Goal: Task Accomplishment & Management: Manage account settings

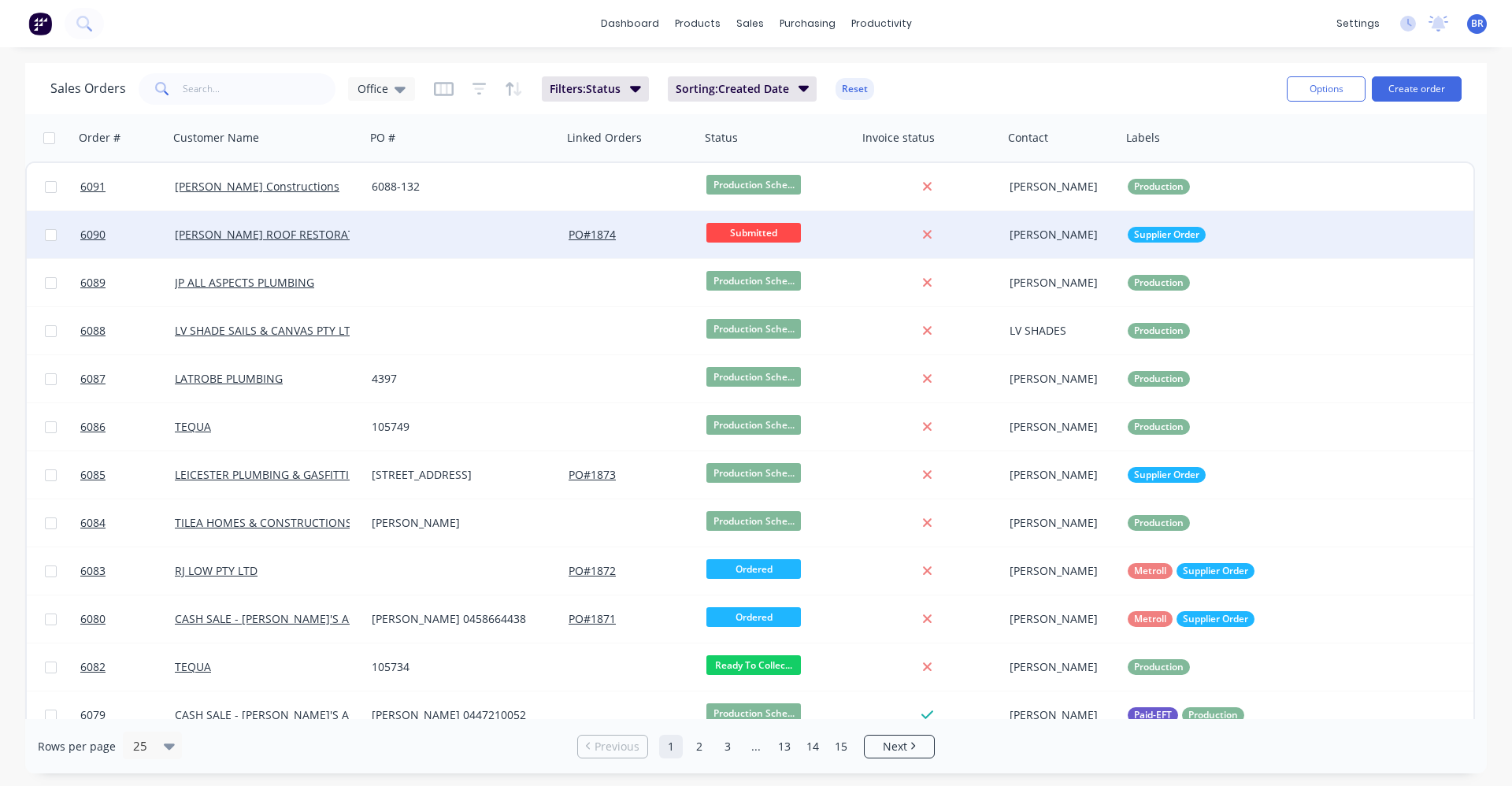
click at [404, 237] on div at bounding box center [464, 234] width 197 height 47
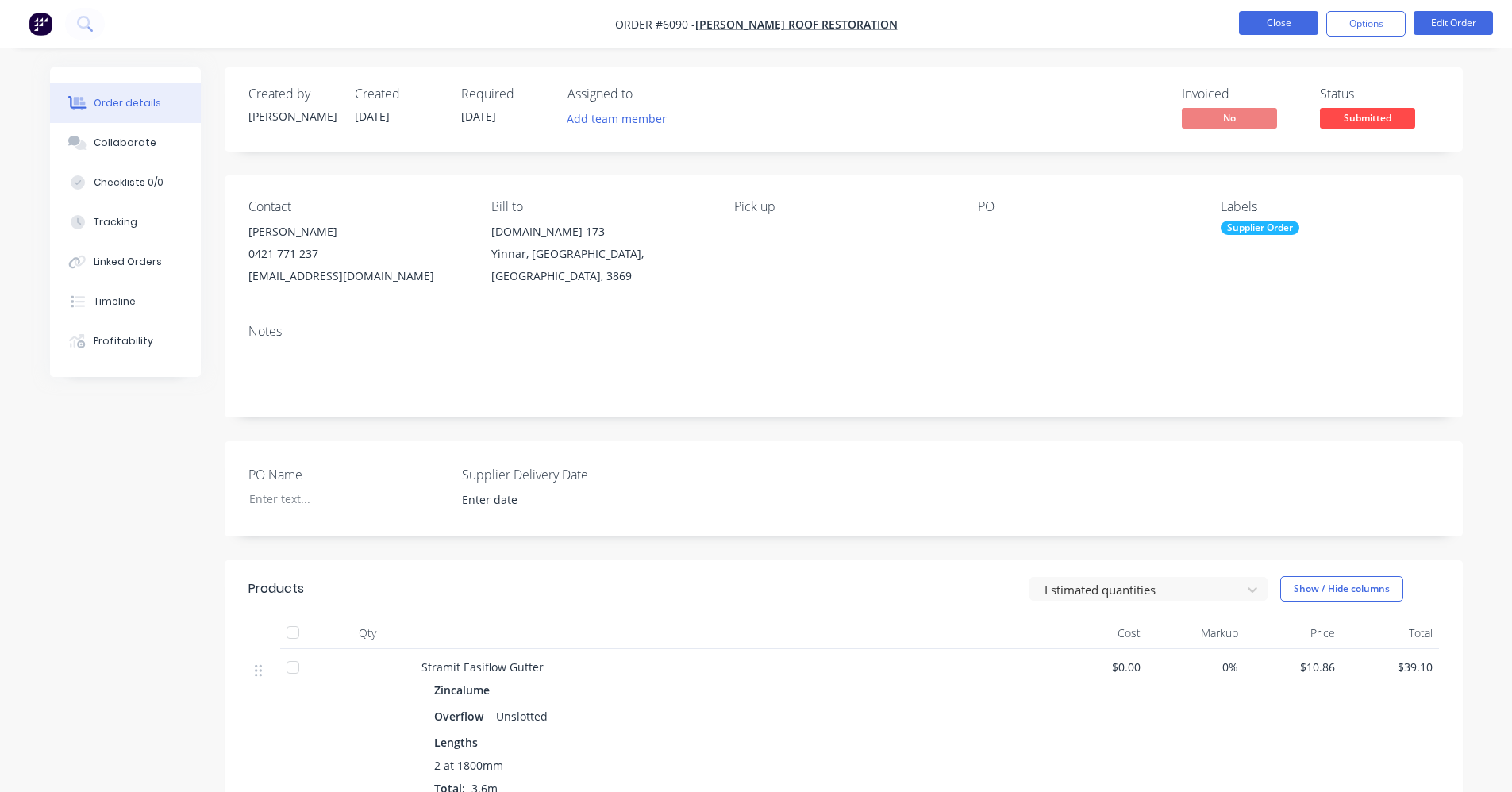
click at [1269, 21] on button "Close" at bounding box center [1278, 23] width 79 height 24
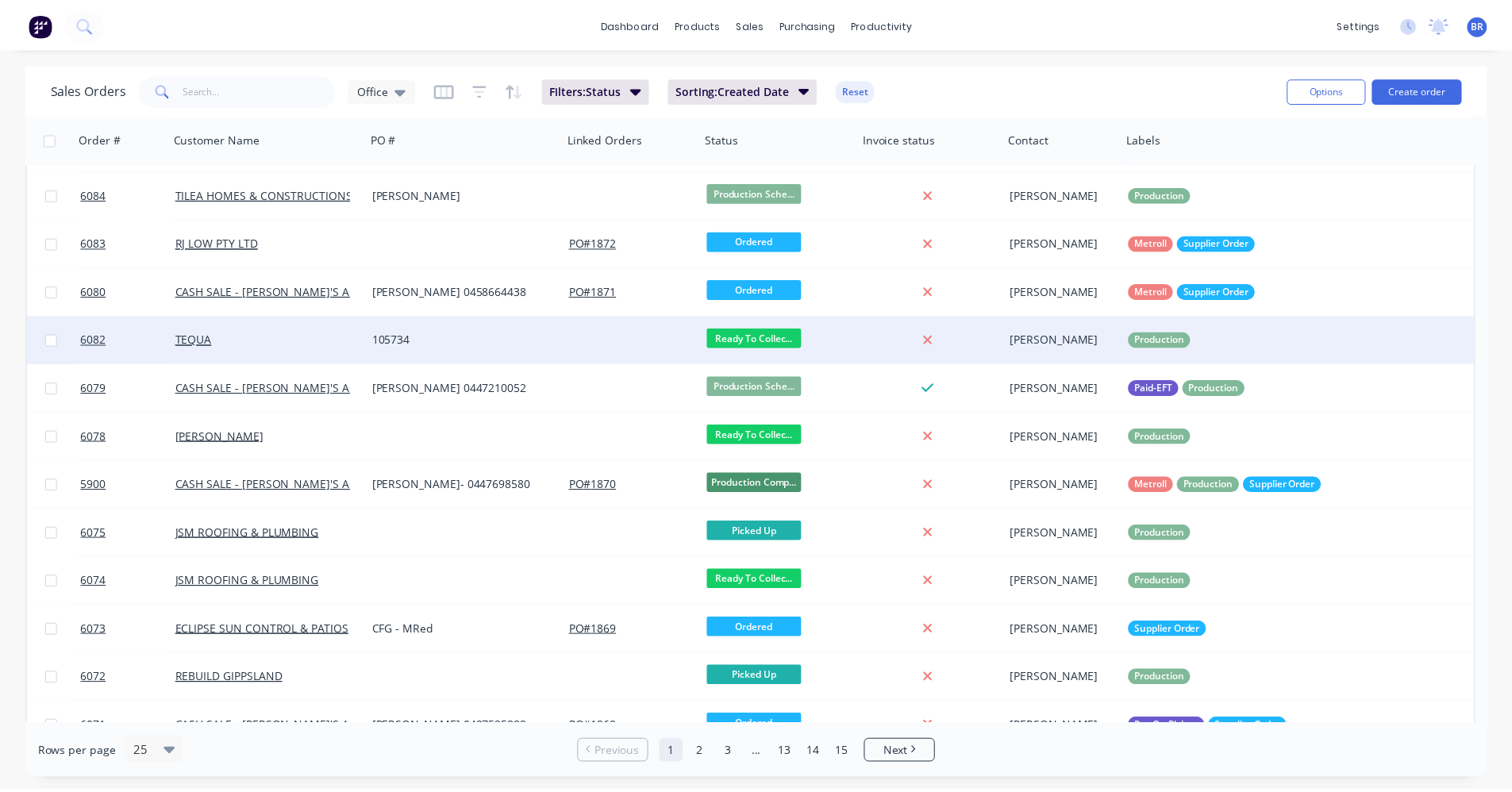
scroll to position [396, 0]
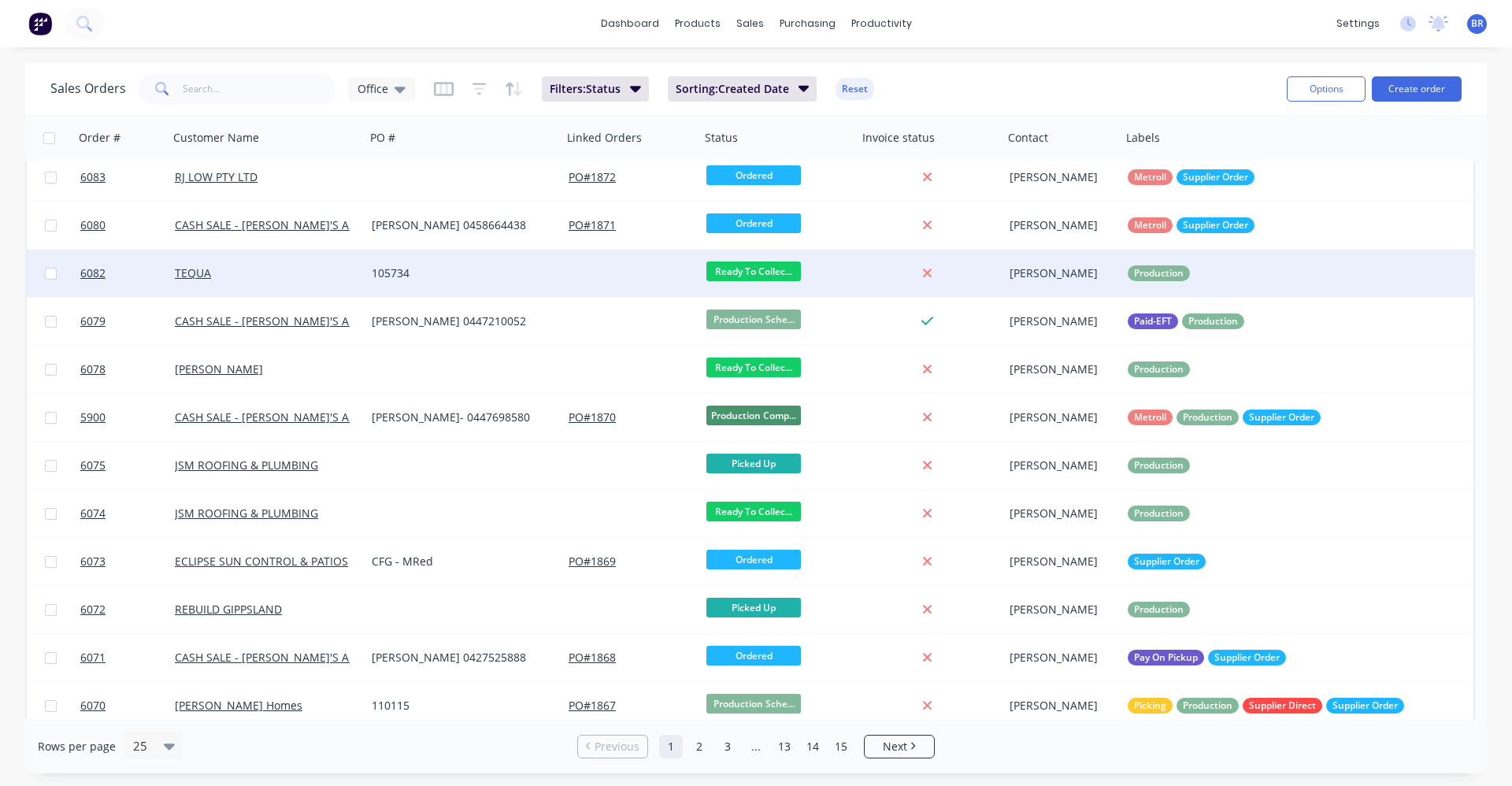
click at [502, 282] on div "105734" at bounding box center [464, 273] width 197 height 47
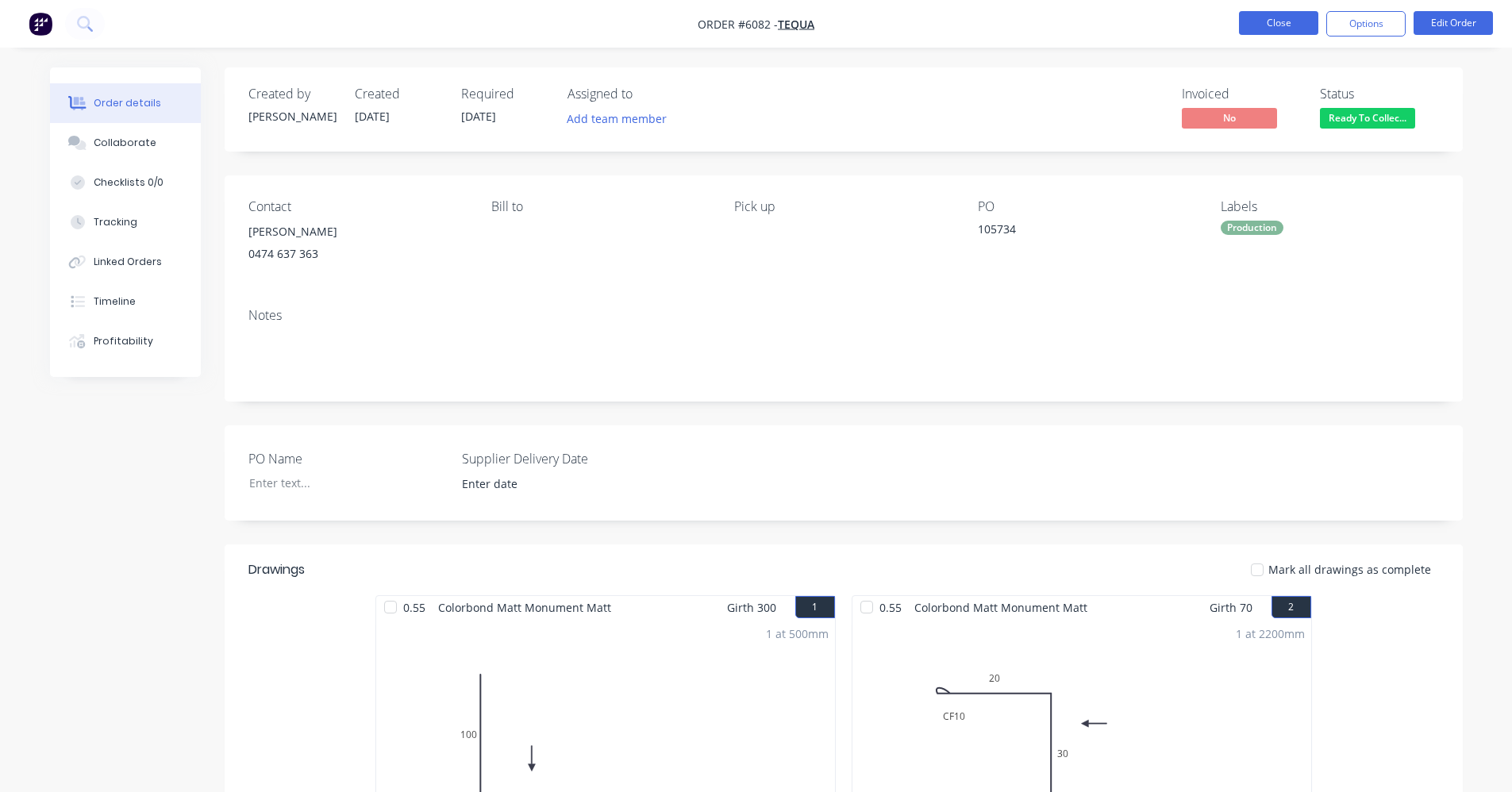
click at [1271, 24] on button "Close" at bounding box center [1278, 23] width 79 height 24
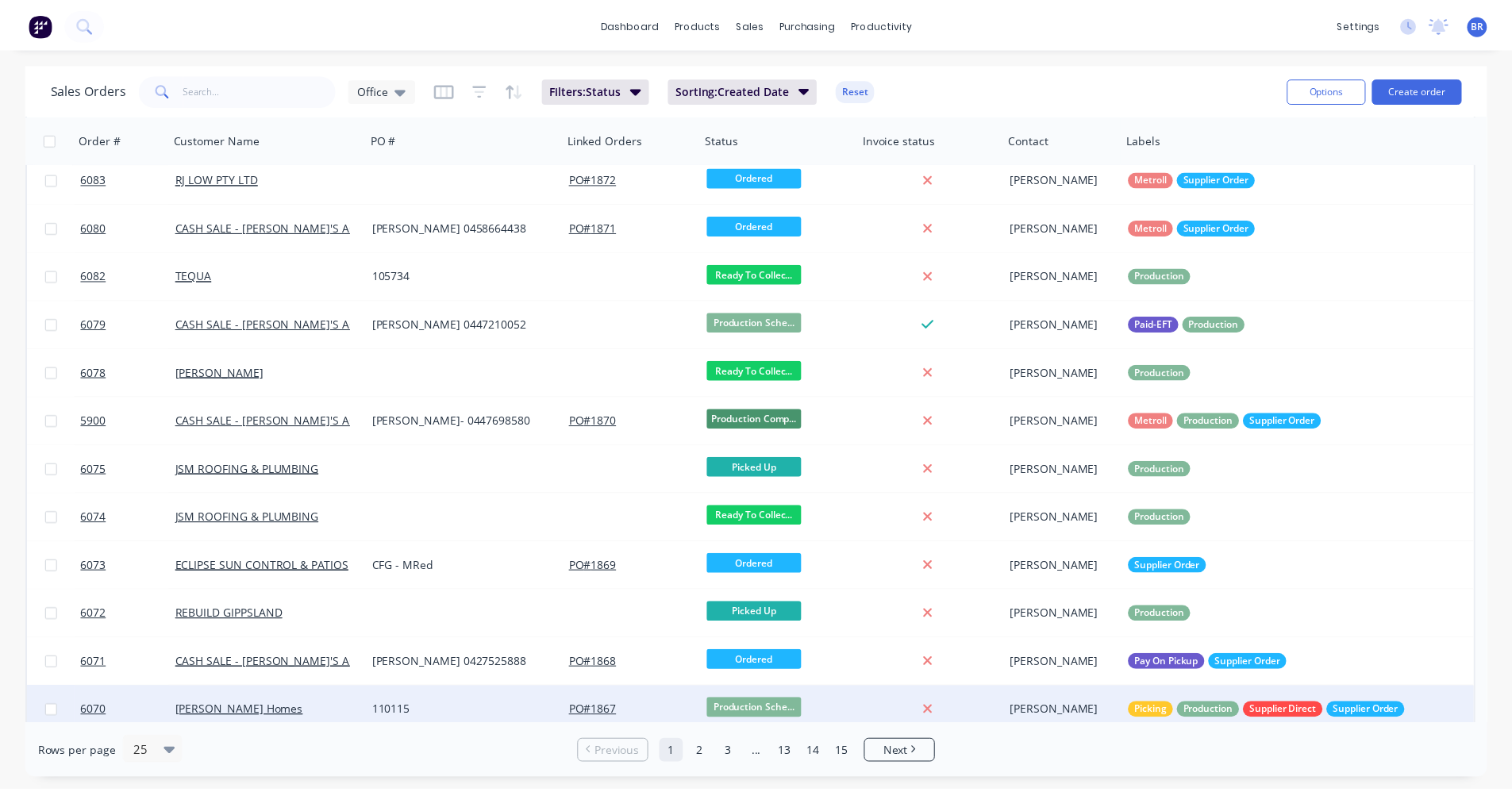
scroll to position [555, 0]
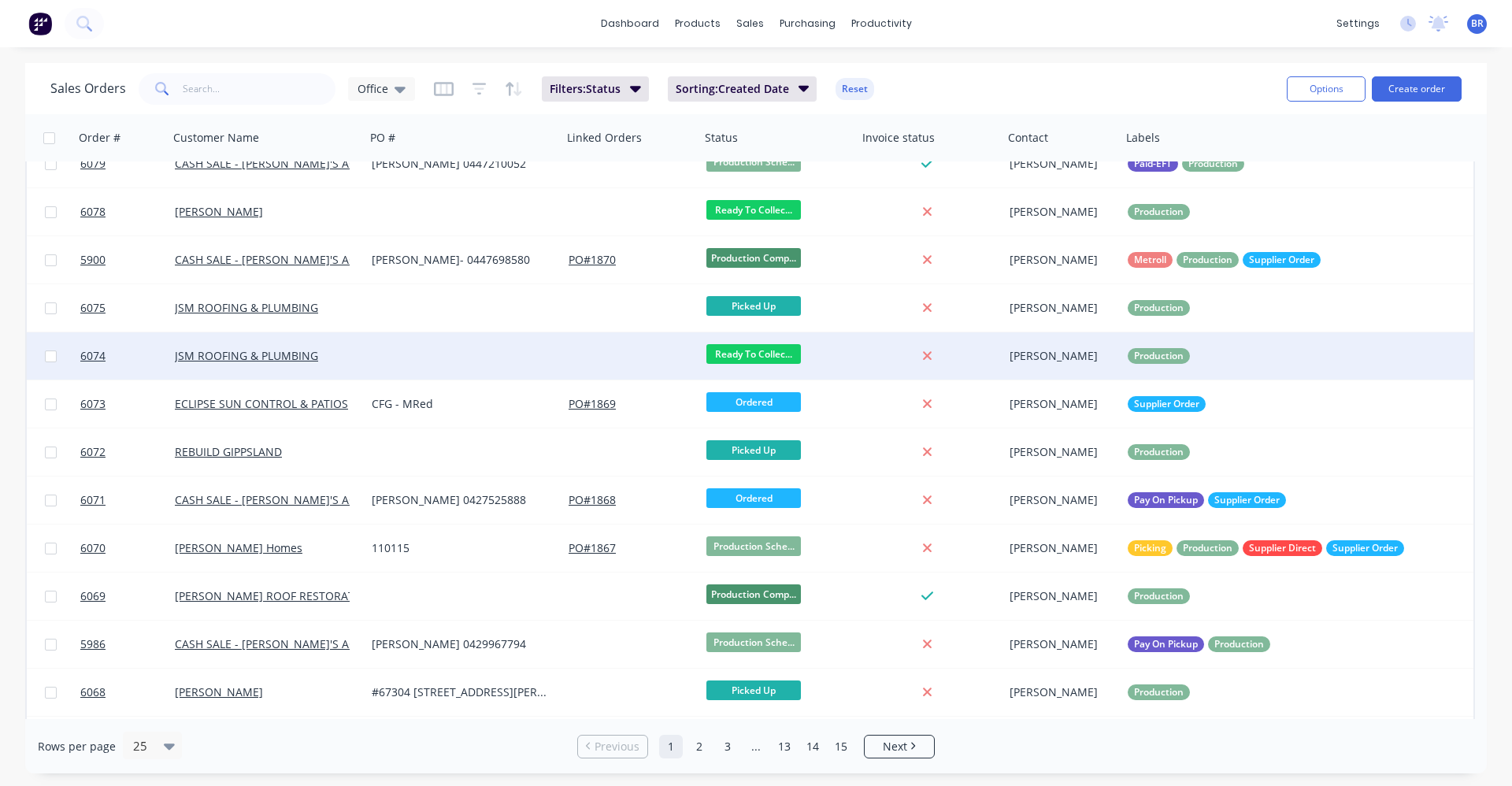
click at [452, 367] on div at bounding box center [464, 355] width 197 height 47
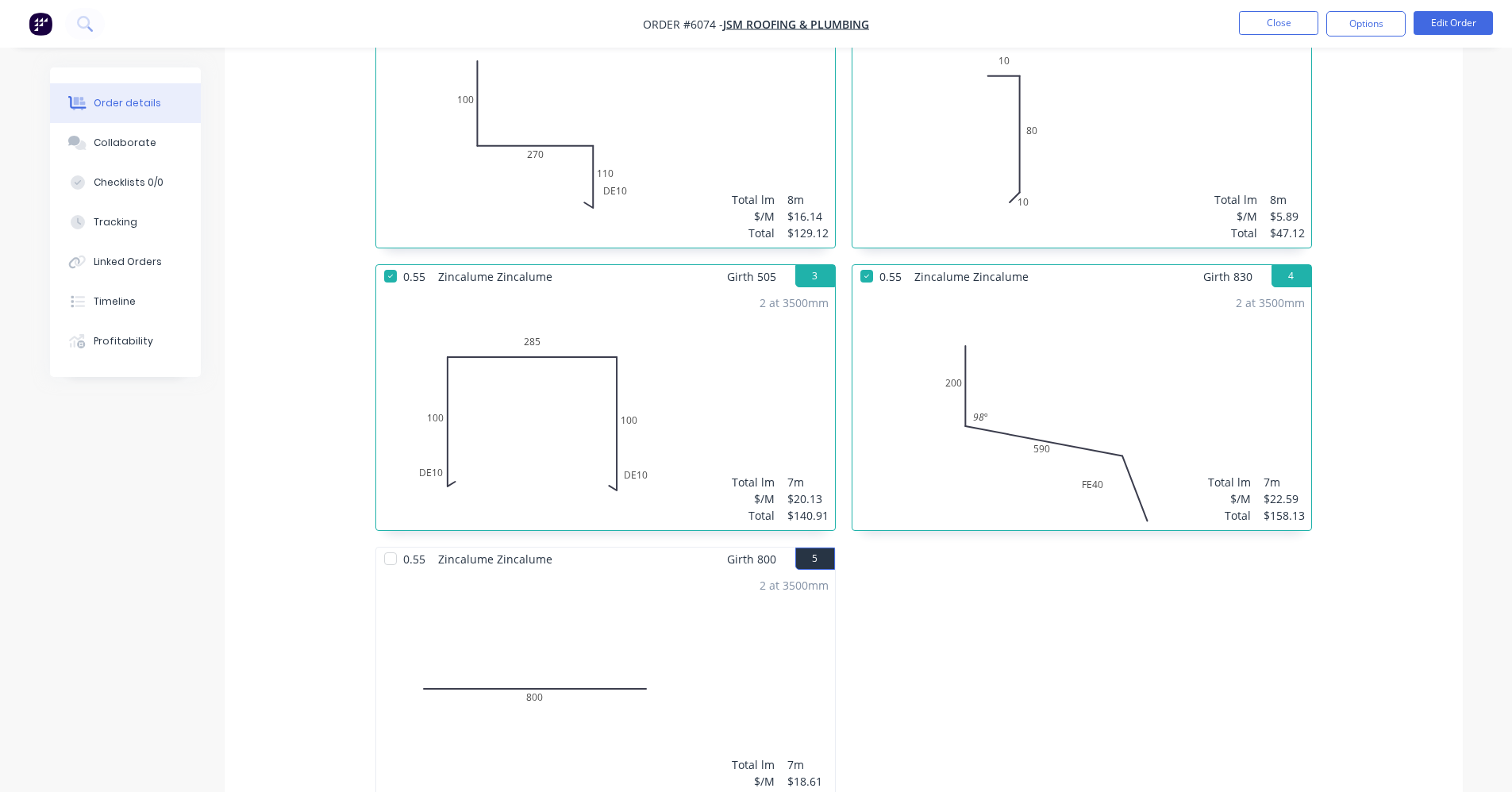
scroll to position [873, 0]
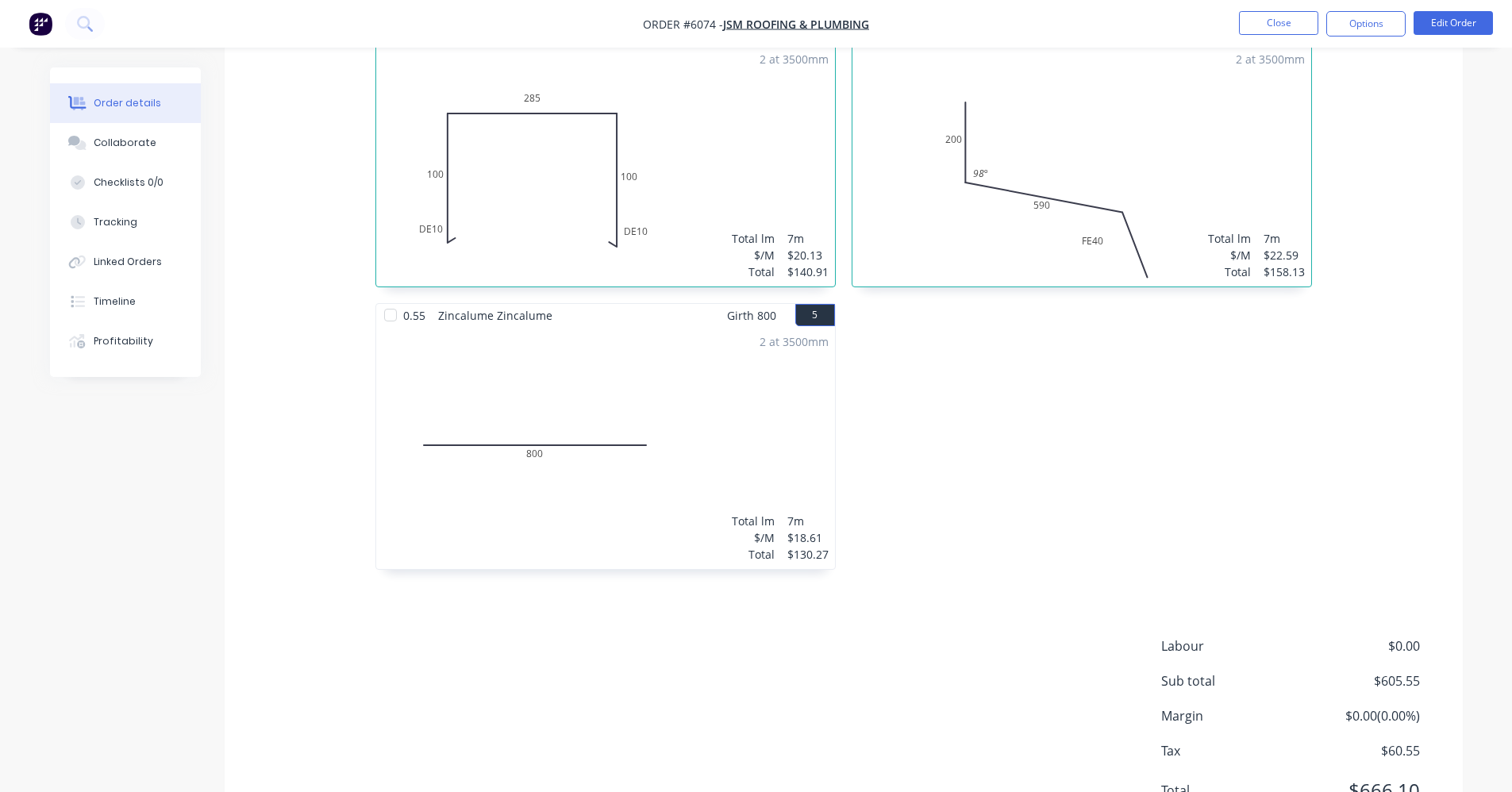
click at [390, 315] on div at bounding box center [390, 315] width 32 height 32
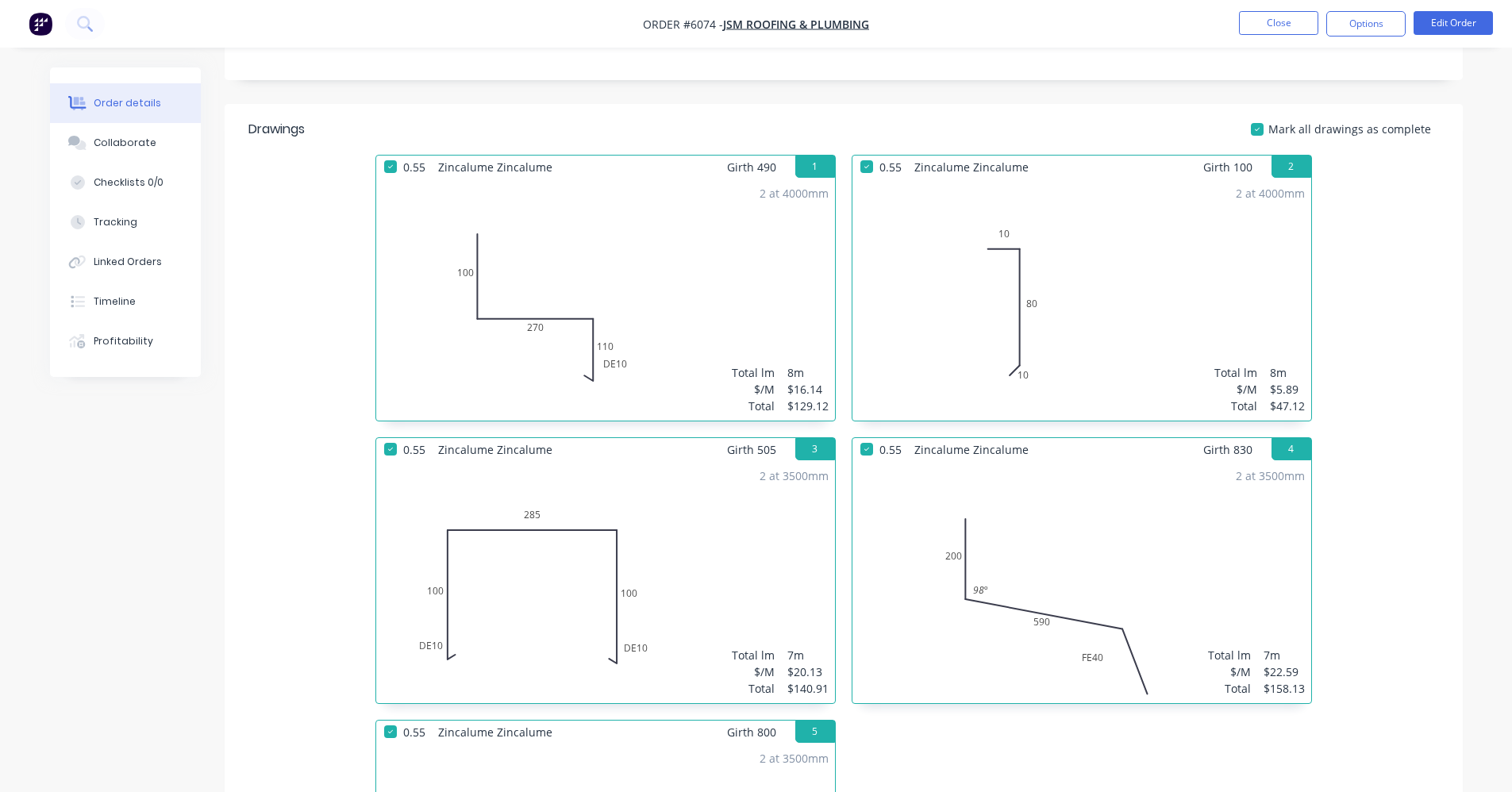
scroll to position [555, 0]
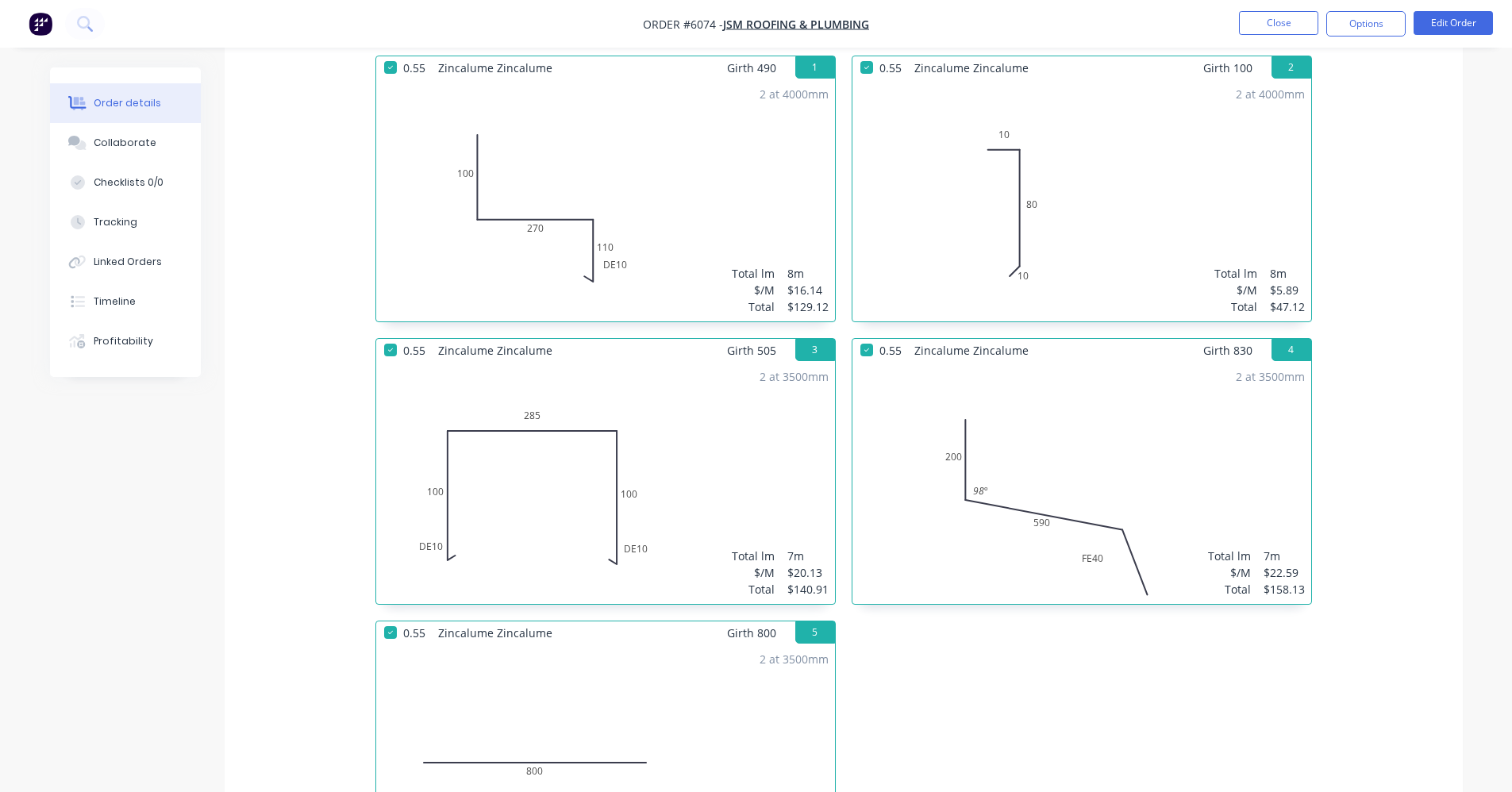
click at [390, 634] on div at bounding box center [390, 632] width 32 height 32
click at [1295, 31] on button "Close" at bounding box center [1278, 23] width 79 height 24
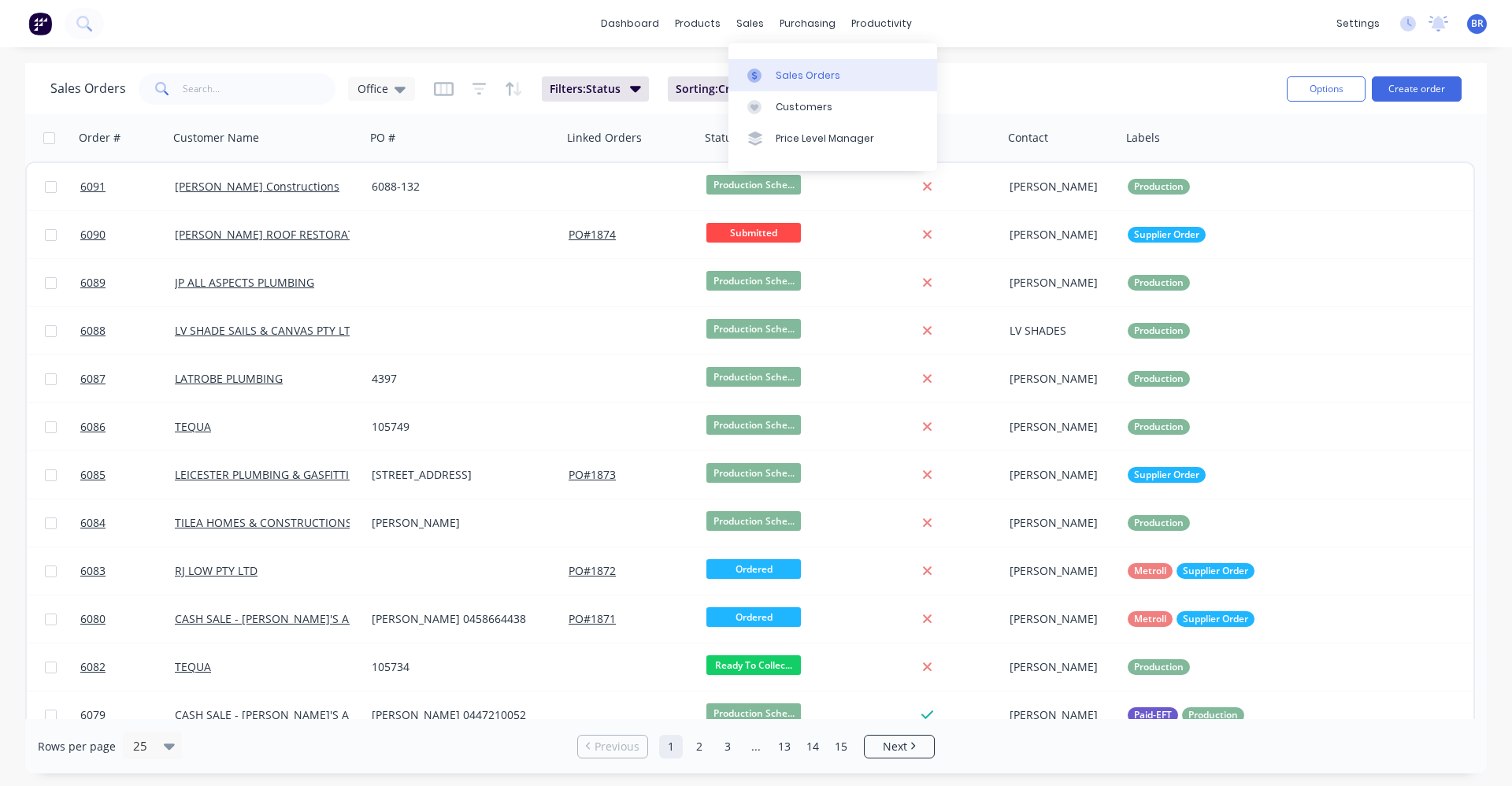
click at [808, 80] on div "Sales Orders" at bounding box center [808, 76] width 65 height 15
click at [1426, 85] on button "Create order" at bounding box center [1416, 89] width 90 height 25
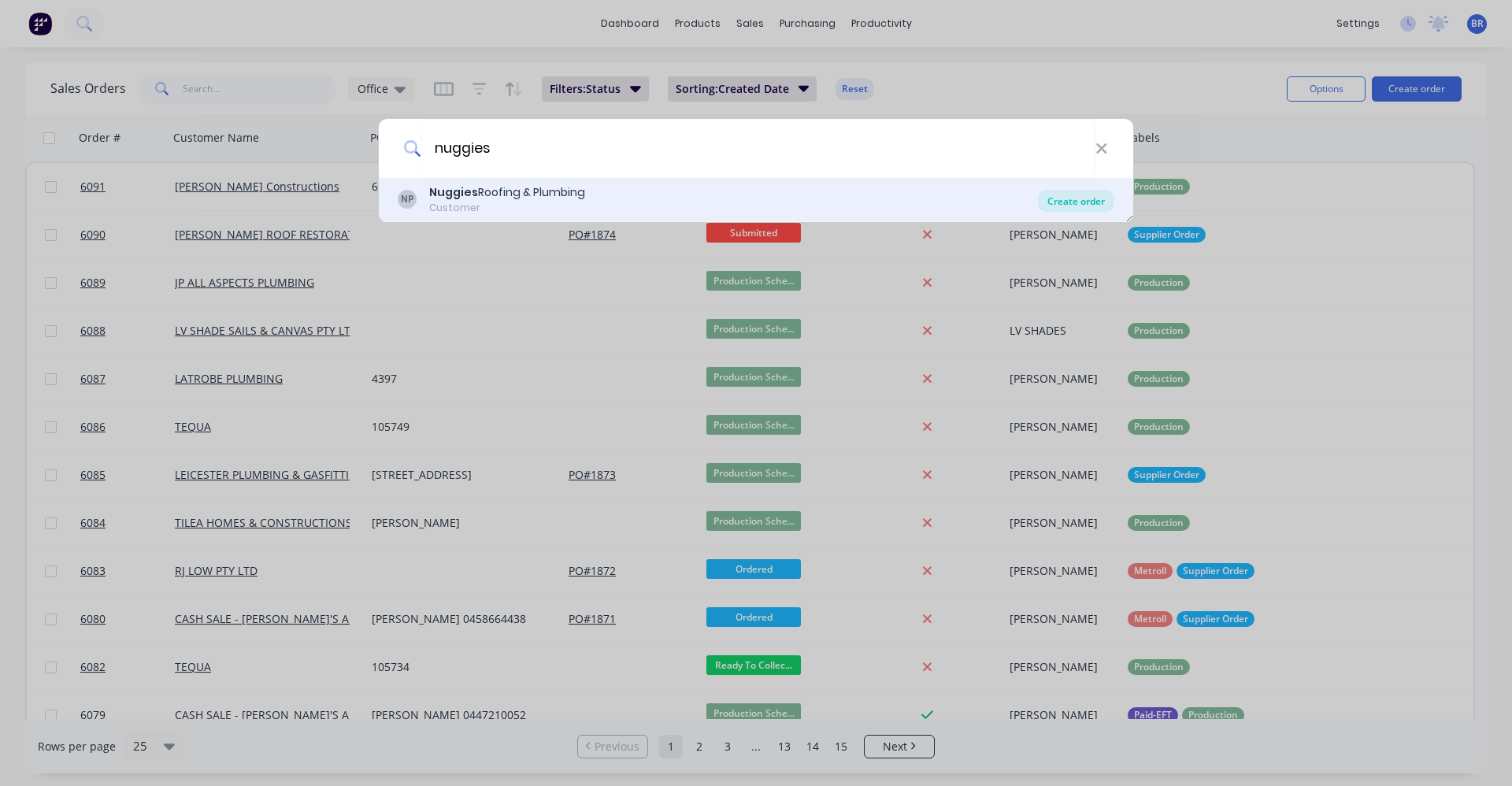
type input "nuggies"
click at [1090, 202] on div "Create order" at bounding box center [1076, 200] width 77 height 22
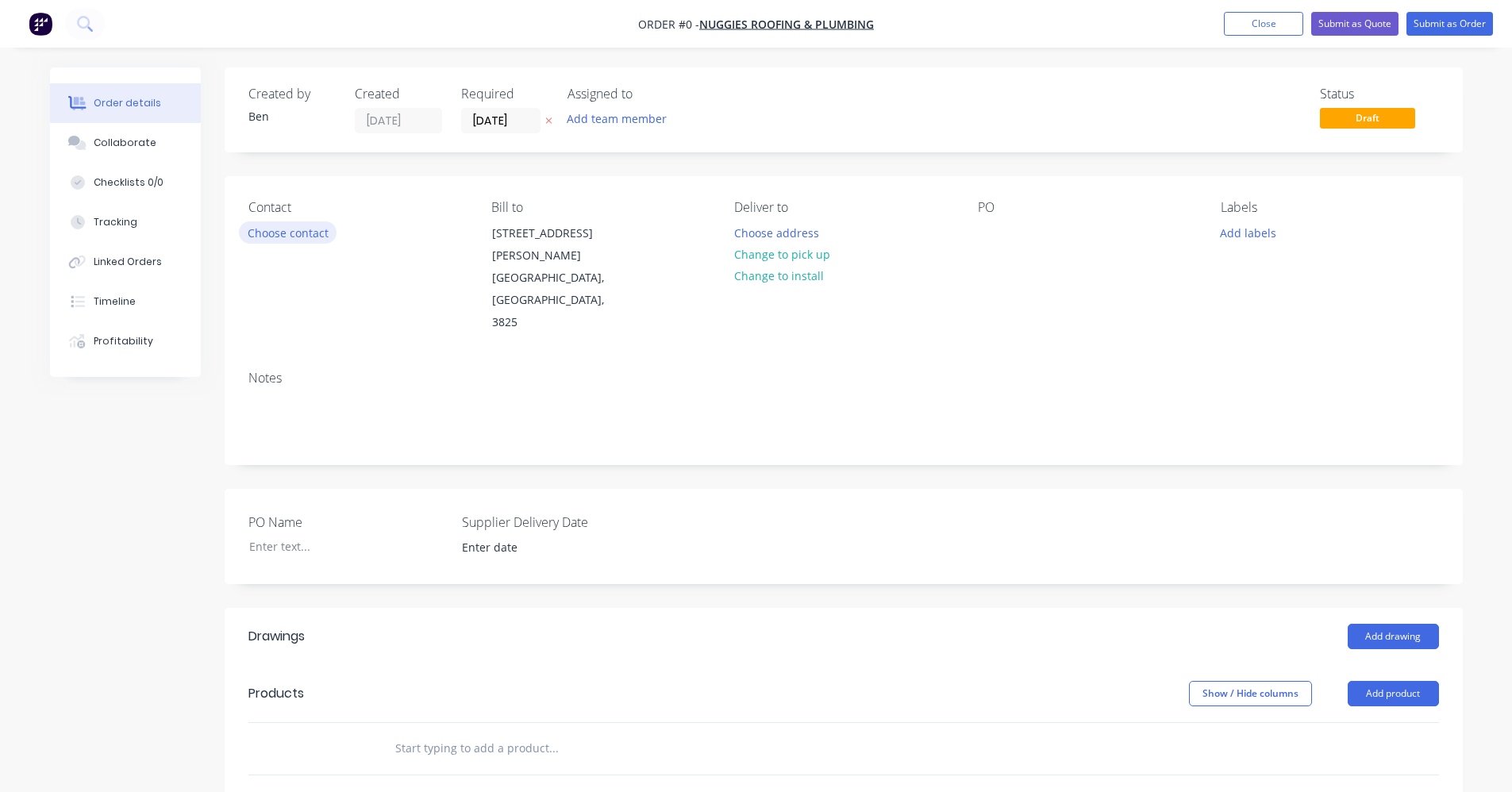
click at [283, 232] on button "Choose contact" at bounding box center [287, 232] width 98 height 21
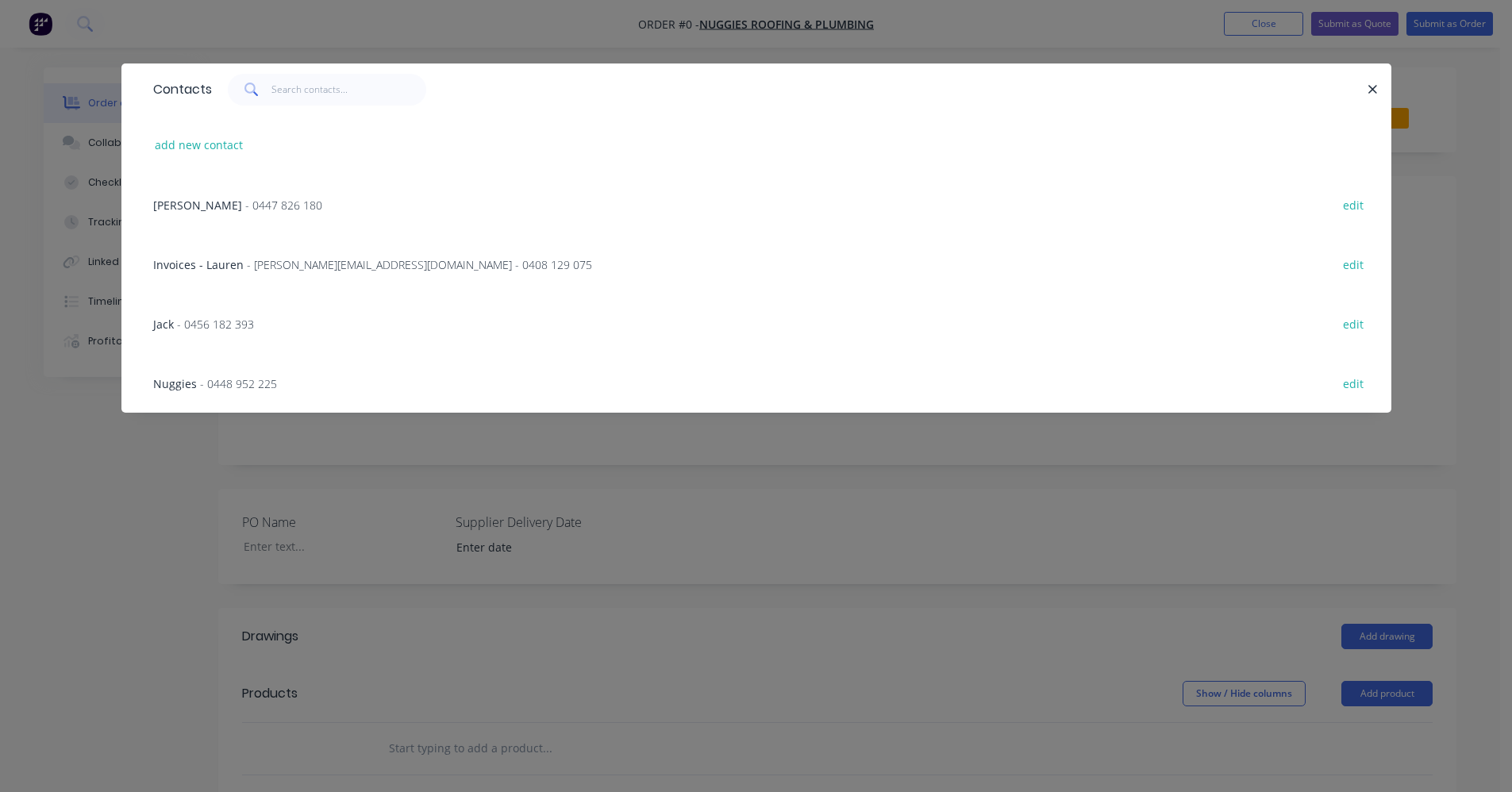
drag, startPoint x: 184, startPoint y: 327, endPoint x: 195, endPoint y: 327, distance: 11.0
click at [192, 327] on span "- 0456 182 393" at bounding box center [215, 324] width 77 height 15
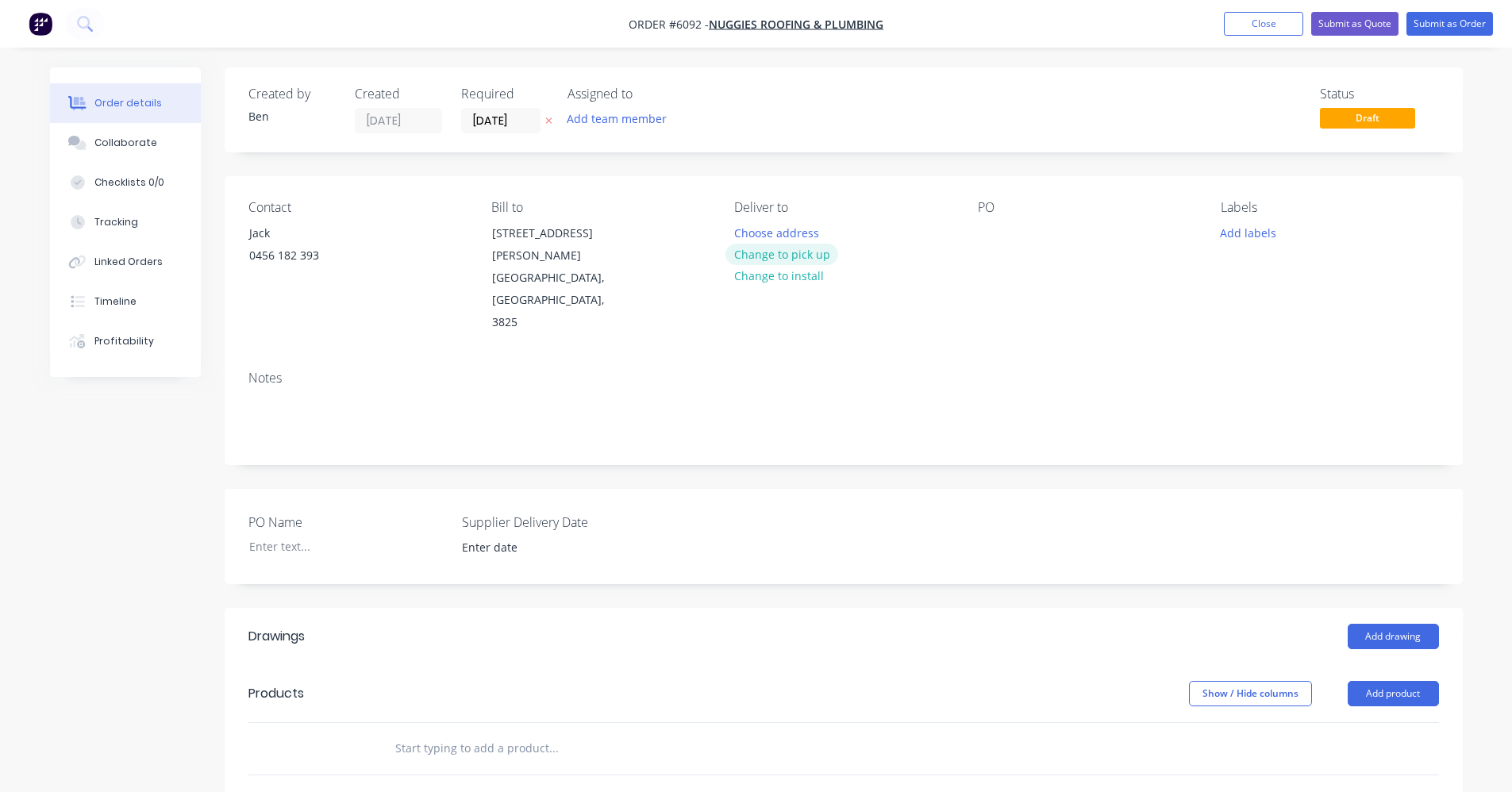
click at [778, 259] on button "Change to pick up" at bounding box center [782, 254] width 112 height 21
click at [981, 231] on div at bounding box center [990, 233] width 25 height 23
click at [1393, 624] on button "Add drawing" at bounding box center [1393, 636] width 91 height 25
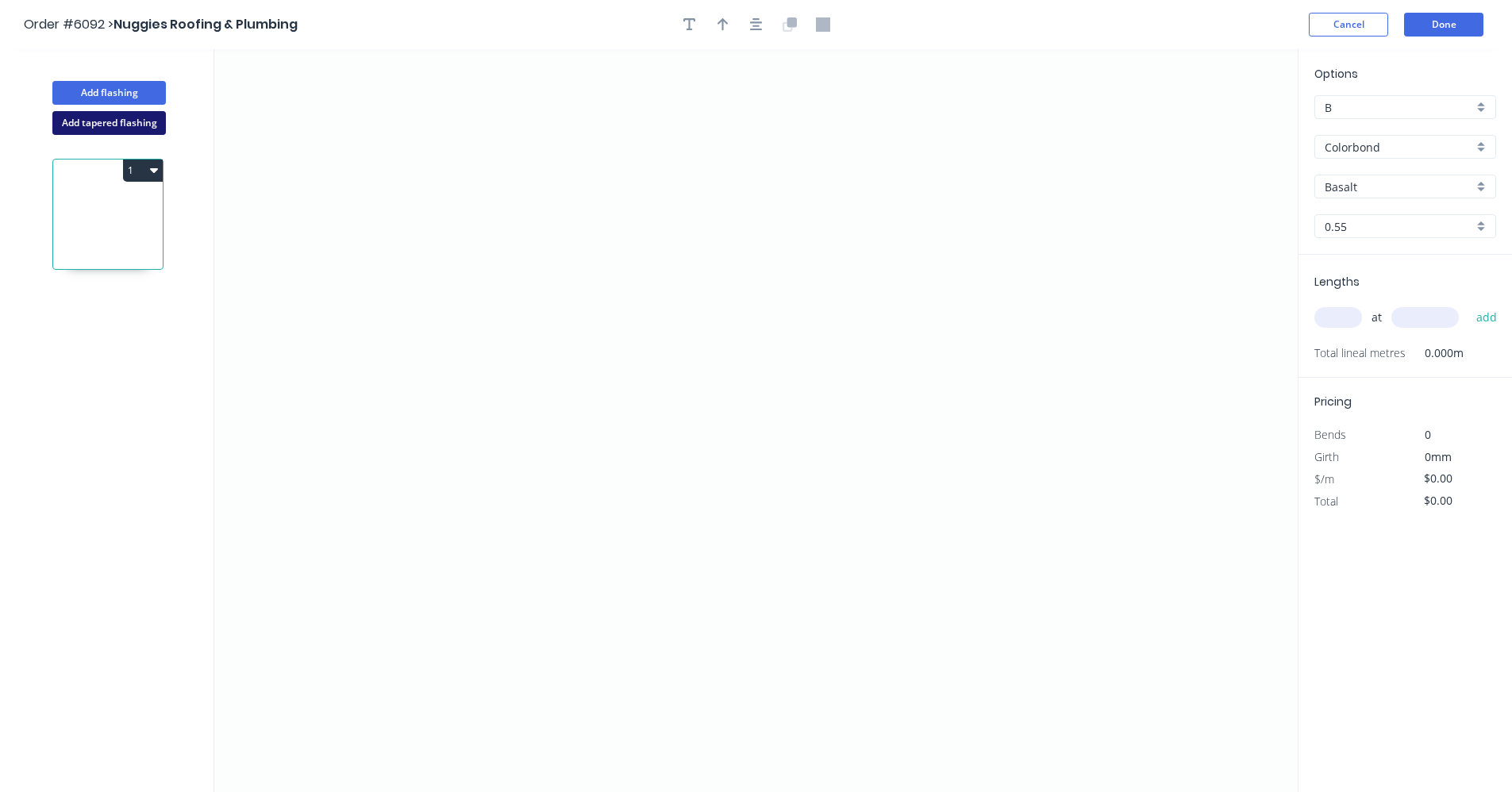
click at [103, 125] on button "Add tapered flashing" at bounding box center [108, 122] width 113 height 24
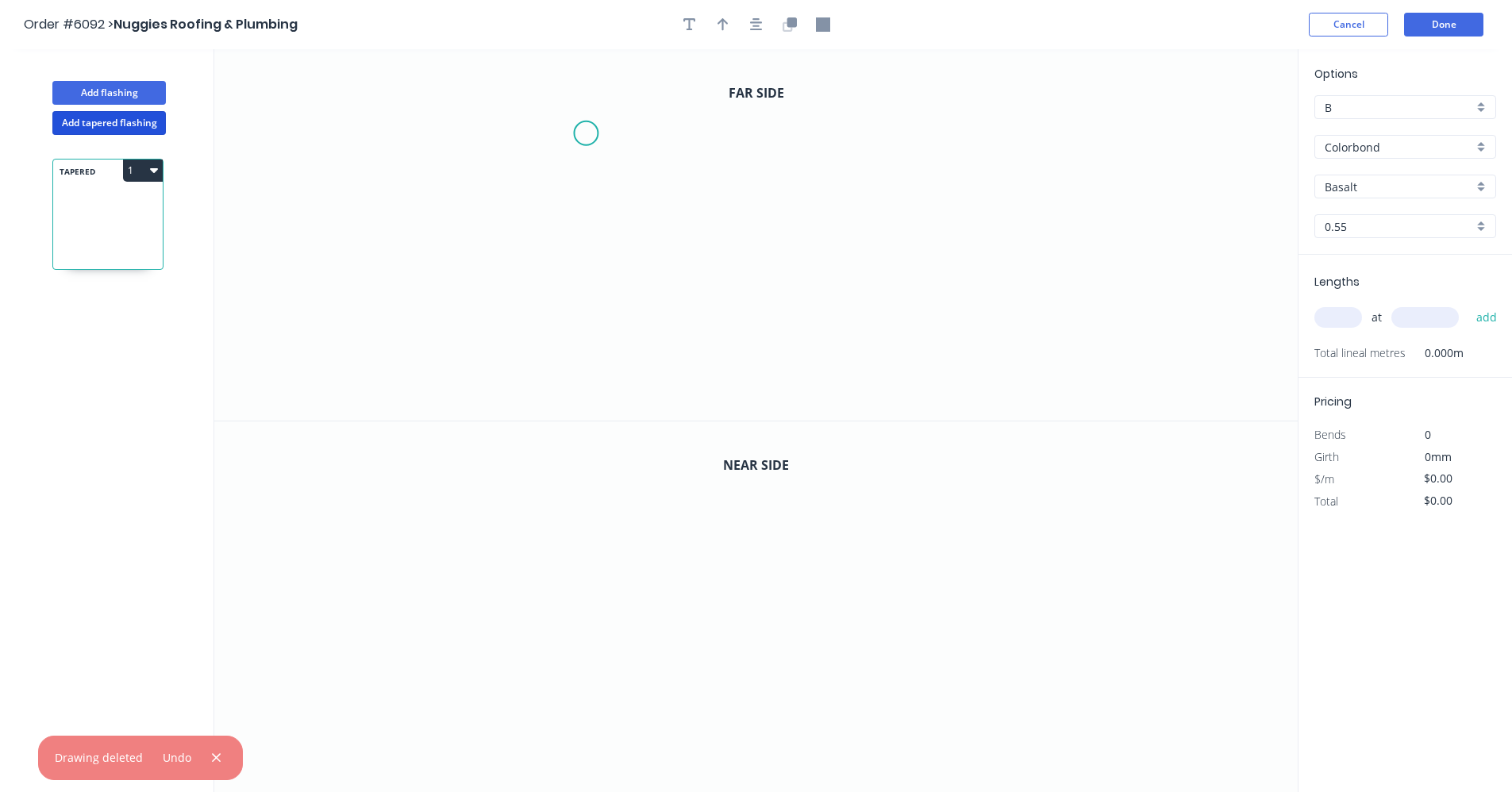
click at [585, 133] on icon "0" at bounding box center [756, 234] width 1084 height 371
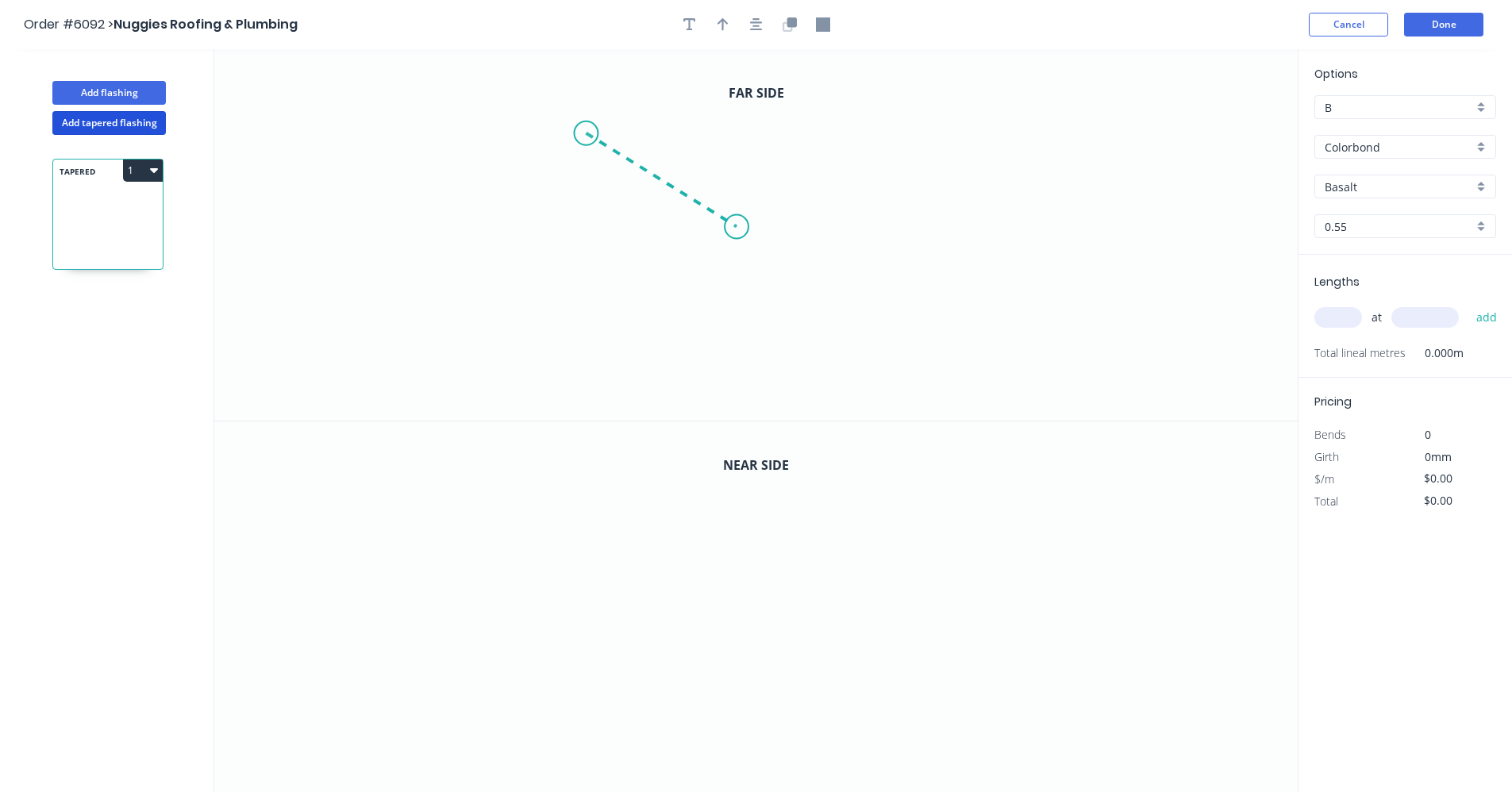
click at [737, 228] on icon "0" at bounding box center [756, 234] width 1084 height 371
click at [1101, 225] on icon "0 ?" at bounding box center [756, 234] width 1084 height 371
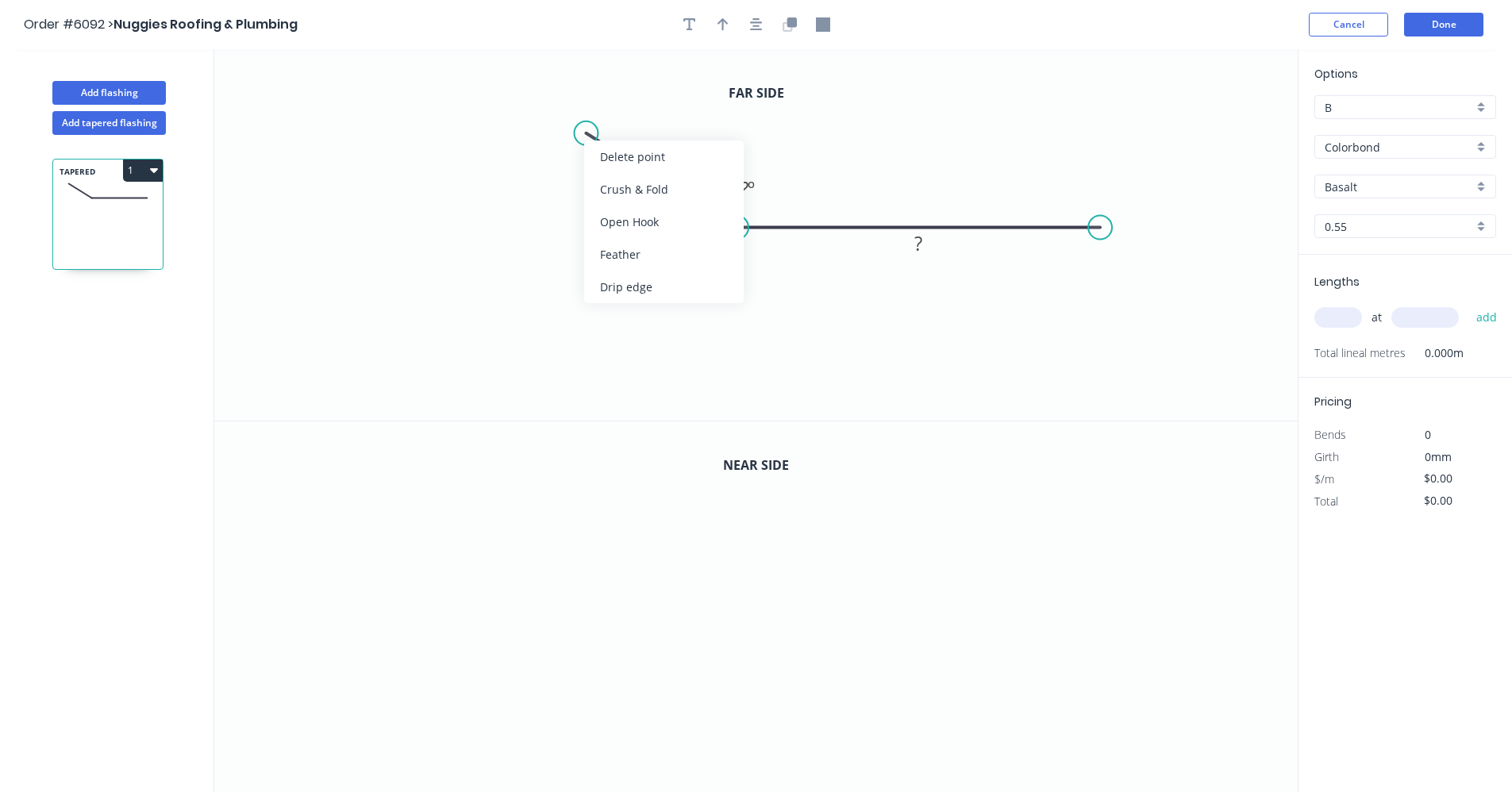
click at [651, 252] on div "Feather" at bounding box center [664, 254] width 160 height 33
click at [622, 219] on div "Delete bend" at bounding box center [667, 219] width 160 height 33
click at [638, 282] on div "Drip edge" at bounding box center [671, 284] width 160 height 33
click at [620, 193] on div "Flip bend" at bounding box center [664, 192] width 160 height 33
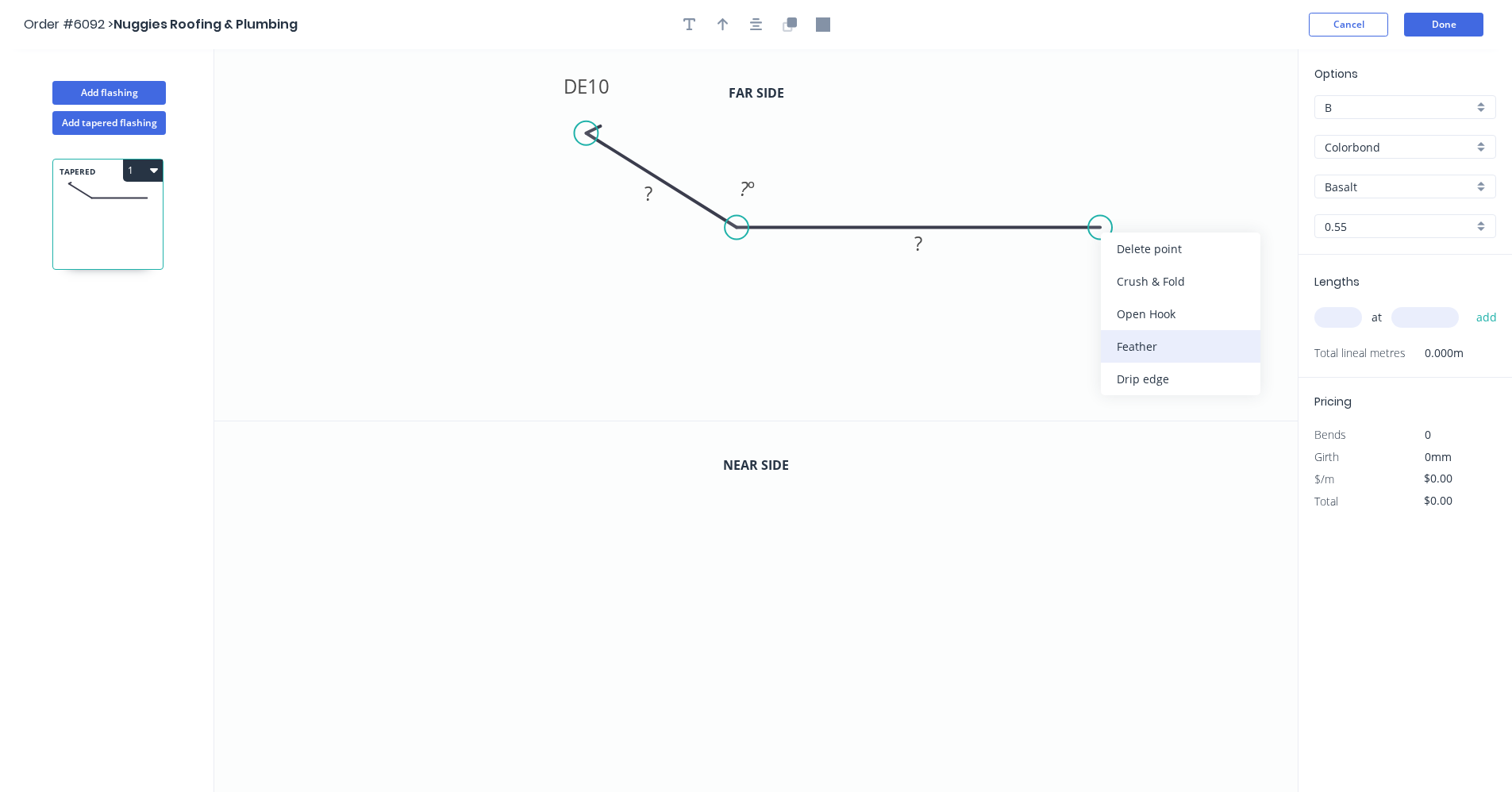
click at [1163, 349] on div "Feather" at bounding box center [1181, 347] width 160 height 33
click at [762, 26] on icon "button" at bounding box center [756, 24] width 13 height 15
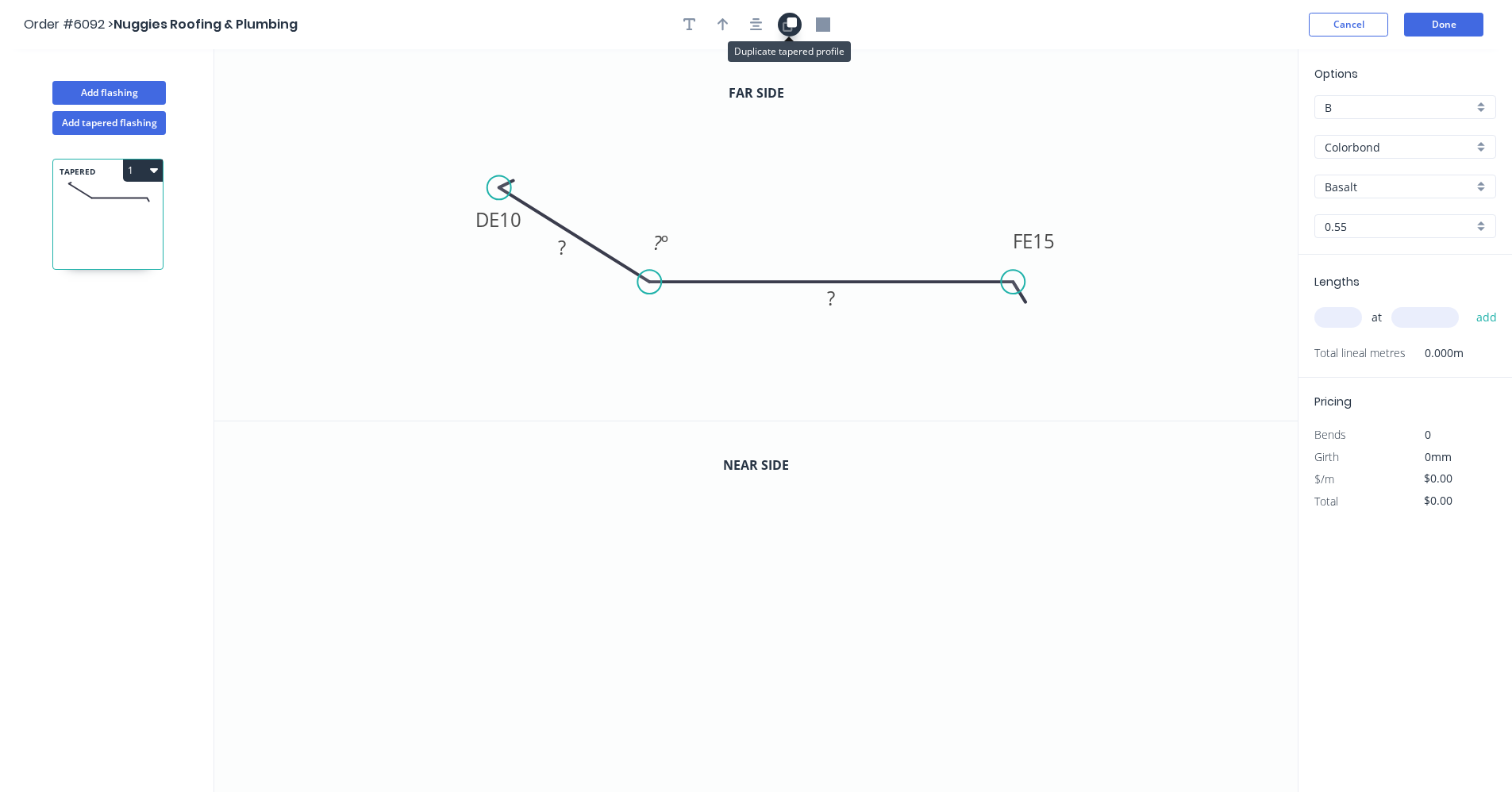
click at [790, 26] on icon "button" at bounding box center [791, 22] width 10 height 10
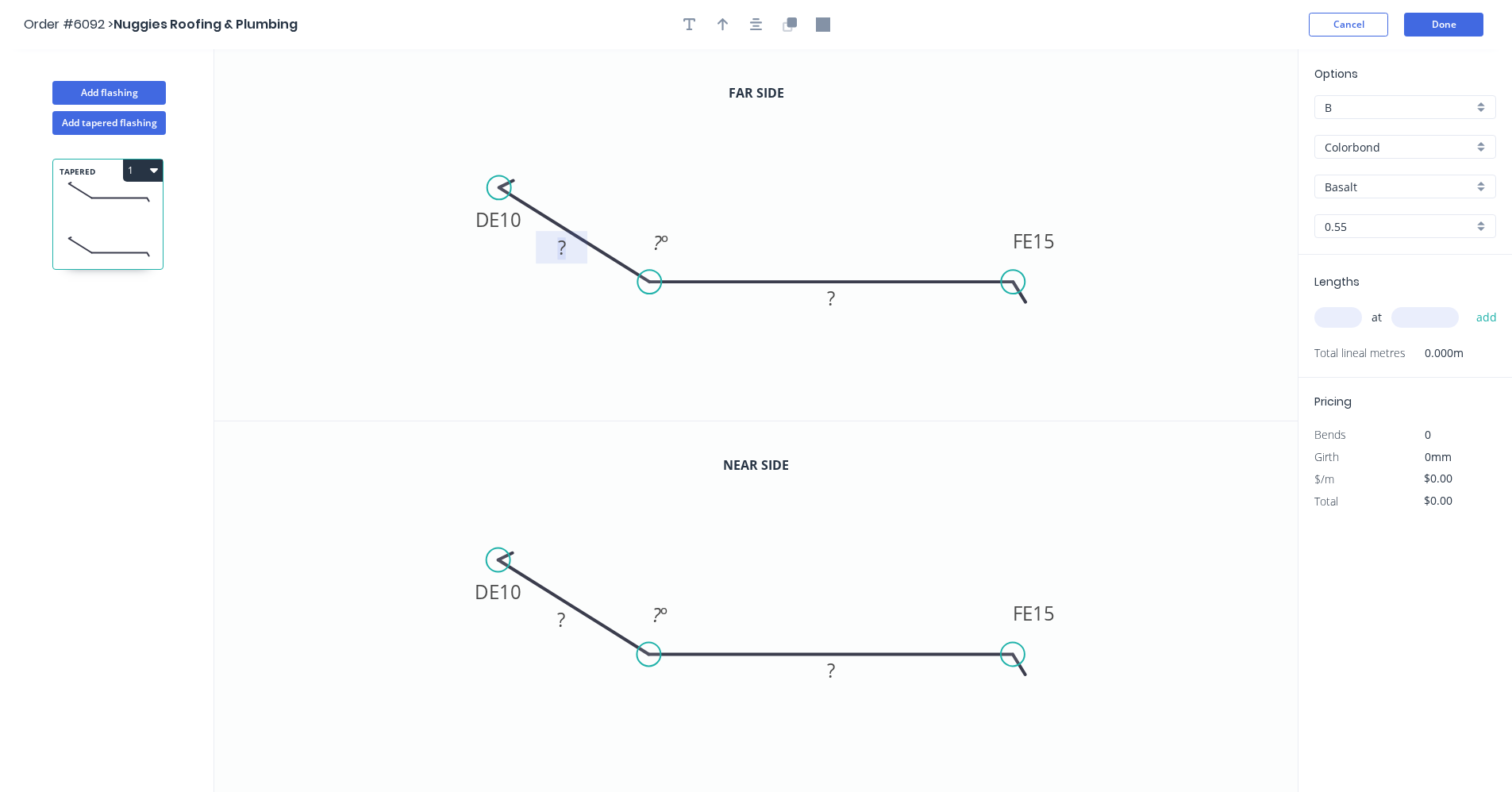
click at [560, 259] on tspan "?" at bounding box center [562, 247] width 8 height 26
click at [690, 31] on icon "button" at bounding box center [690, 24] width 13 height 15
drag, startPoint x: 434, startPoint y: 133, endPoint x: 854, endPoint y: 158, distance: 420.7
click at [854, 158] on textarea at bounding box center [834, 168] width 129 height 59
type textarea "M"
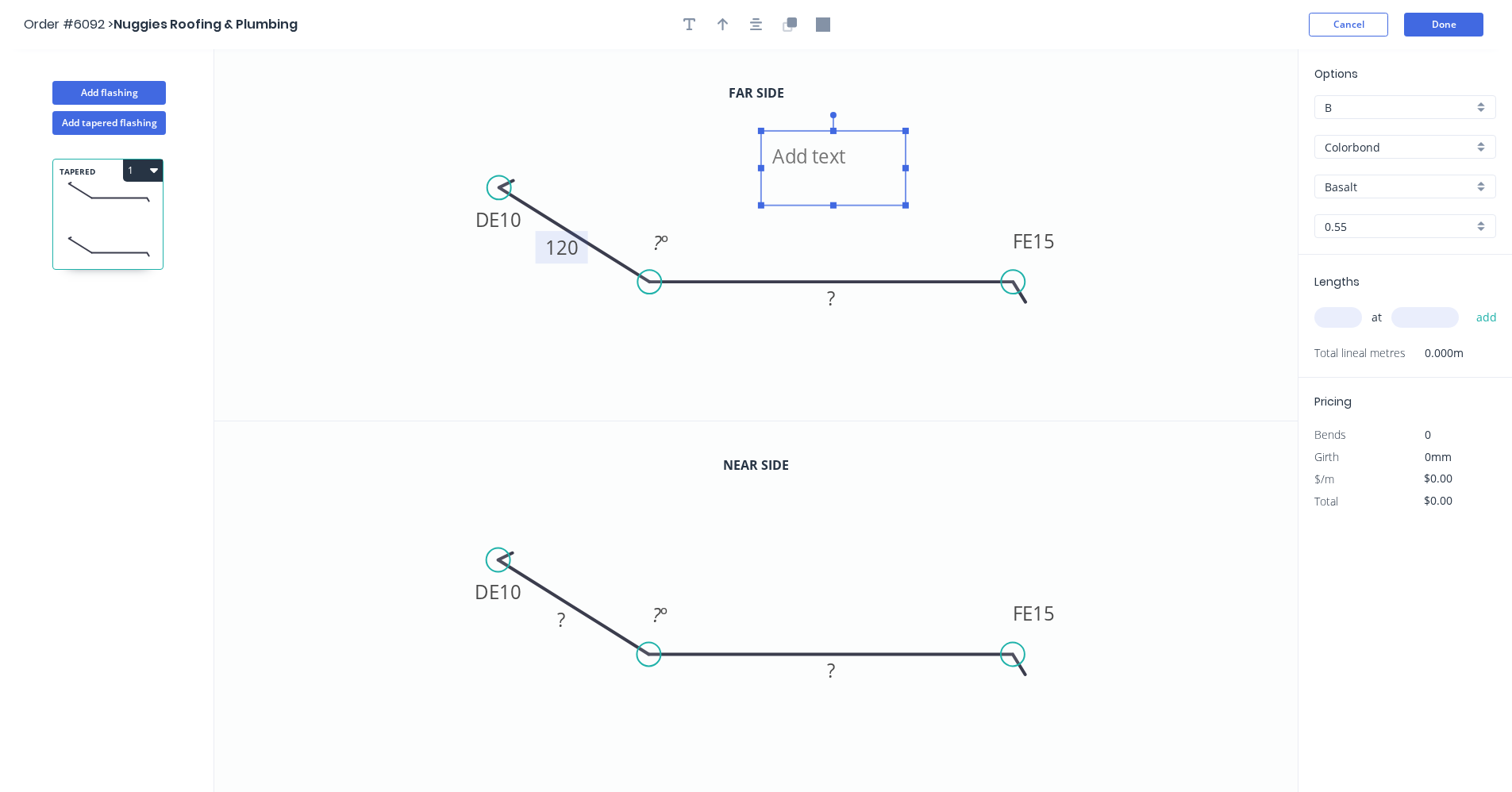
click at [1028, 149] on icon "Not actual dimensions DE 10 120 FE 15 ? ? º" at bounding box center [756, 234] width 1084 height 371
type textarea "Not actual dimensions"
click at [563, 629] on tspan "?" at bounding box center [561, 619] width 8 height 26
click at [839, 300] on rect at bounding box center [831, 299] width 32 height 22
type input "$45.07"
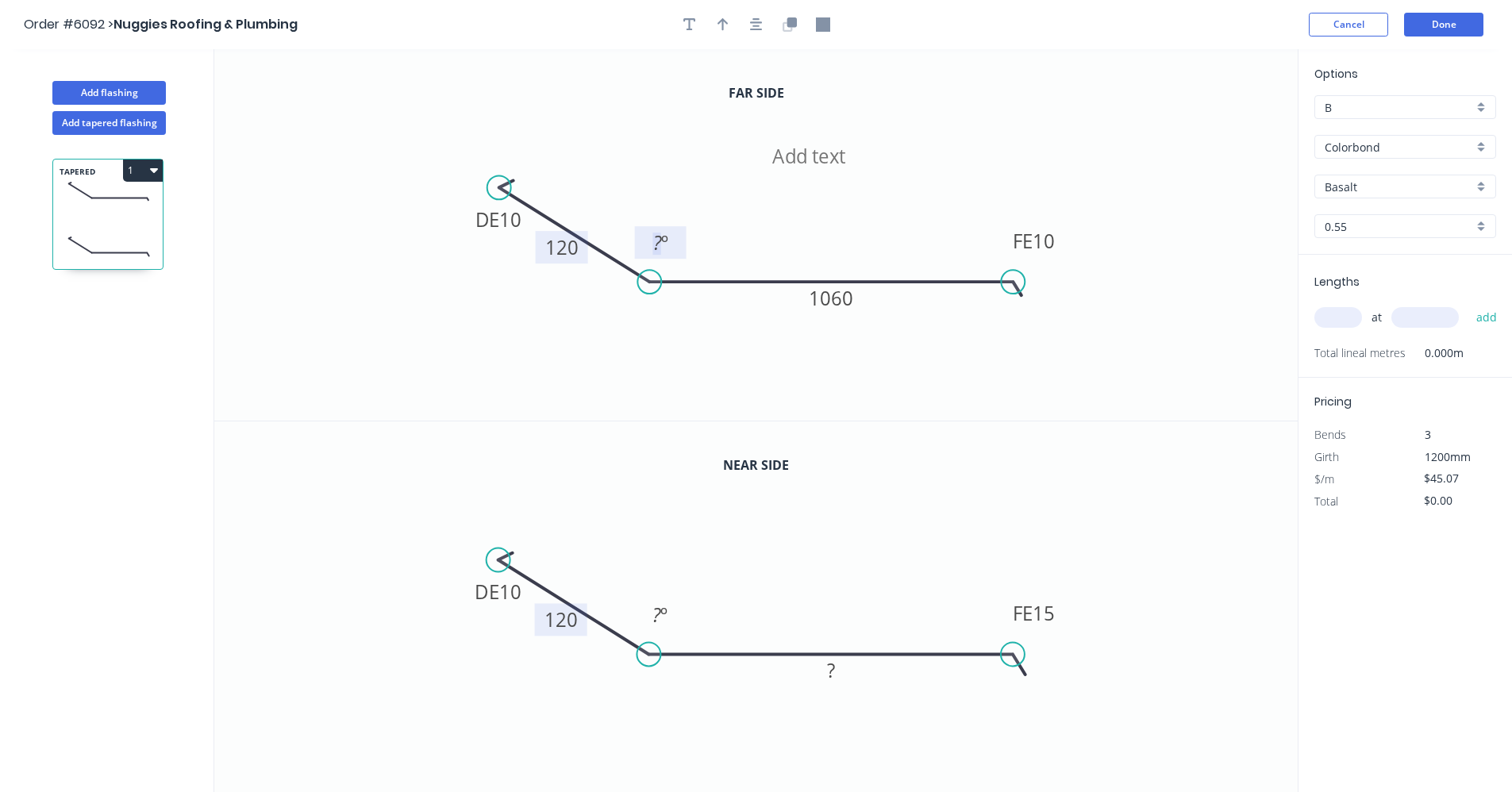
click at [648, 238] on rect at bounding box center [660, 243] width 32 height 22
click at [663, 615] on tspan "º" at bounding box center [664, 615] width 7 height 26
click at [1168, 480] on icon "0 DE 10 120 FE 15 1000 158 º" at bounding box center [756, 607] width 1084 height 372
click at [1345, 317] on input "text" at bounding box center [1338, 317] width 47 height 20
click at [1481, 143] on div "Colorbond" at bounding box center [1405, 147] width 182 height 24
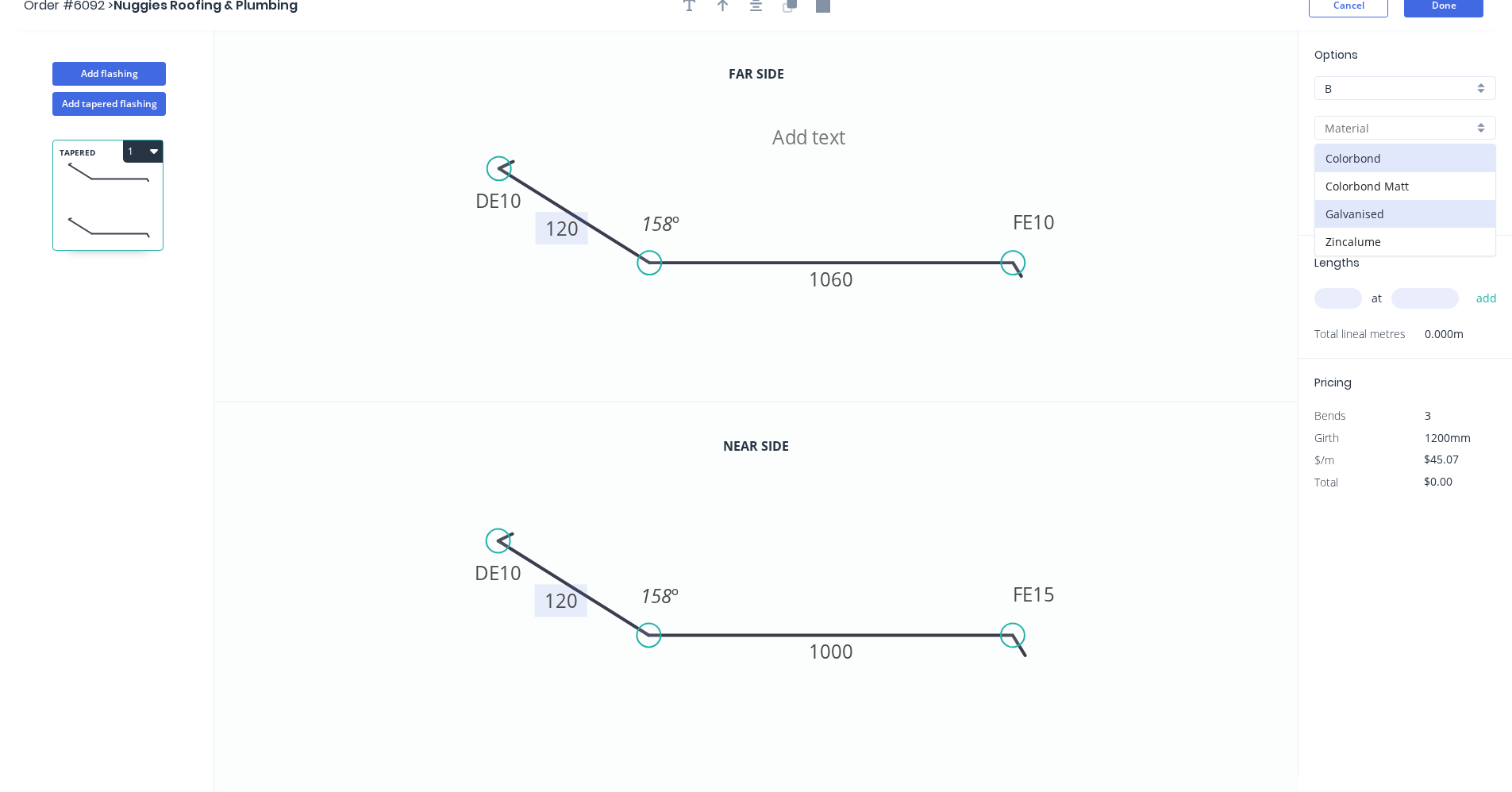
scroll to position [29, 0]
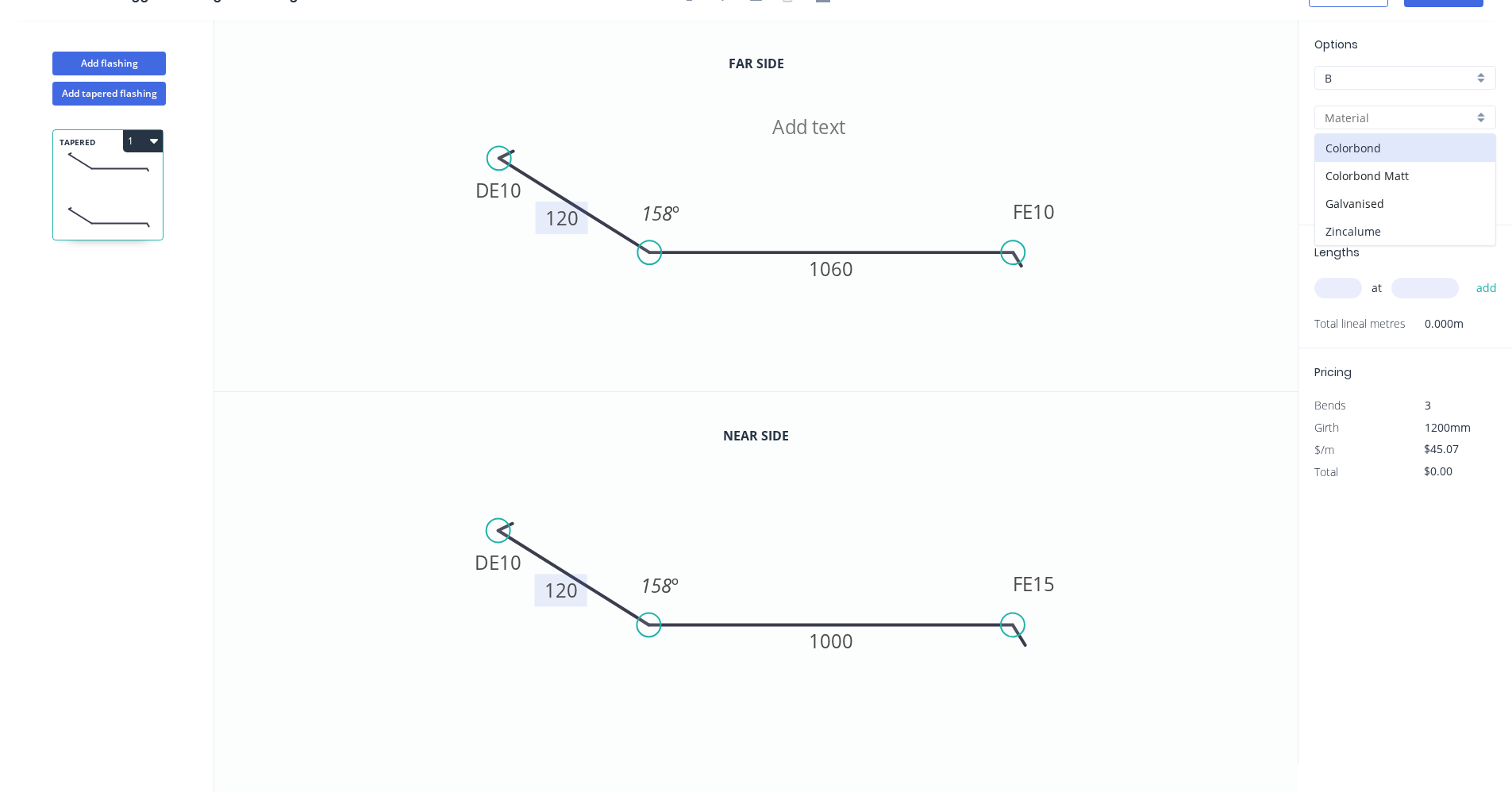
click at [1362, 232] on div "Zincalume" at bounding box center [1405, 231] width 180 height 28
type input "Zincalume"
type input "$31.76"
click at [1321, 284] on input "text" at bounding box center [1338, 287] width 47 height 20
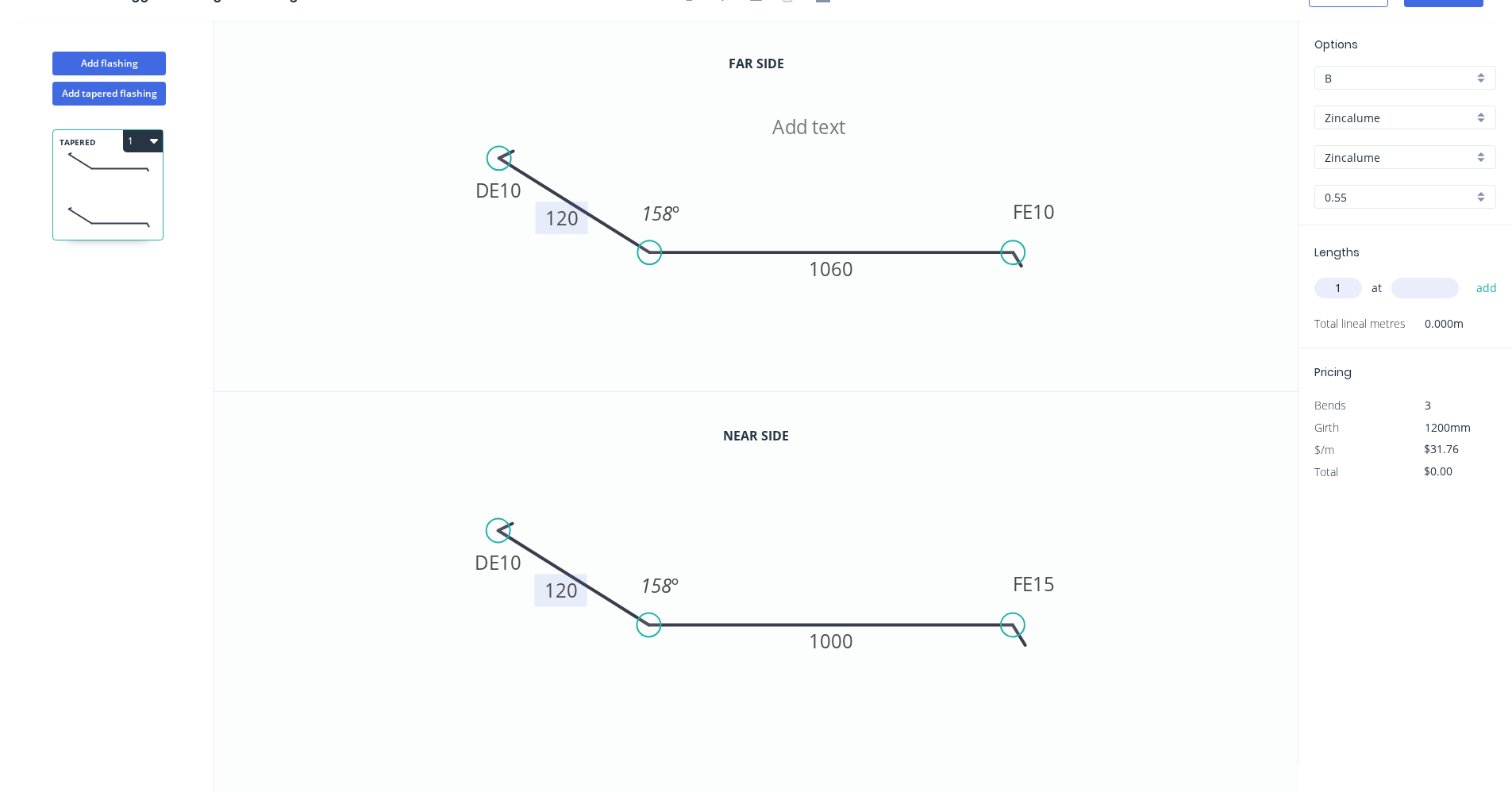
type input "1"
type input "1830"
click at [1469, 274] on button "add" at bounding box center [1488, 287] width 37 height 27
click at [153, 138] on icon "button" at bounding box center [154, 141] width 8 height 13
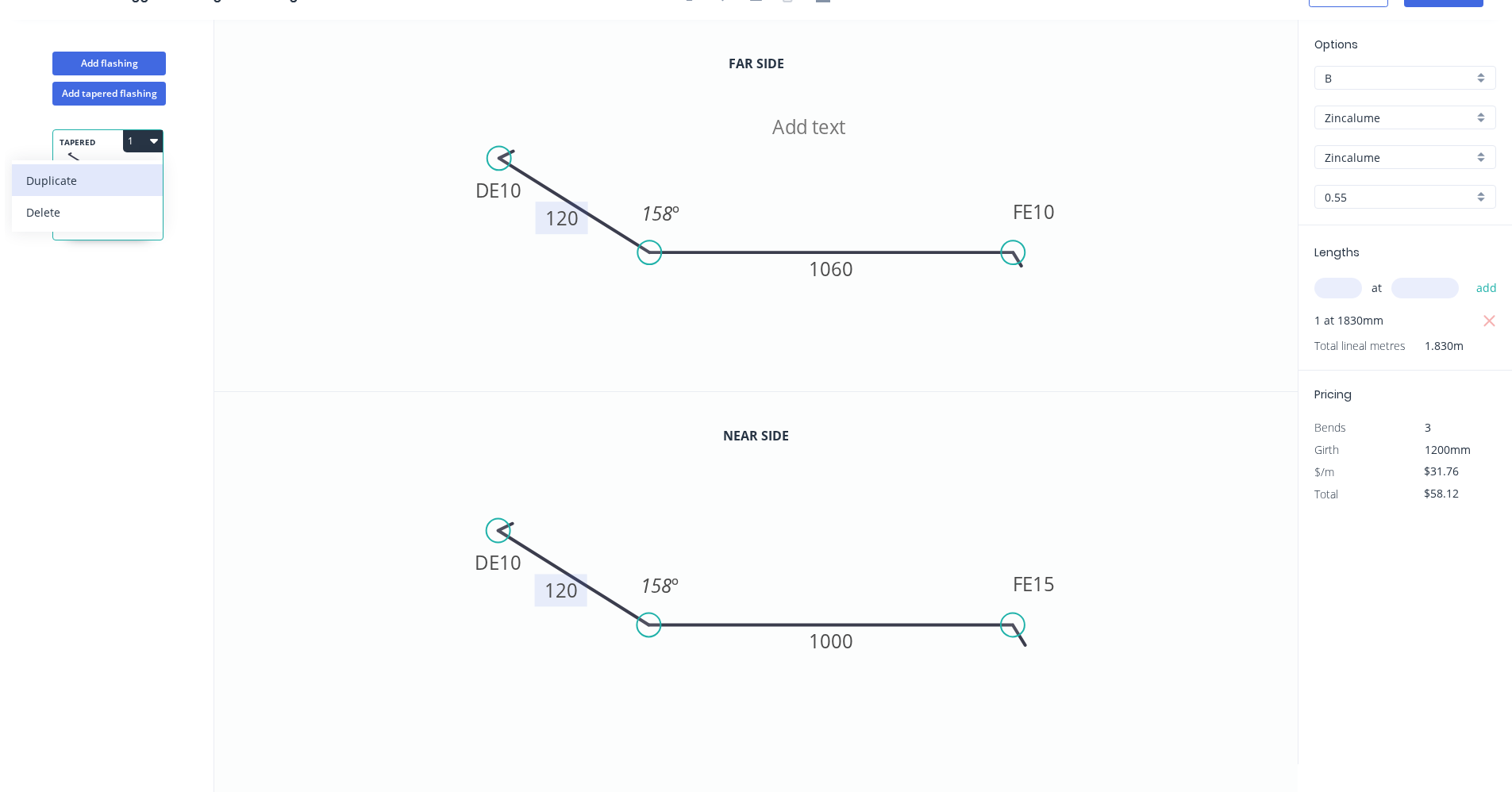
click at [83, 182] on div "Duplicate" at bounding box center [87, 181] width 122 height 23
type input "$0.00"
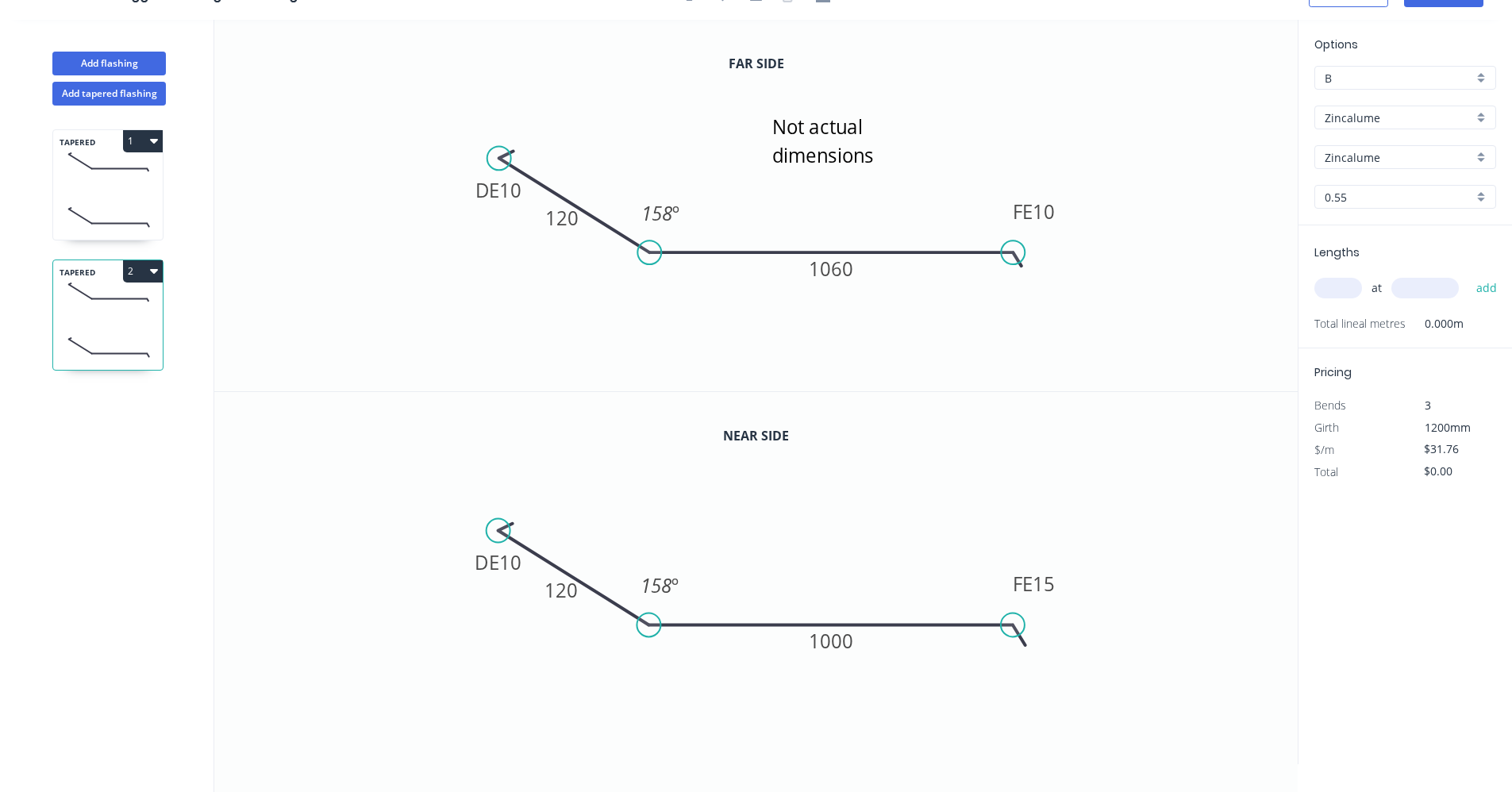
click at [1329, 291] on input "text" at bounding box center [1338, 287] width 47 height 20
type input "1"
type input "6"
type input "1605"
click at [1469, 274] on button "add" at bounding box center [1488, 287] width 37 height 27
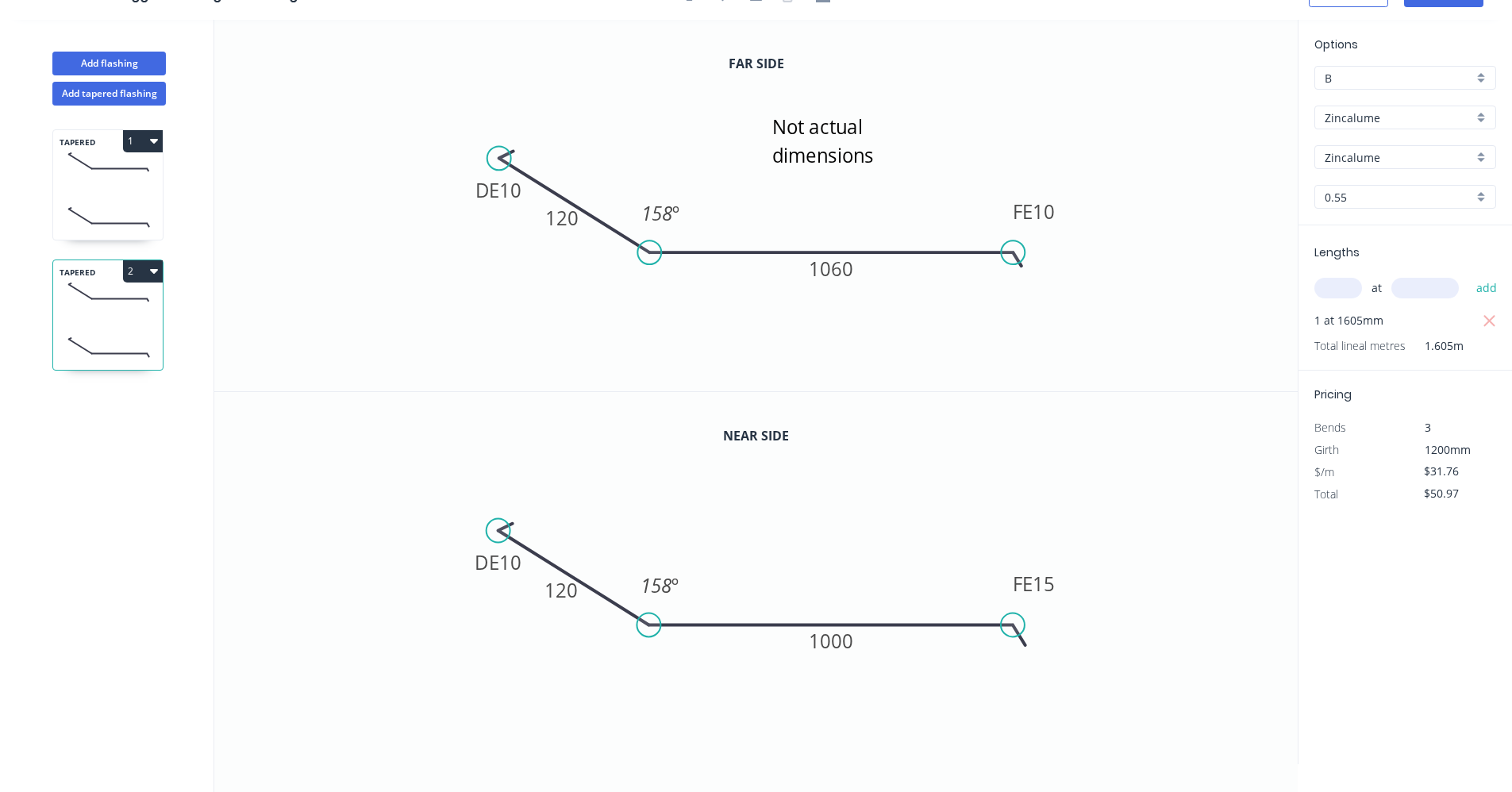
click at [150, 272] on icon "button" at bounding box center [154, 271] width 8 height 13
click at [103, 311] on div "Duplicate" at bounding box center [87, 311] width 122 height 23
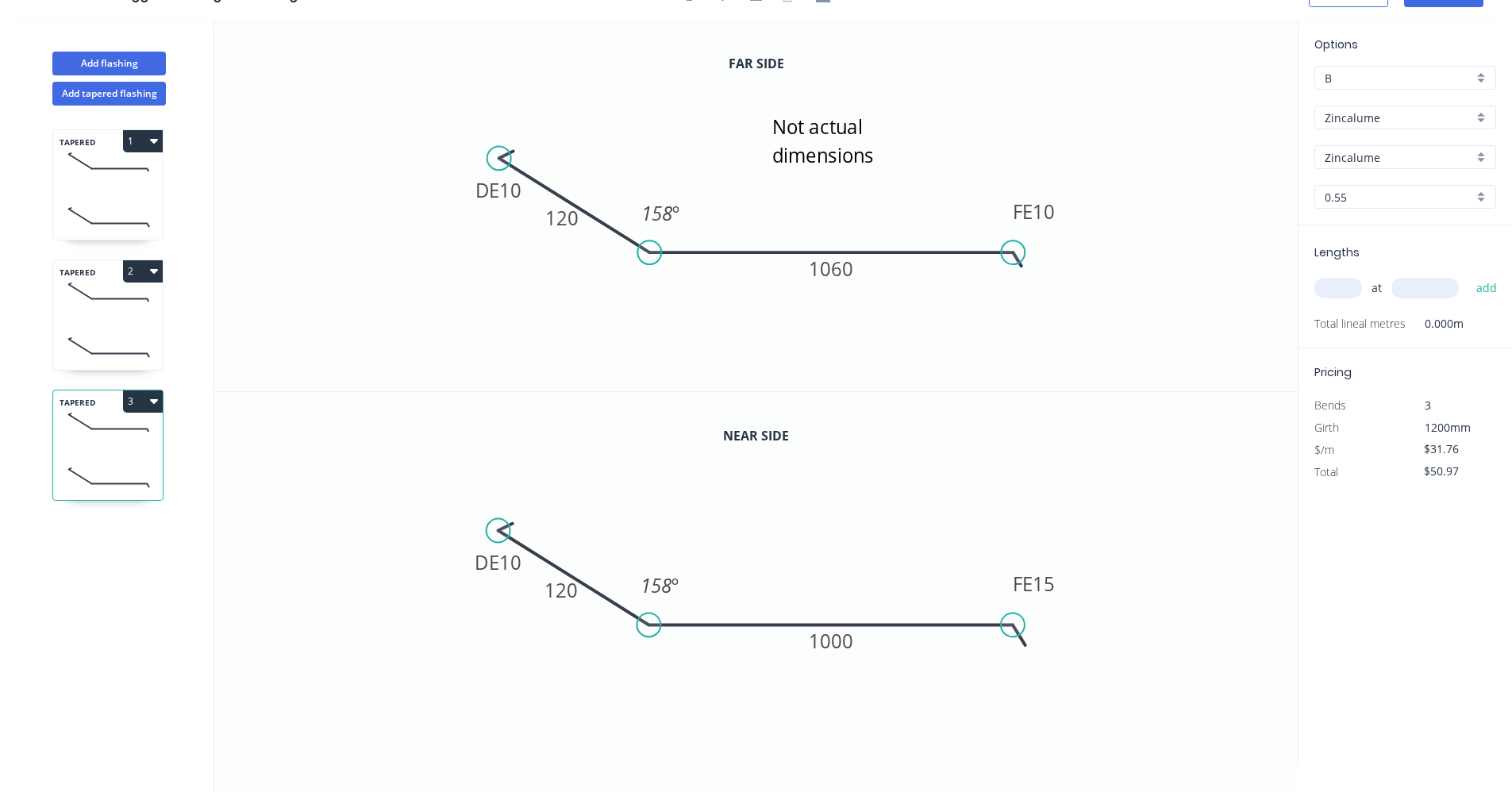
type input "$0.00"
click at [1338, 286] on input "text" at bounding box center [1338, 287] width 47 height 20
type input "1"
type input "1380"
click at [1469, 274] on button "add" at bounding box center [1488, 287] width 37 height 27
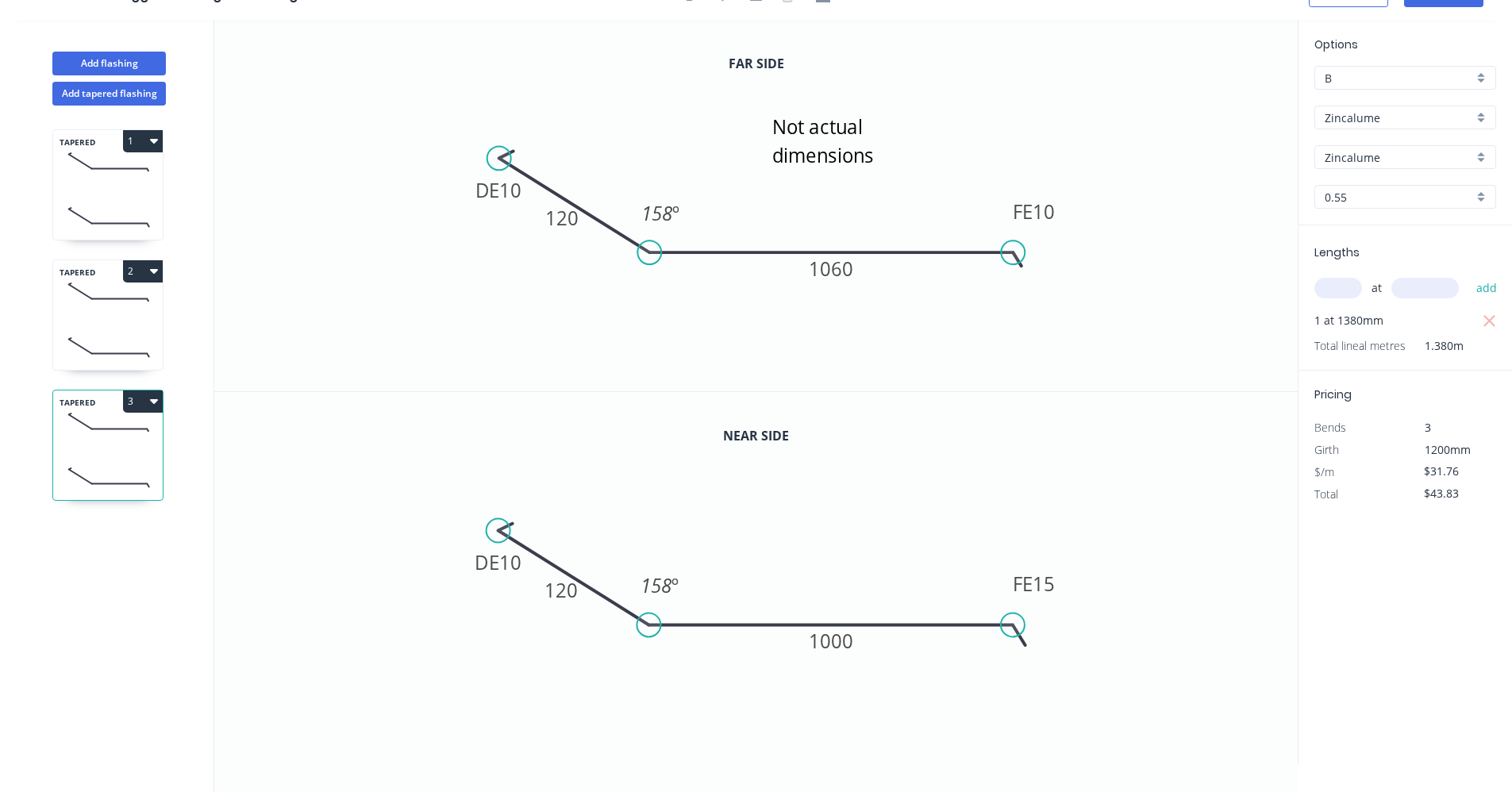
click at [156, 405] on icon "button" at bounding box center [154, 401] width 8 height 13
click at [78, 439] on div "Duplicate" at bounding box center [87, 440] width 122 height 23
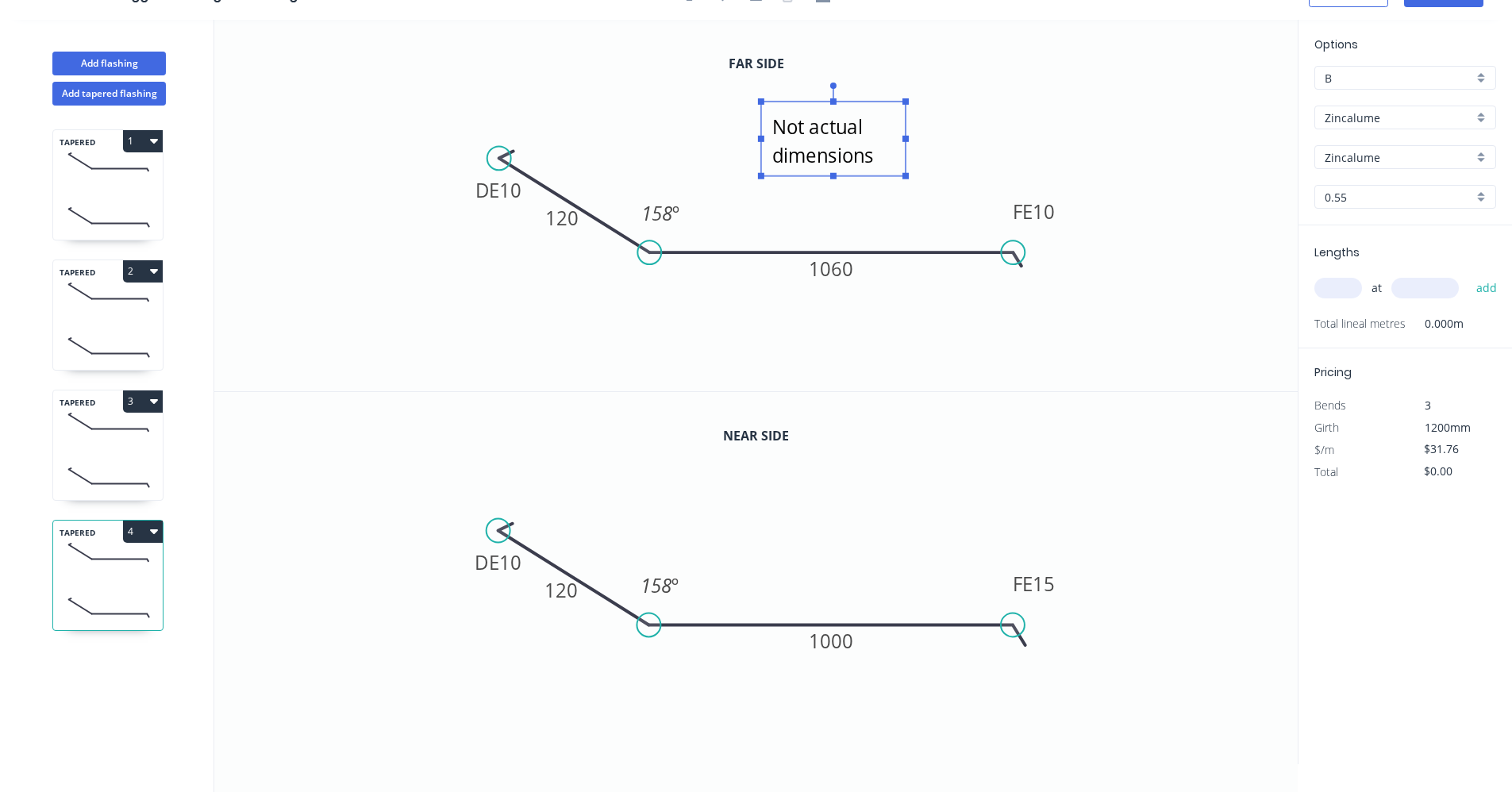
click at [840, 139] on textarea "Not actual dimensions" at bounding box center [834, 139] width 129 height 59
click at [926, 164] on div "Delete" at bounding box center [966, 162] width 160 height 33
click at [836, 274] on tspan "1060" at bounding box center [831, 269] width 45 height 26
click at [1190, 319] on icon "DE 10 120 FE 10 1015 158 º" at bounding box center [756, 205] width 1084 height 371
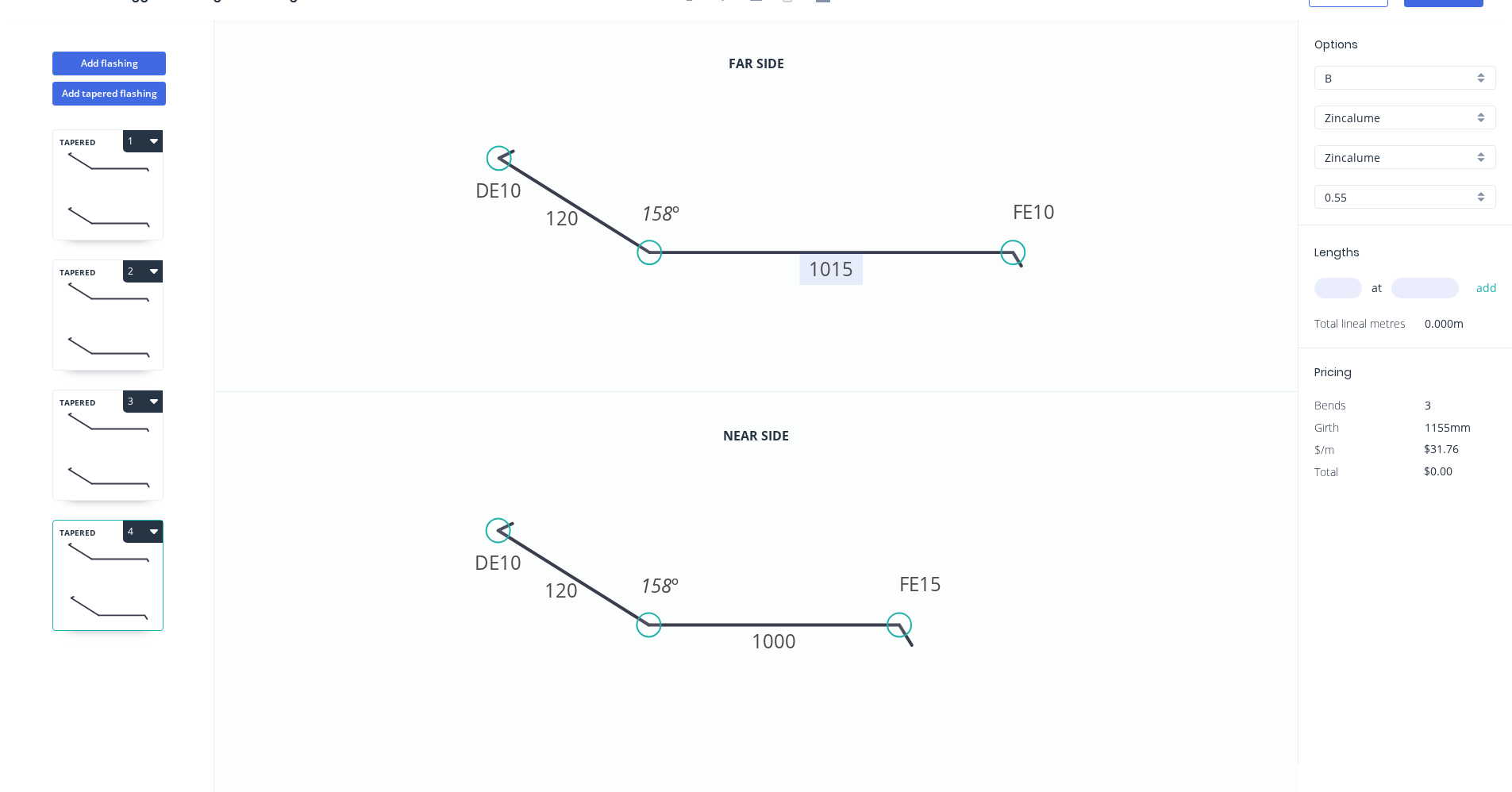
drag, startPoint x: 1012, startPoint y: 630, endPoint x: 837, endPoint y: 641, distance: 175.3
click at [896, 628] on circle at bounding box center [900, 624] width 24 height 24
click at [932, 588] on tspan "15" at bounding box center [927, 584] width 22 height 26
click at [773, 632] on tspan "1000" at bounding box center [773, 641] width 45 height 26
drag, startPoint x: 94, startPoint y: 431, endPoint x: 143, endPoint y: 440, distance: 49.8
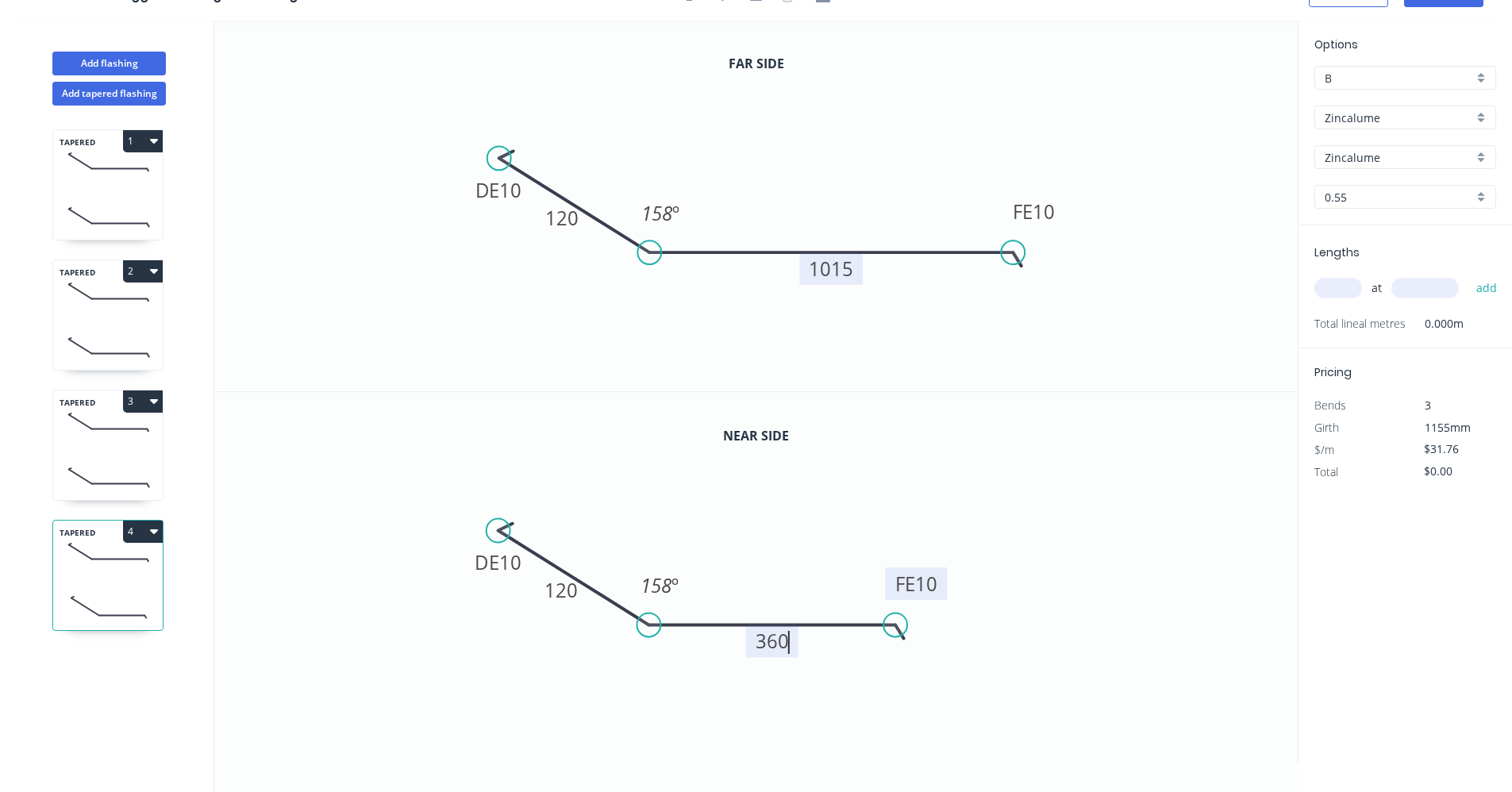
click at [95, 431] on icon at bounding box center [107, 422] width 110 height 47
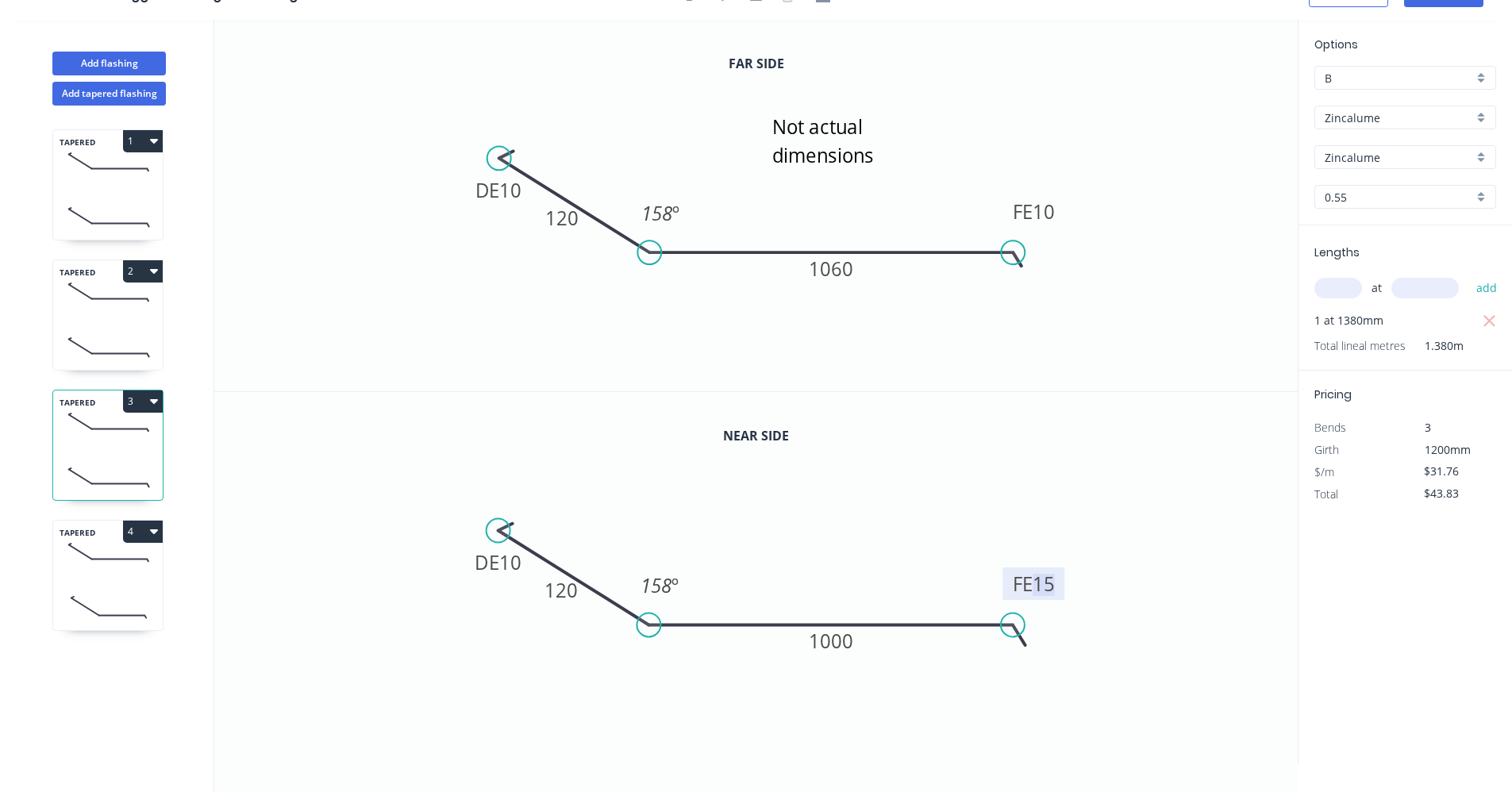
click at [1051, 594] on tspan "15" at bounding box center [1044, 584] width 22 height 26
click at [125, 343] on icon at bounding box center [107, 347] width 110 height 47
click at [1056, 584] on rect at bounding box center [1034, 584] width 62 height 33
click at [1044, 586] on tspan "15" at bounding box center [1044, 584] width 22 height 26
click at [113, 188] on div "TAPERED 1" at bounding box center [107, 185] width 111 height 111
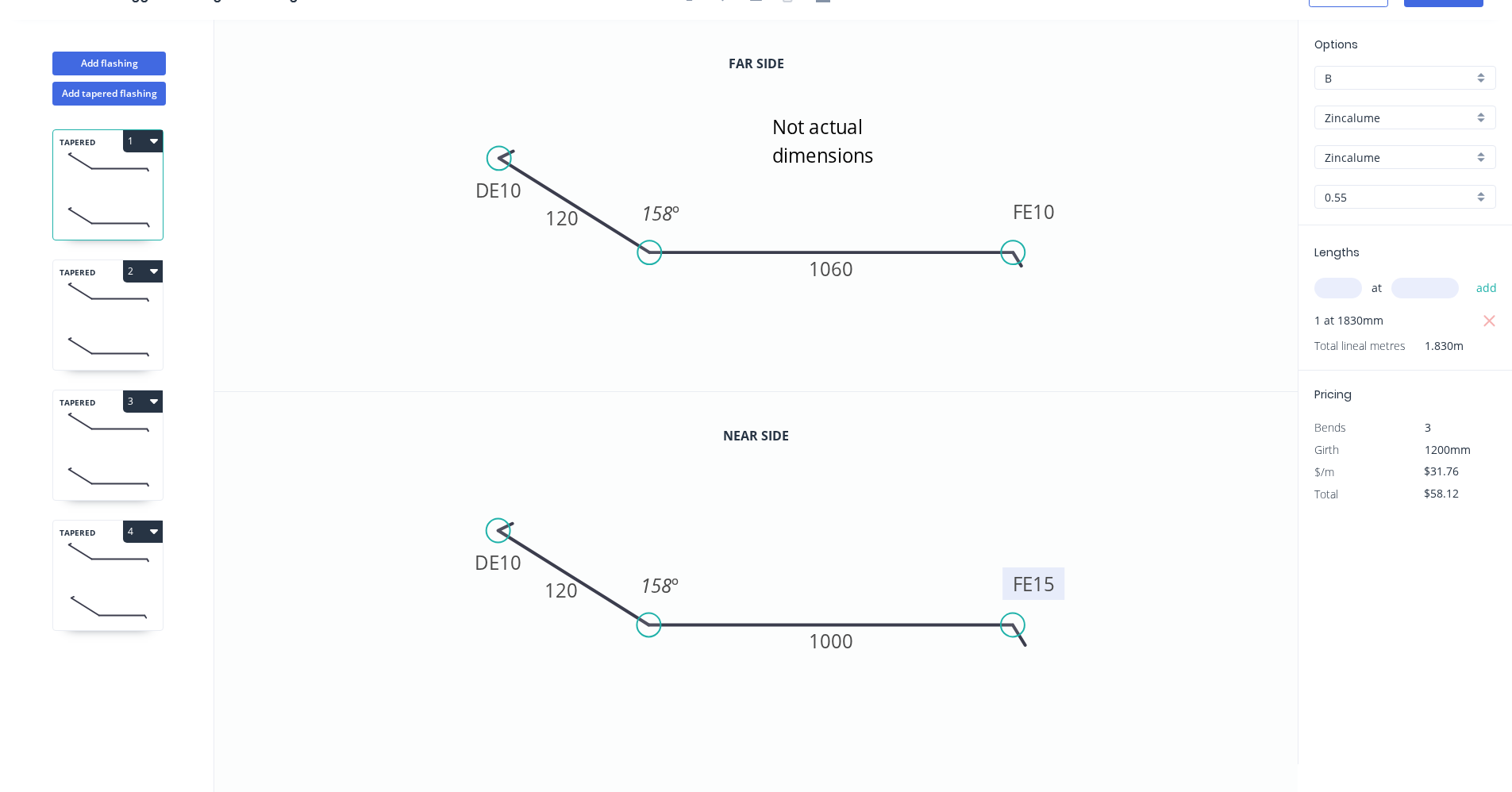
click at [1050, 580] on tspan "15" at bounding box center [1044, 584] width 22 height 26
click at [1171, 443] on icon "0 DE 10 120 FE 10 1000 158 º" at bounding box center [756, 578] width 1084 height 372
click at [104, 305] on icon at bounding box center [107, 292] width 110 height 47
click at [84, 464] on icon at bounding box center [107, 477] width 110 height 47
type input "$43.83"
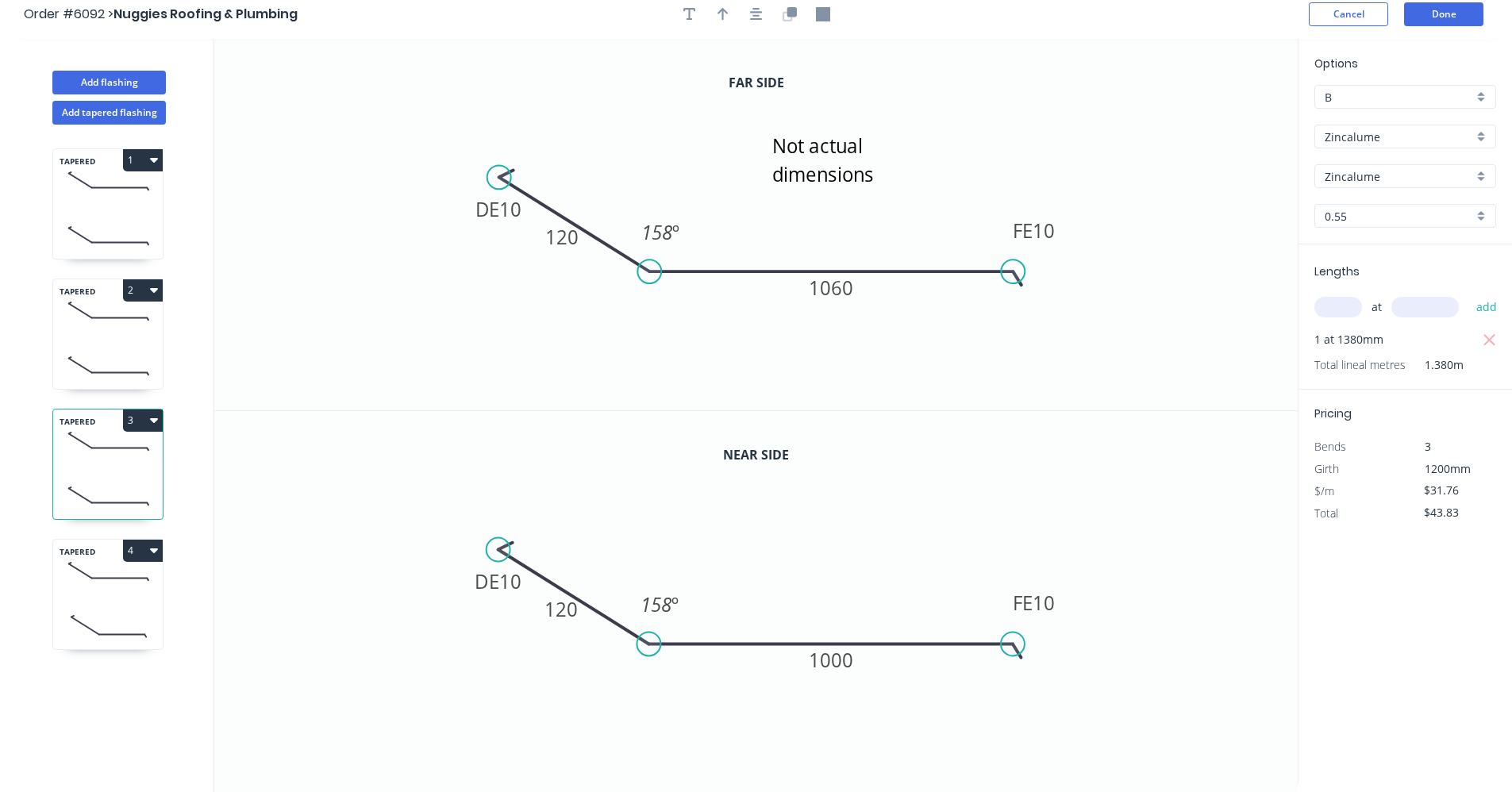
scroll to position [0, 0]
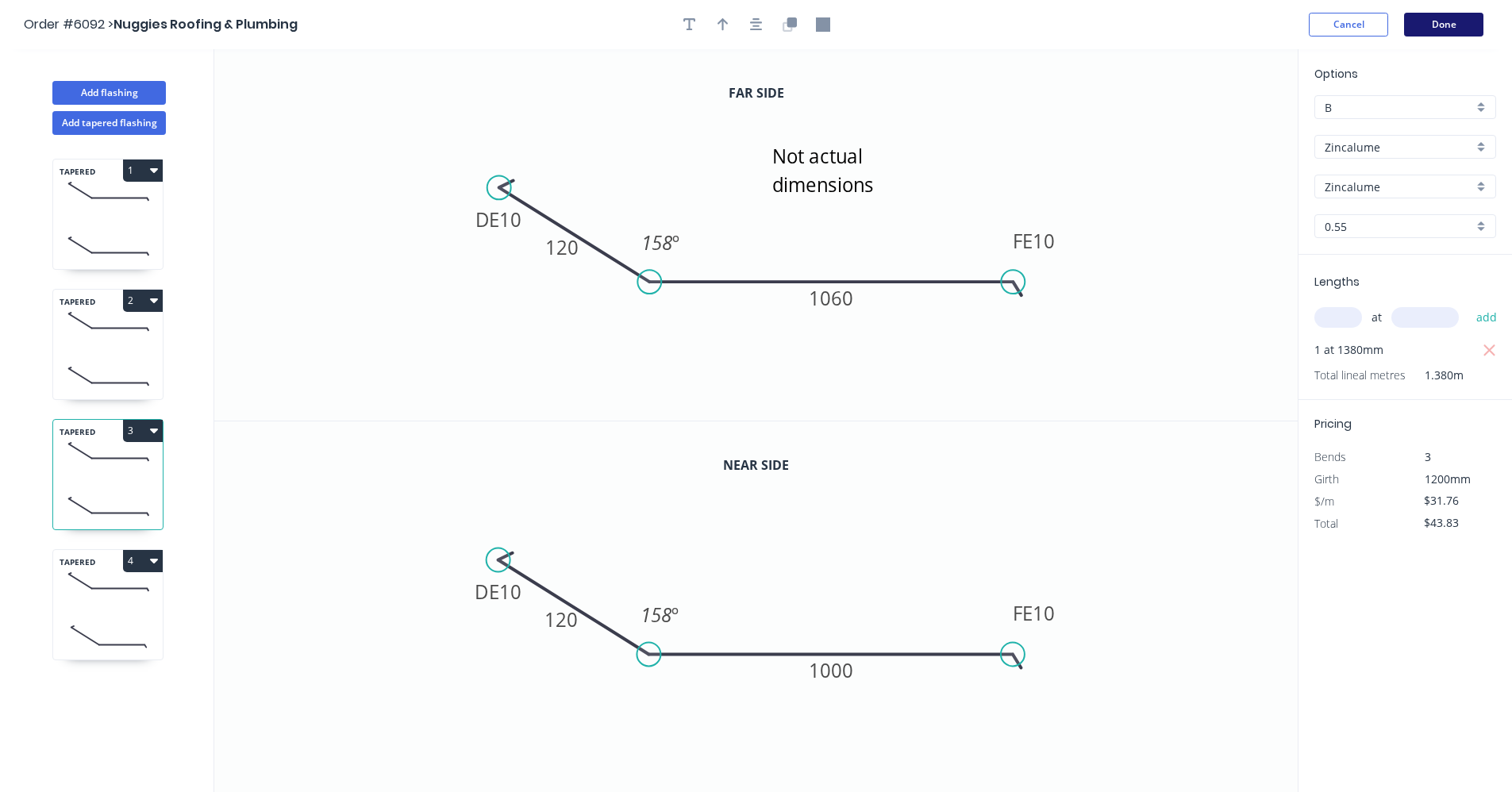
click at [1444, 28] on button "Done" at bounding box center [1444, 24] width 79 height 24
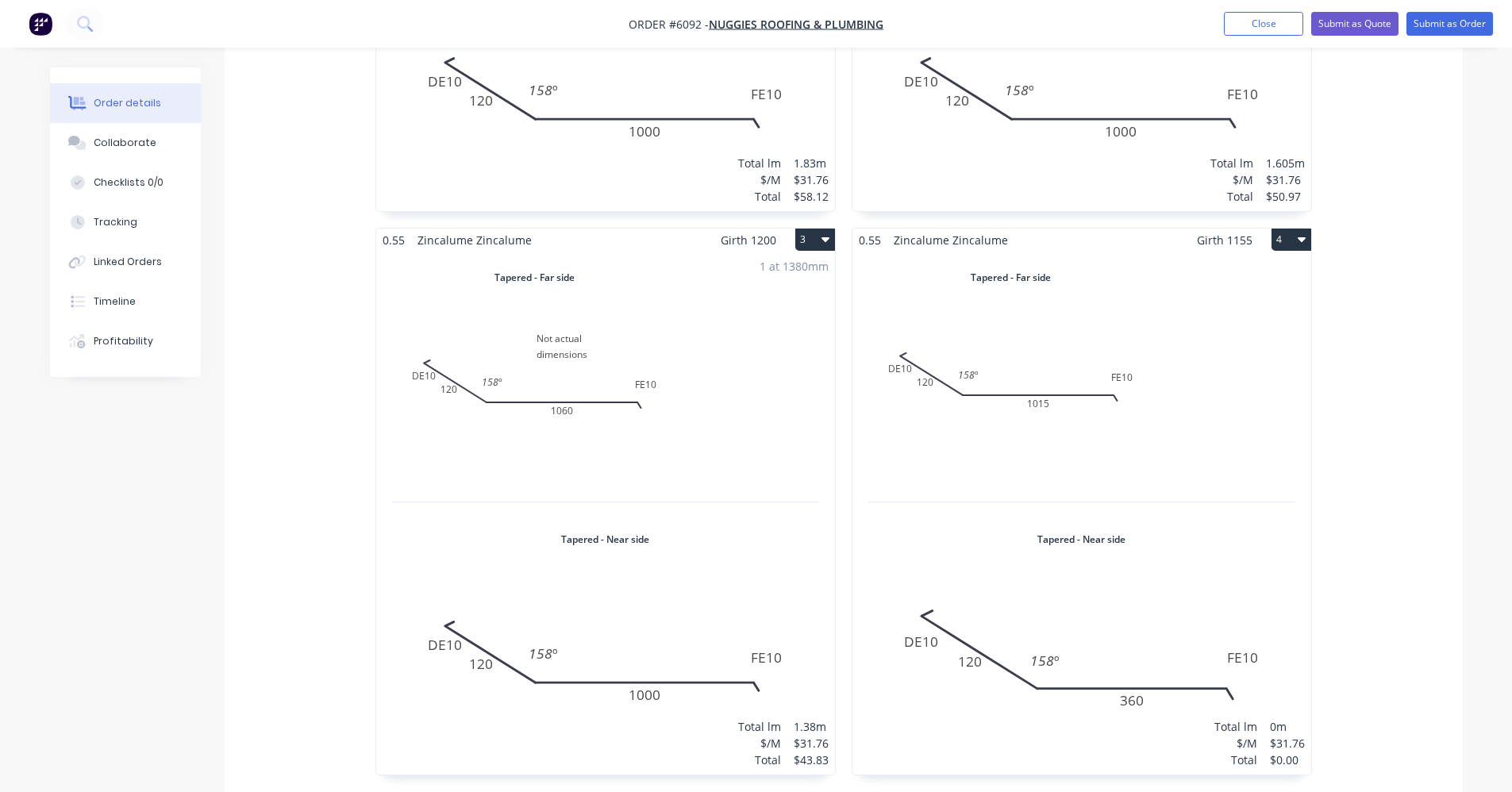
scroll to position [995, 0]
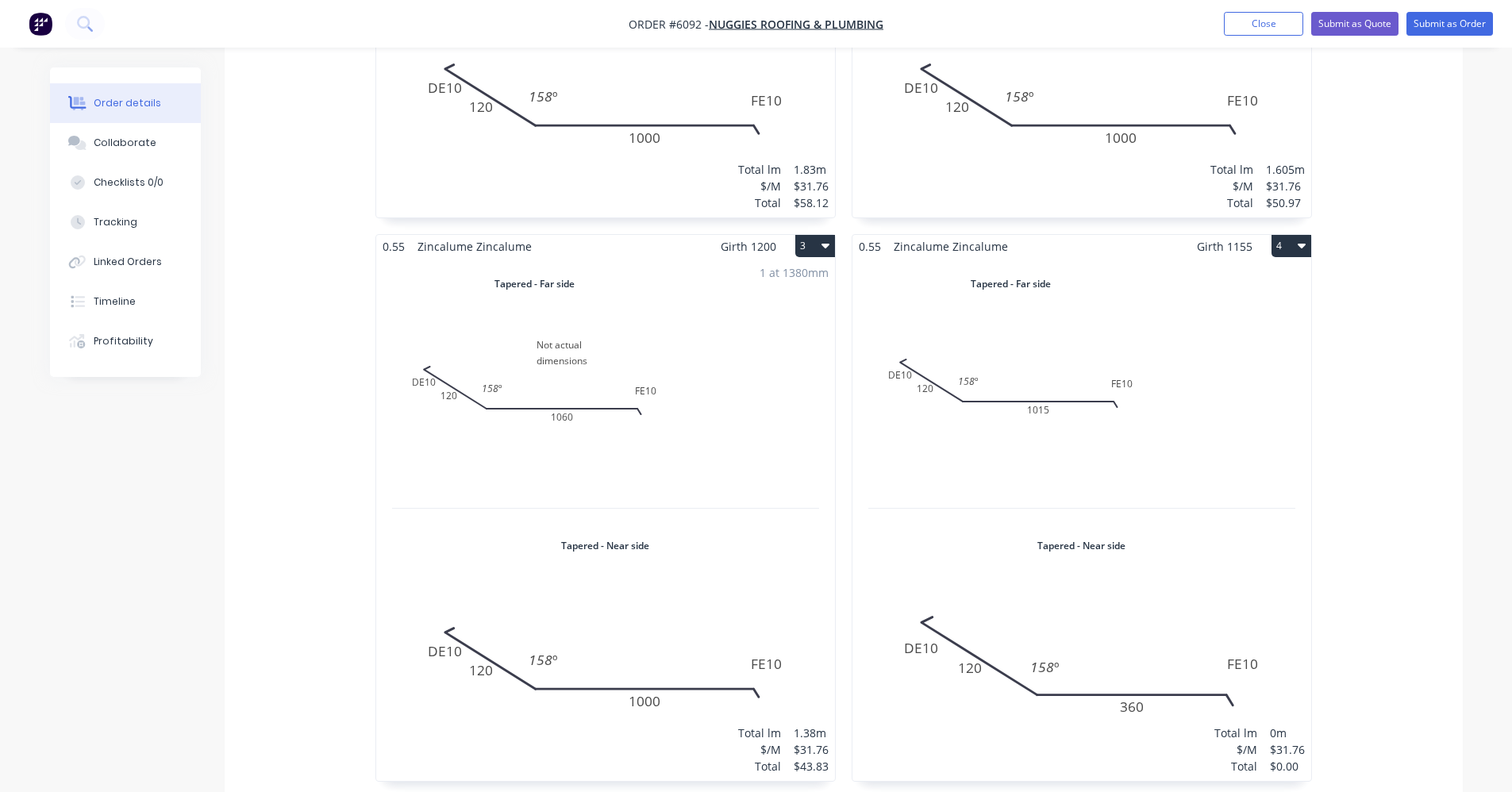
click at [1196, 311] on div "Total lm $/M Total 0m $31.76 $0.00" at bounding box center [1081, 519] width 458 height 523
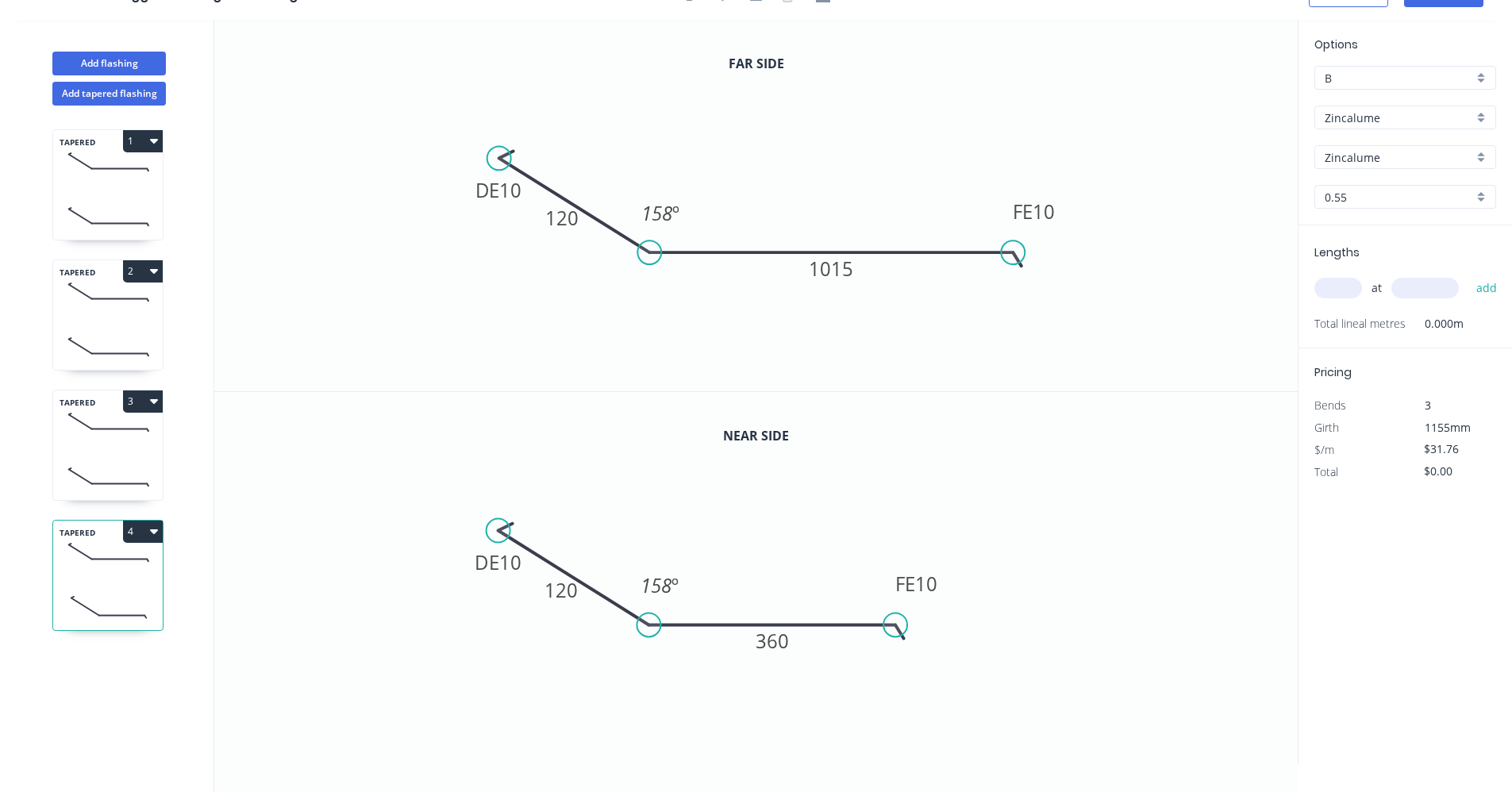
drag, startPoint x: 1339, startPoint y: 287, endPoint x: 1326, endPoint y: 287, distance: 13.0
click at [1338, 287] on input "text" at bounding box center [1338, 287] width 47 height 20
type input "1"
type input "3100"
click at [1469, 274] on button "add" at bounding box center [1488, 287] width 37 height 27
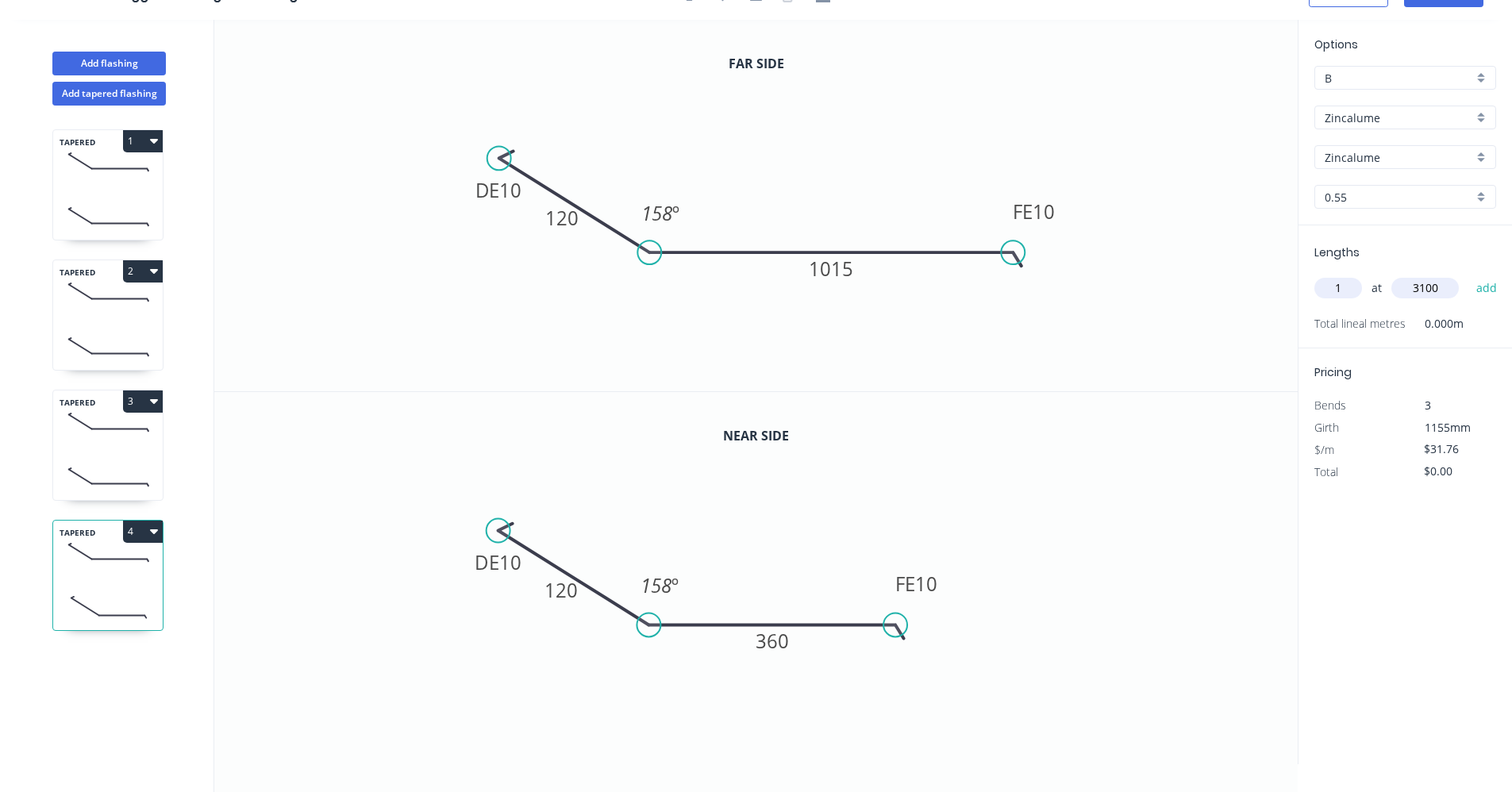
type input "$98.46"
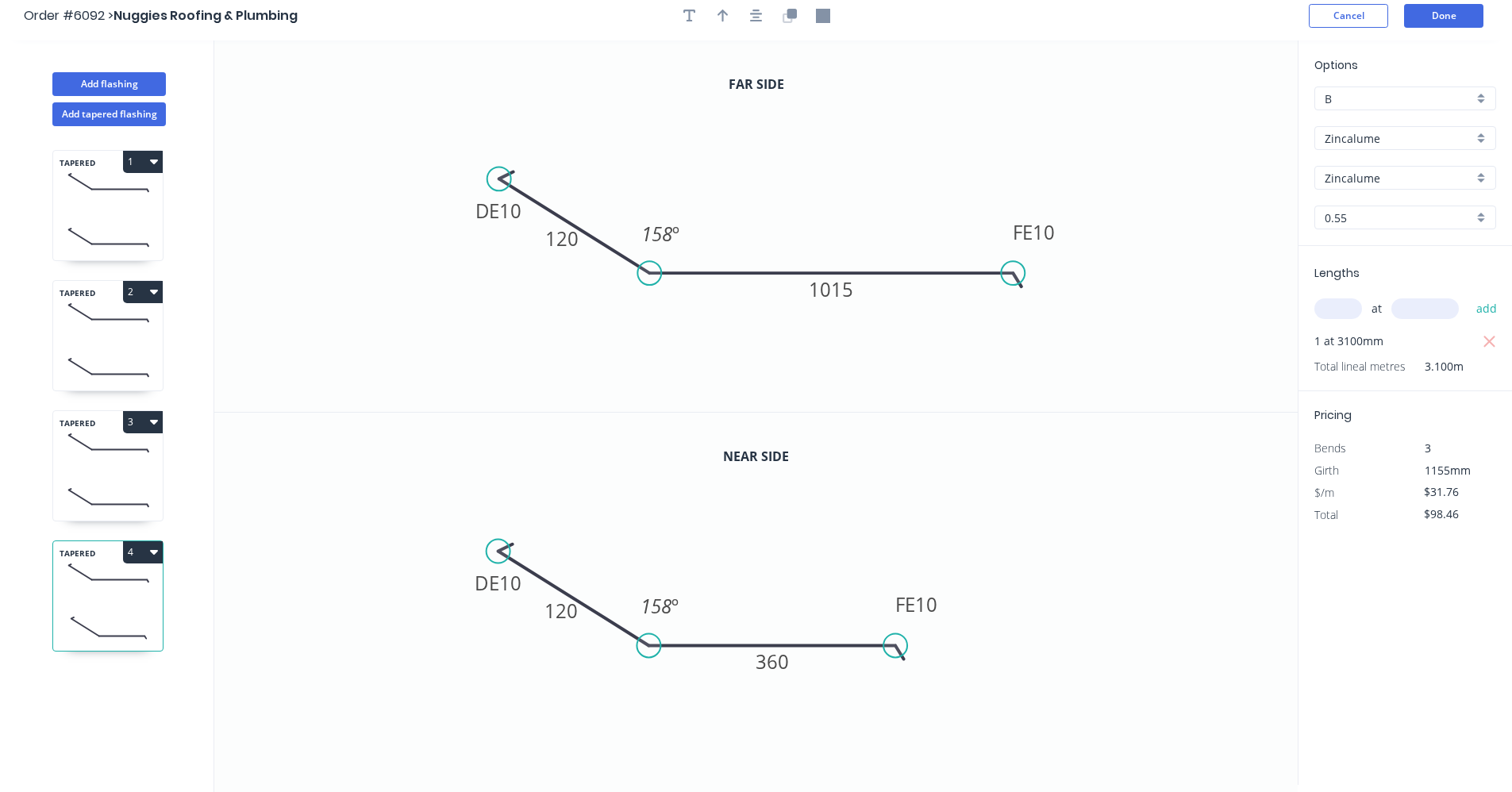
scroll to position [0, 0]
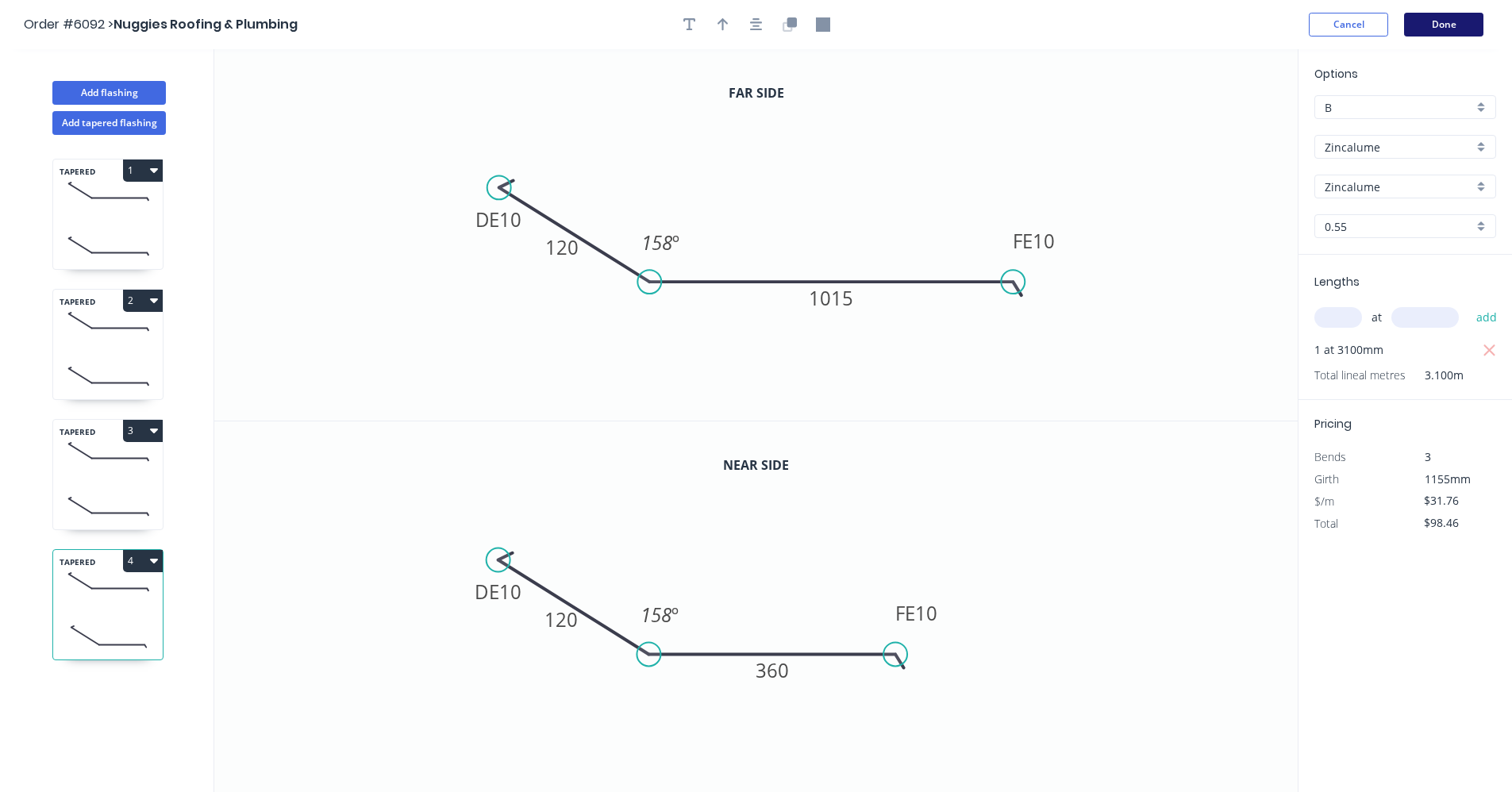
click at [1461, 26] on button "Done" at bounding box center [1444, 24] width 79 height 24
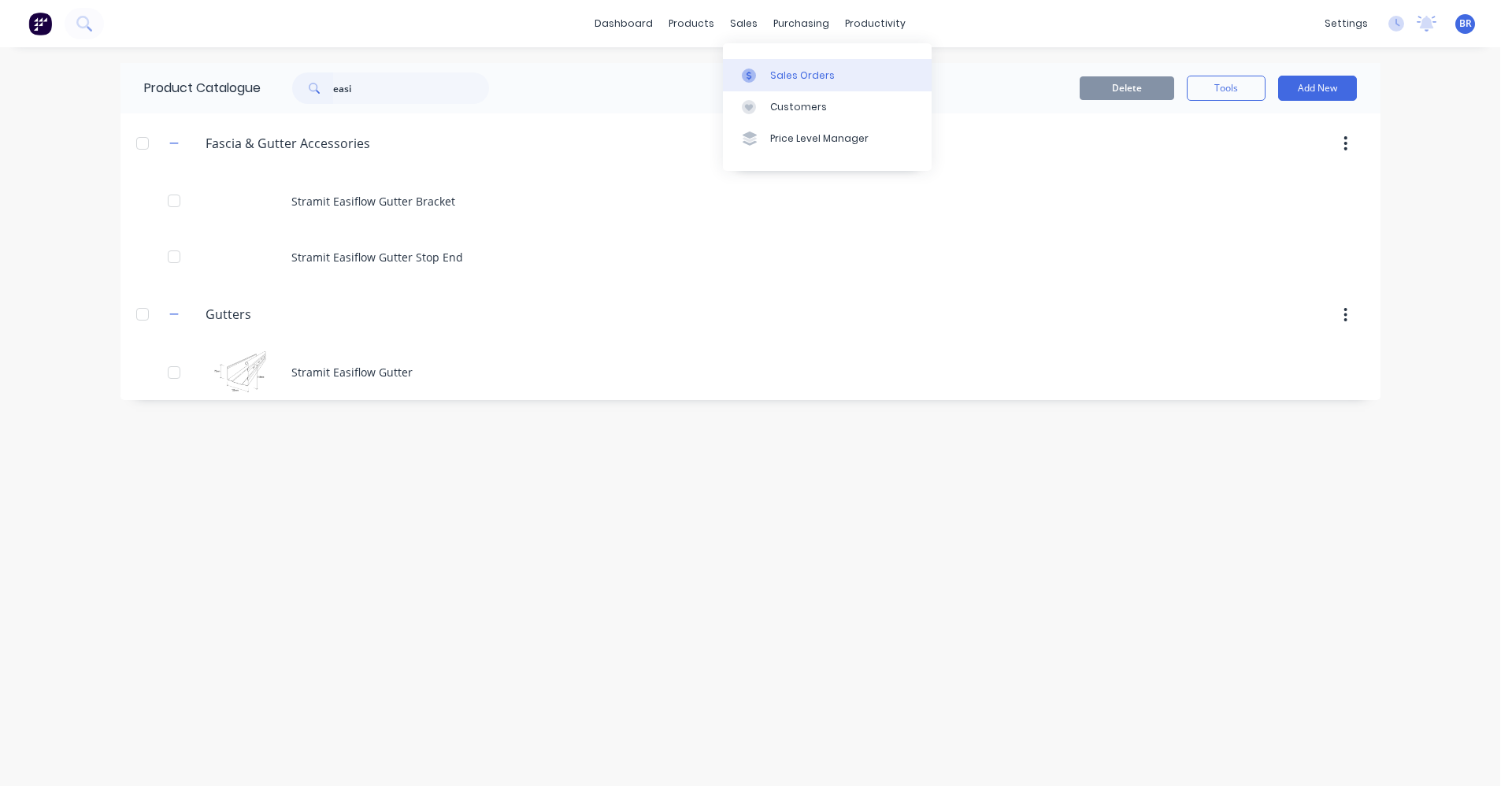
click at [764, 71] on div at bounding box center [753, 76] width 23 height 15
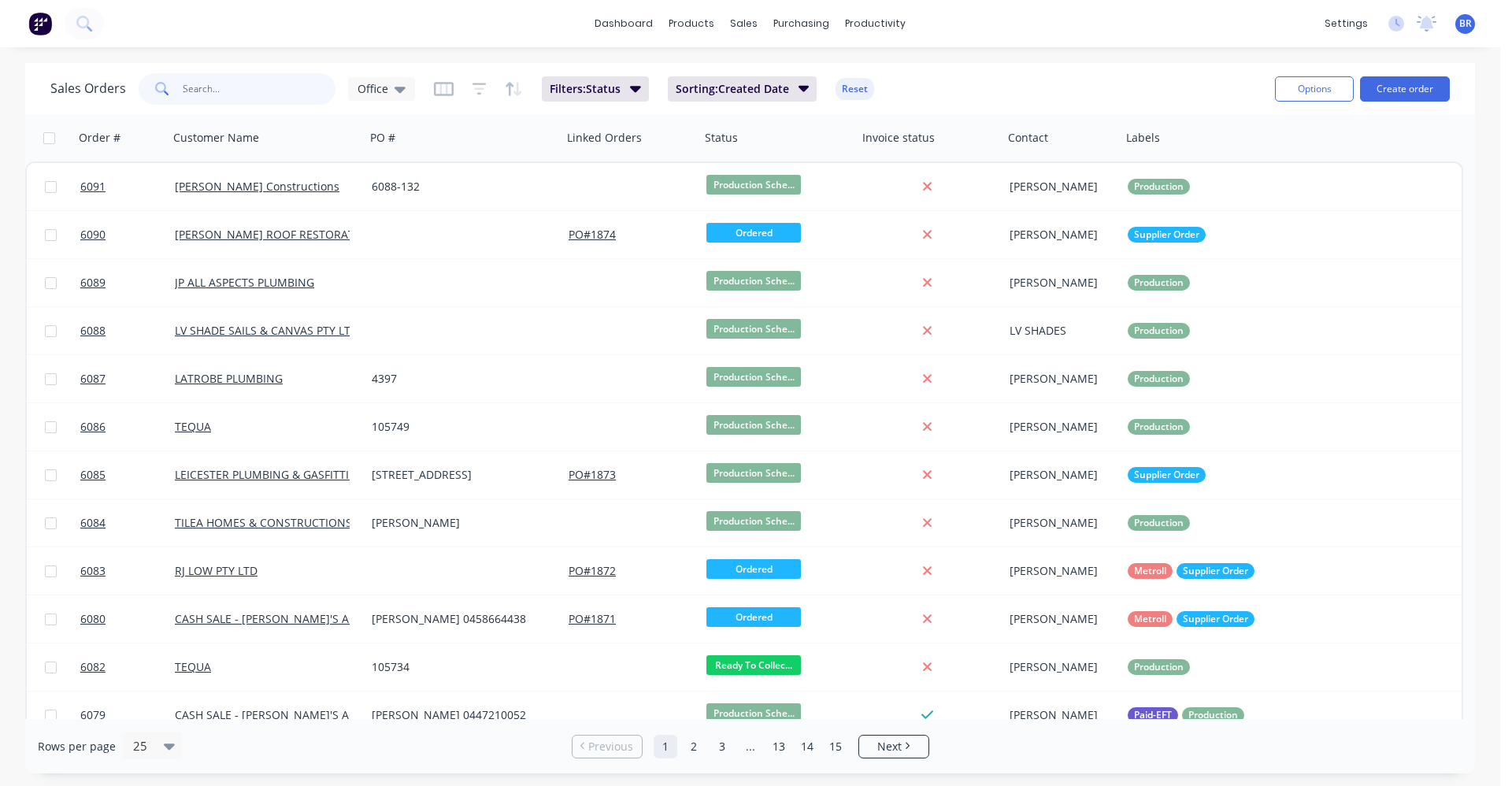
click at [246, 88] on input "text" at bounding box center [259, 89] width 153 height 32
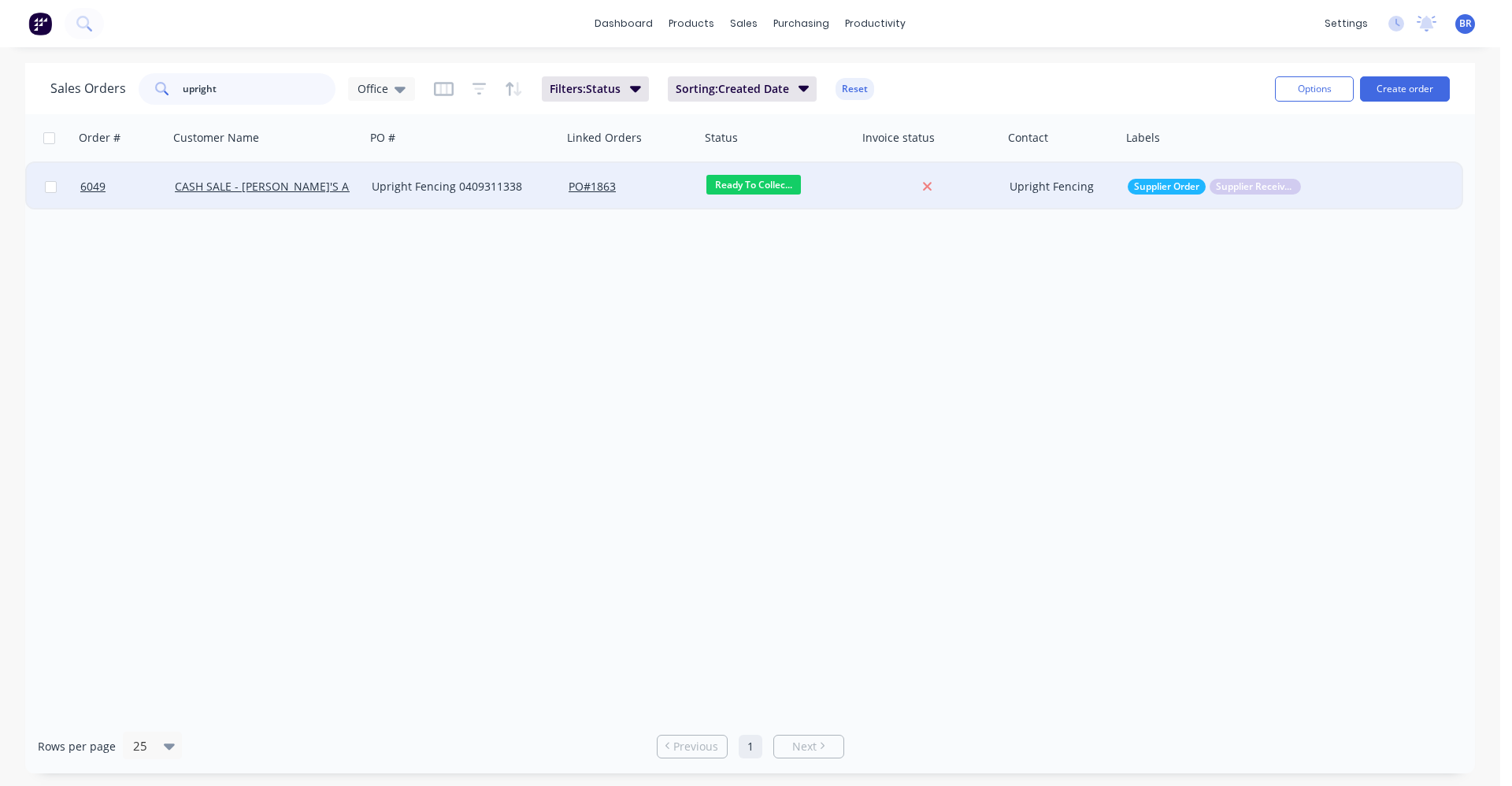
type input "upright"
click at [456, 198] on div "Upright Fencing 0409311338" at bounding box center [464, 187] width 197 height 47
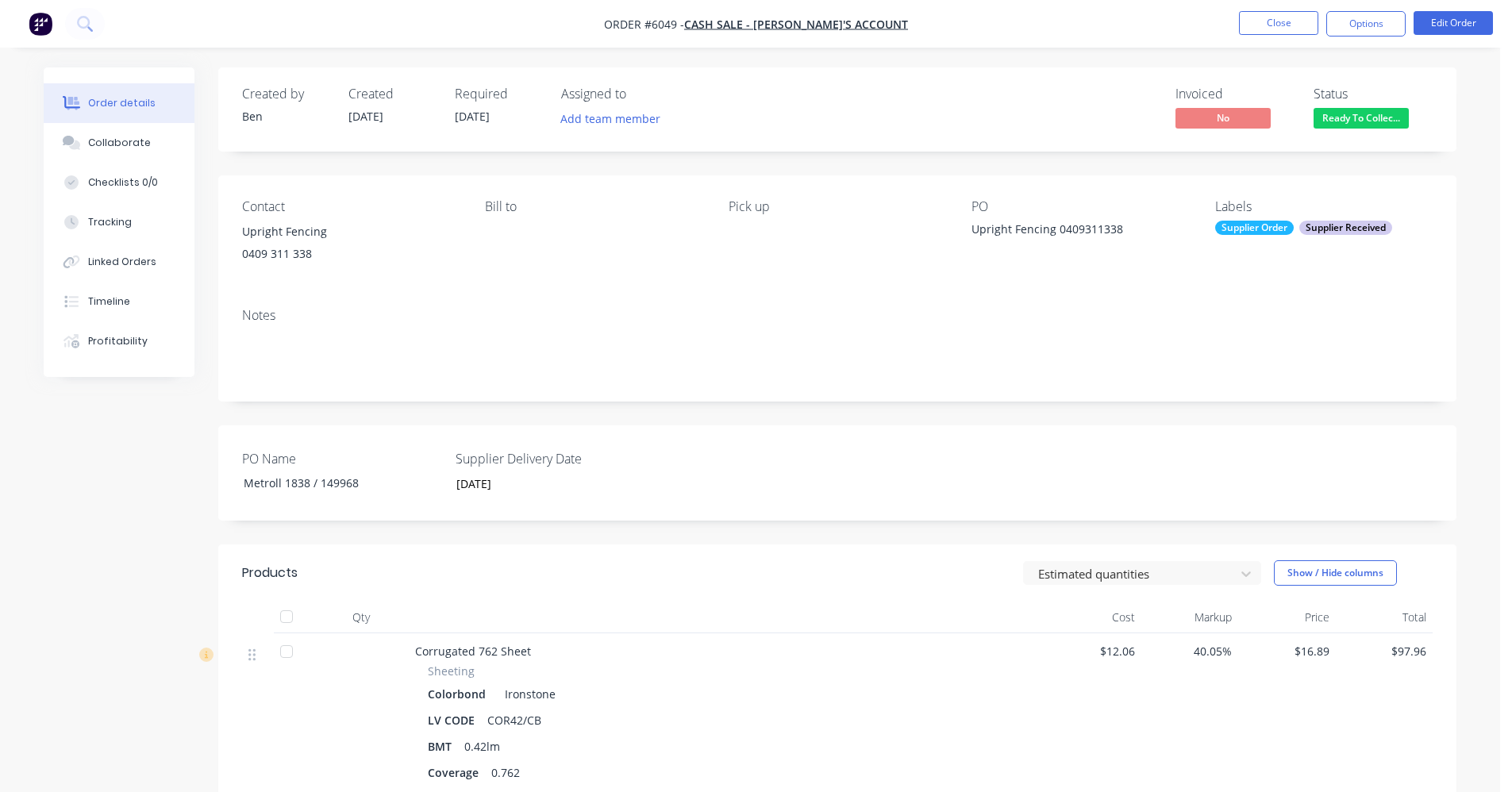
click at [1265, 223] on div "Supplier Order" at bounding box center [1255, 228] width 79 height 15
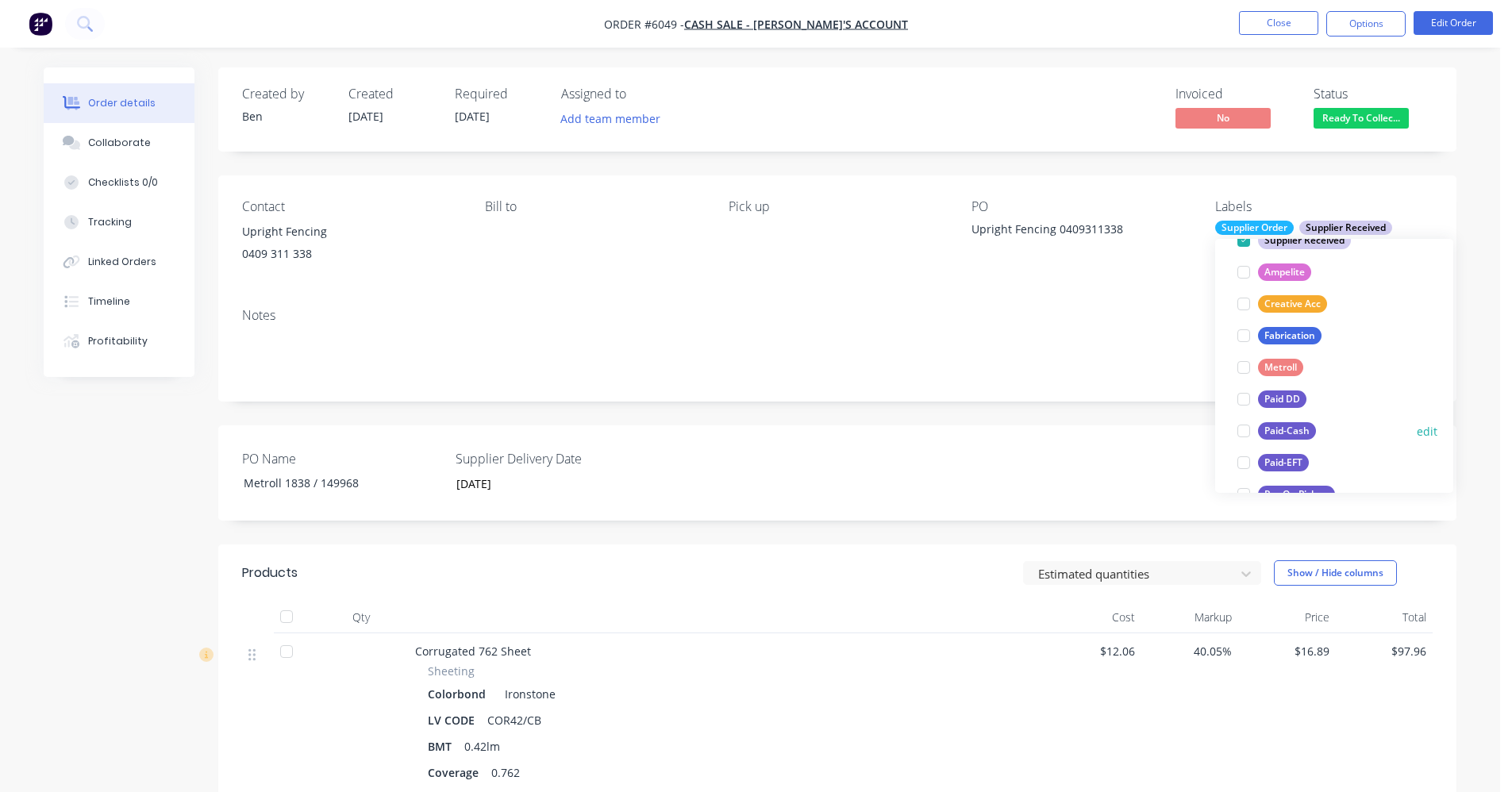
scroll to position [159, 0]
click at [1302, 462] on div "Paid-EFT" at bounding box center [1283, 461] width 50 height 17
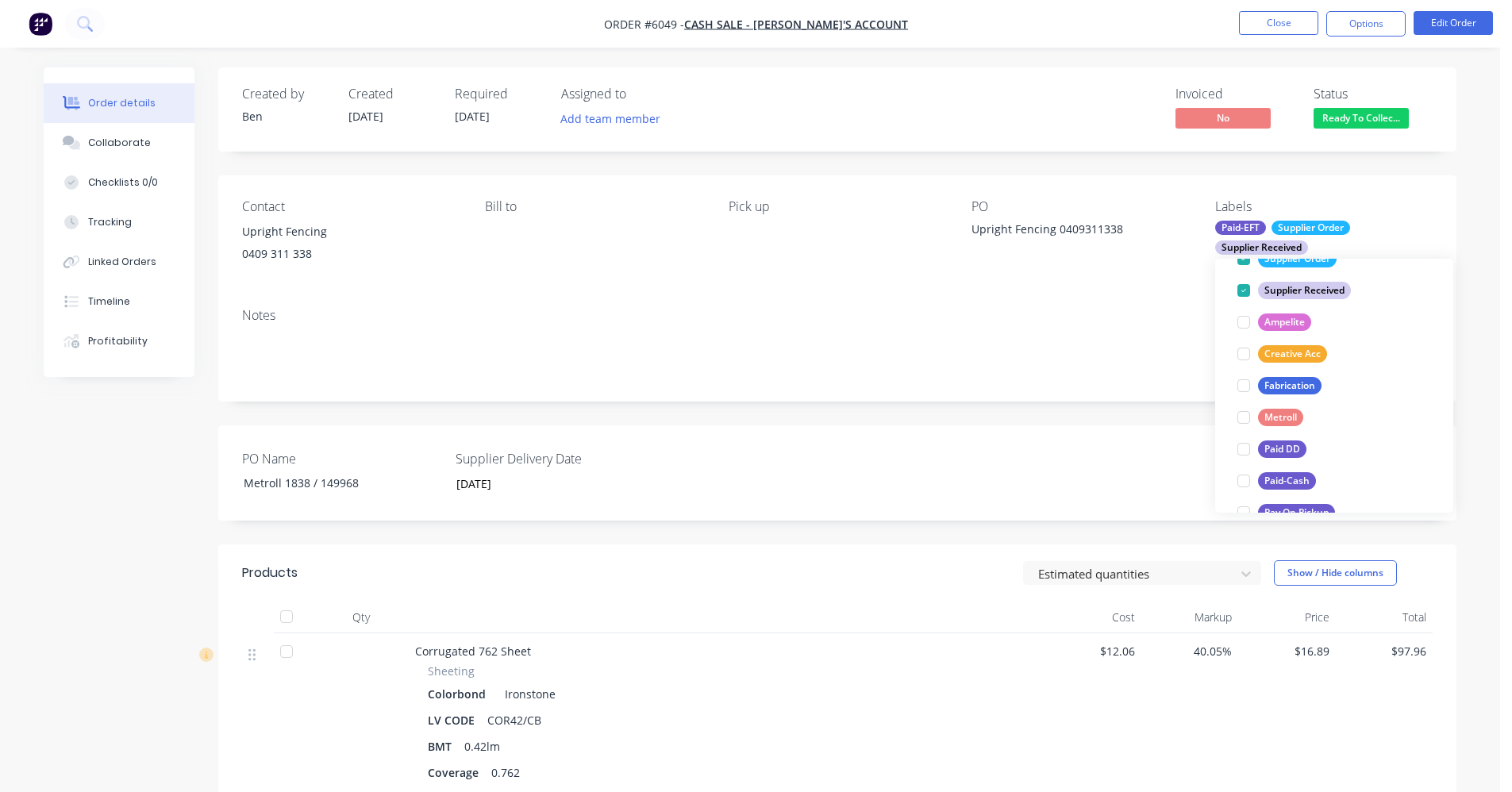
scroll to position [0, 0]
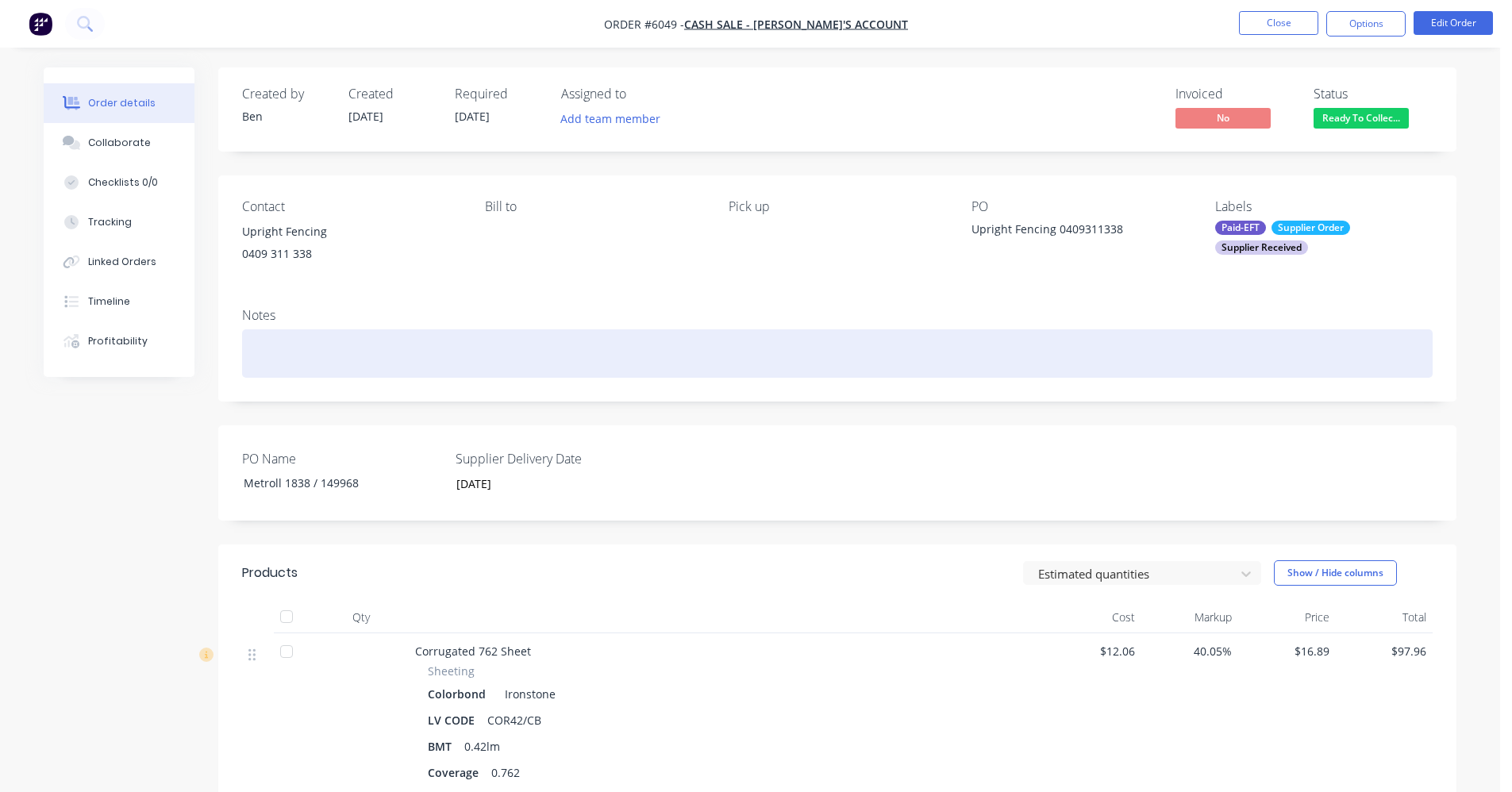
drag, startPoint x: 1032, startPoint y: 352, endPoint x: 1081, endPoint y: 332, distance: 52.9
click at [1032, 352] on div at bounding box center [837, 353] width 1190 height 48
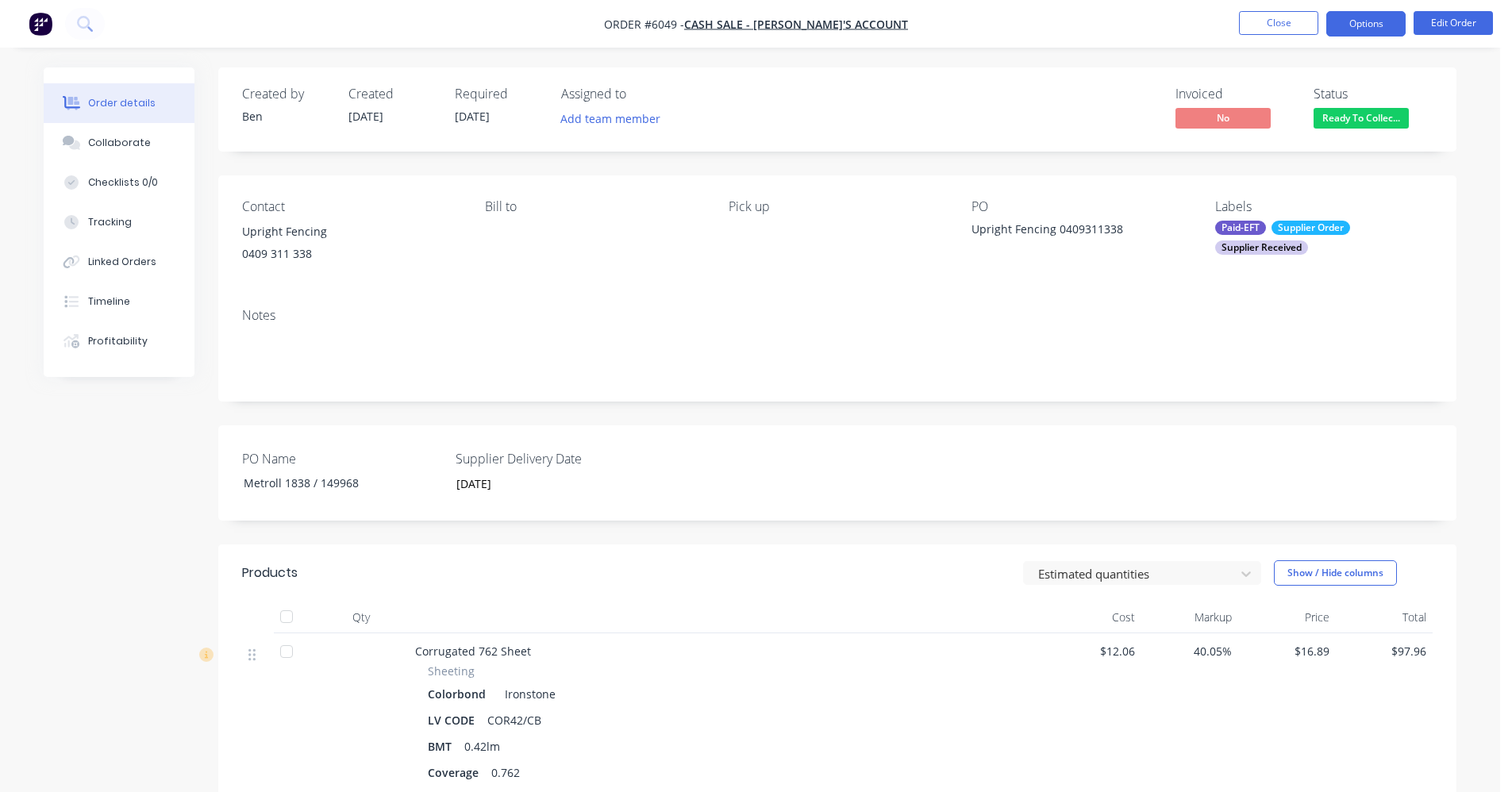
click at [1362, 27] on button "Options" at bounding box center [1365, 24] width 79 height 25
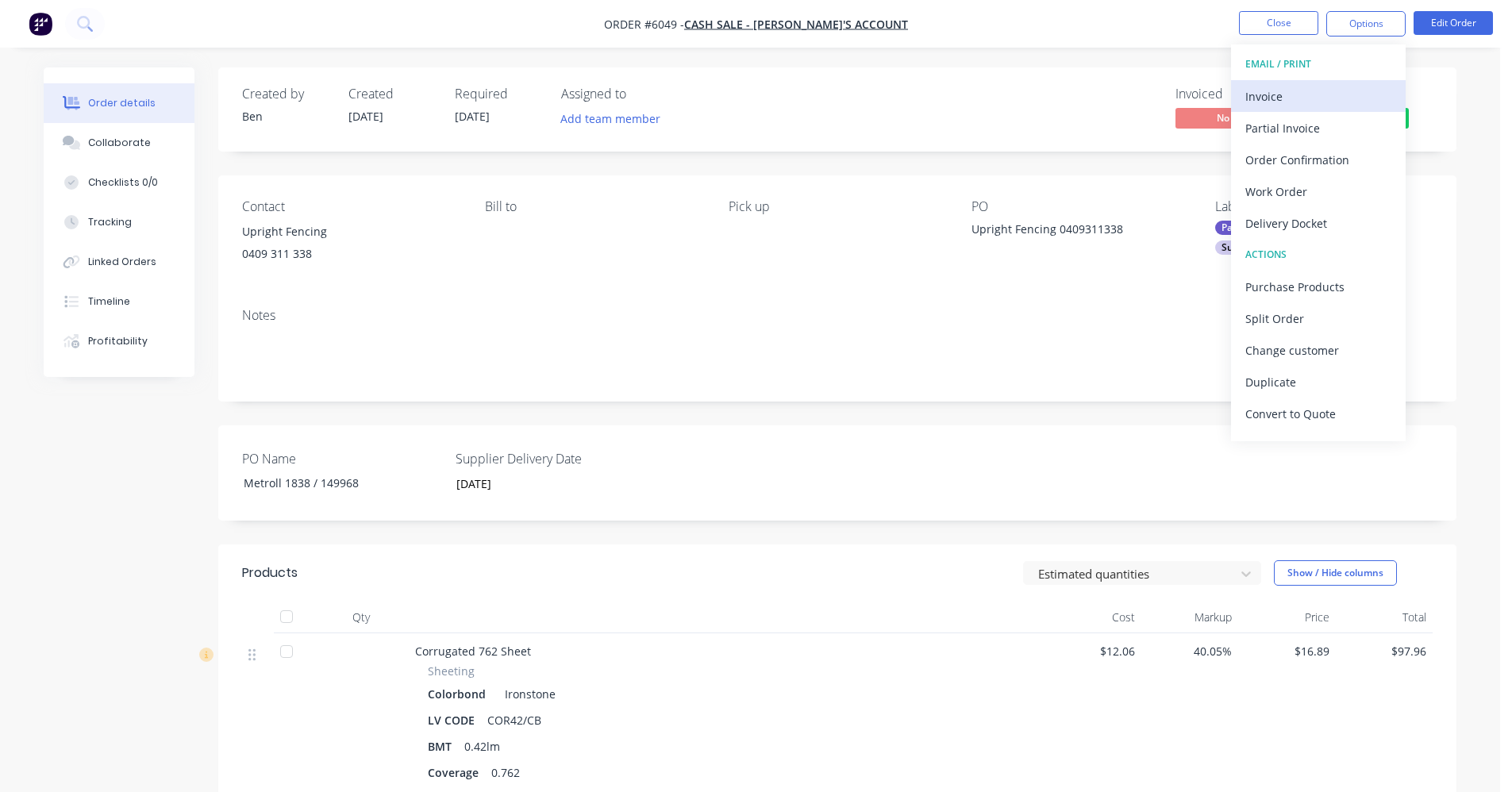
click at [1282, 101] on div "Invoice" at bounding box center [1318, 96] width 146 height 23
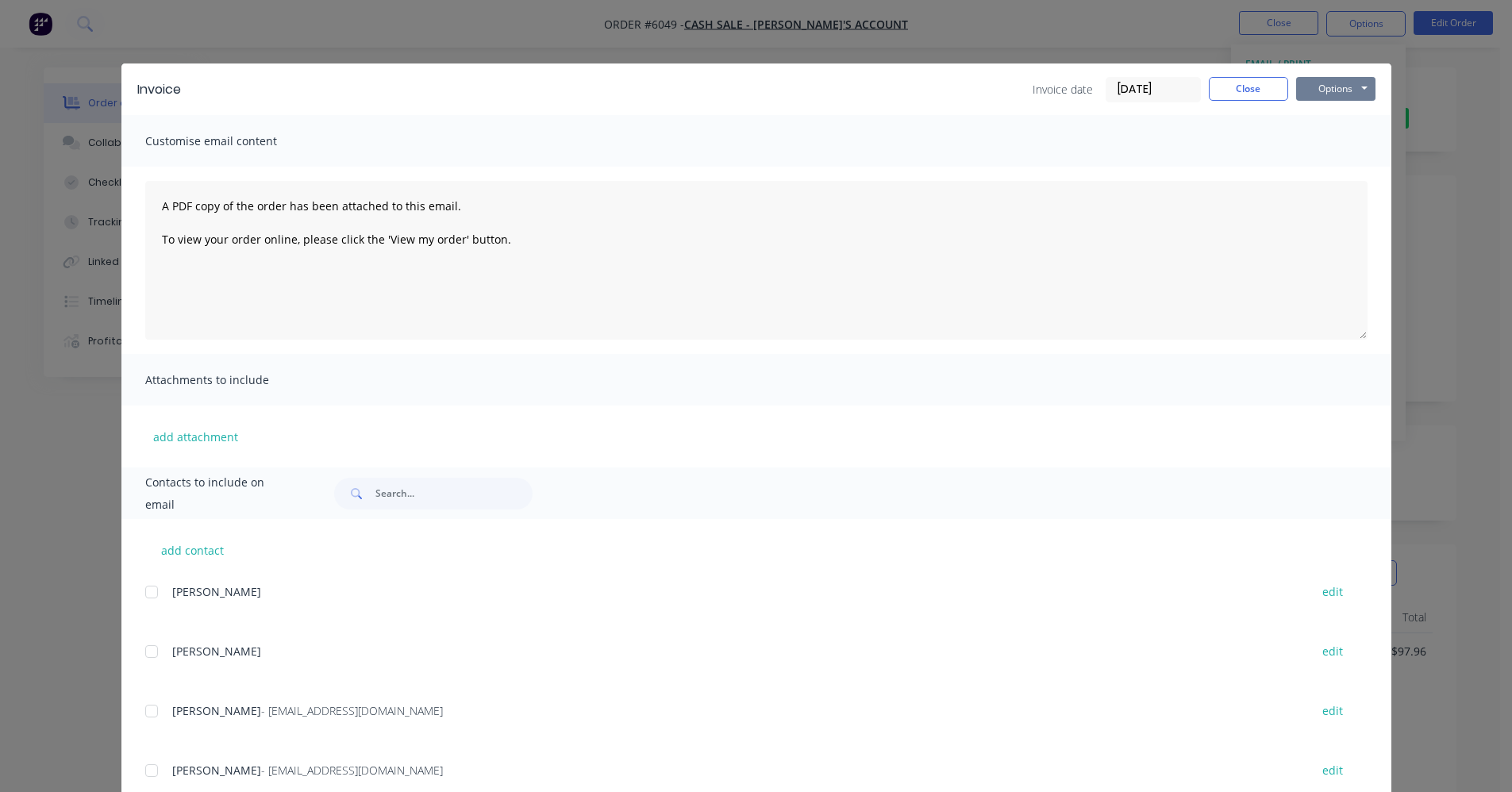
click at [1346, 90] on button "Options" at bounding box center [1335, 89] width 79 height 24
click at [1327, 140] on button "Print" at bounding box center [1347, 143] width 102 height 26
click at [1218, 82] on button "Close" at bounding box center [1248, 89] width 79 height 24
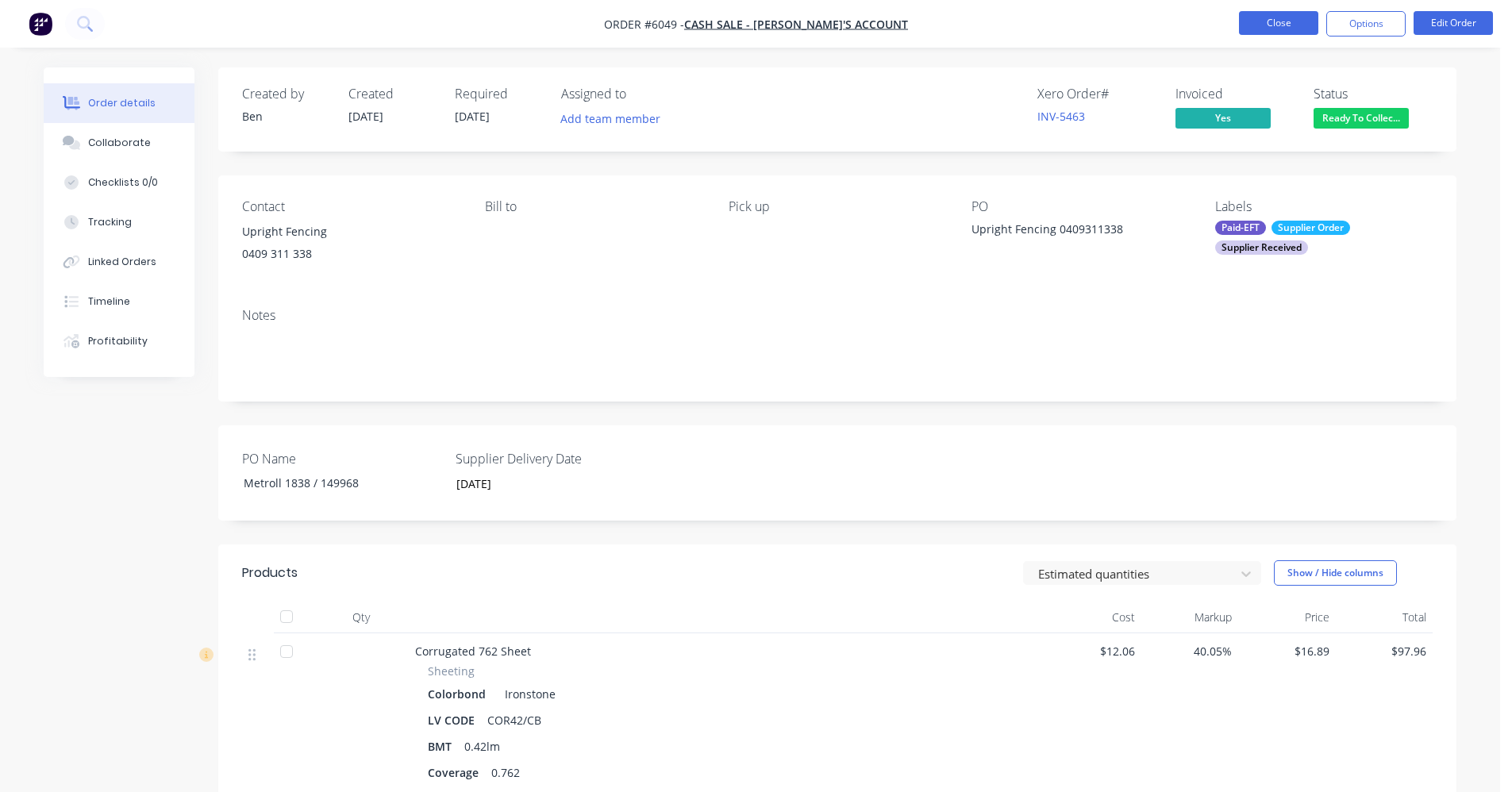
click at [1276, 25] on button "Close" at bounding box center [1278, 23] width 79 height 24
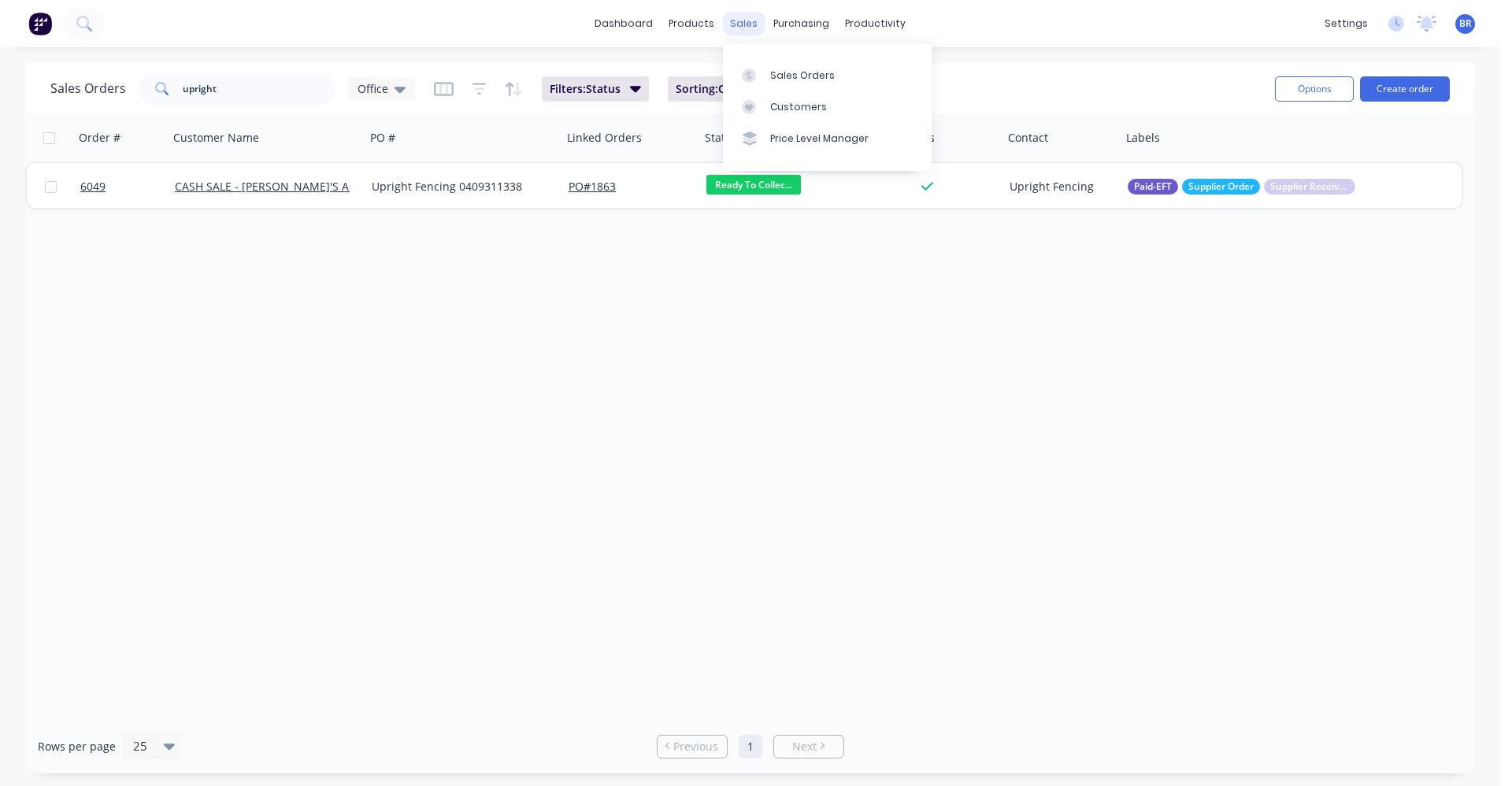
click at [737, 27] on div "sales" at bounding box center [744, 23] width 44 height 23
click at [775, 82] on link "Sales Orders" at bounding box center [827, 74] width 208 height 32
click at [725, 78] on div "Product Catalogue" at bounding box center [761, 76] width 98 height 15
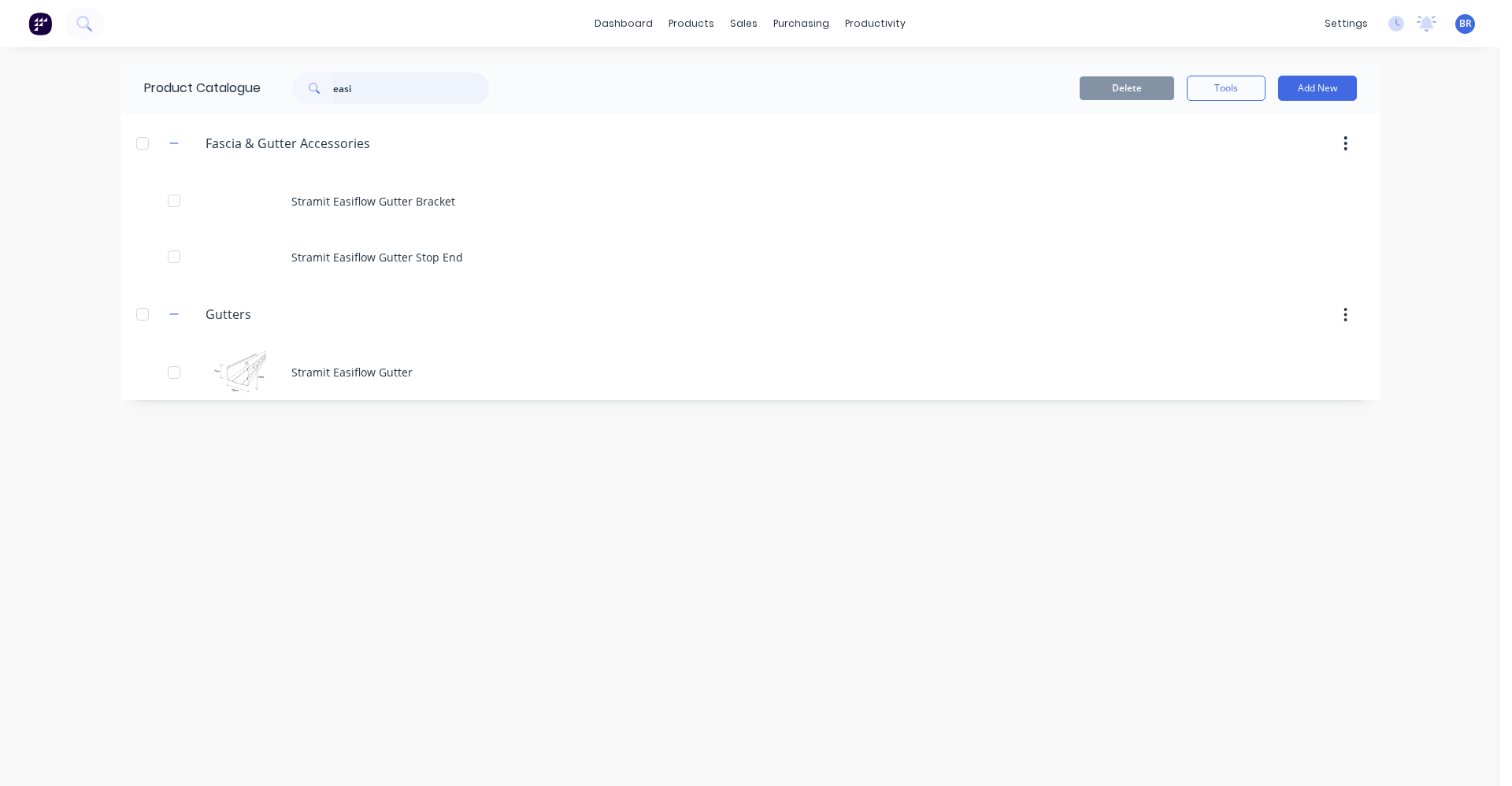
click at [236, 78] on div "Product Catalogue easi" at bounding box center [324, 88] width 408 height 50
type input "flas"
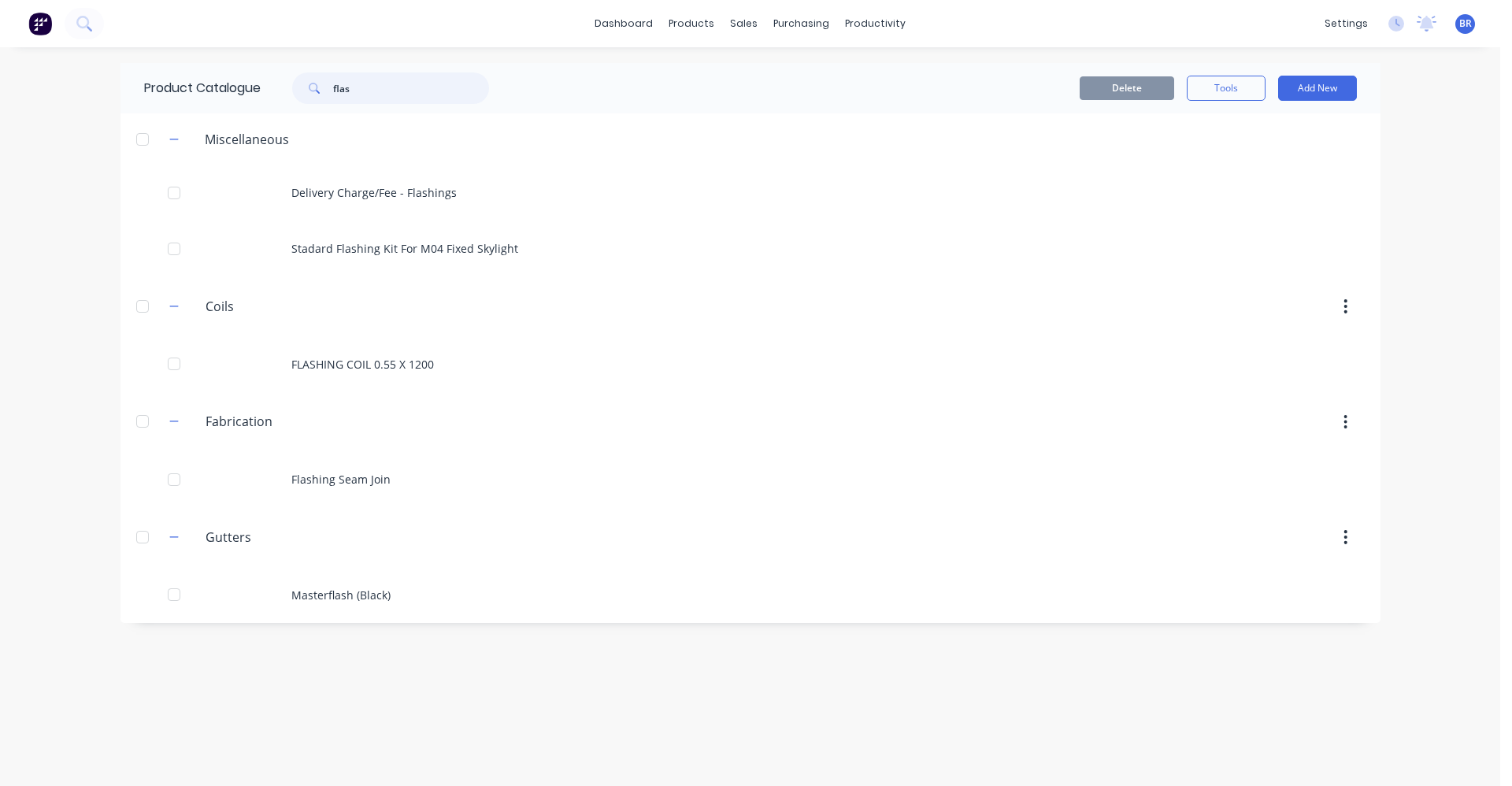
drag, startPoint x: 388, startPoint y: 85, endPoint x: 162, endPoint y: 47, distance: 229.2
click at [162, 47] on div "dashboard products sales purchasing productivity dashboard products Product Cat…" at bounding box center [750, 393] width 1500 height 786
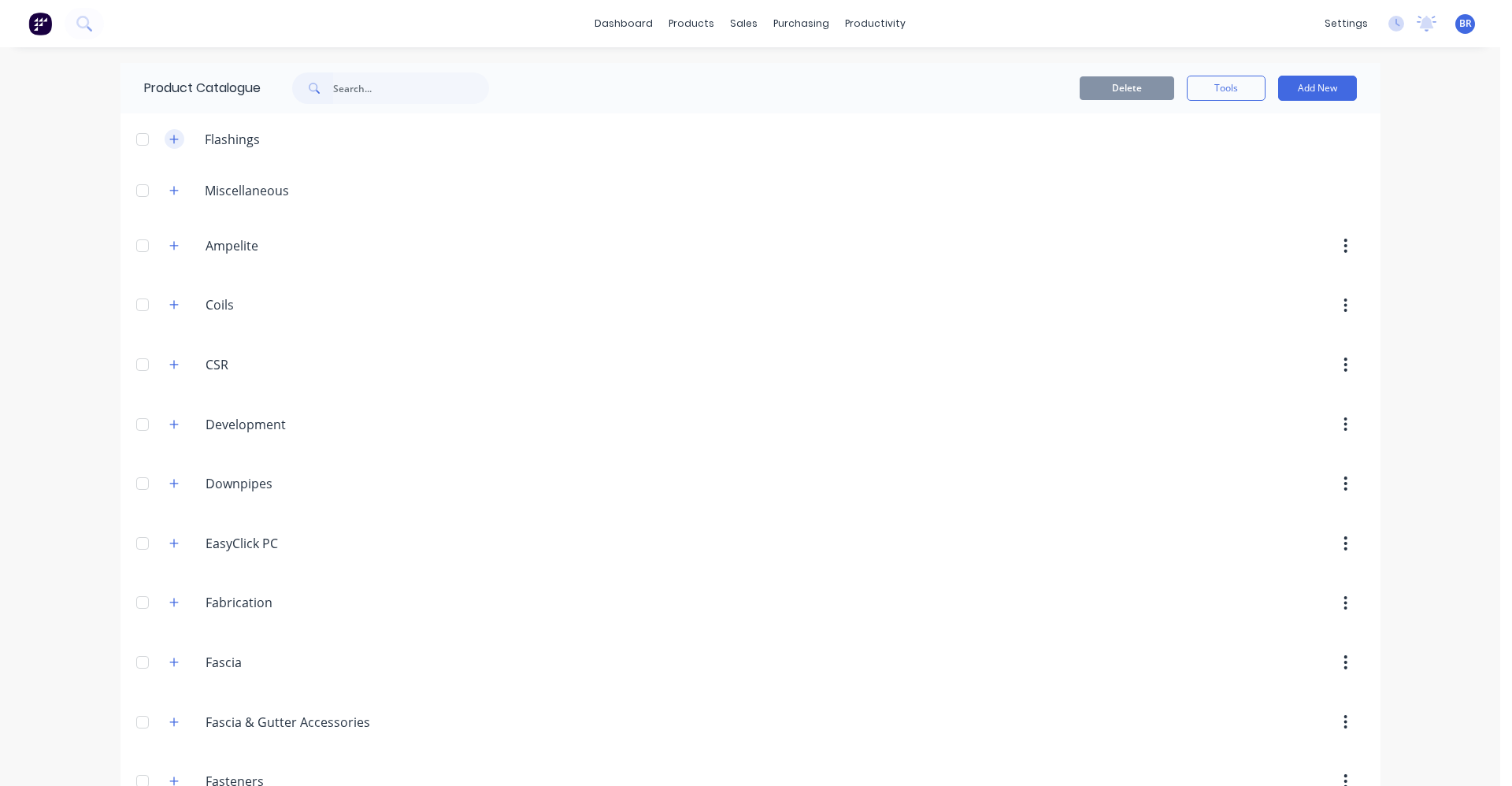
click at [173, 137] on button "button" at bounding box center [174, 139] width 19 height 19
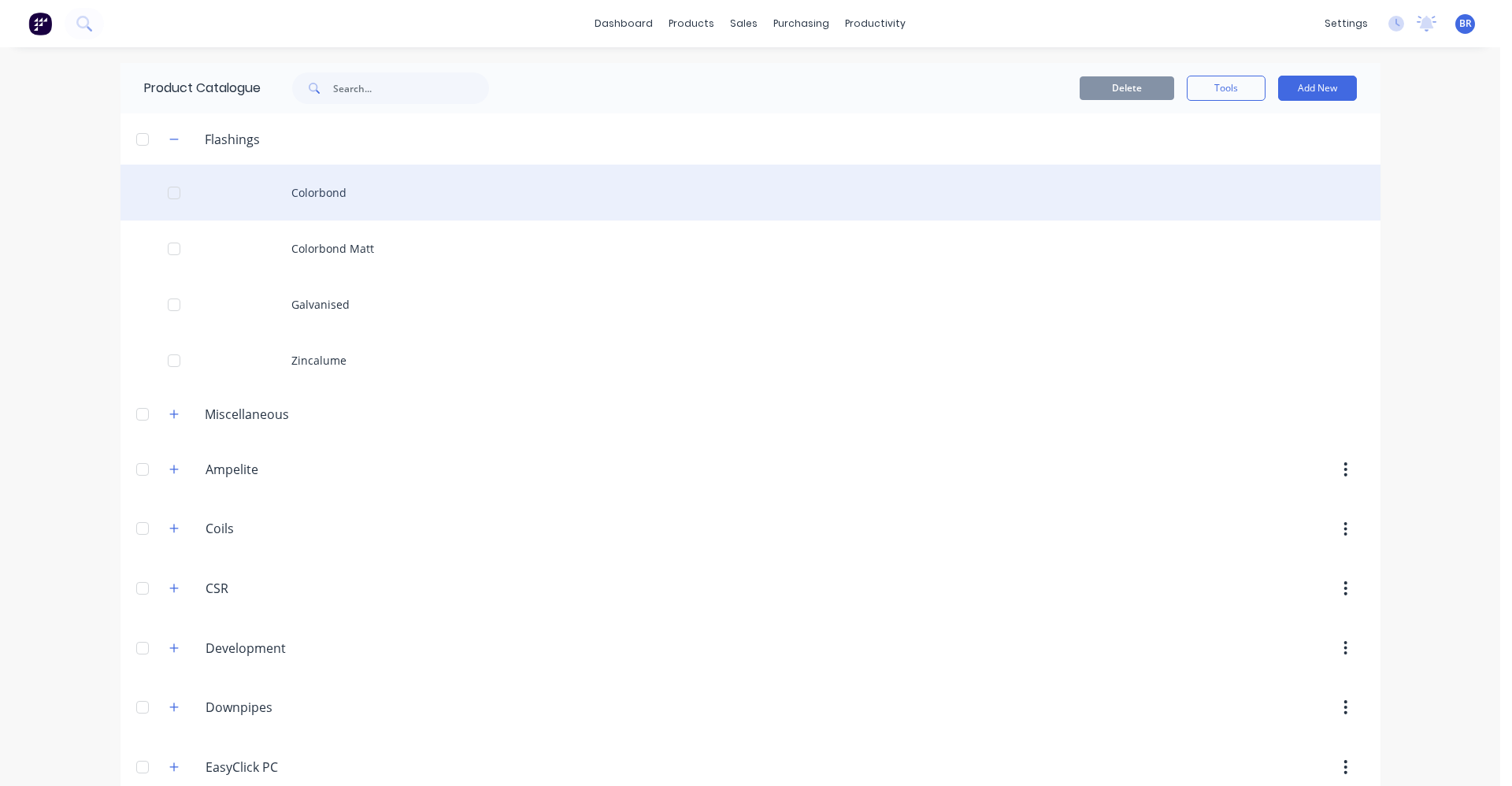
click at [304, 191] on div "Colorbond" at bounding box center [750, 192] width 1260 height 56
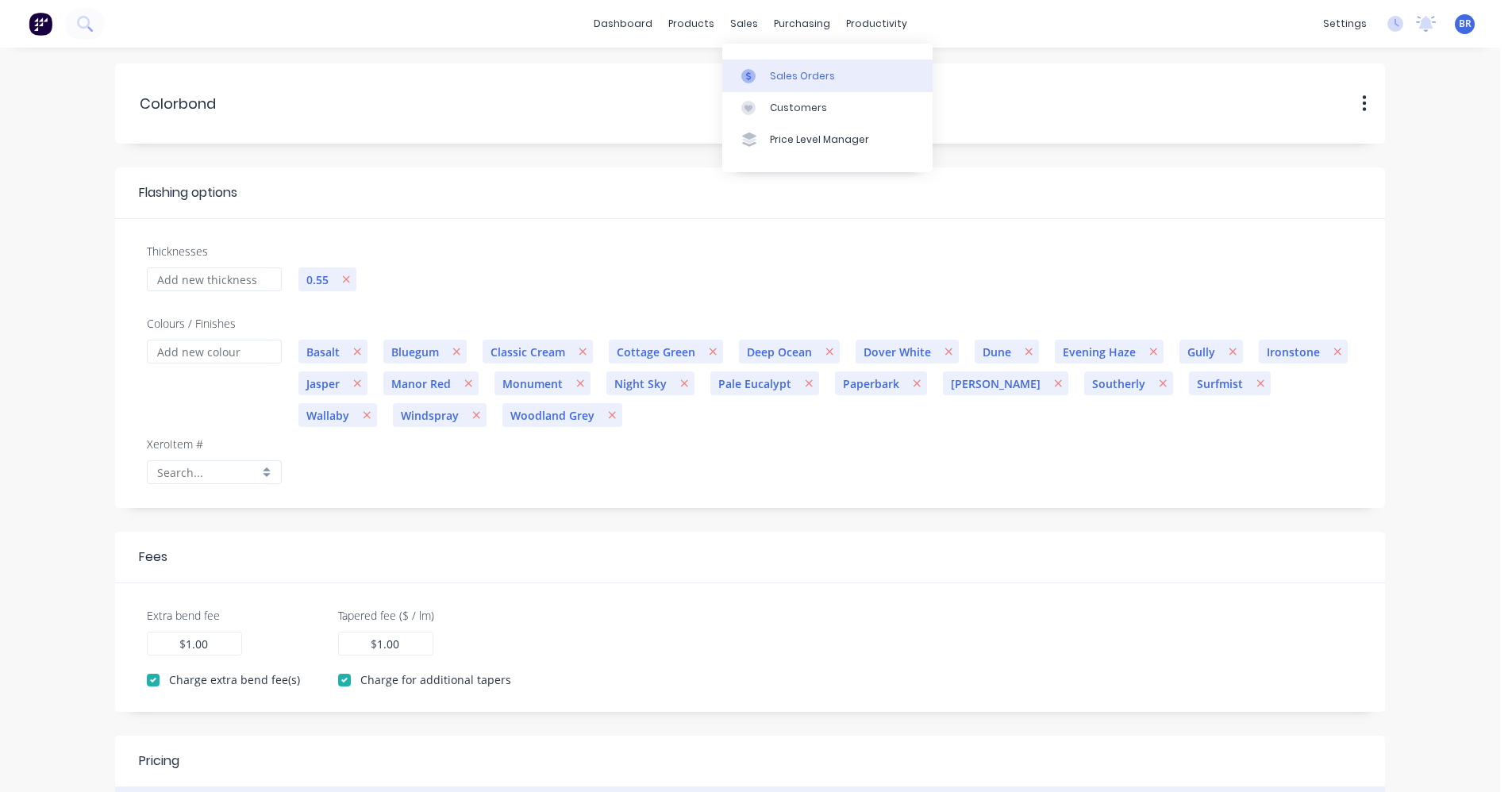
click at [788, 72] on div "Sales Orders" at bounding box center [803, 77] width 65 height 15
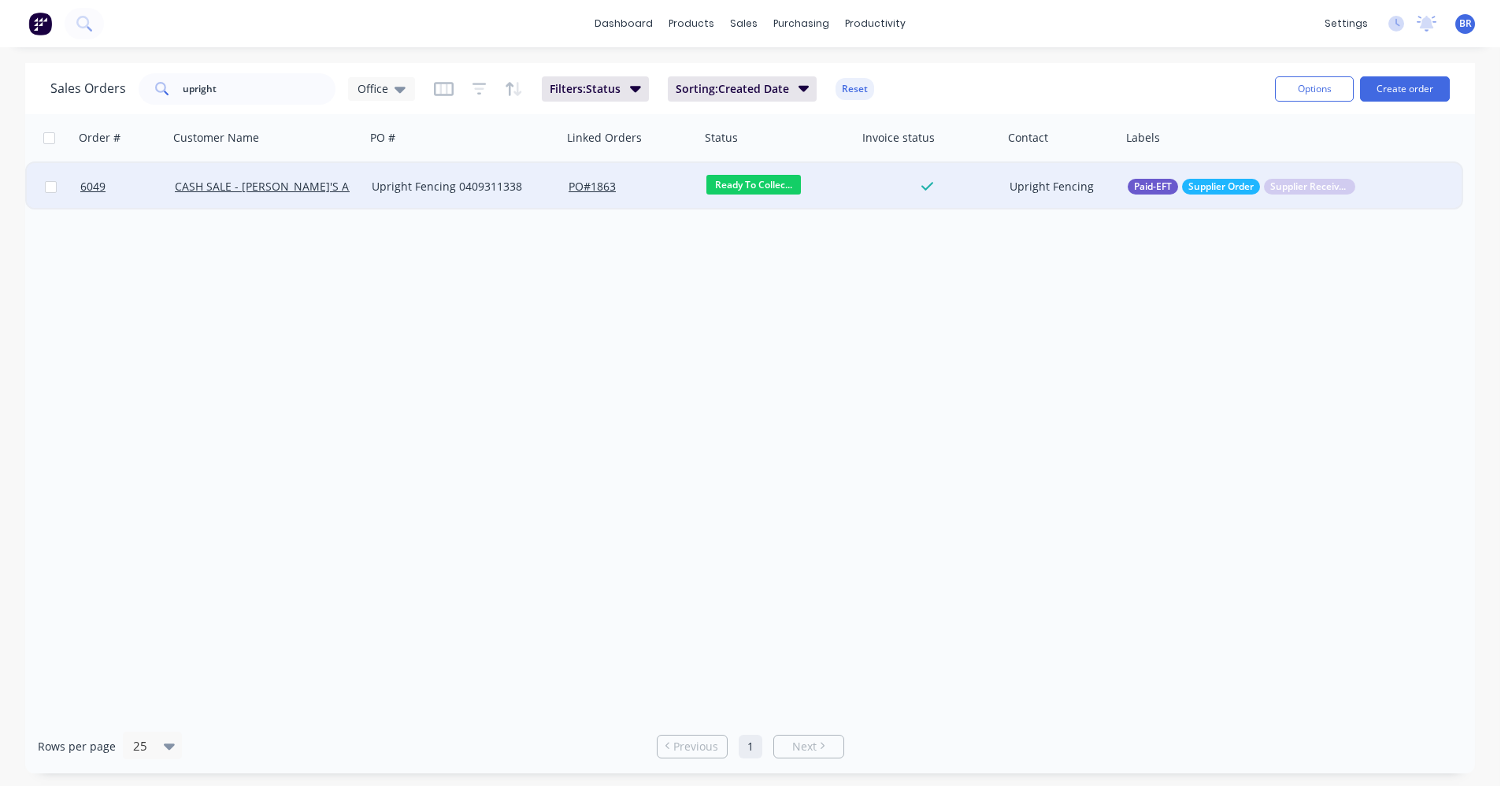
click at [515, 187] on div "Upright Fencing 0409311338" at bounding box center [459, 186] width 174 height 15
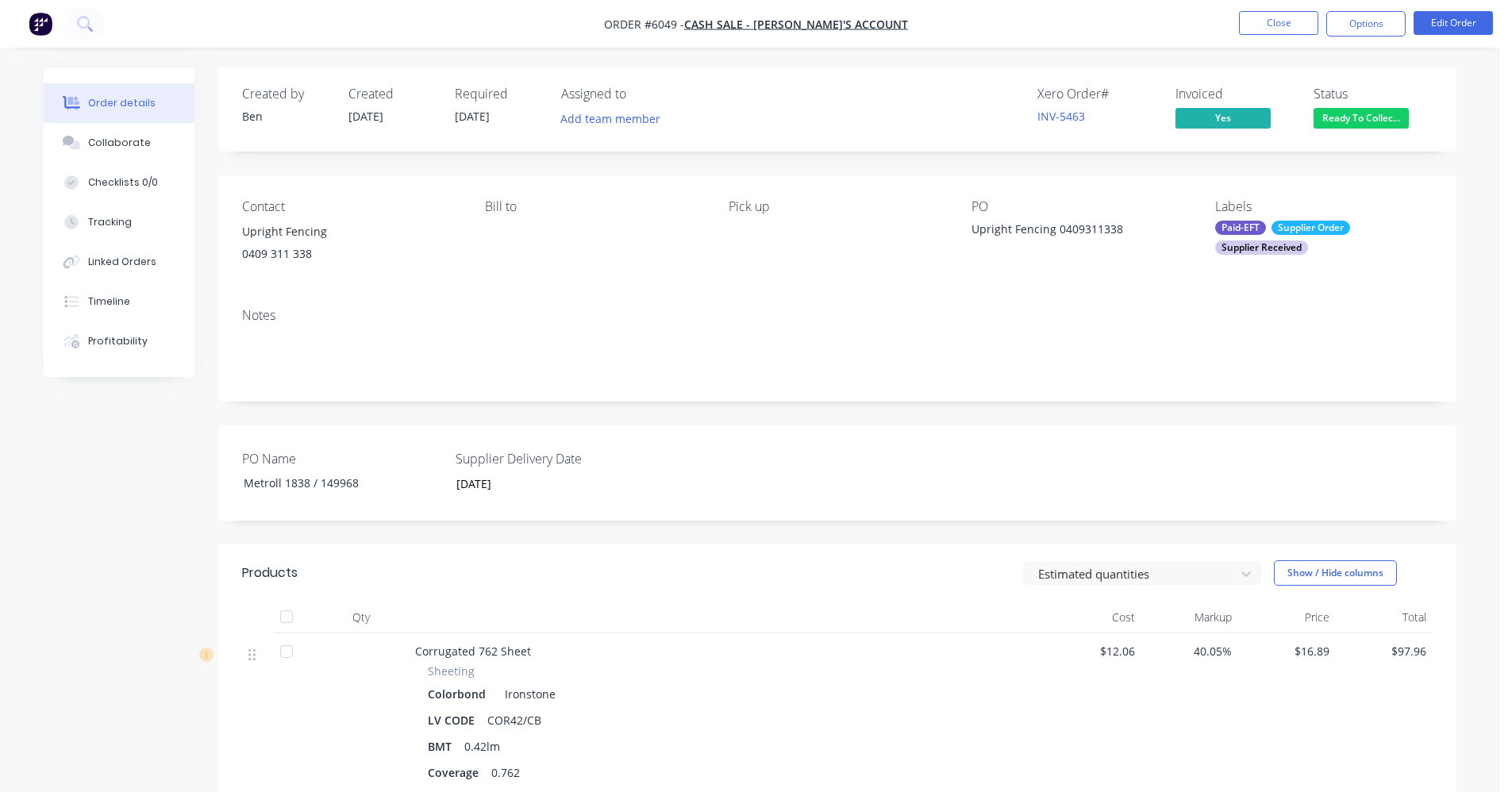
click at [1387, 111] on span "Ready To Collec..." at bounding box center [1361, 118] width 95 height 20
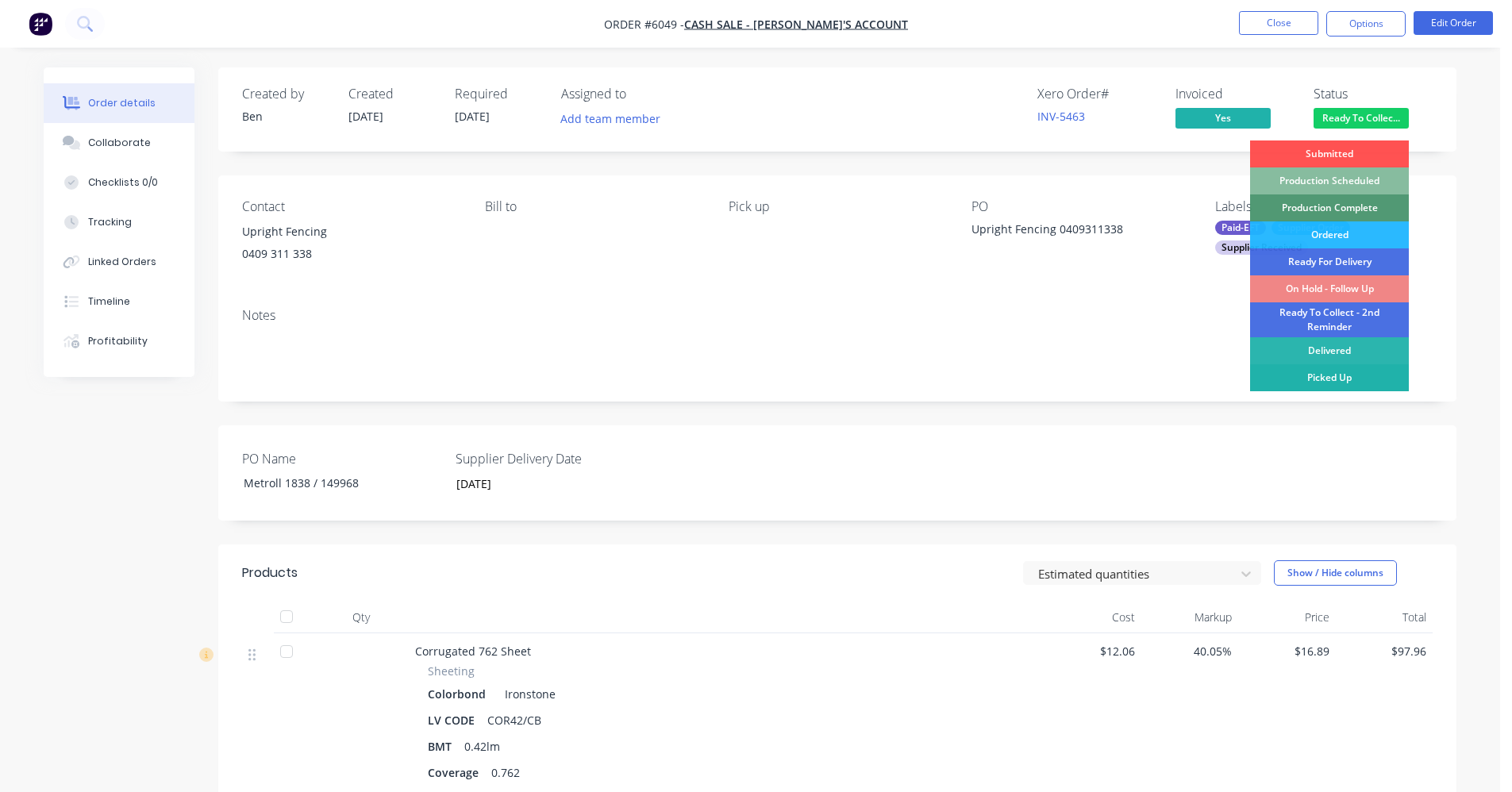
click at [1336, 376] on div "Picked Up" at bounding box center [1329, 377] width 159 height 27
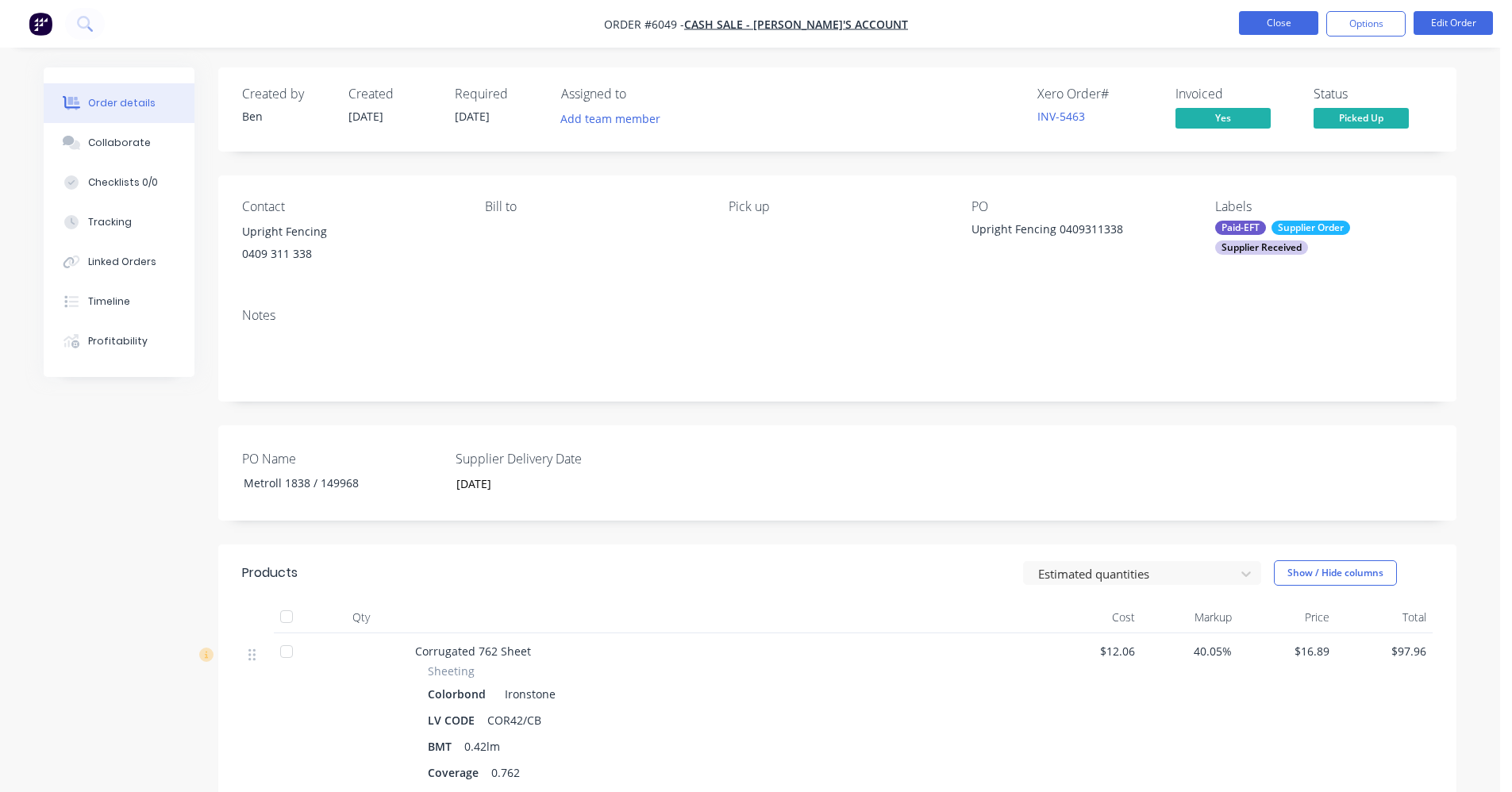
click at [1282, 25] on button "Close" at bounding box center [1278, 23] width 79 height 24
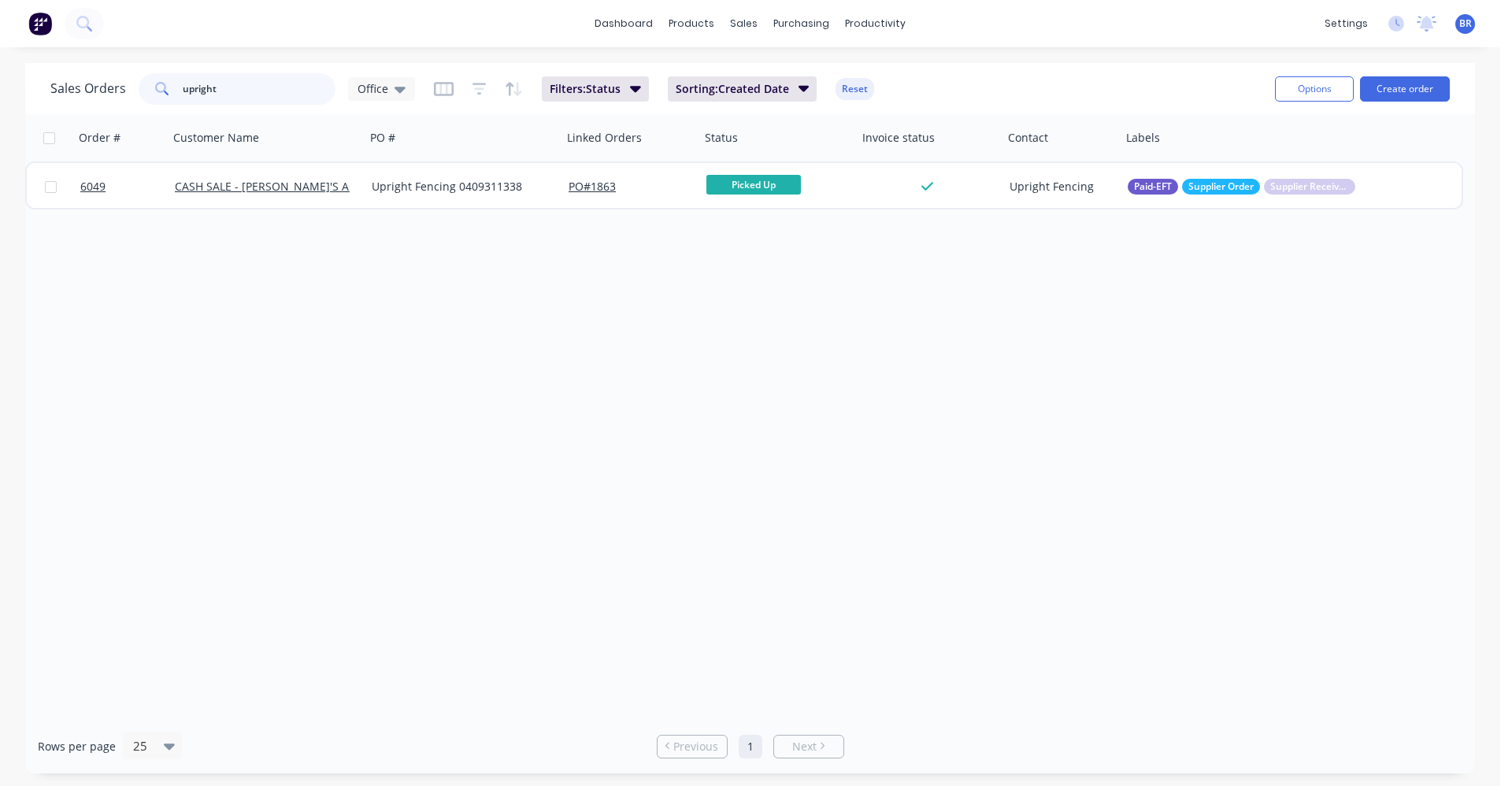
drag, startPoint x: 255, startPoint y: 86, endPoint x: 98, endPoint y: 62, distance: 158.8
click at [99, 65] on div "Sales Orders upright Office Filters: Status Sorting: Created Date Reset Options…" at bounding box center [750, 88] width 1450 height 51
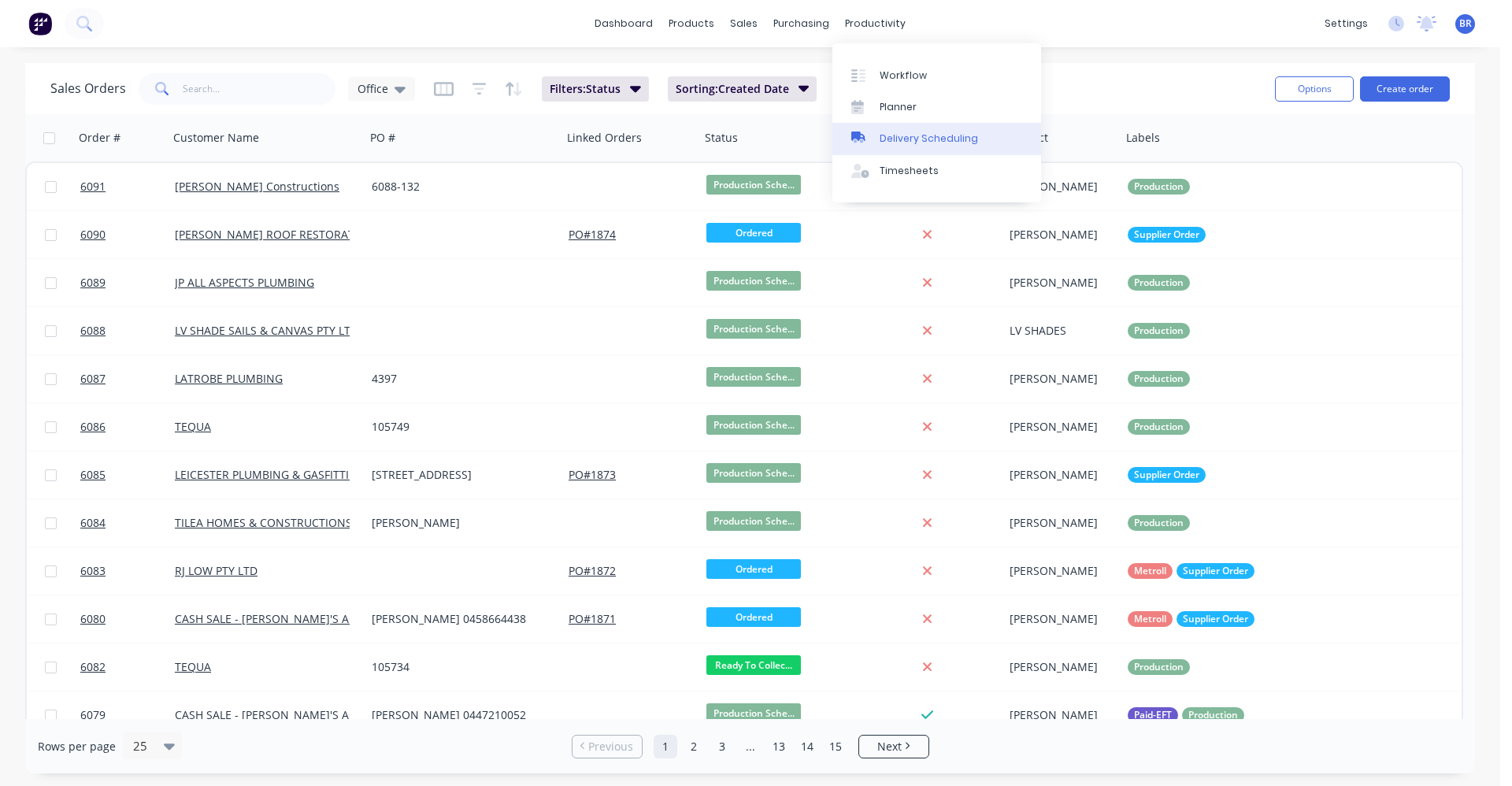
click at [909, 139] on div "Delivery Scheduling" at bounding box center [929, 139] width 99 height 15
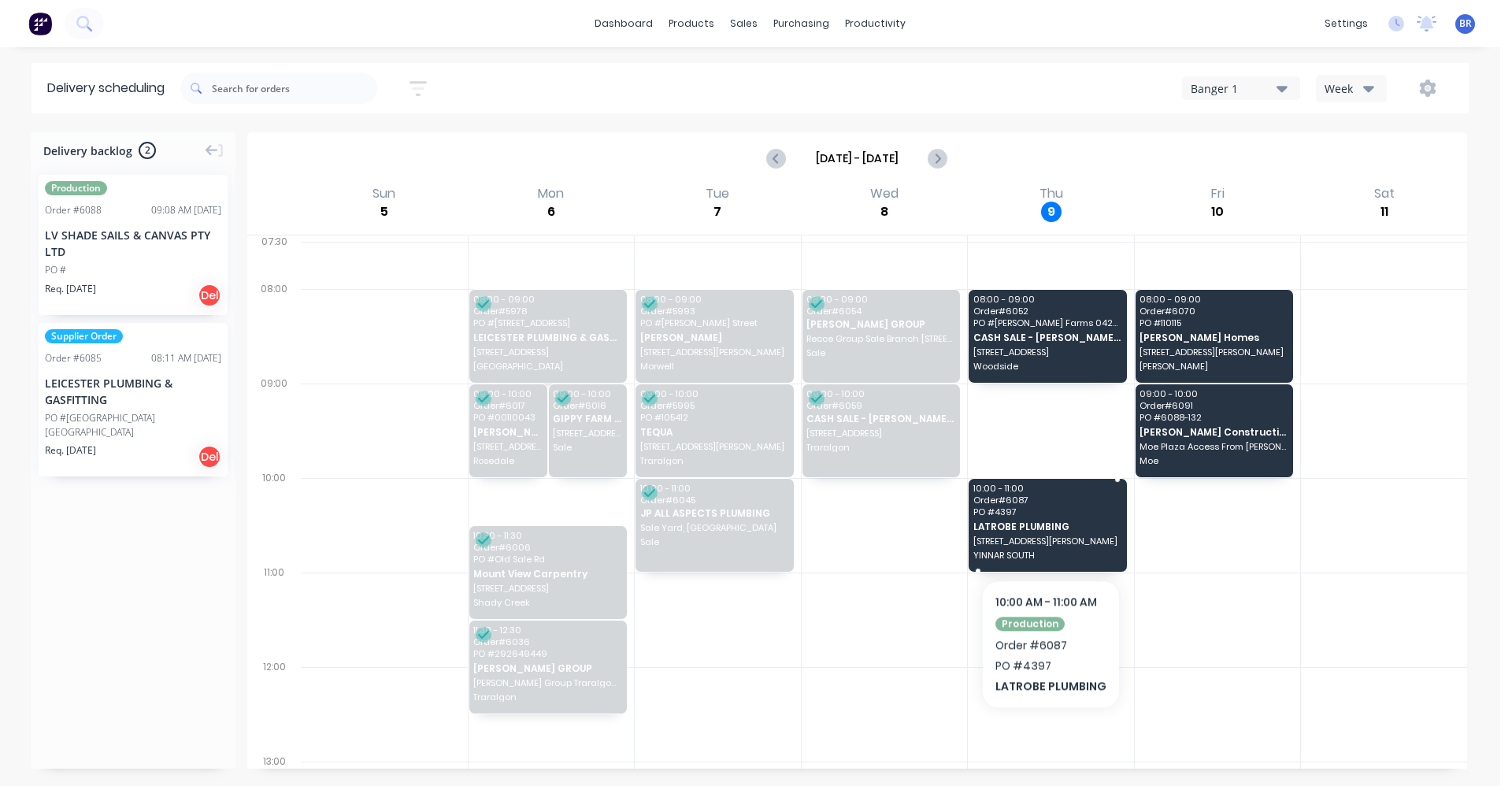
click at [1048, 532] on span "LATROBE PLUMBING" at bounding box center [1047, 526] width 147 height 11
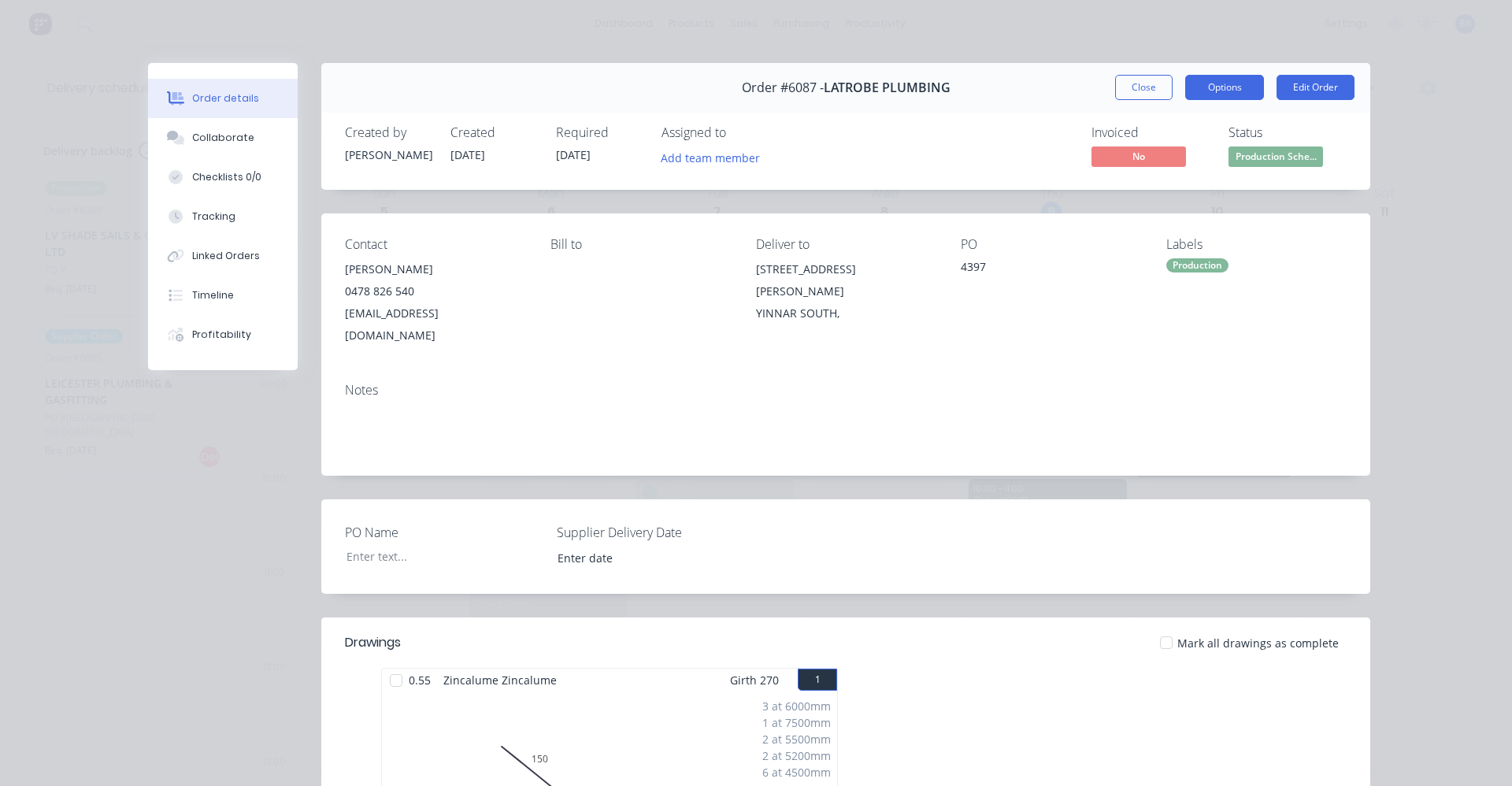
click at [1224, 83] on button "Options" at bounding box center [1224, 87] width 78 height 25
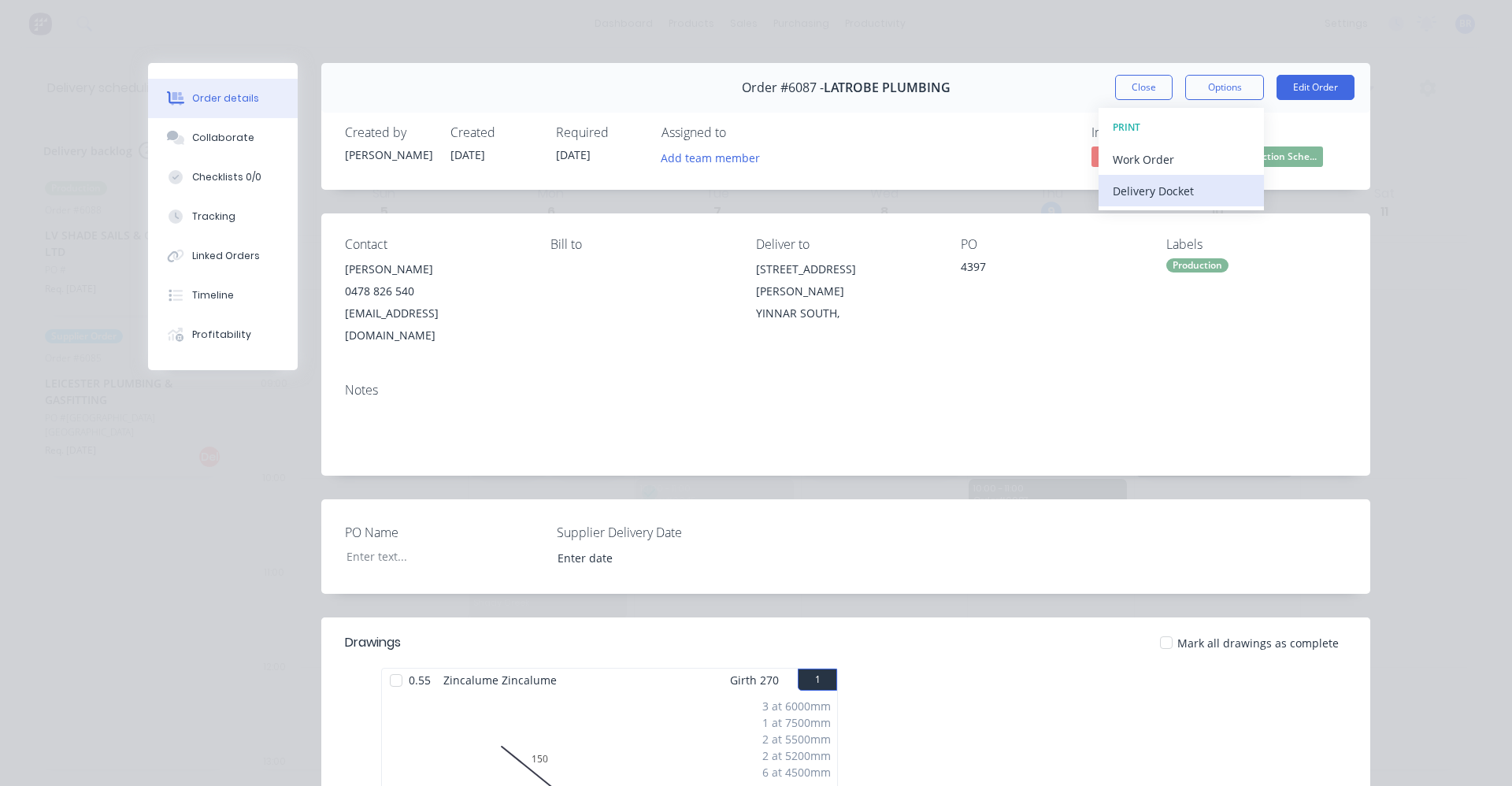
click at [1131, 192] on div "Delivery Docket" at bounding box center [1182, 191] width 137 height 23
click at [1137, 198] on div "Standard" at bounding box center [1182, 191] width 137 height 23
drag, startPoint x: 1029, startPoint y: 145, endPoint x: 1019, endPoint y: 147, distance: 10.2
click at [1027, 145] on div "Invoiced No Status Production Sche..." at bounding box center [1082, 148] width 527 height 46
click at [1128, 101] on div "Order #6087 - LATROBE PLUMBING Close Options Edit Order" at bounding box center [846, 87] width 1049 height 49
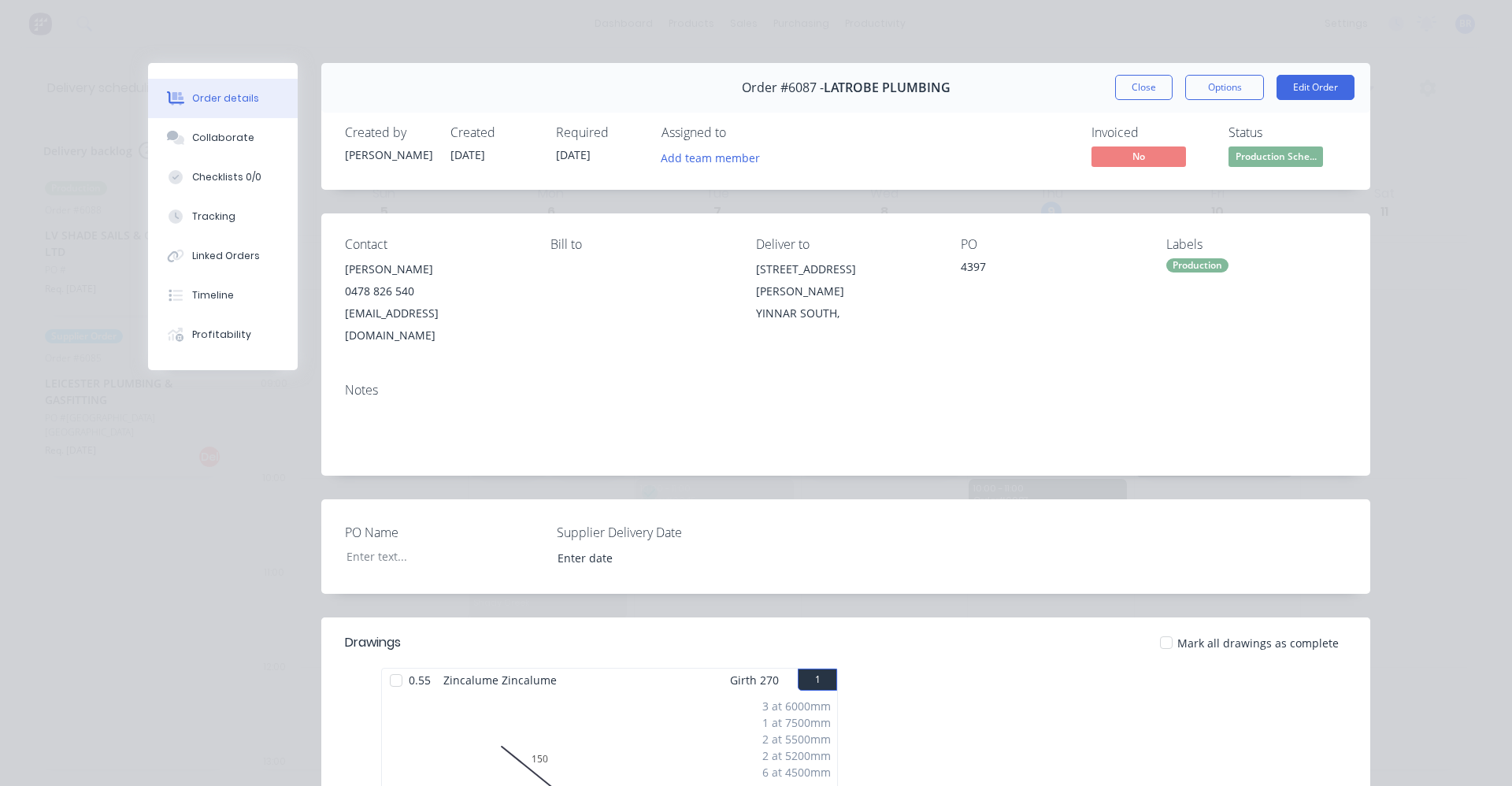
click at [1134, 89] on button "Close" at bounding box center [1143, 87] width 57 height 25
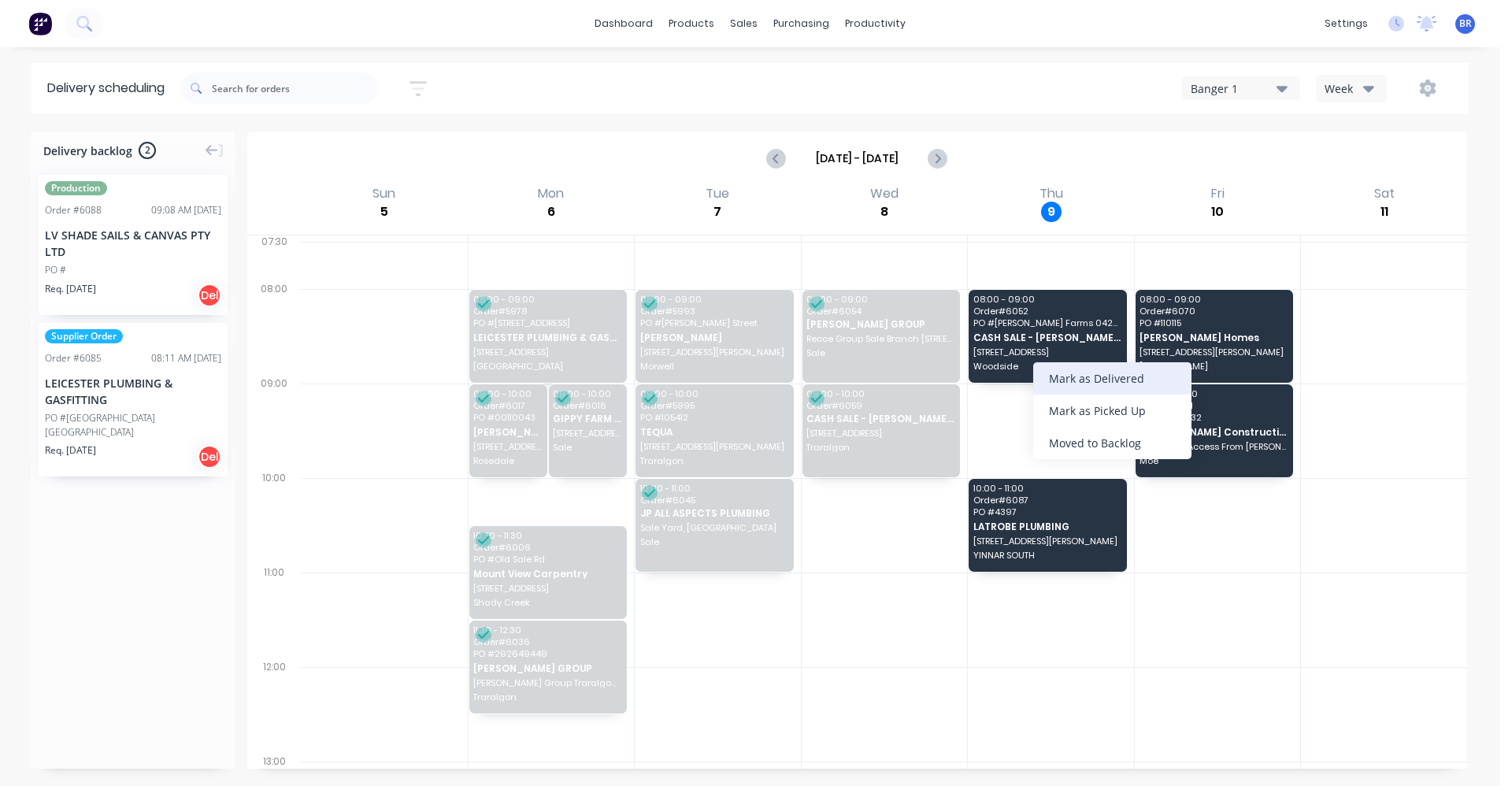
click at [1082, 384] on div "Mark as Delivered" at bounding box center [1112, 378] width 158 height 32
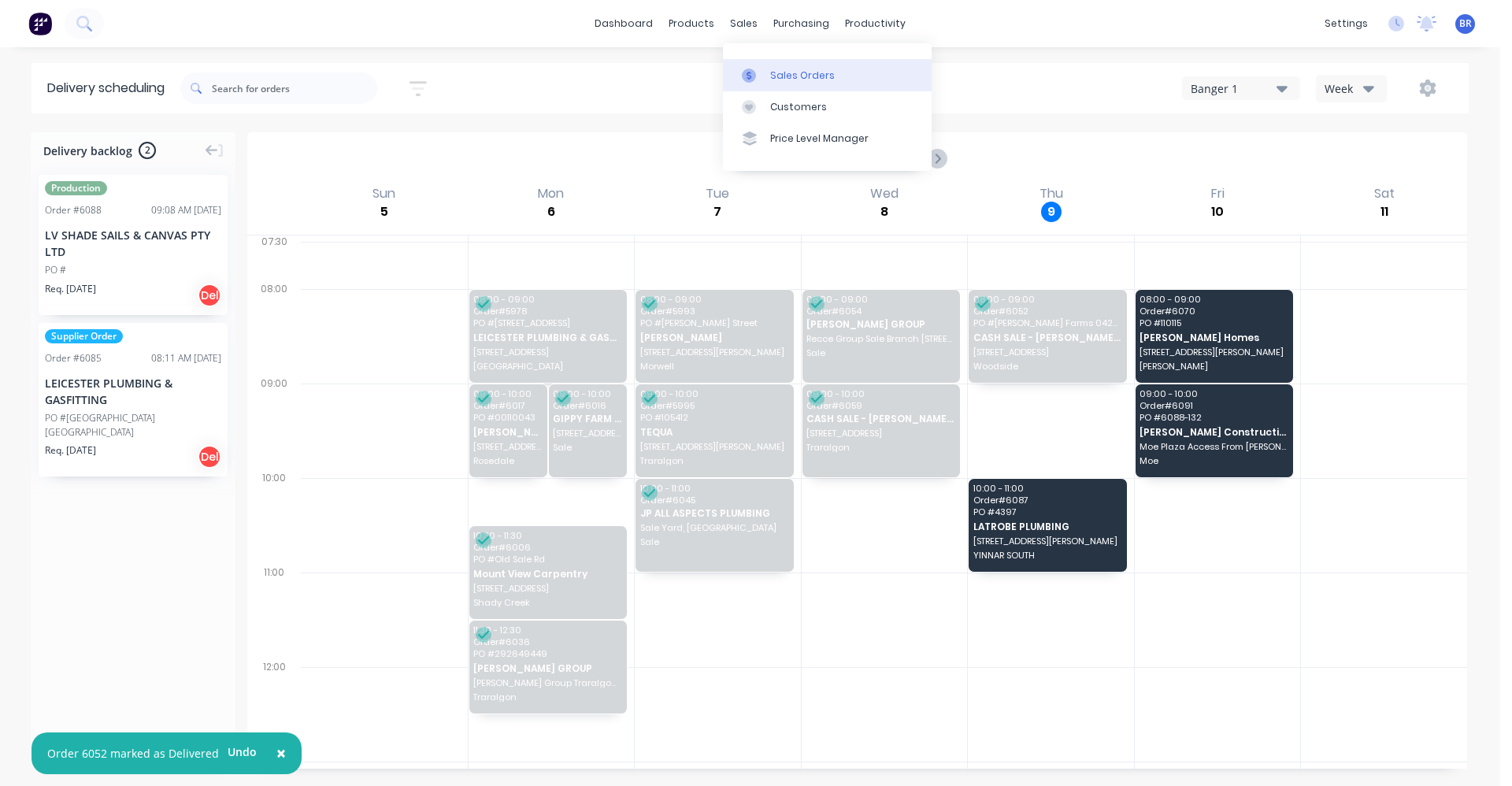
click at [771, 70] on div "Sales Orders" at bounding box center [802, 76] width 65 height 15
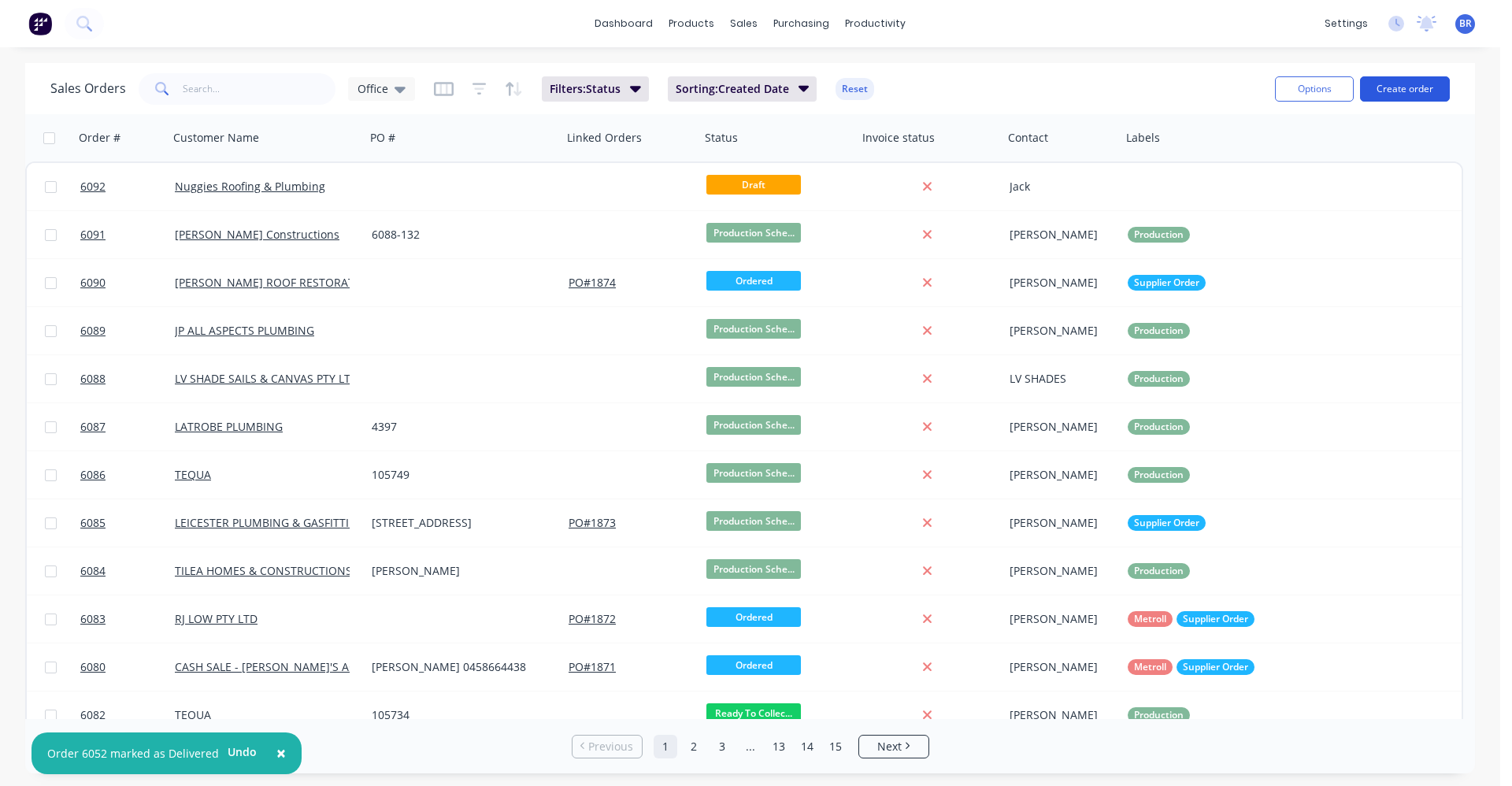
click at [1400, 90] on button "Create order" at bounding box center [1405, 89] width 90 height 25
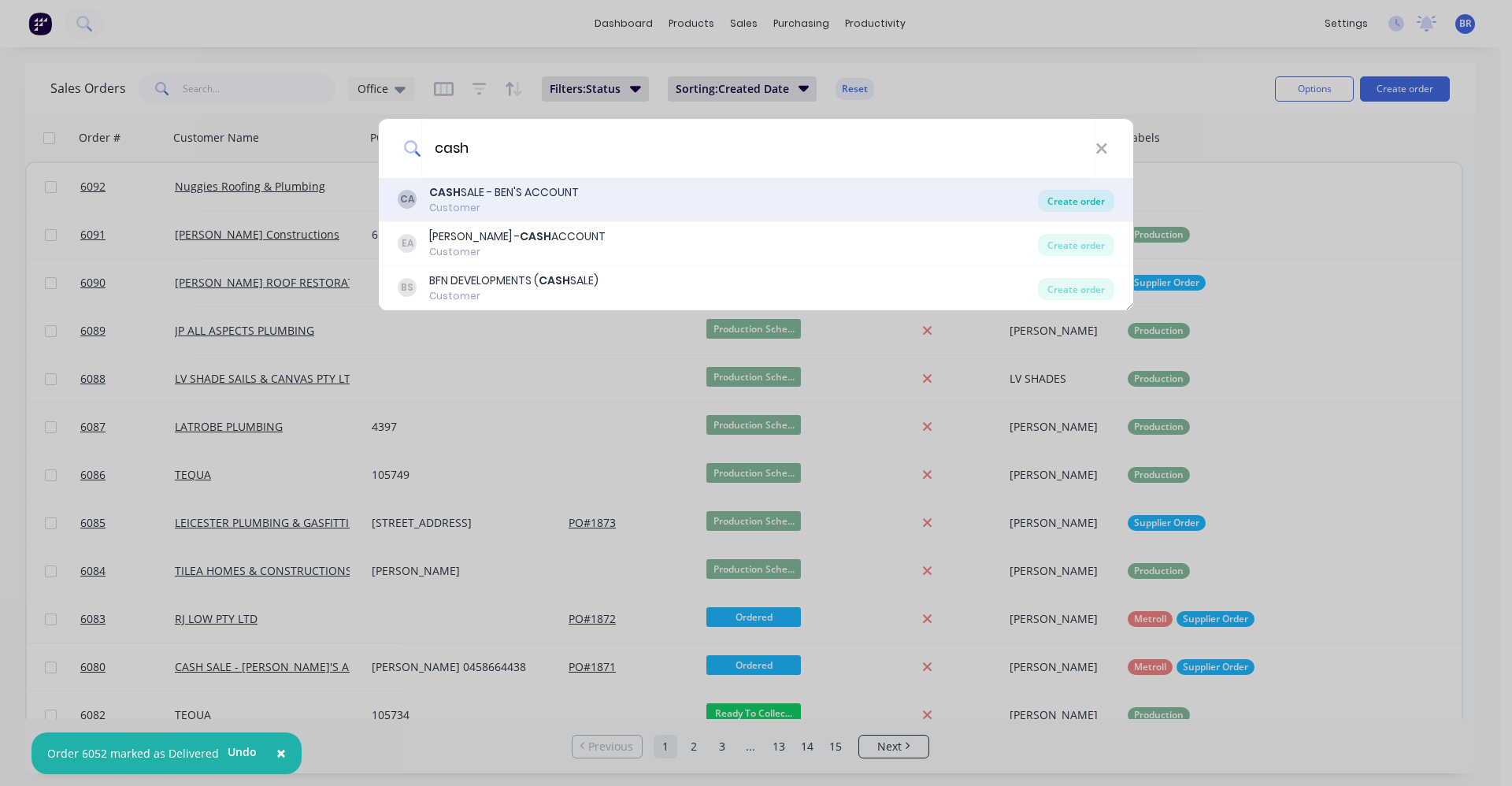
type input "cash"
click at [1088, 199] on div "Create order" at bounding box center [1076, 200] width 77 height 22
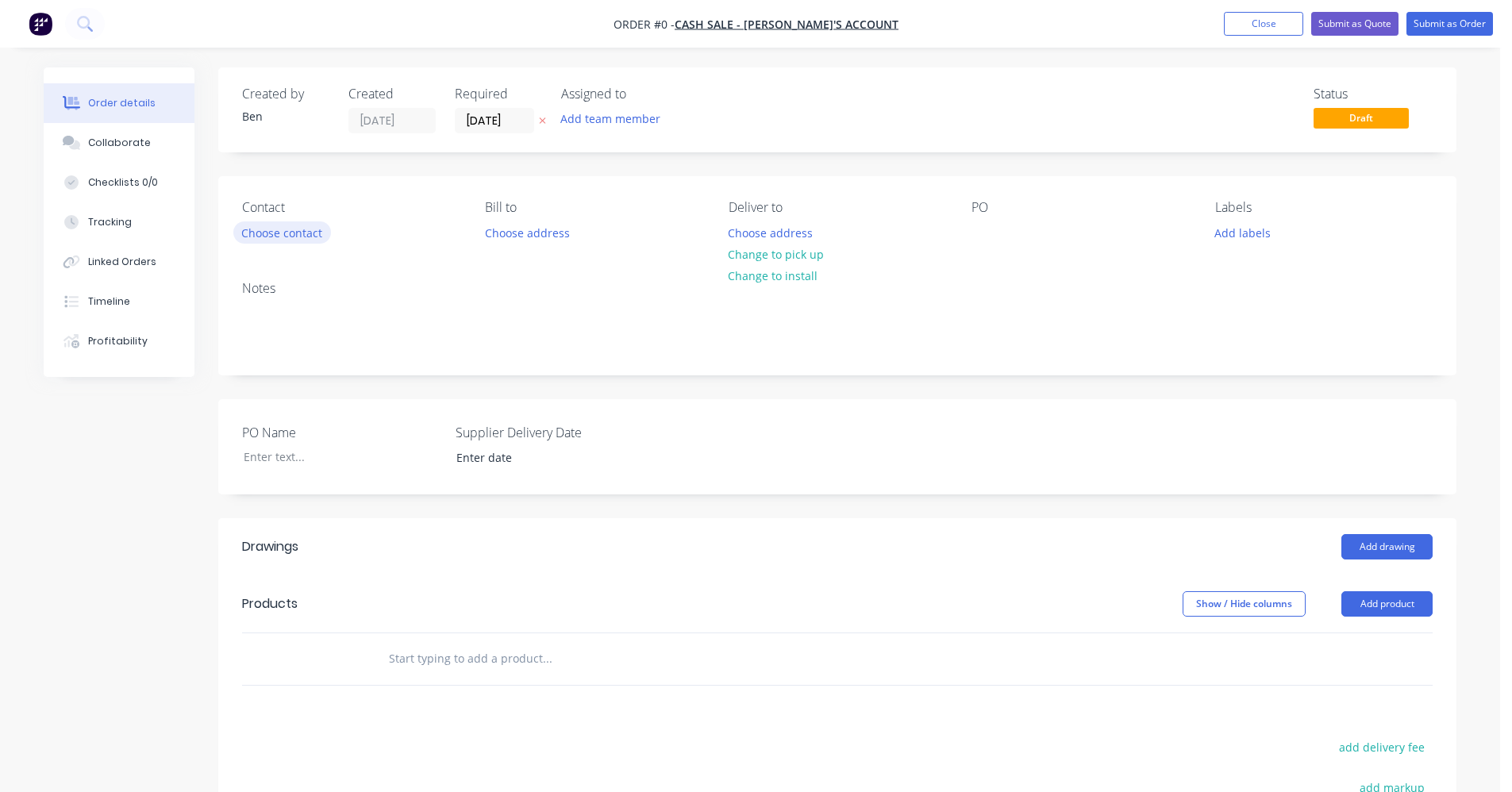
click at [278, 237] on button "Choose contact" at bounding box center [283, 232] width 98 height 21
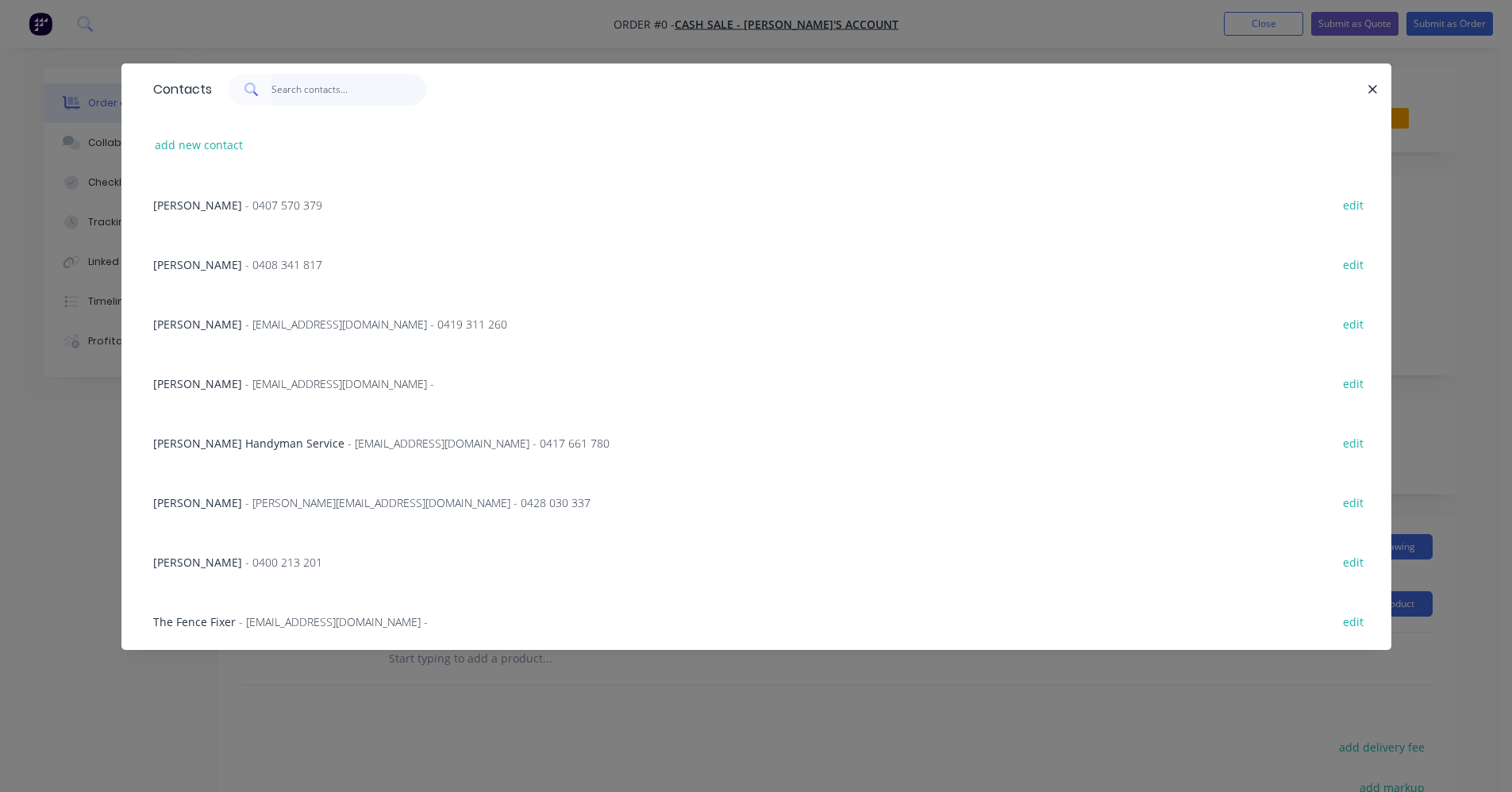
click at [297, 88] on input "text" at bounding box center [348, 90] width 155 height 32
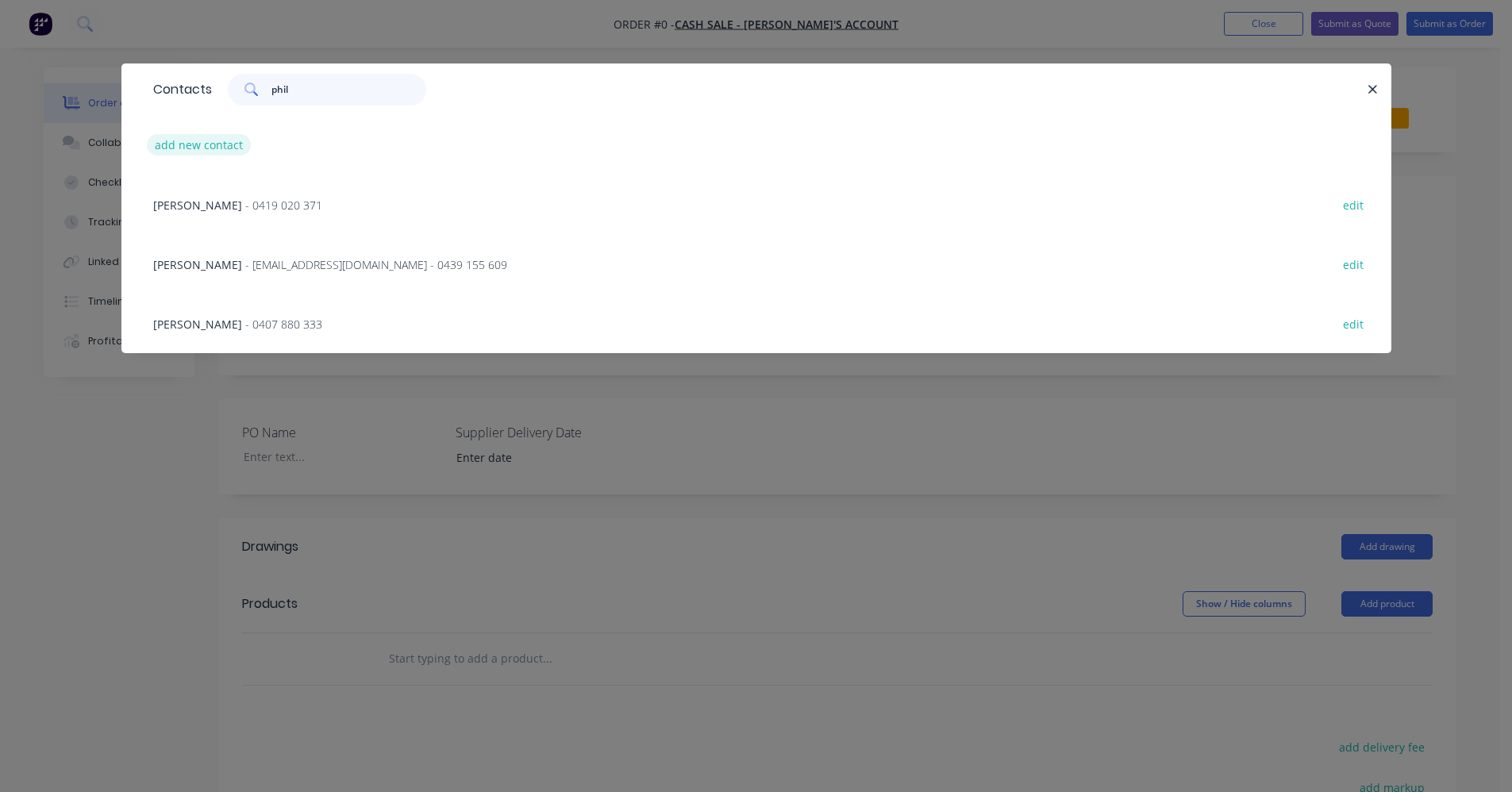
type input "phil"
click at [205, 150] on button "add new contact" at bounding box center [199, 145] width 105 height 21
select select "AU"
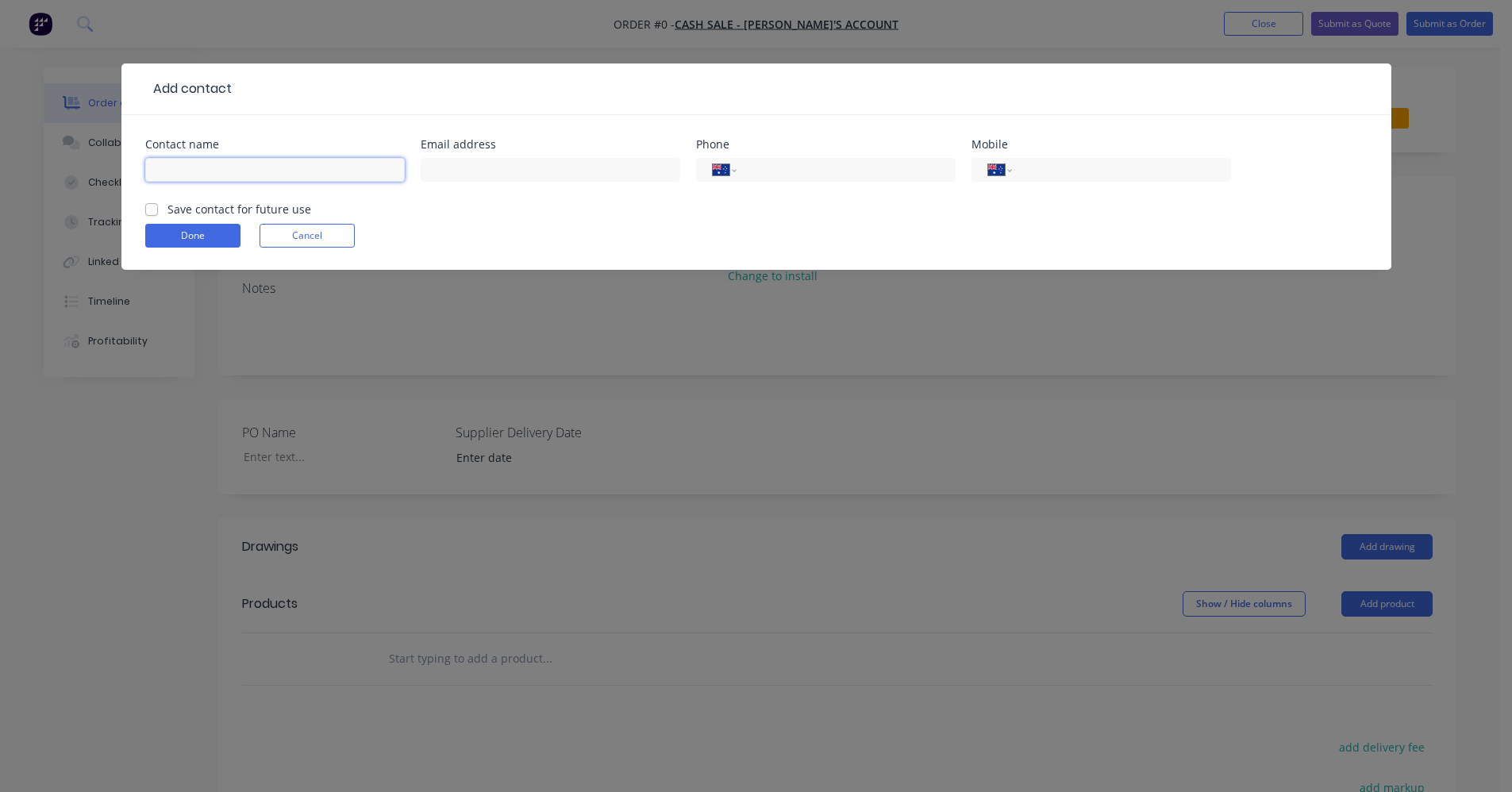
click at [189, 176] on input "text" at bounding box center [274, 169] width 260 height 24
type input "[PERSON_NAME]"
type input "0439 111 950"
click at [168, 209] on label "Save contact for future use" at bounding box center [239, 209] width 143 height 16
click at [150, 209] on input "Save contact for future use" at bounding box center [151, 208] width 13 height 15
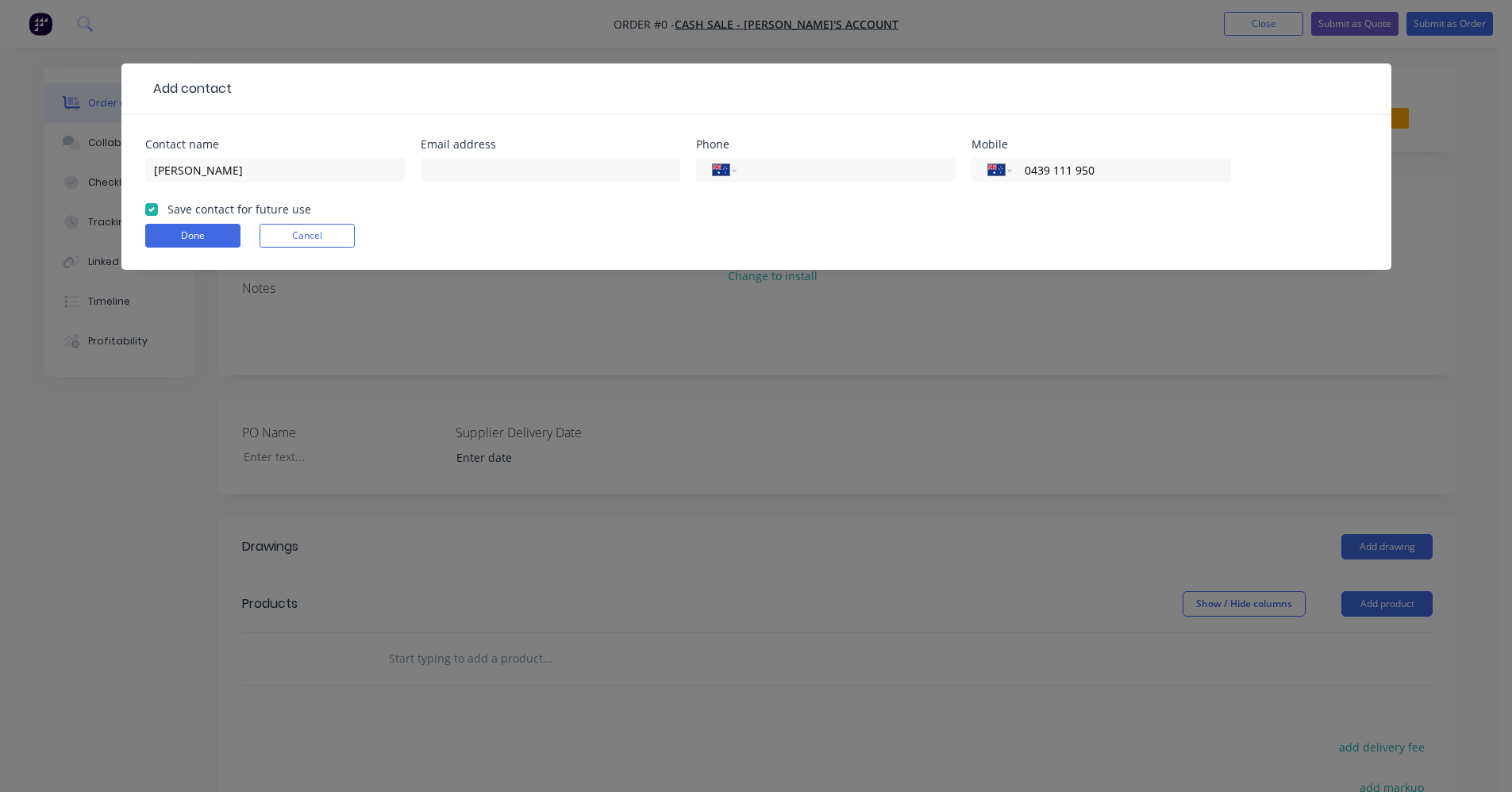
checkbox input "true"
click at [191, 240] on button "Done" at bounding box center [192, 235] width 95 height 24
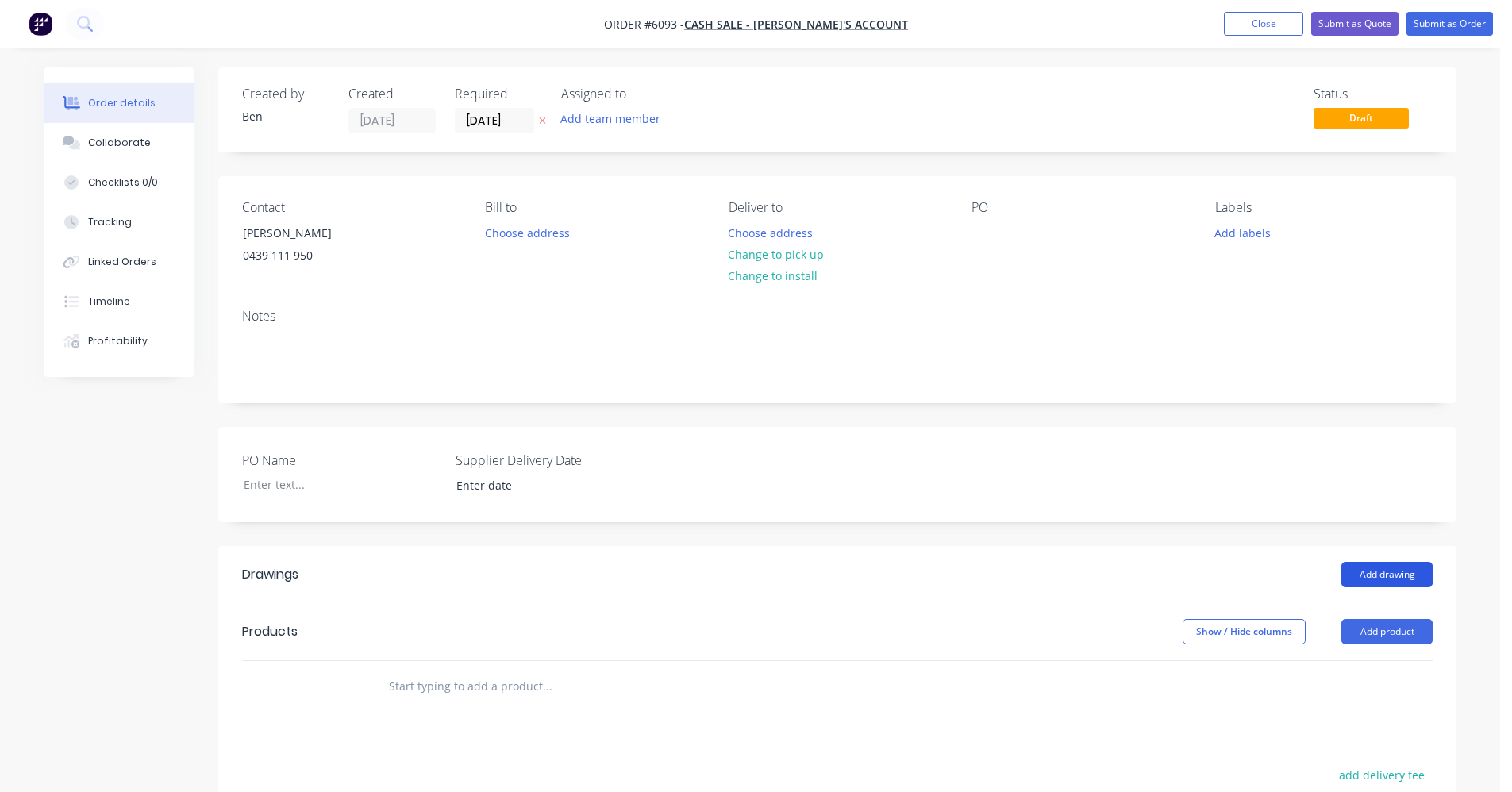
click at [1386, 577] on button "Add drawing" at bounding box center [1387, 574] width 91 height 25
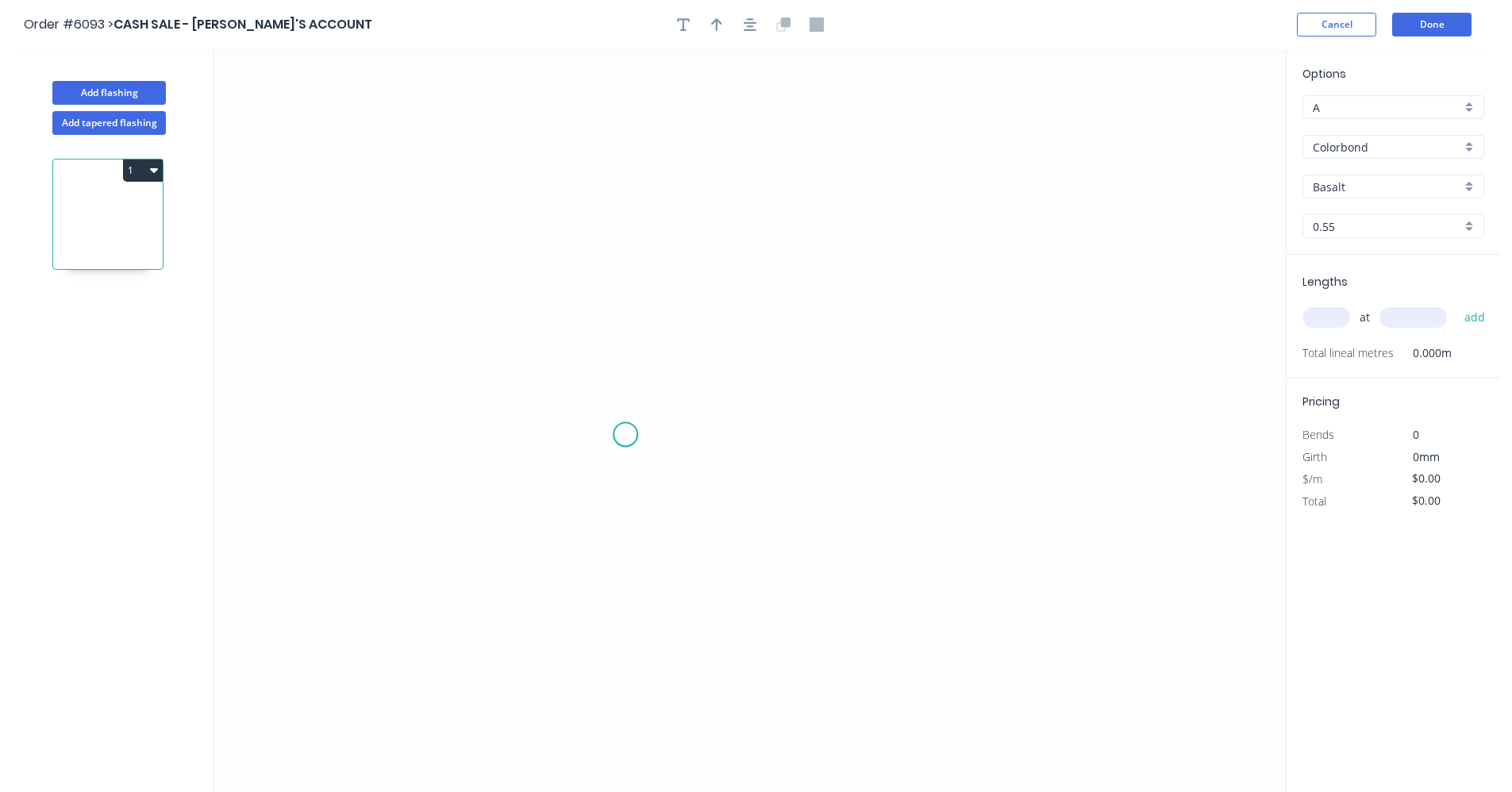
click at [627, 431] on icon "0" at bounding box center [750, 420] width 1072 height 742
click at [629, 234] on icon "0" at bounding box center [750, 420] width 1072 height 742
click at [760, 242] on icon "0 ?" at bounding box center [750, 420] width 1072 height 742
click at [751, 441] on icon "0 ? ?" at bounding box center [750, 420] width 1072 height 742
click at [611, 328] on rect at bounding box center [603, 328] width 32 height 22
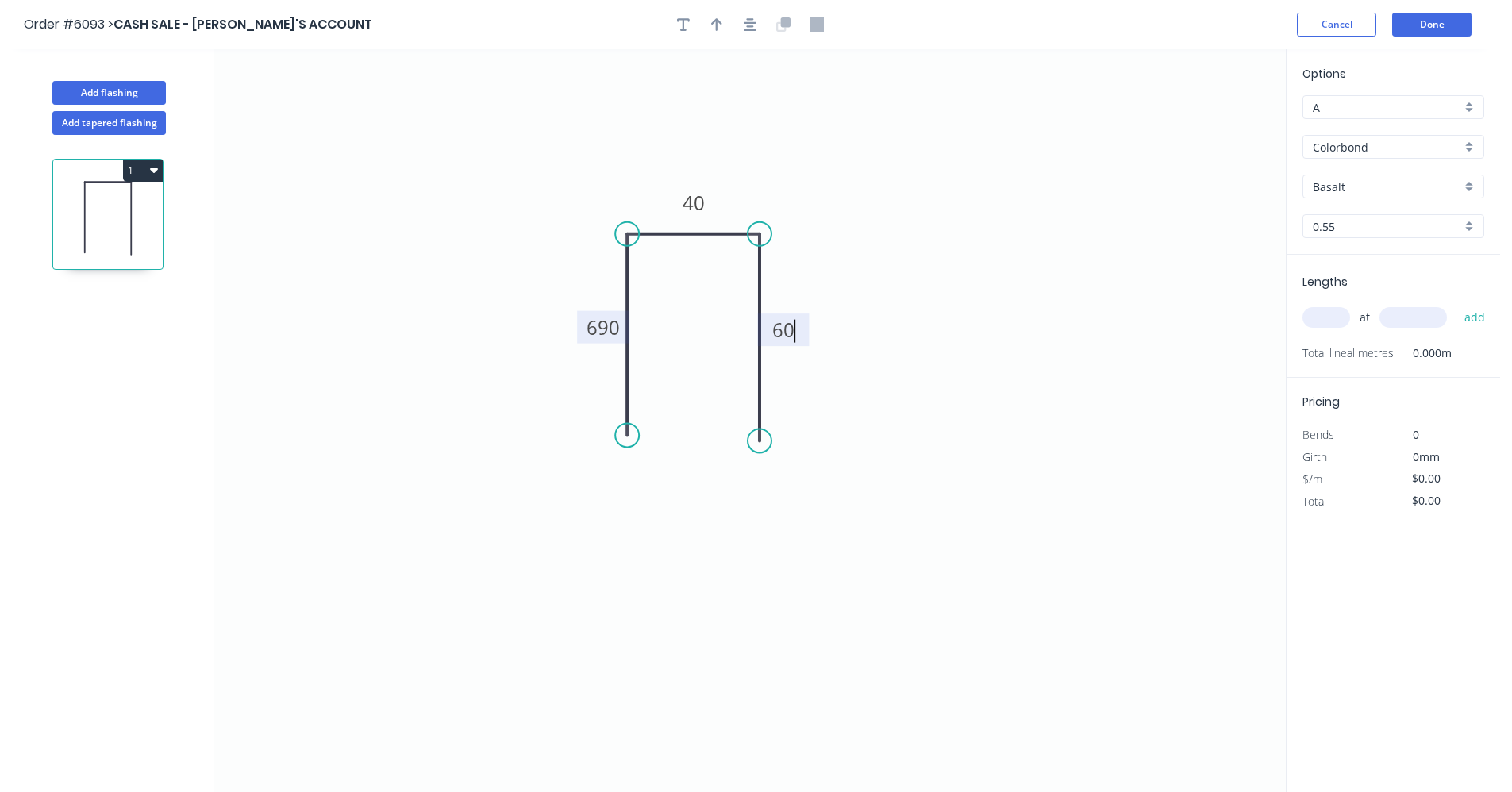
type input "$32.64"
click at [744, 26] on icon "button" at bounding box center [750, 24] width 13 height 15
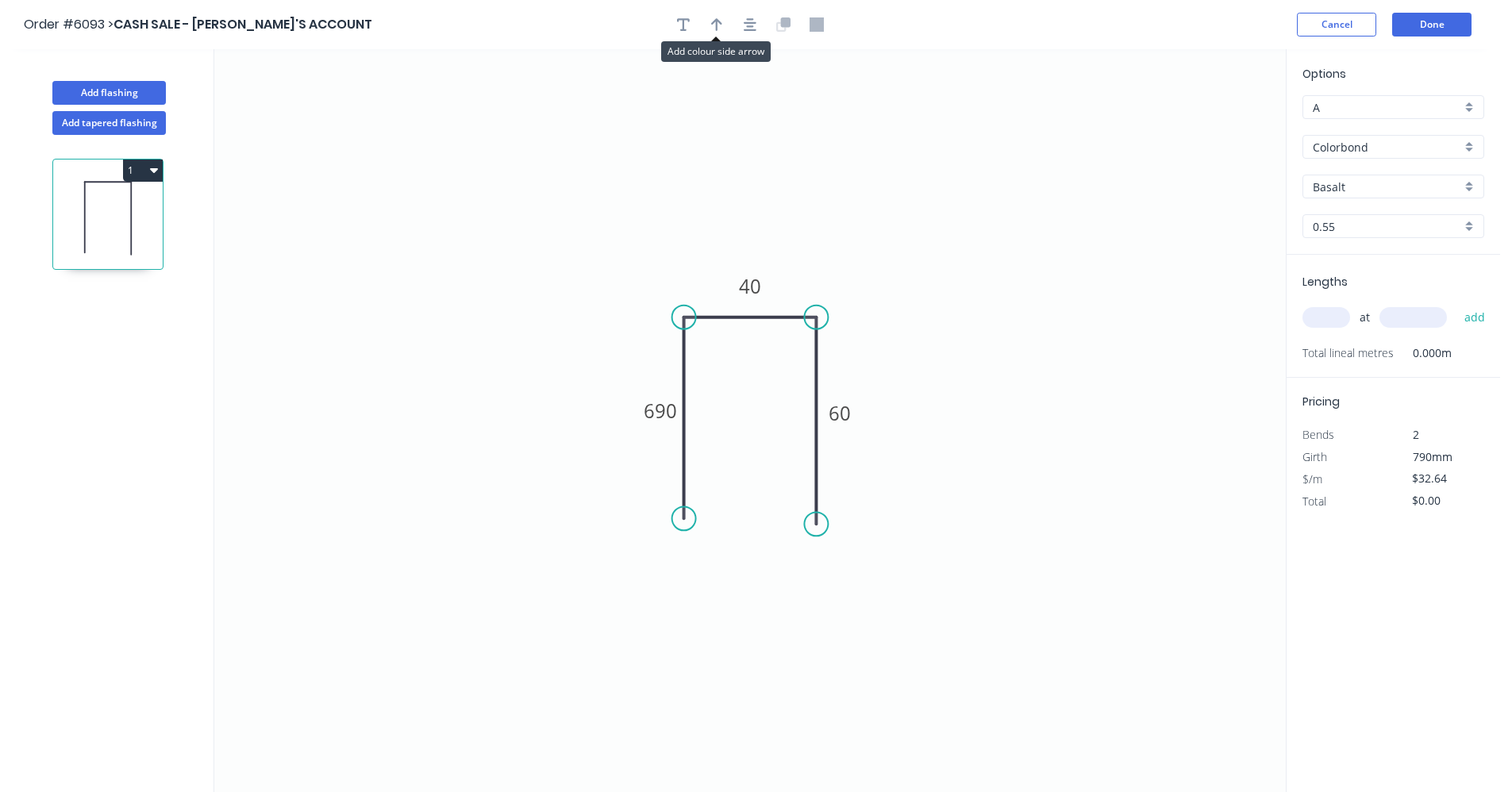
drag, startPoint x: 708, startPoint y: 27, endPoint x: 809, endPoint y: 62, distance: 106.9
click at [717, 29] on button "button" at bounding box center [717, 24] width 24 height 24
click at [1214, 128] on icon "0 690 40 60" at bounding box center [750, 420] width 1072 height 742
drag, startPoint x: 1209, startPoint y: 125, endPoint x: 794, endPoint y: 299, distance: 450.0
click at [782, 300] on icon at bounding box center [782, 281] width 15 height 50
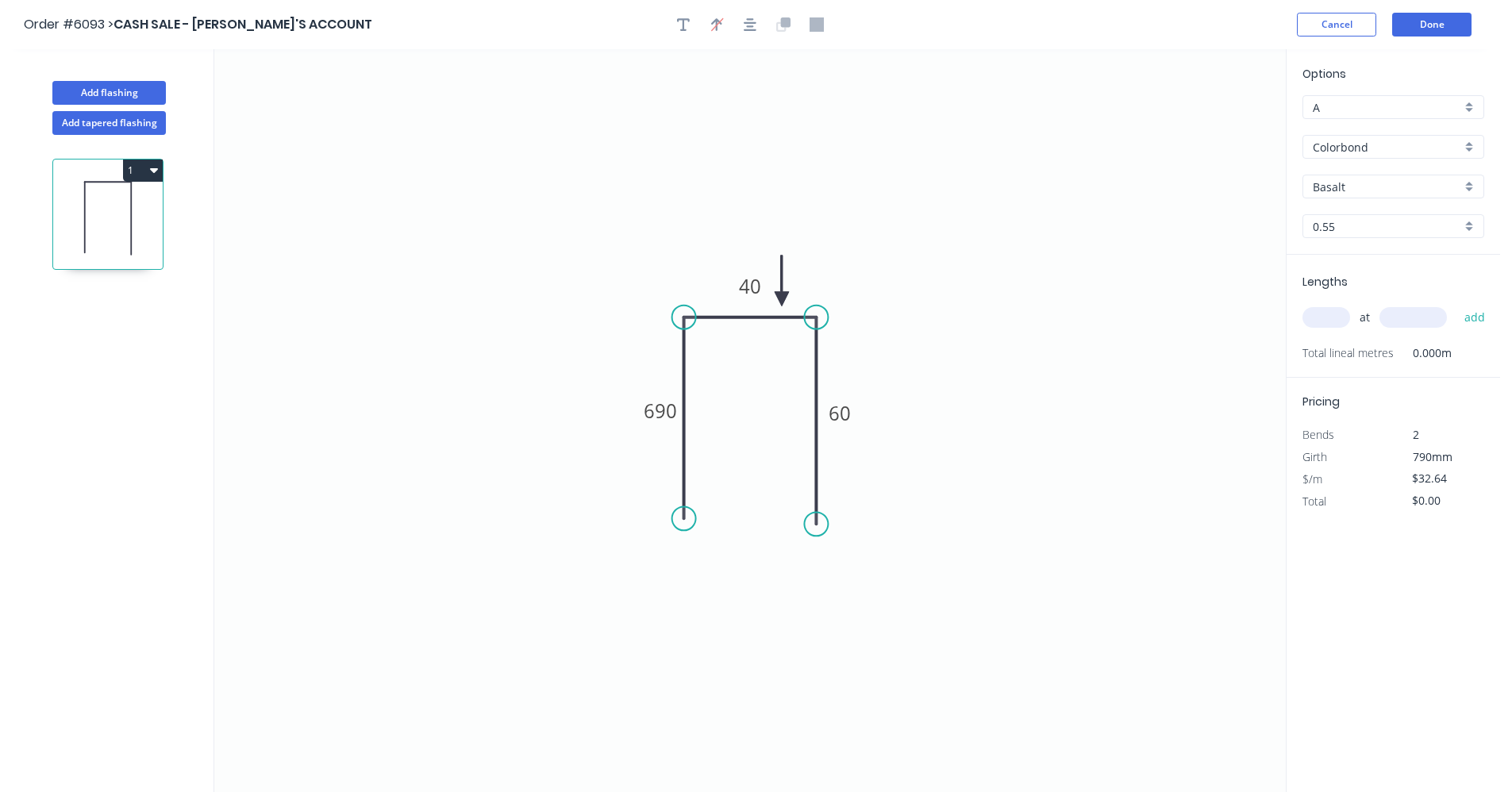
click at [1443, 185] on input "Basalt" at bounding box center [1387, 186] width 148 height 16
click at [1366, 278] on div "Classic Cream" at bounding box center [1393, 273] width 180 height 28
type input "Classic Cream"
click at [1331, 320] on input "text" at bounding box center [1326, 317] width 47 height 20
type input "14"
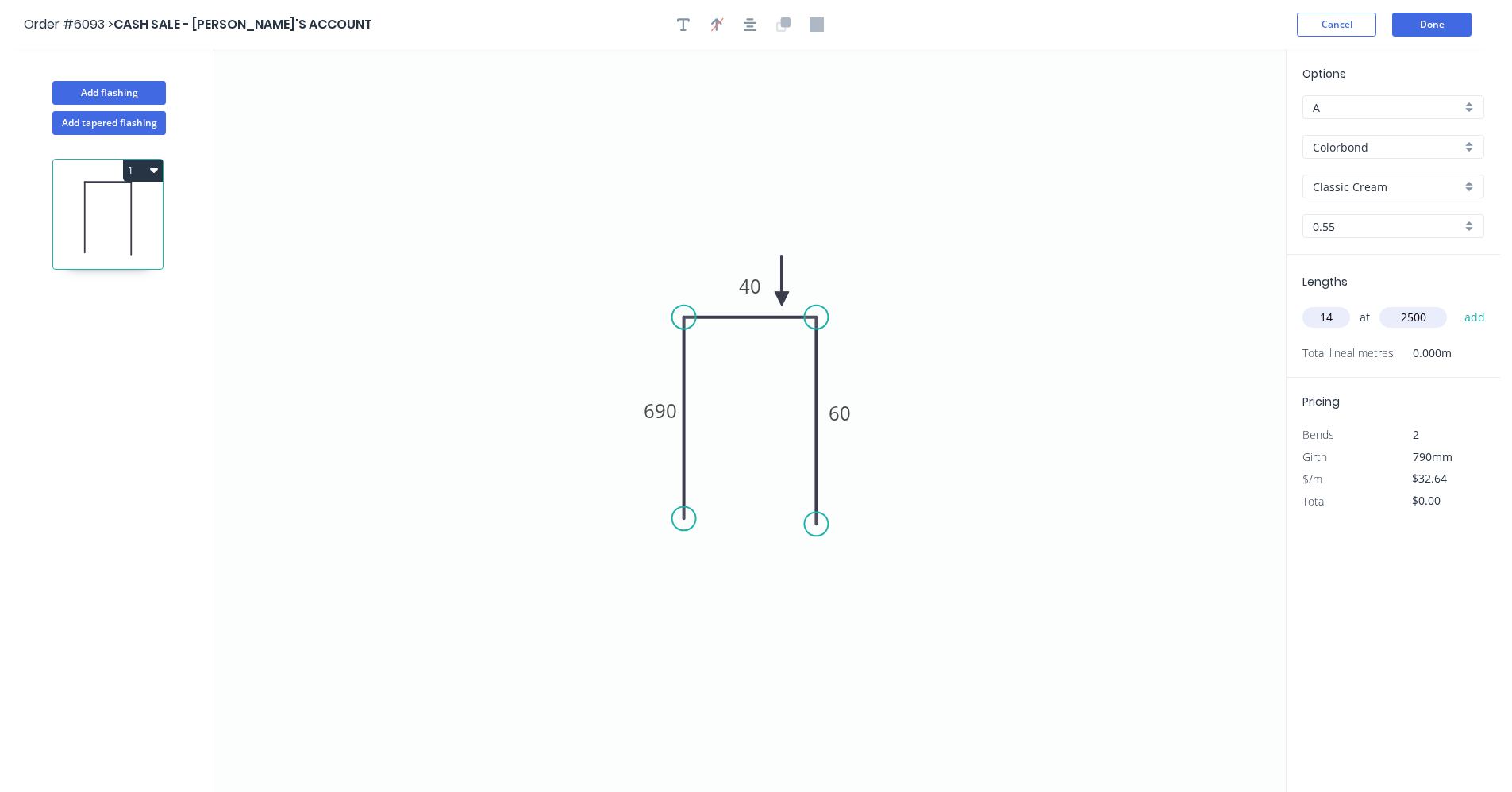
type input "2500"
click at [1457, 304] on button "add" at bounding box center [1475, 317] width 37 height 27
type input "$1,142.40"
click at [656, 411] on tspan "690" at bounding box center [660, 410] width 33 height 26
type input "$11.31"
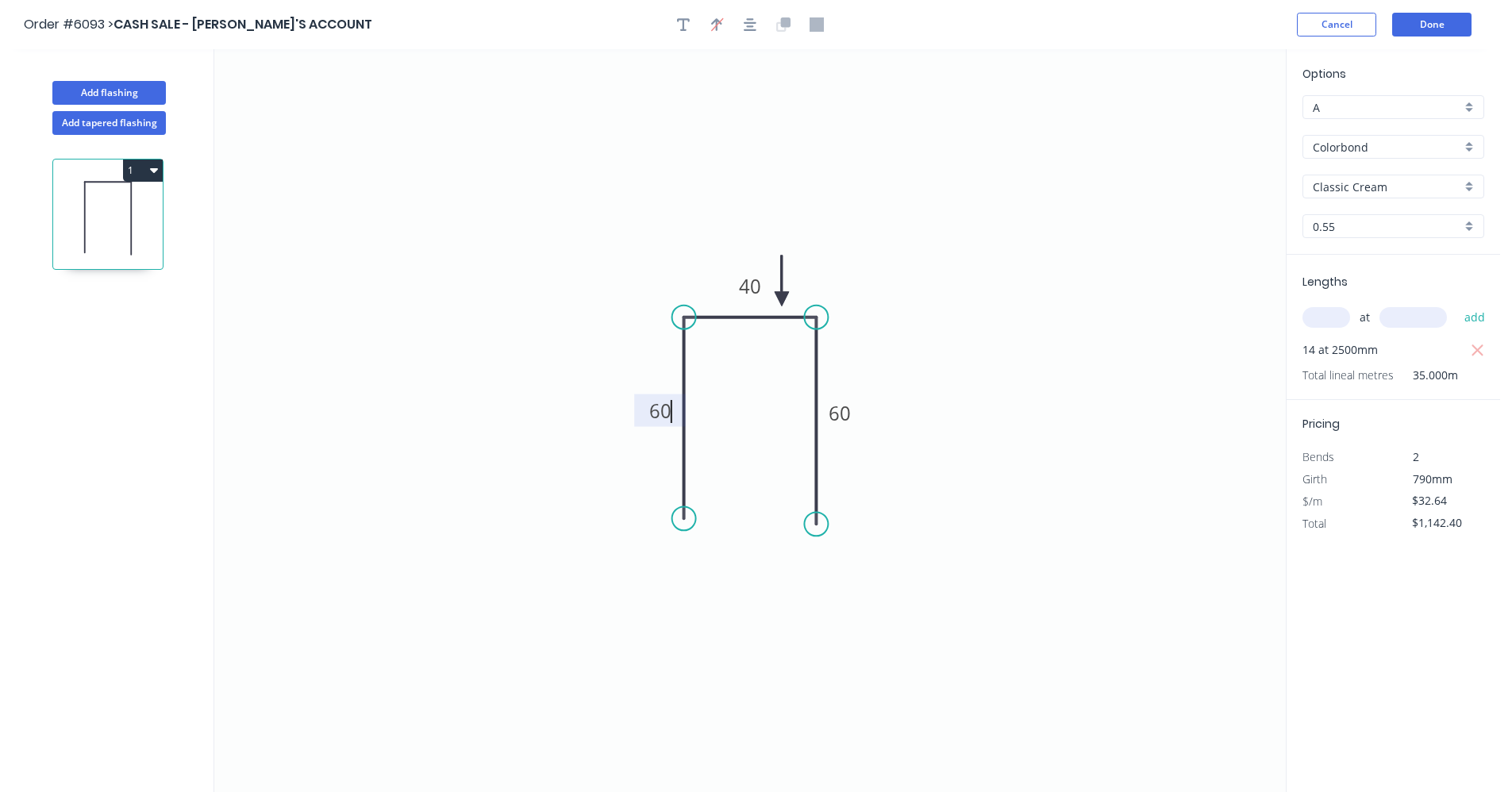
type input "$395.85"
click at [1099, 378] on icon "0 60 40 60" at bounding box center [750, 420] width 1072 height 742
click at [1470, 109] on div "A" at bounding box center [1393, 107] width 182 height 24
click at [1350, 171] on div "B" at bounding box center [1393, 165] width 180 height 28
type input "B"
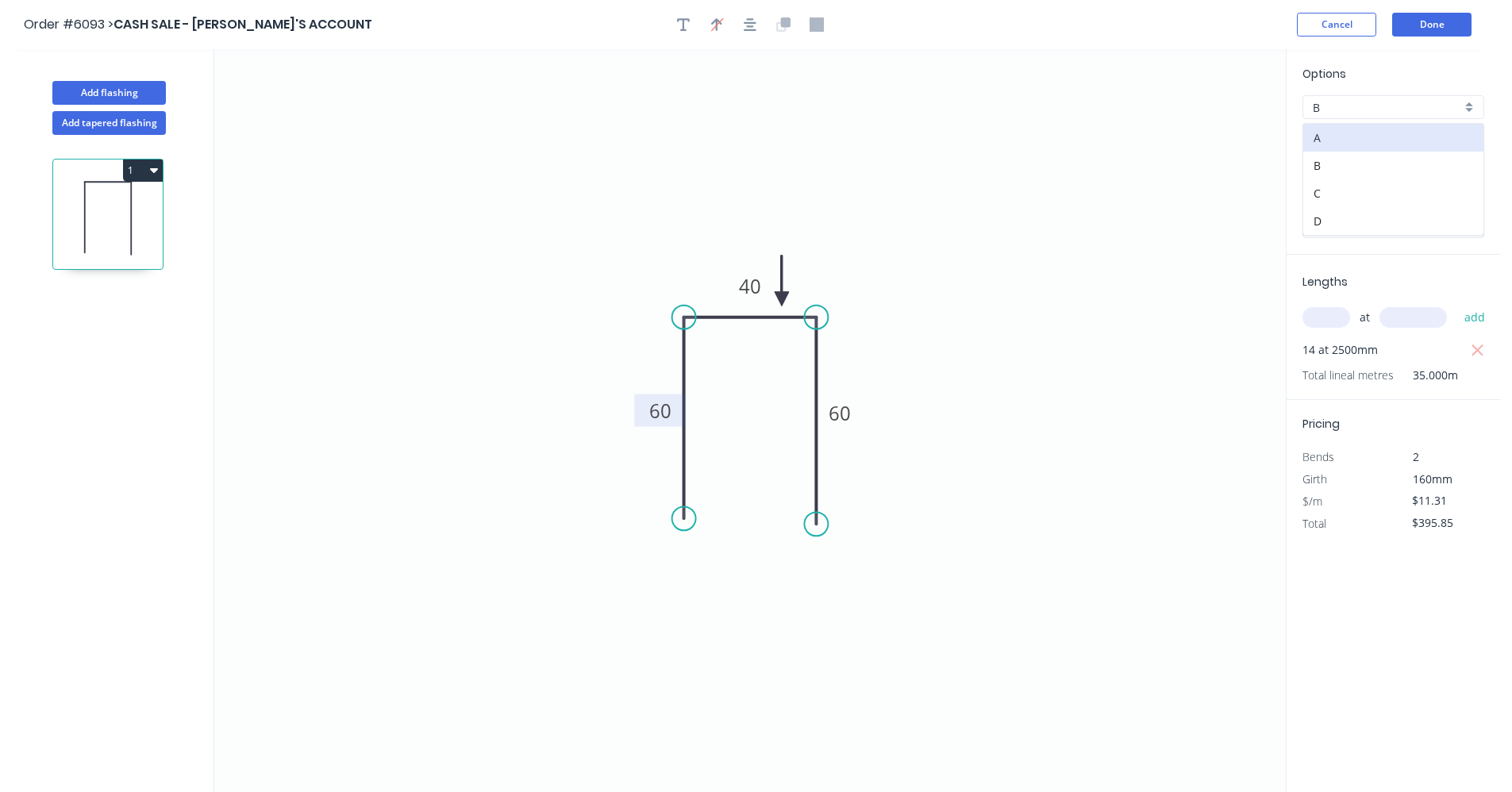
type input "$10.18"
type input "$356.30"
click at [1092, 328] on icon "0 60 40 60" at bounding box center [750, 420] width 1072 height 742
click at [1374, 115] on input "B" at bounding box center [1387, 107] width 148 height 16
click at [1324, 197] on div "C" at bounding box center [1393, 193] width 180 height 28
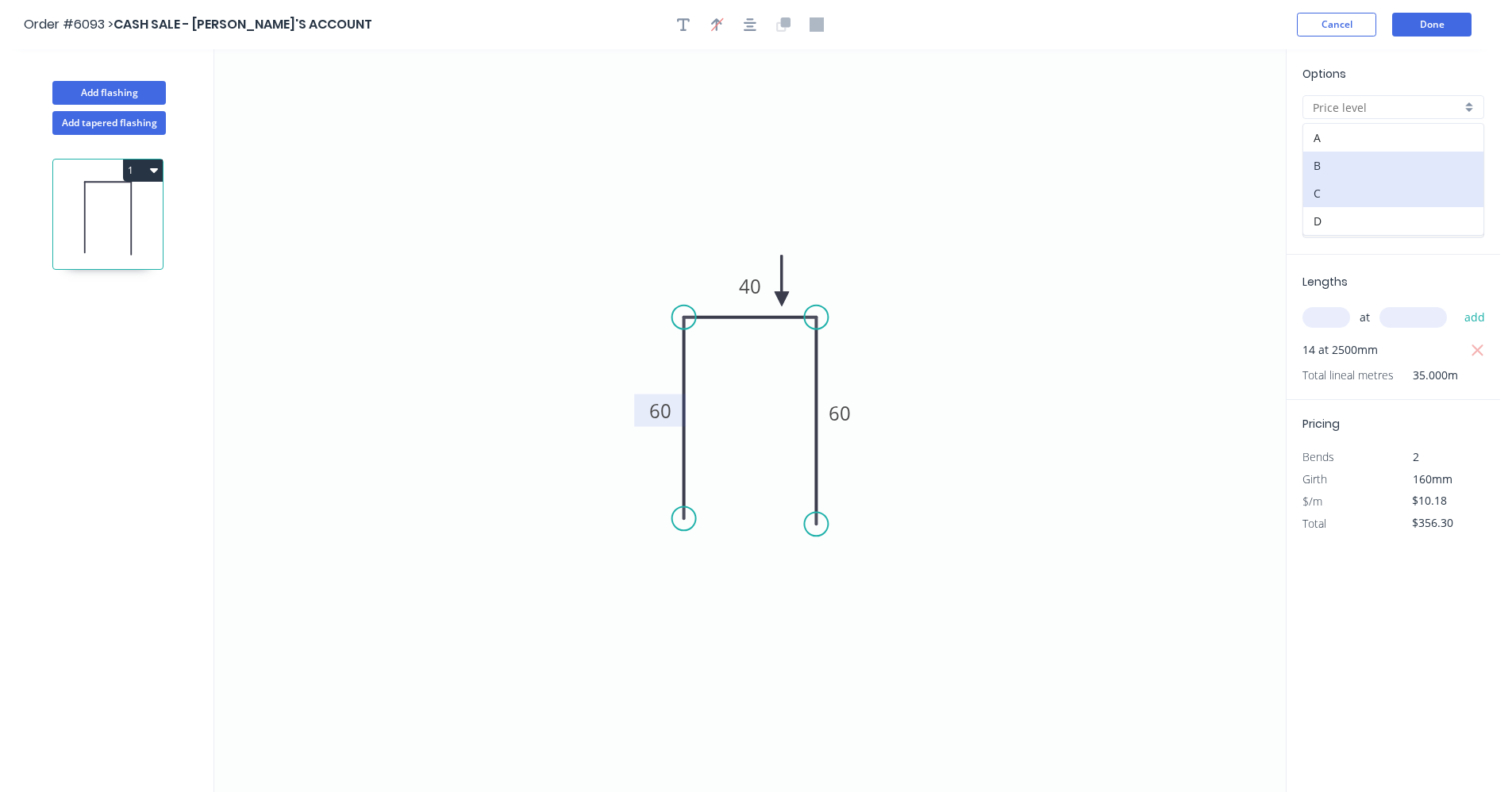
type input "C"
type input "$8.75"
type input "$306.25"
click at [1129, 228] on icon "0 60 40 60" at bounding box center [750, 420] width 1072 height 742
click at [1143, 277] on icon "0 60 40 60" at bounding box center [750, 420] width 1072 height 742
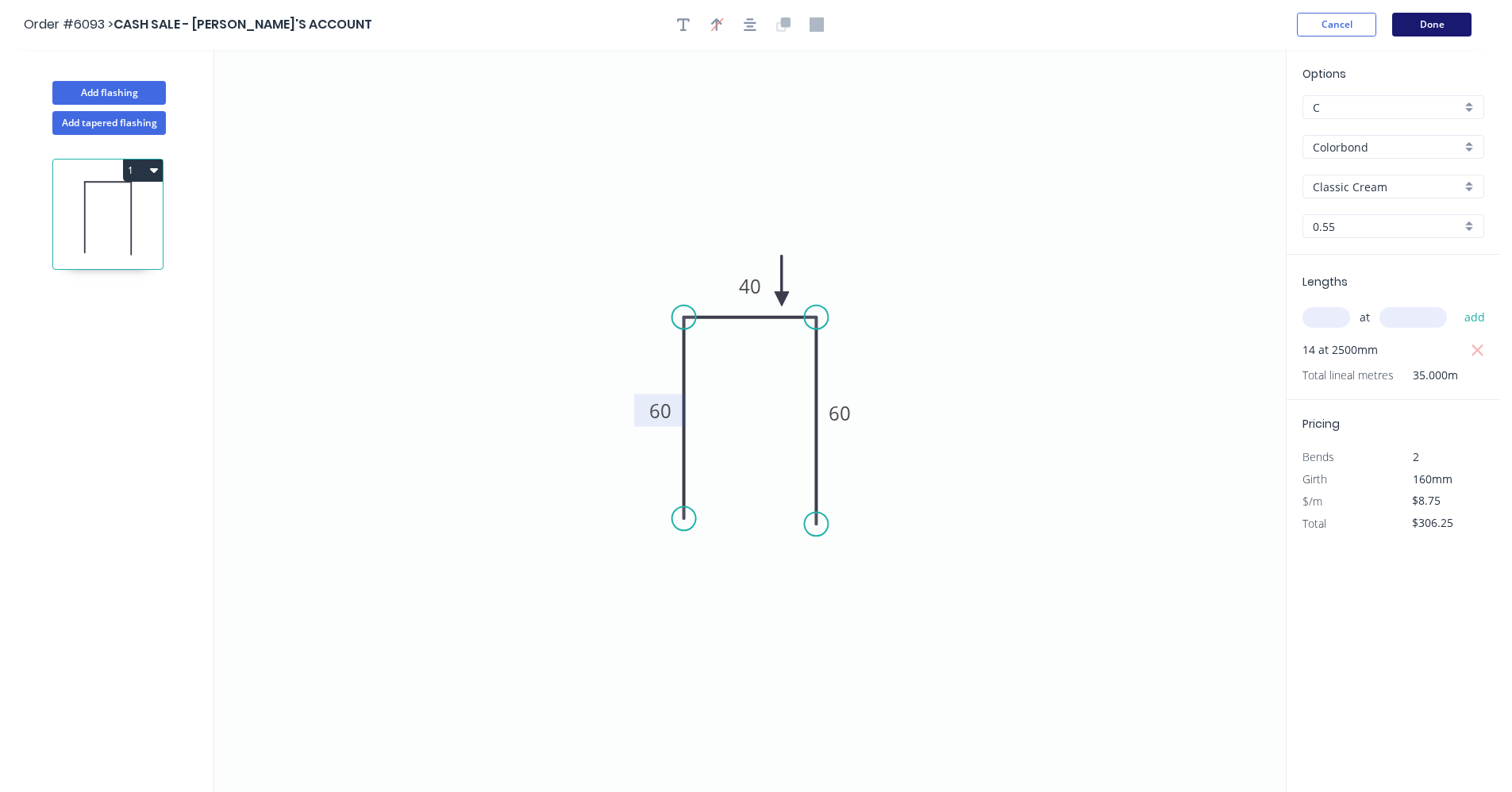
click at [1423, 28] on button "Done" at bounding box center [1431, 24] width 79 height 24
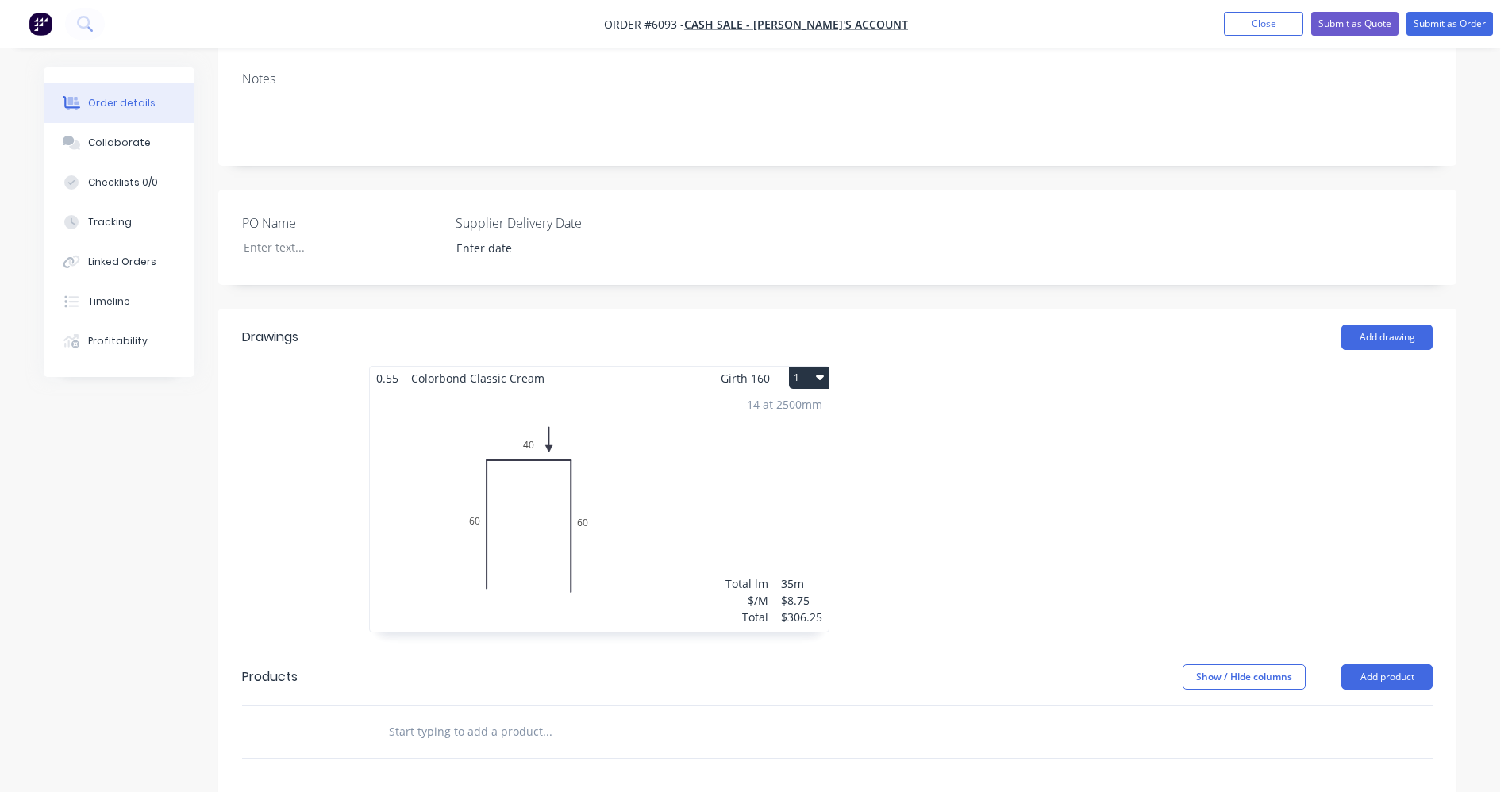
scroll to position [609, 0]
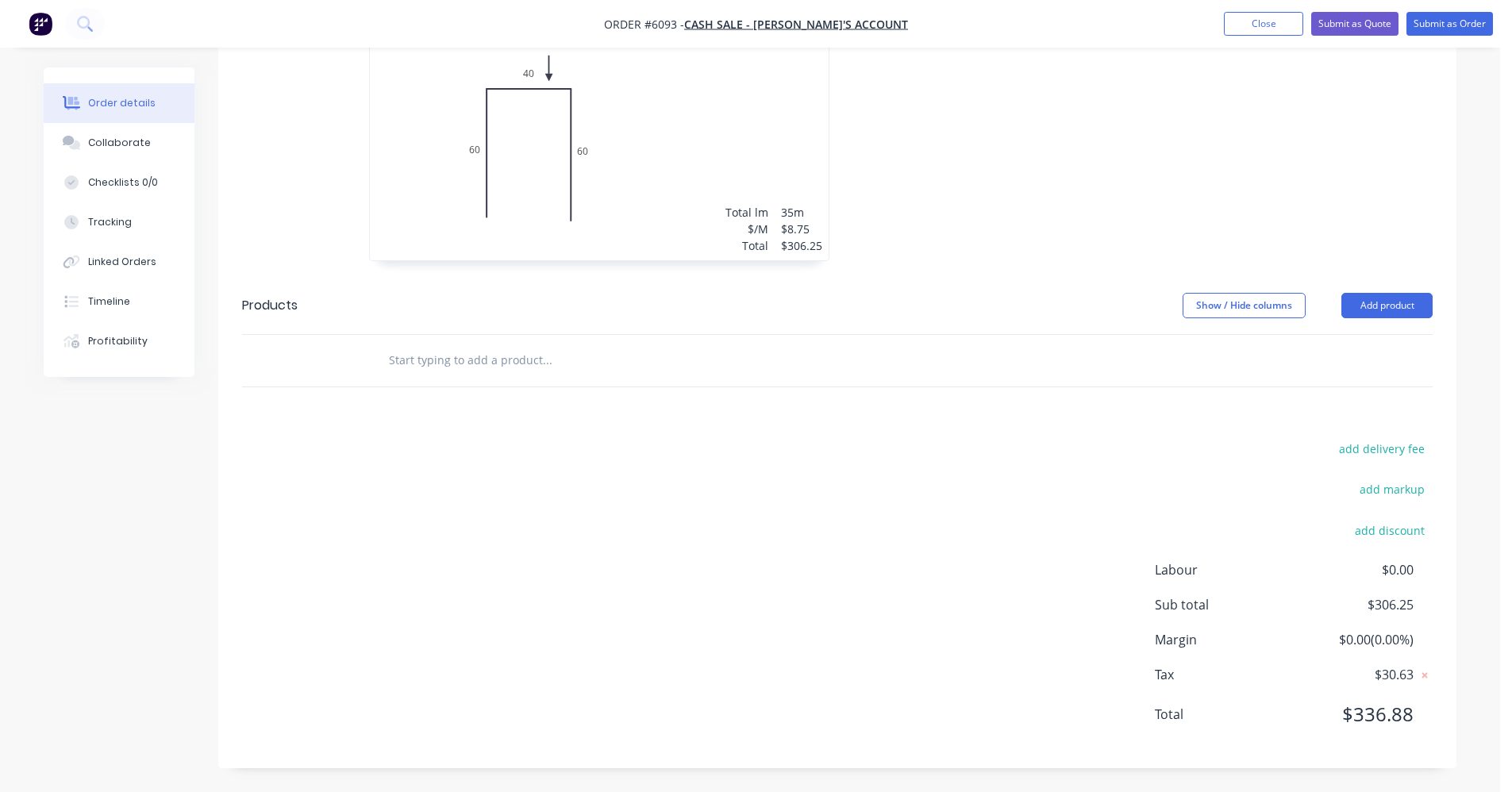
click at [474, 346] on input "text" at bounding box center [547, 360] width 318 height 32
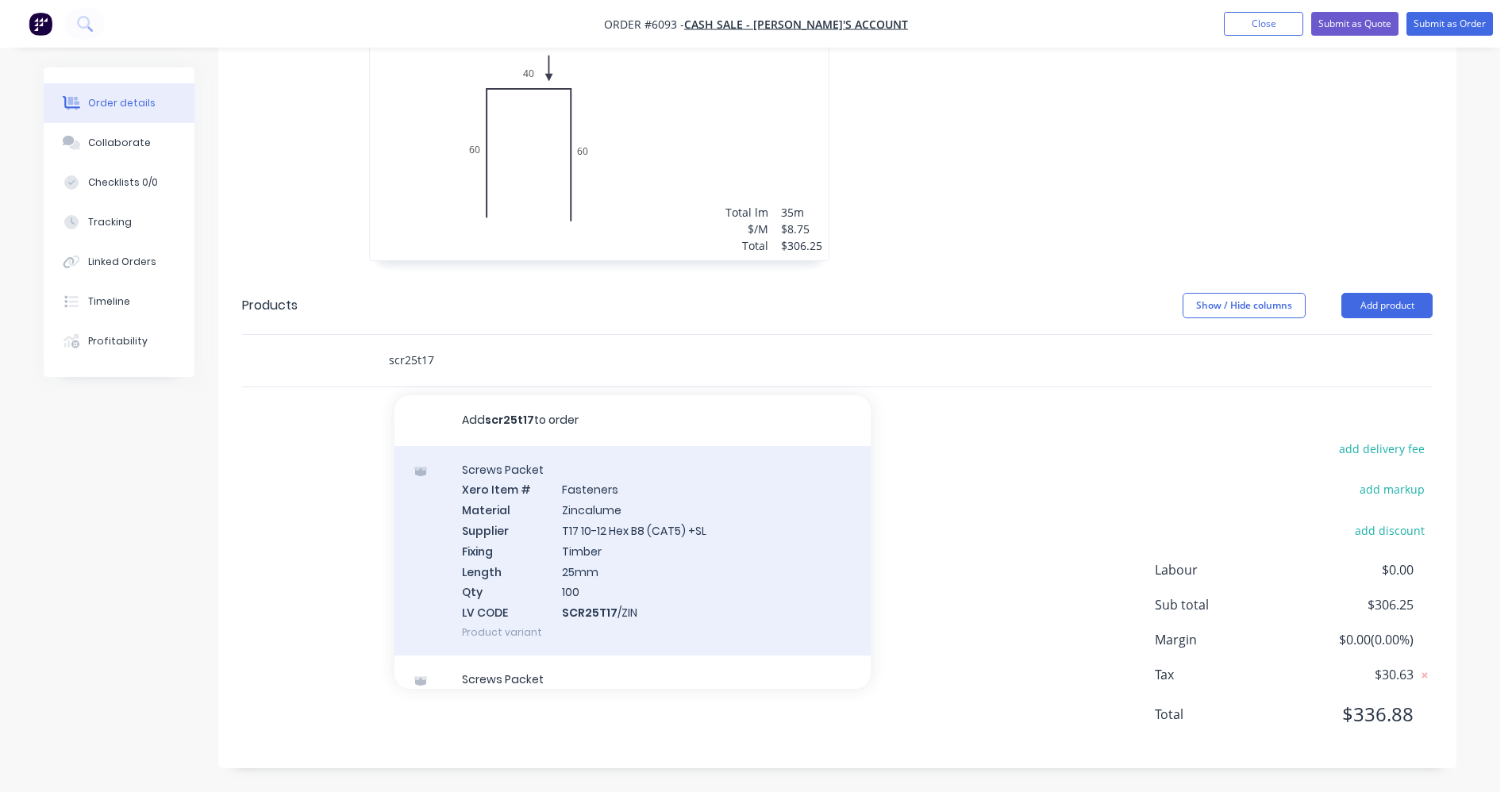
type input "scr25t17"
click at [646, 558] on div "Screws Packet Xero Item # Fasteners Material Zincalume Supplier T17 10-12 Hex B…" at bounding box center [633, 550] width 476 height 209
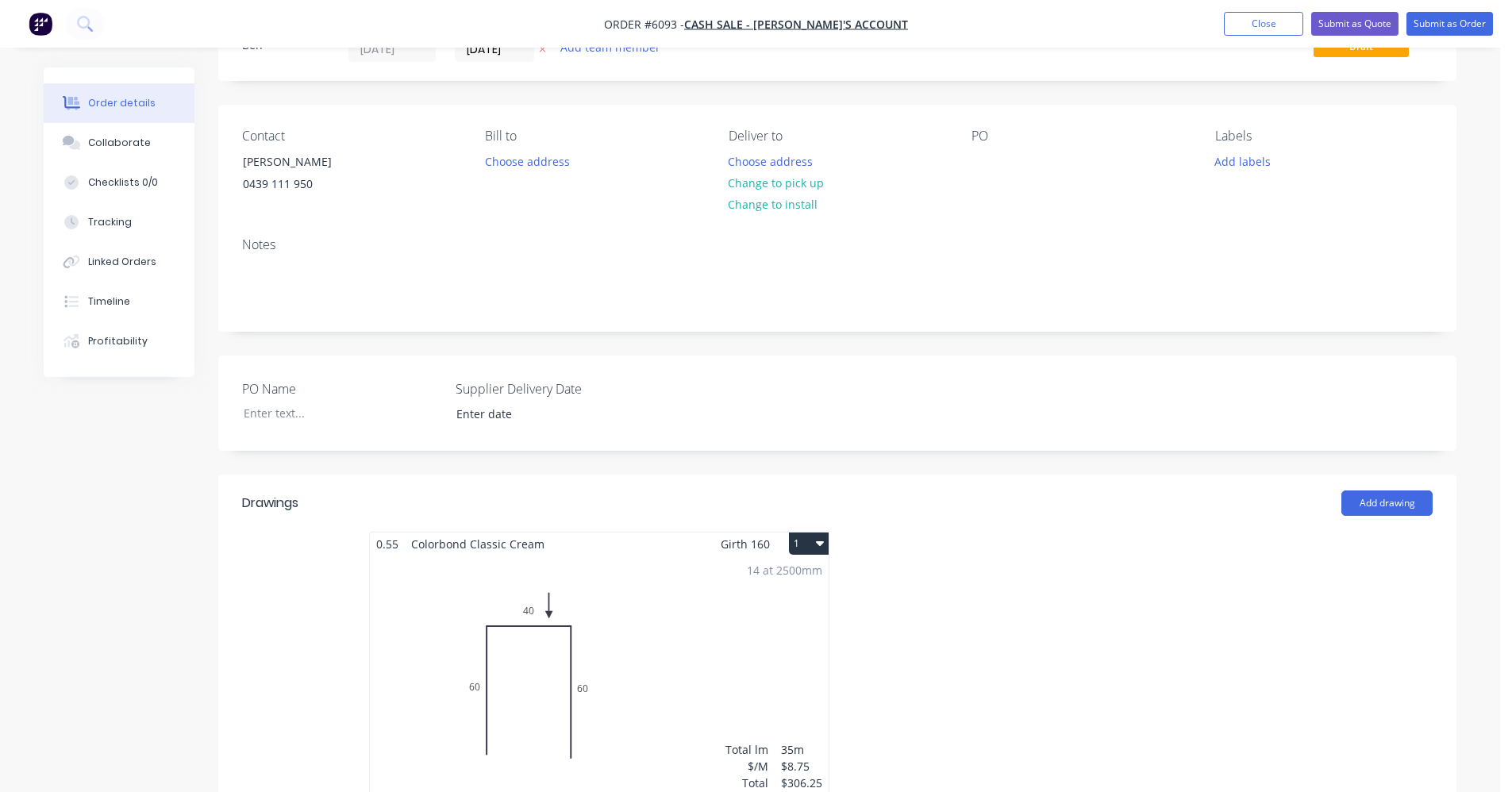
scroll to position [0, 0]
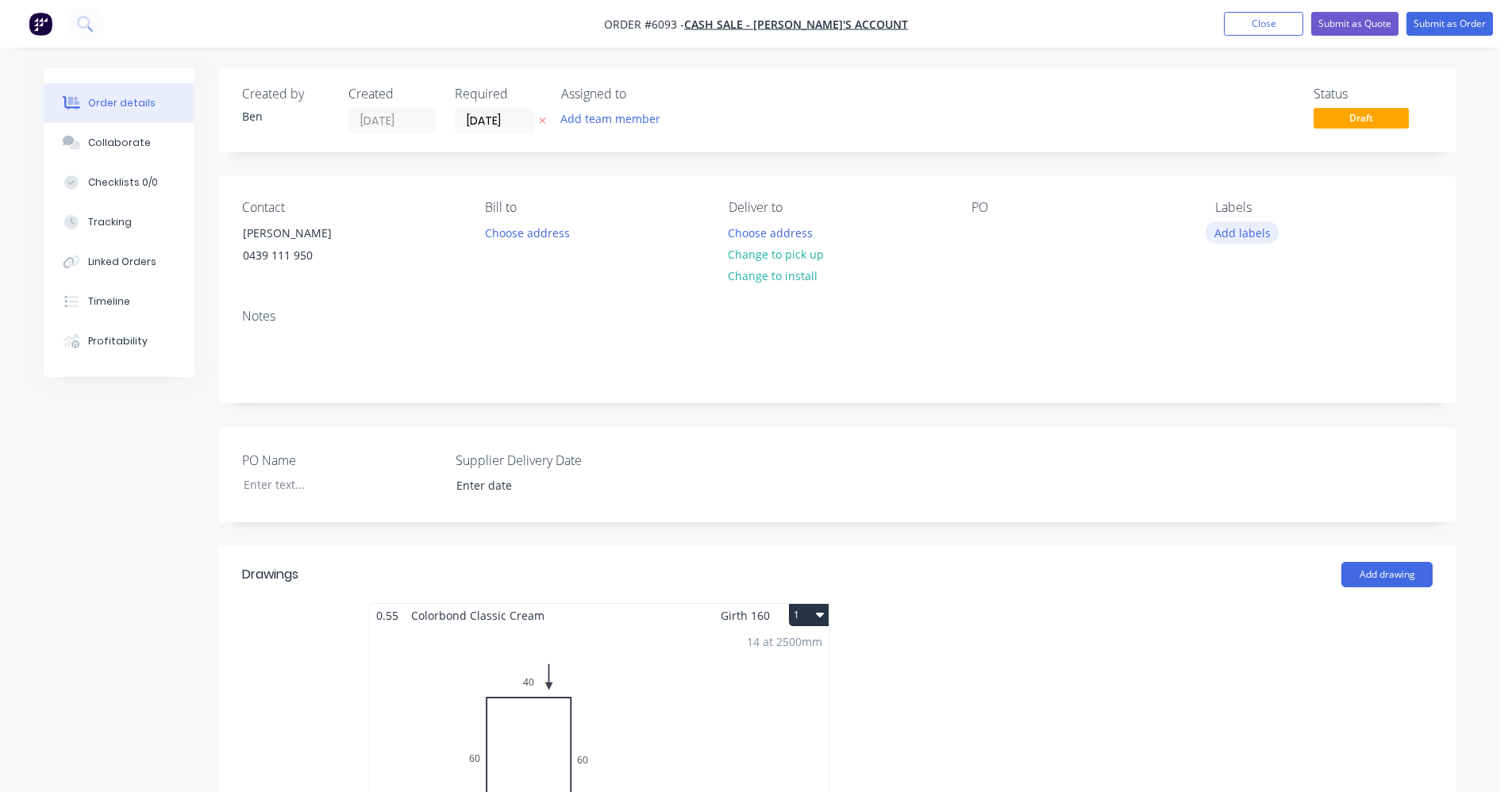
click at [1239, 235] on button "Add labels" at bounding box center [1242, 232] width 73 height 21
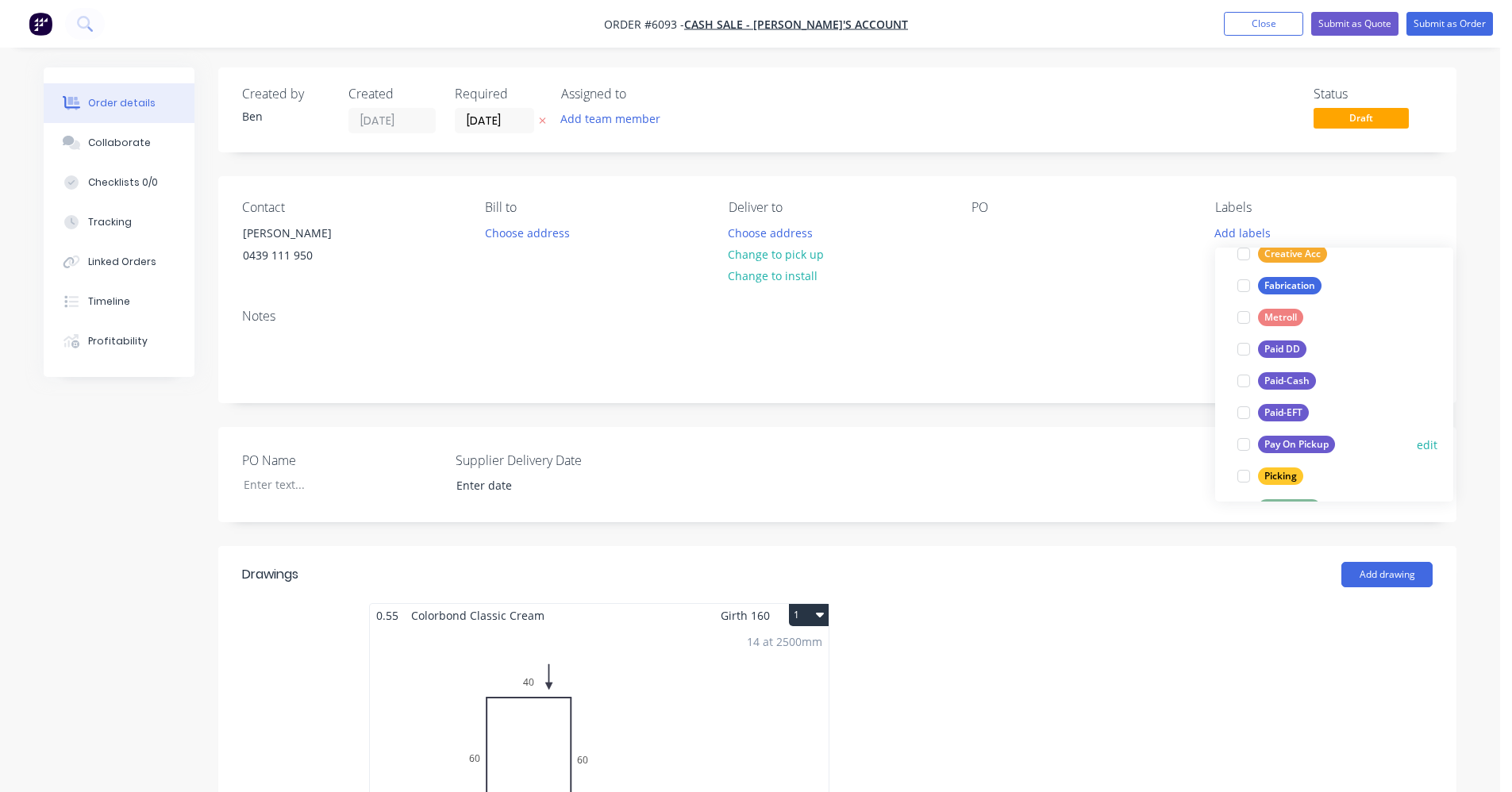
scroll to position [159, 0]
click at [1287, 400] on div "Paid-EFT" at bounding box center [1283, 405] width 50 height 17
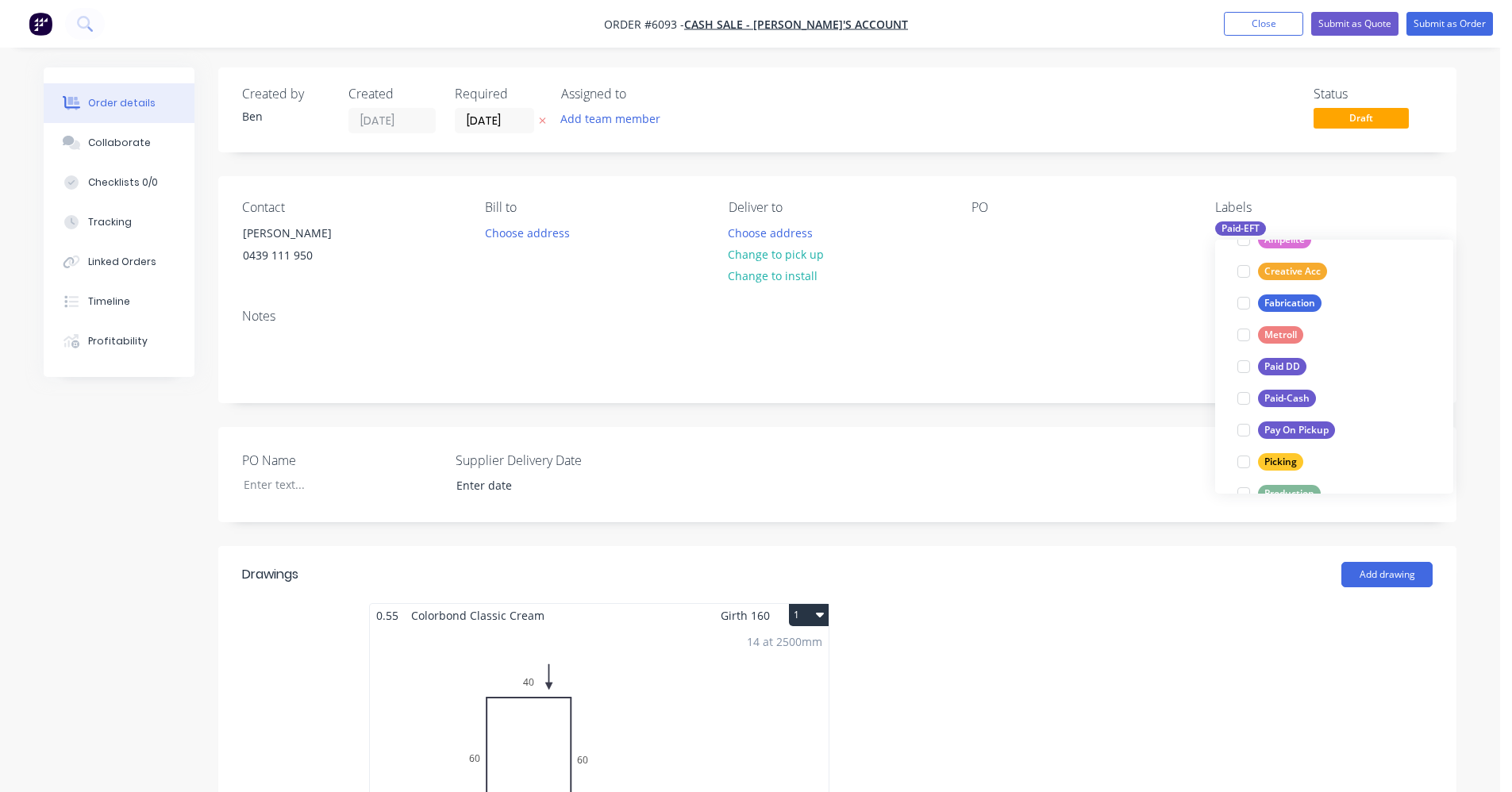
scroll to position [0, 0]
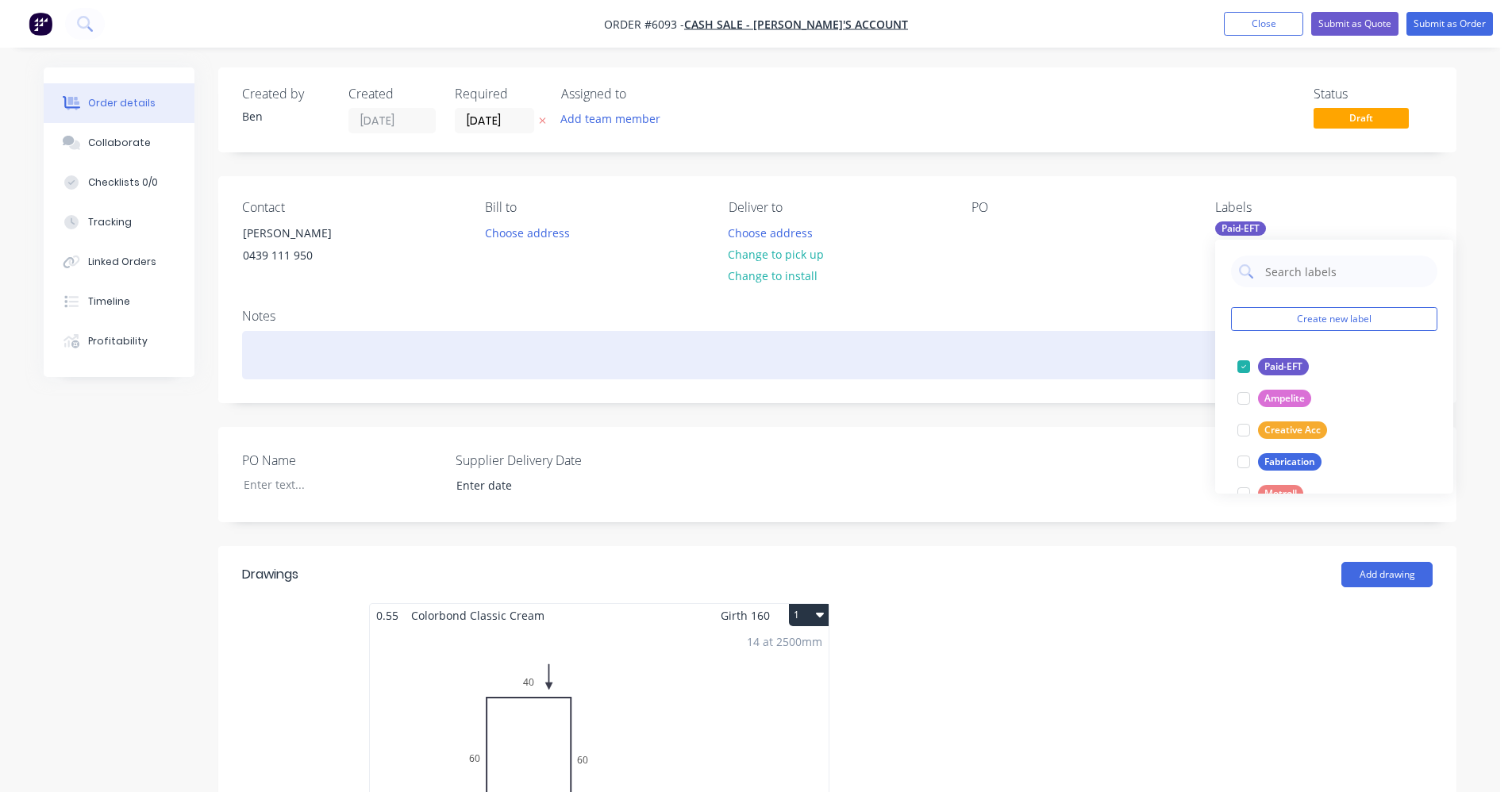
click at [1122, 353] on div at bounding box center [837, 355] width 1190 height 48
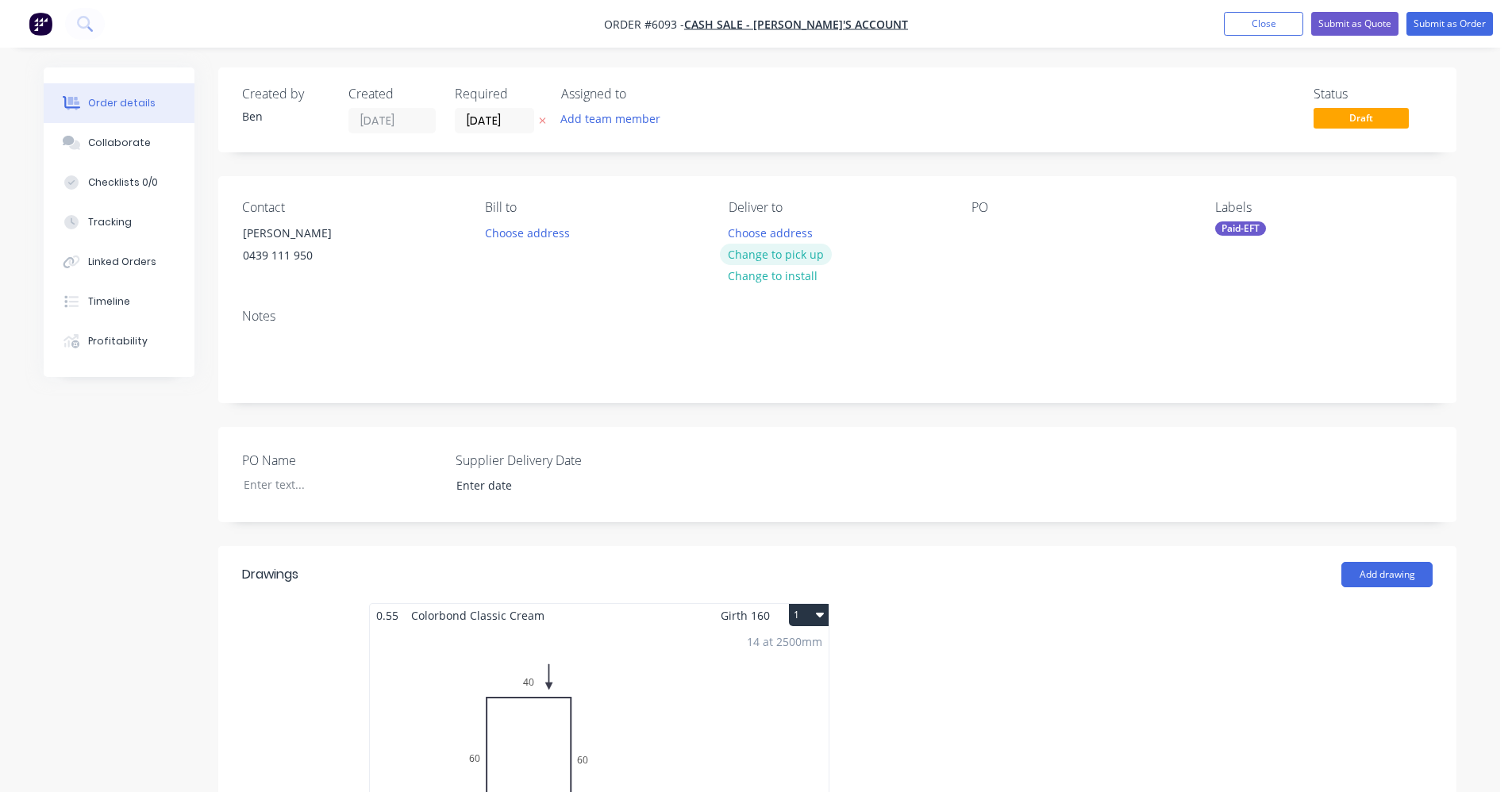
click at [779, 256] on button "Change to pick up" at bounding box center [776, 254] width 112 height 21
drag, startPoint x: 1444, startPoint y: 26, endPoint x: 538, endPoint y: 189, distance: 920.5
click at [487, 127] on input "[DATE]" at bounding box center [495, 120] width 78 height 24
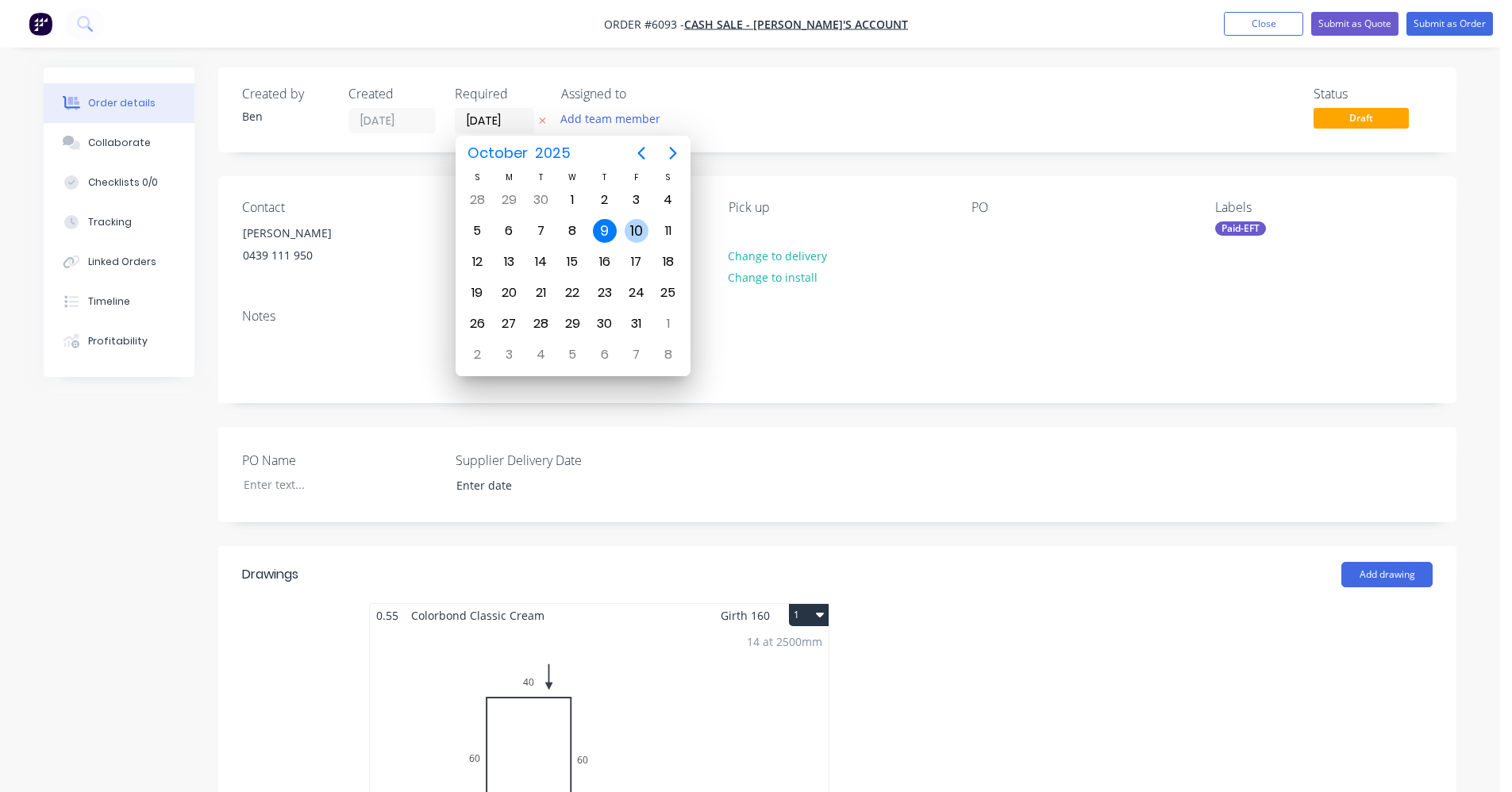
click at [630, 229] on div "10" at bounding box center [636, 230] width 24 height 24
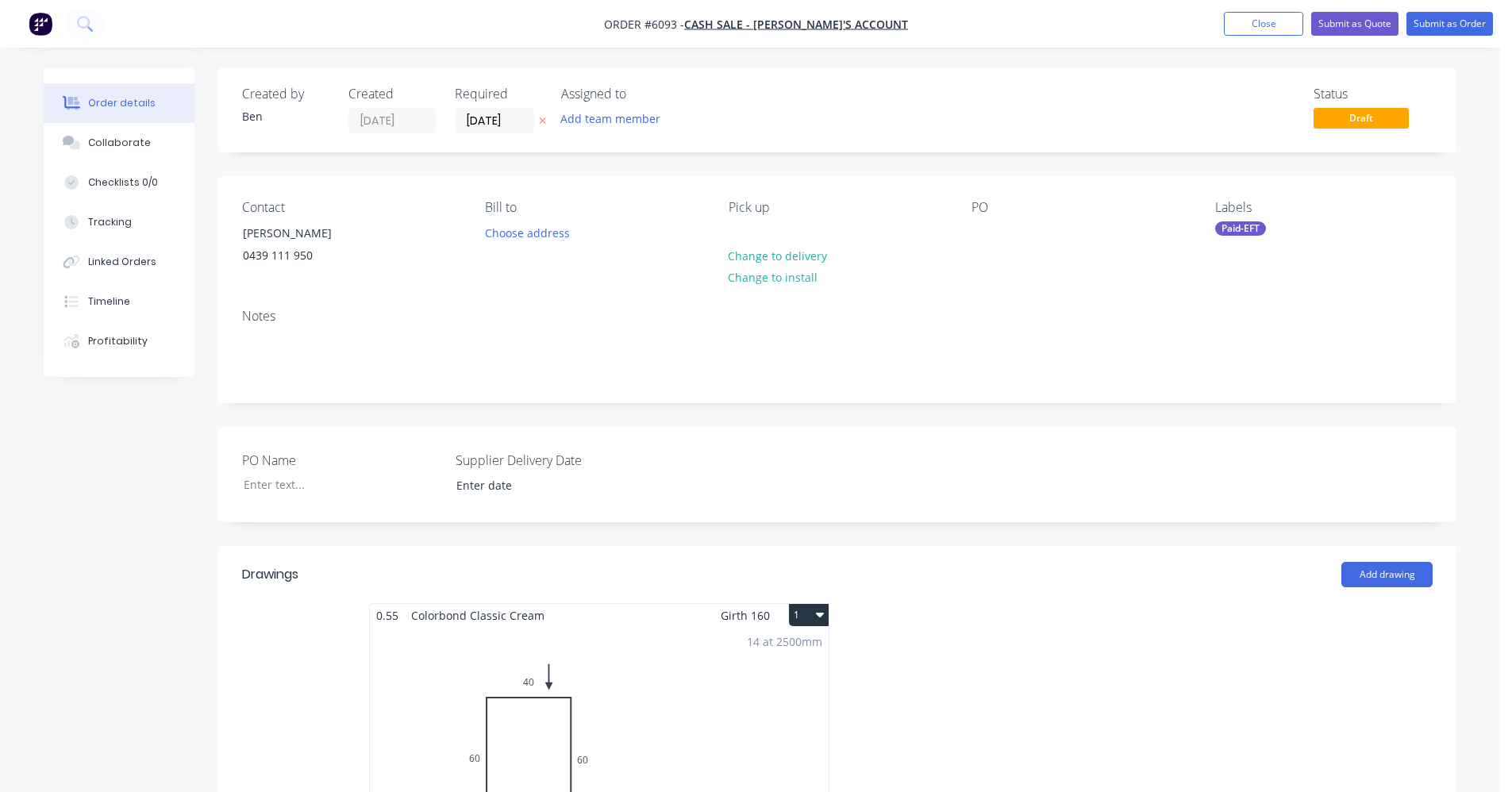
drag, startPoint x: 484, startPoint y: 121, endPoint x: 485, endPoint y: 132, distance: 11.0
click at [484, 123] on input "[DATE]" at bounding box center [495, 120] width 78 height 24
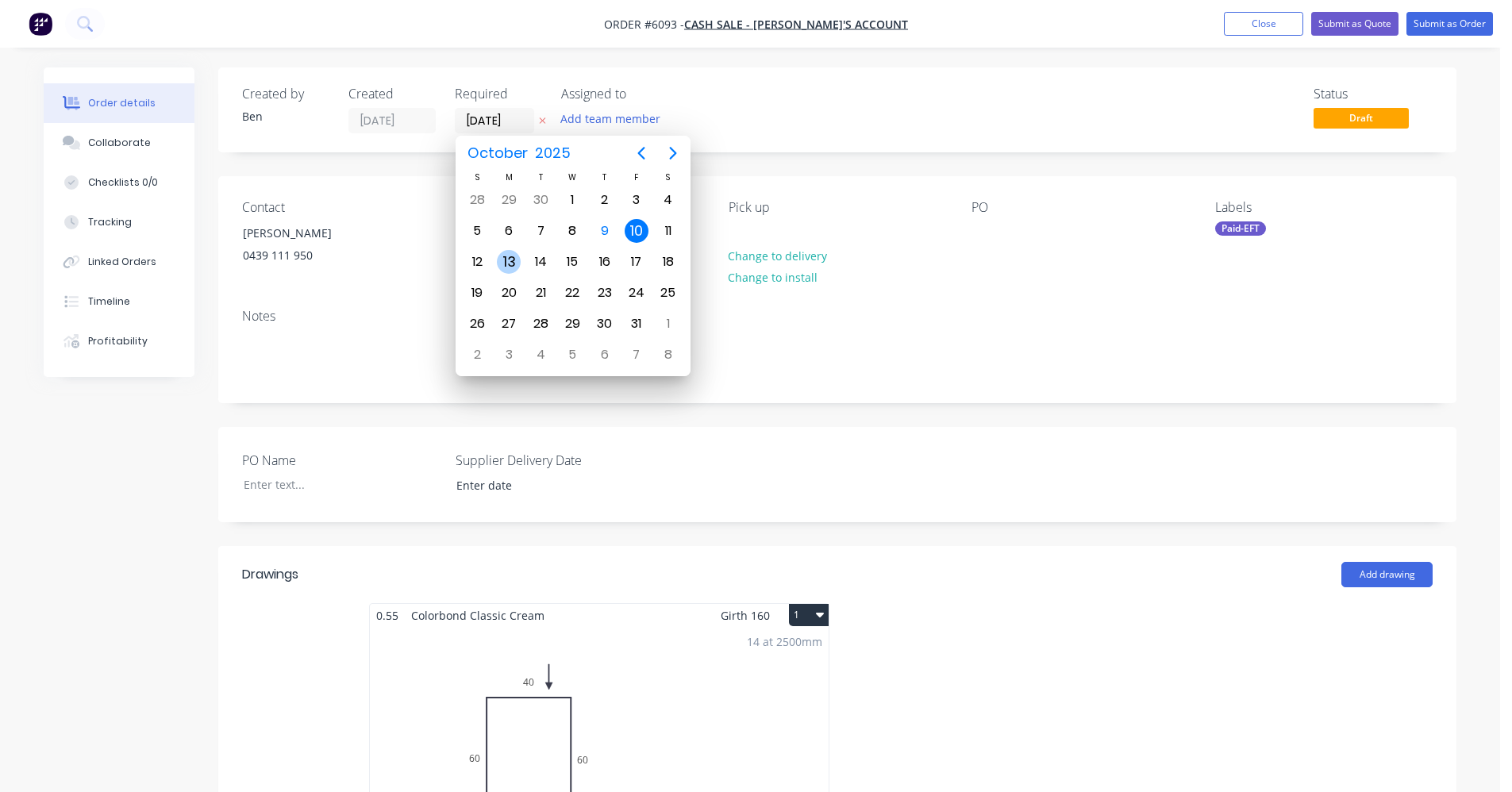
click at [506, 259] on div "13" at bounding box center [508, 261] width 24 height 24
type input "[DATE]"
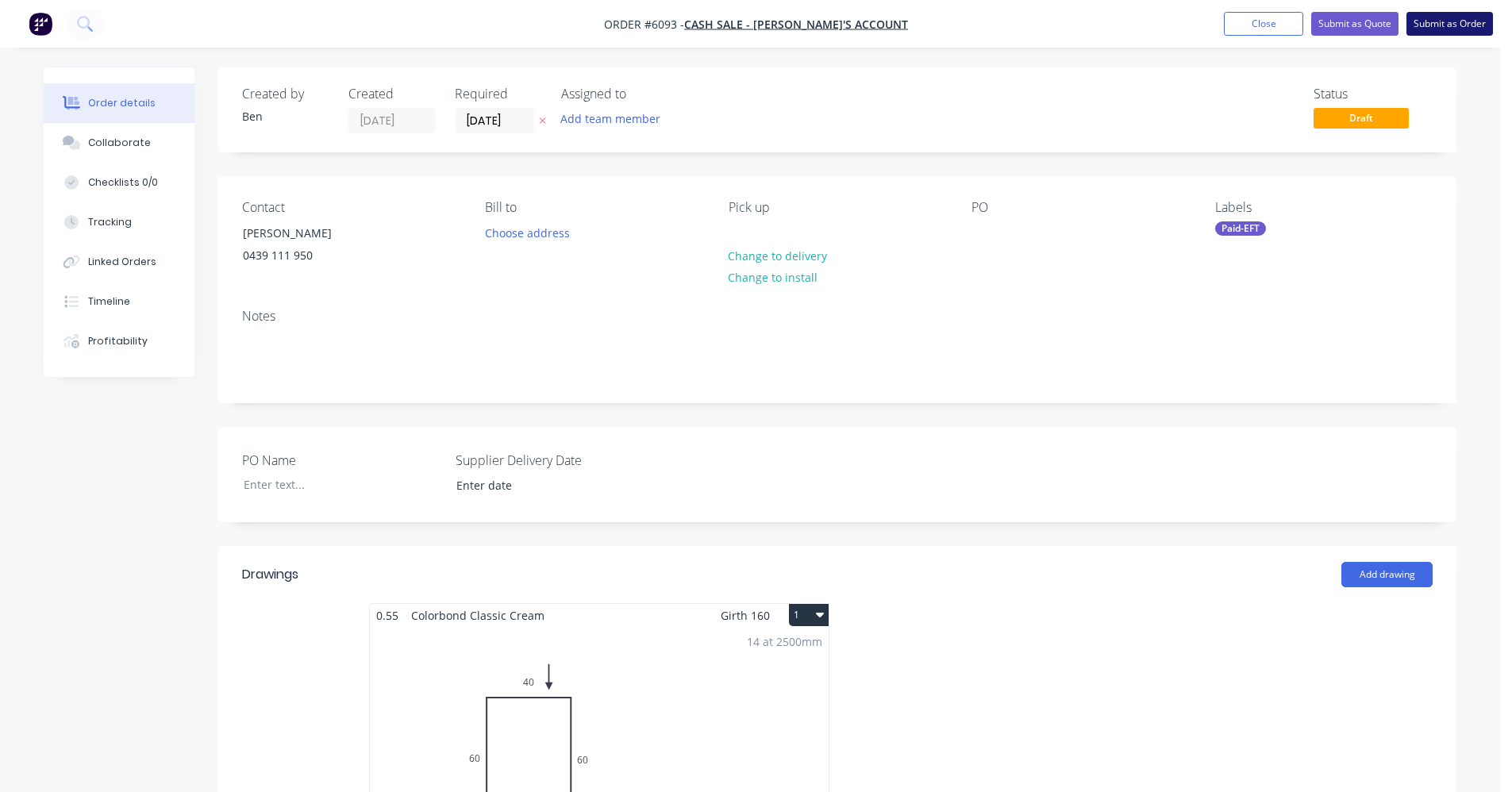
click at [1444, 24] on button "Submit as Order" at bounding box center [1450, 24] width 86 height 24
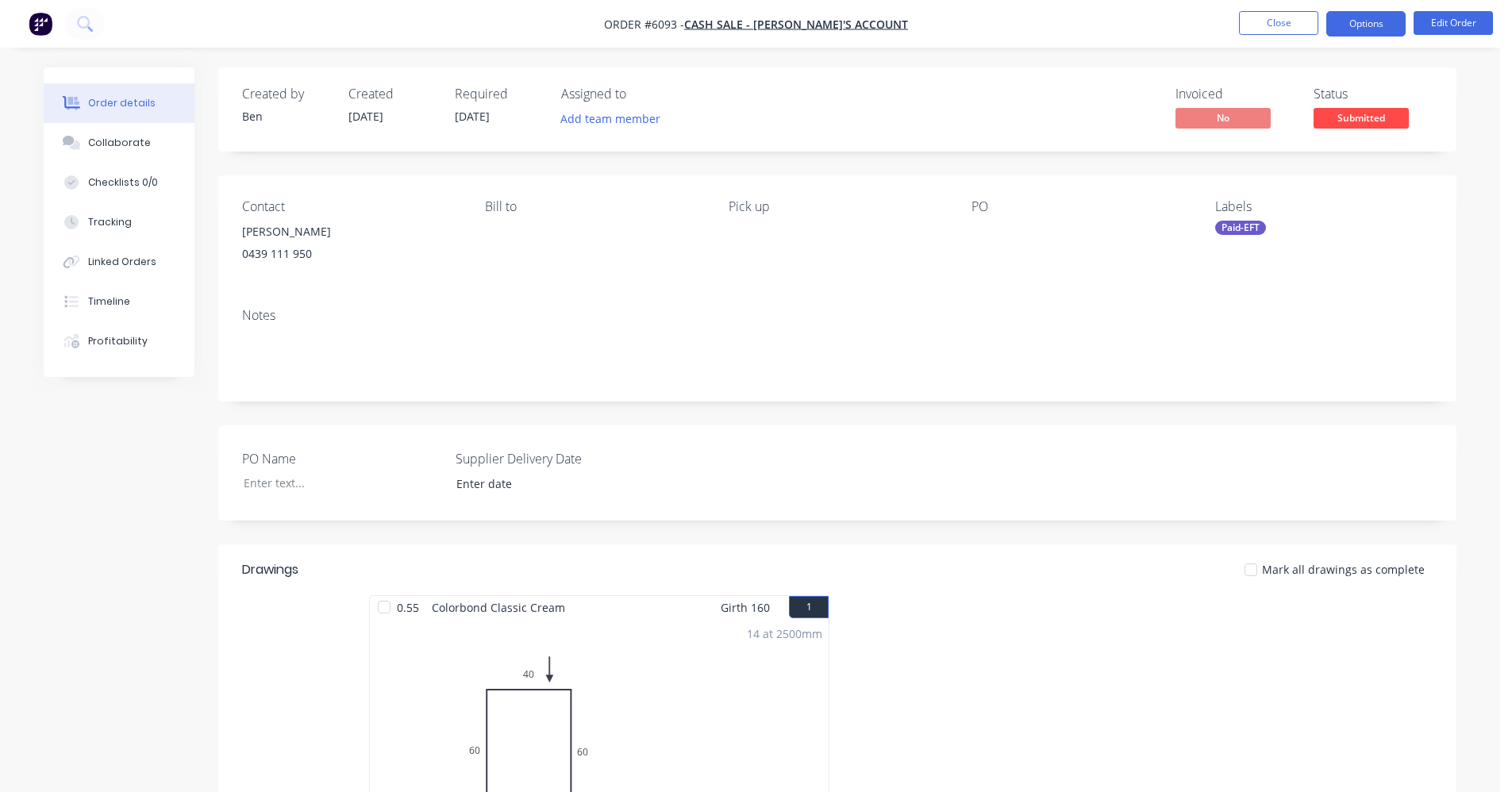
click at [1349, 21] on button "Options" at bounding box center [1365, 24] width 79 height 25
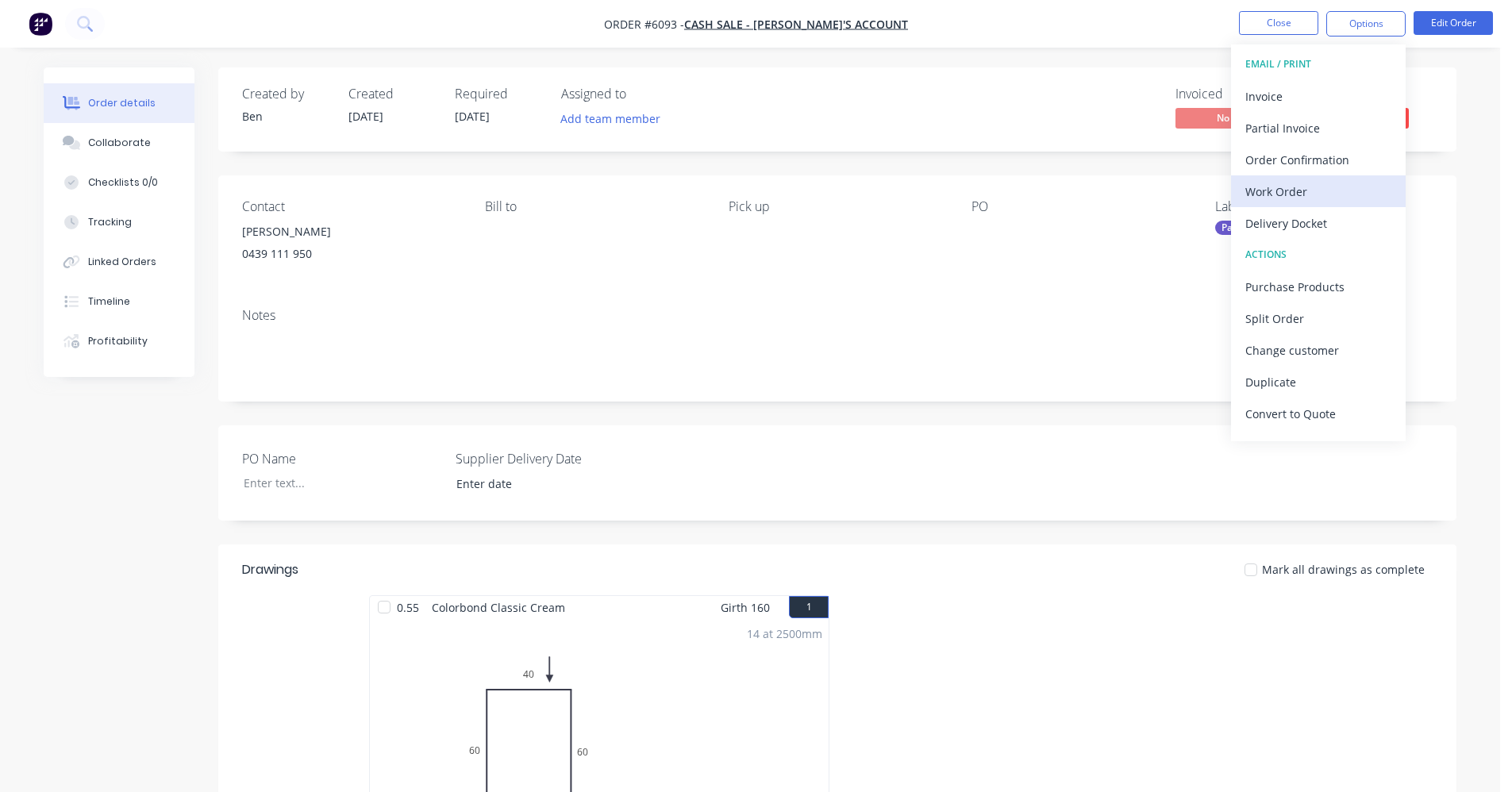
click at [1282, 191] on div "Work Order" at bounding box center [1318, 191] width 146 height 23
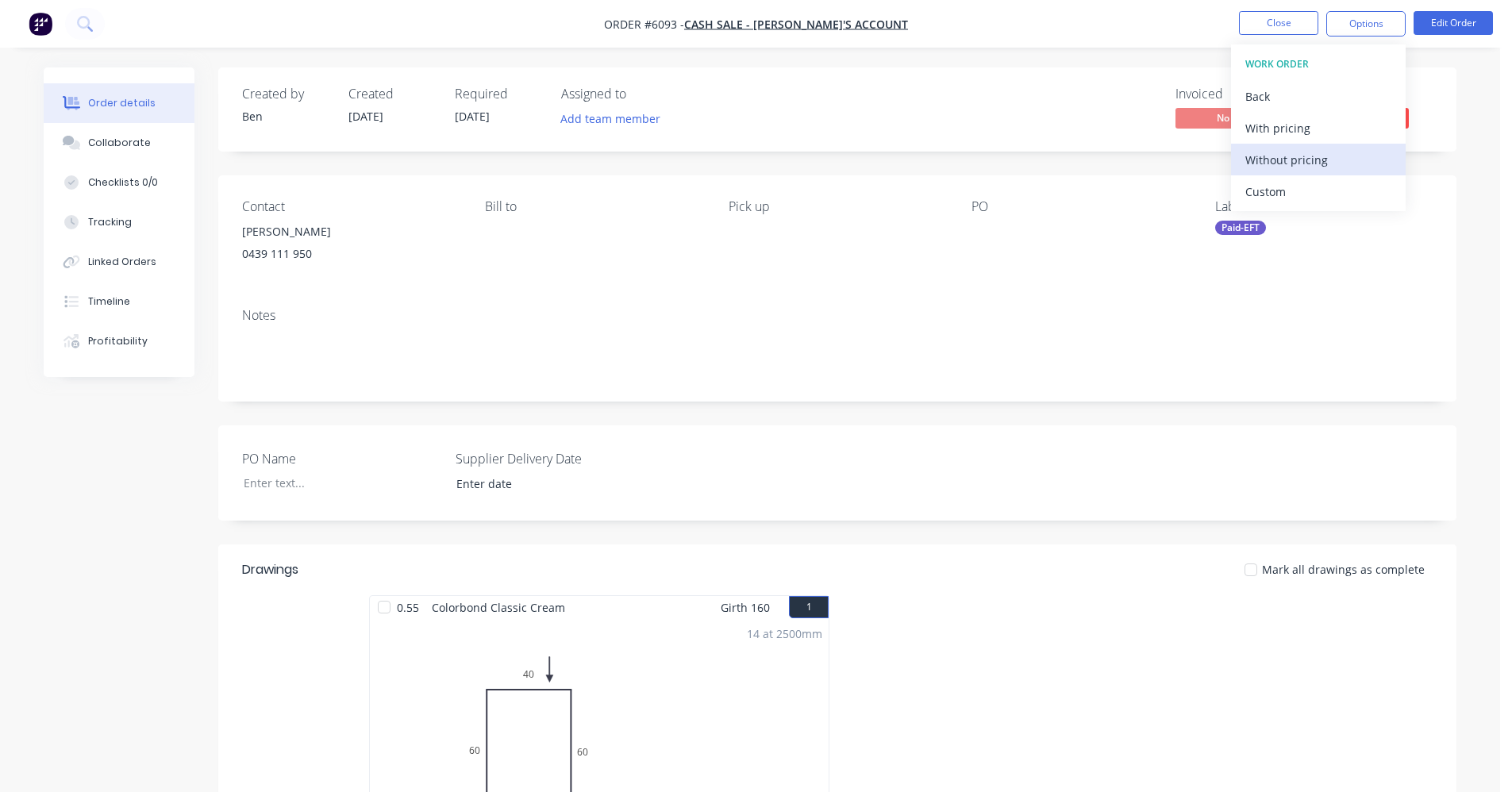
click at [1293, 166] on div "Without pricing" at bounding box center [1318, 160] width 146 height 23
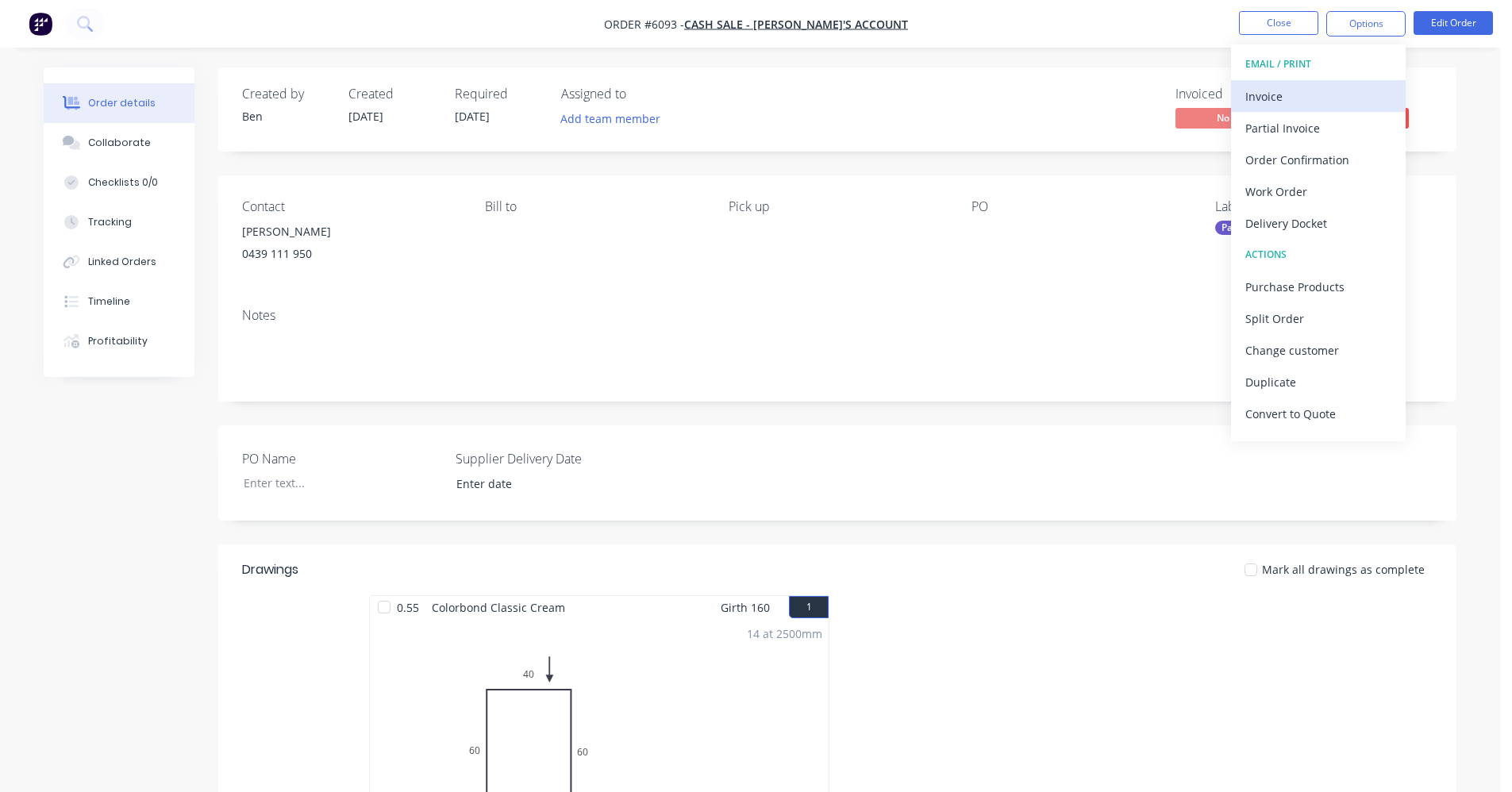
click at [1269, 99] on div "Invoice" at bounding box center [1318, 96] width 146 height 23
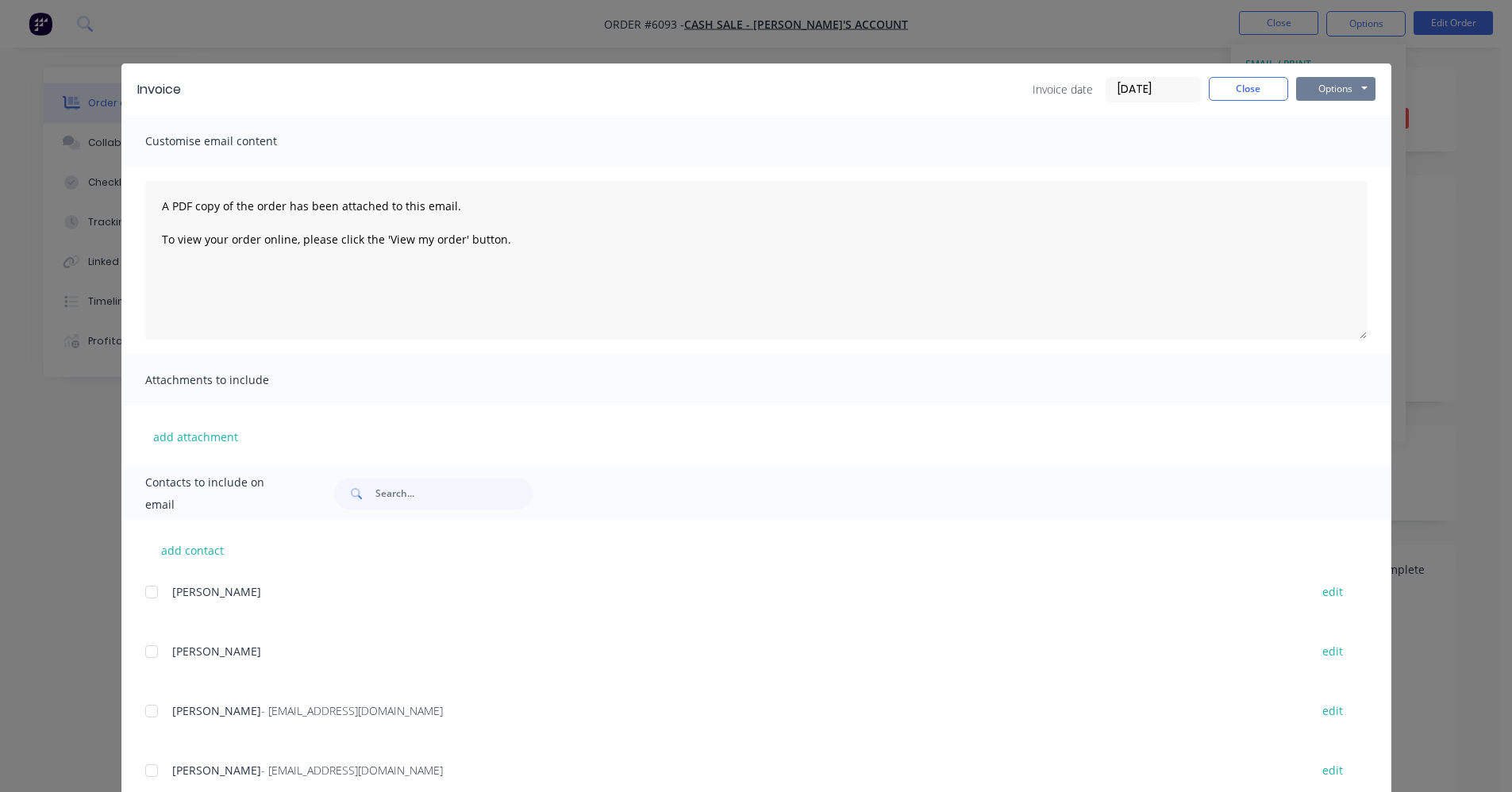
click at [1326, 94] on button "Options" at bounding box center [1335, 89] width 79 height 24
click at [1332, 149] on button "Print" at bounding box center [1347, 143] width 102 height 26
click at [1256, 88] on button "Close" at bounding box center [1248, 89] width 79 height 24
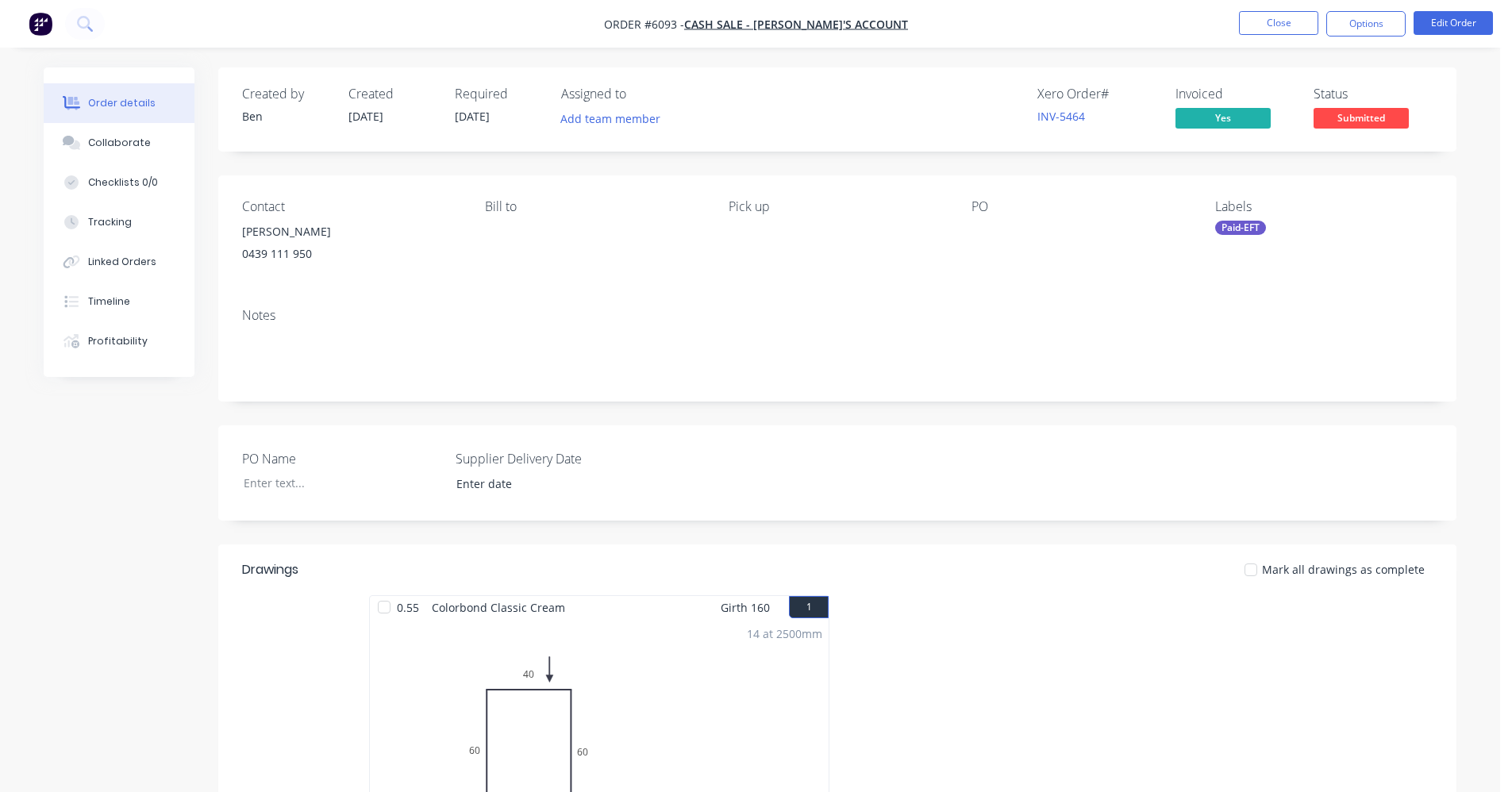
click at [1248, 222] on div "Paid-EFT" at bounding box center [1241, 228] width 50 height 15
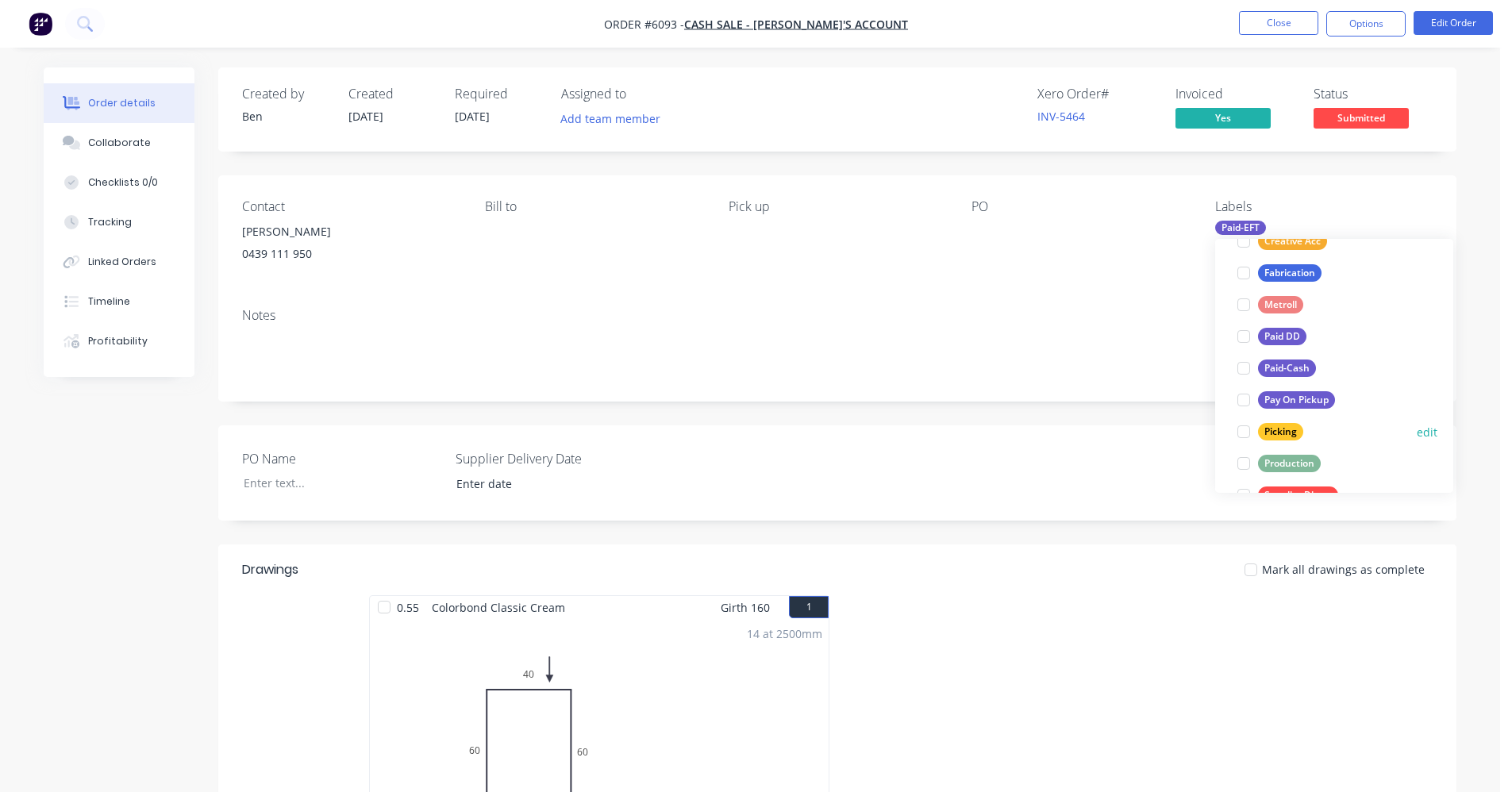
scroll to position [238, 0]
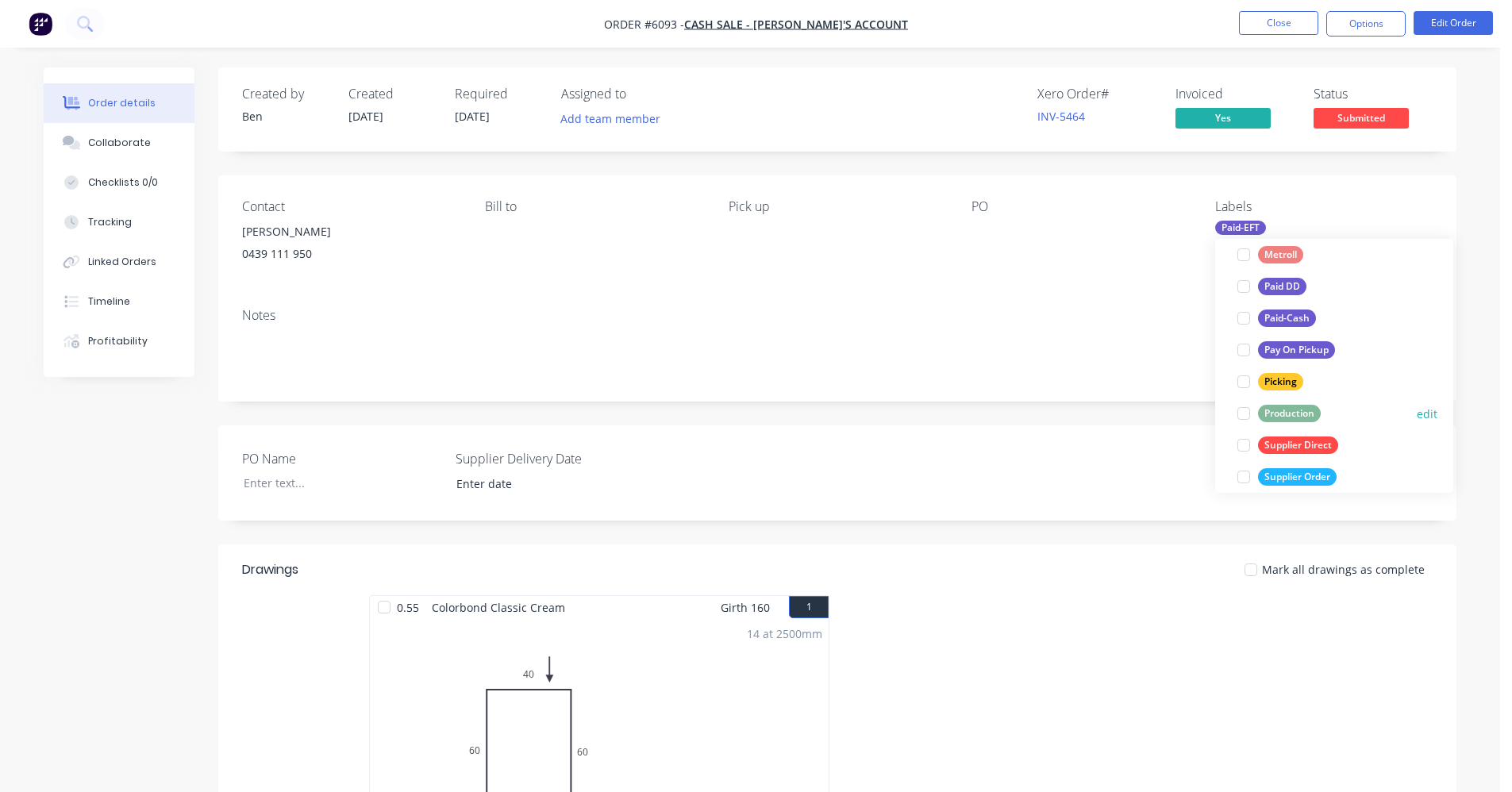
click at [1286, 411] on div "Production" at bounding box center [1289, 413] width 63 height 17
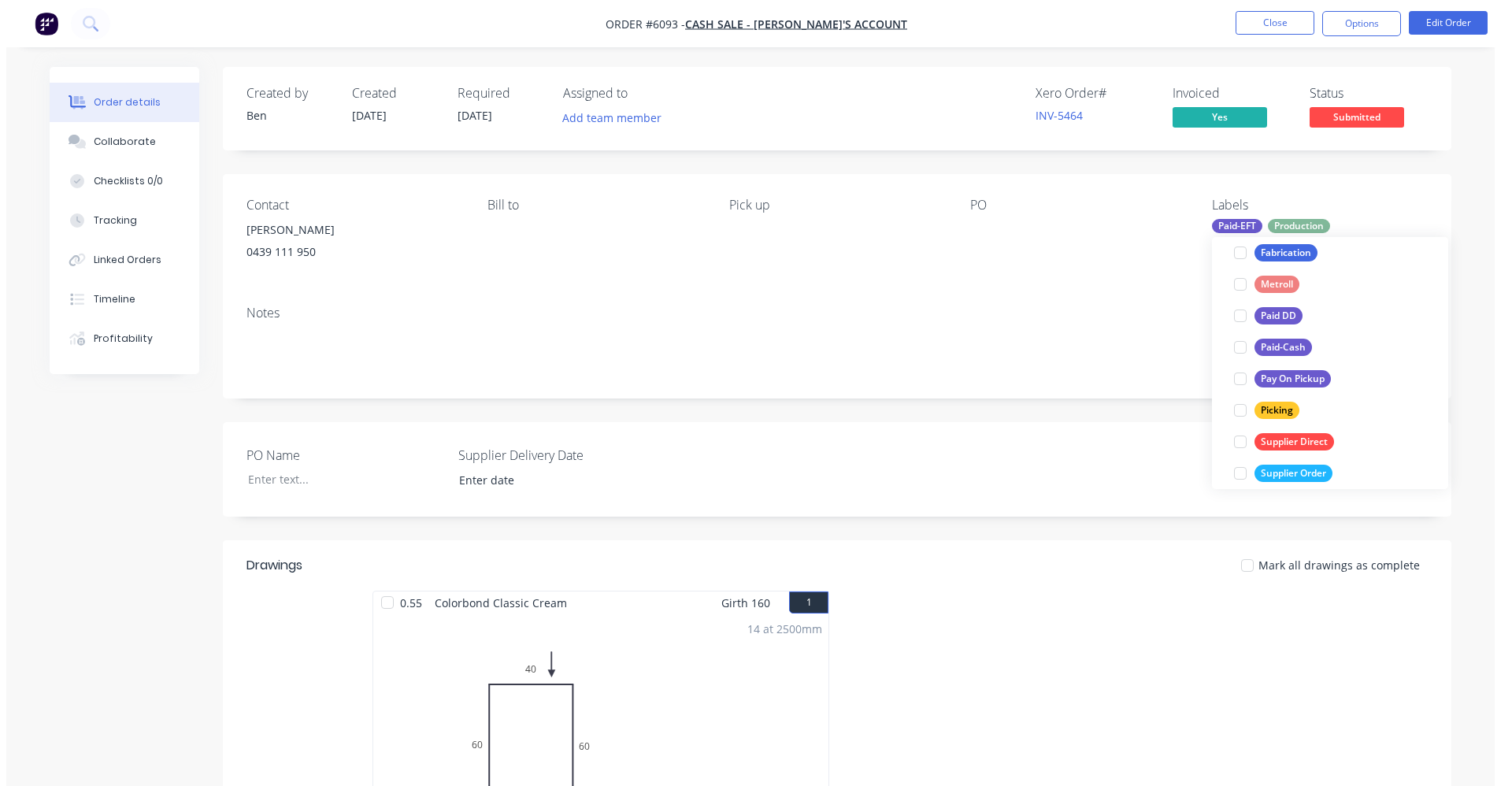
scroll to position [0, 0]
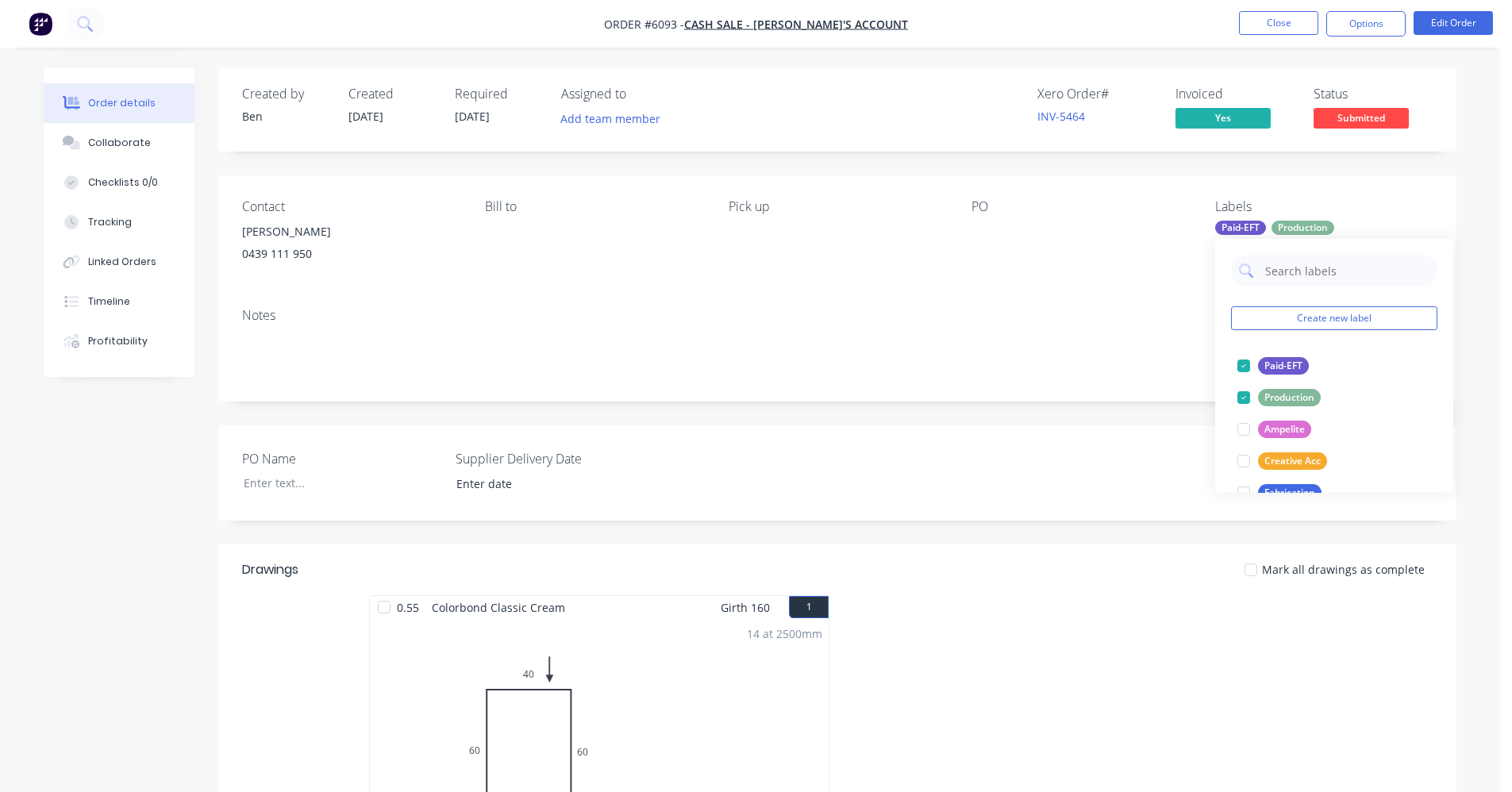
drag, startPoint x: 1063, startPoint y: 313, endPoint x: 1084, endPoint y: 266, distance: 51.5
click at [1063, 309] on div "Notes" at bounding box center [837, 315] width 1190 height 15
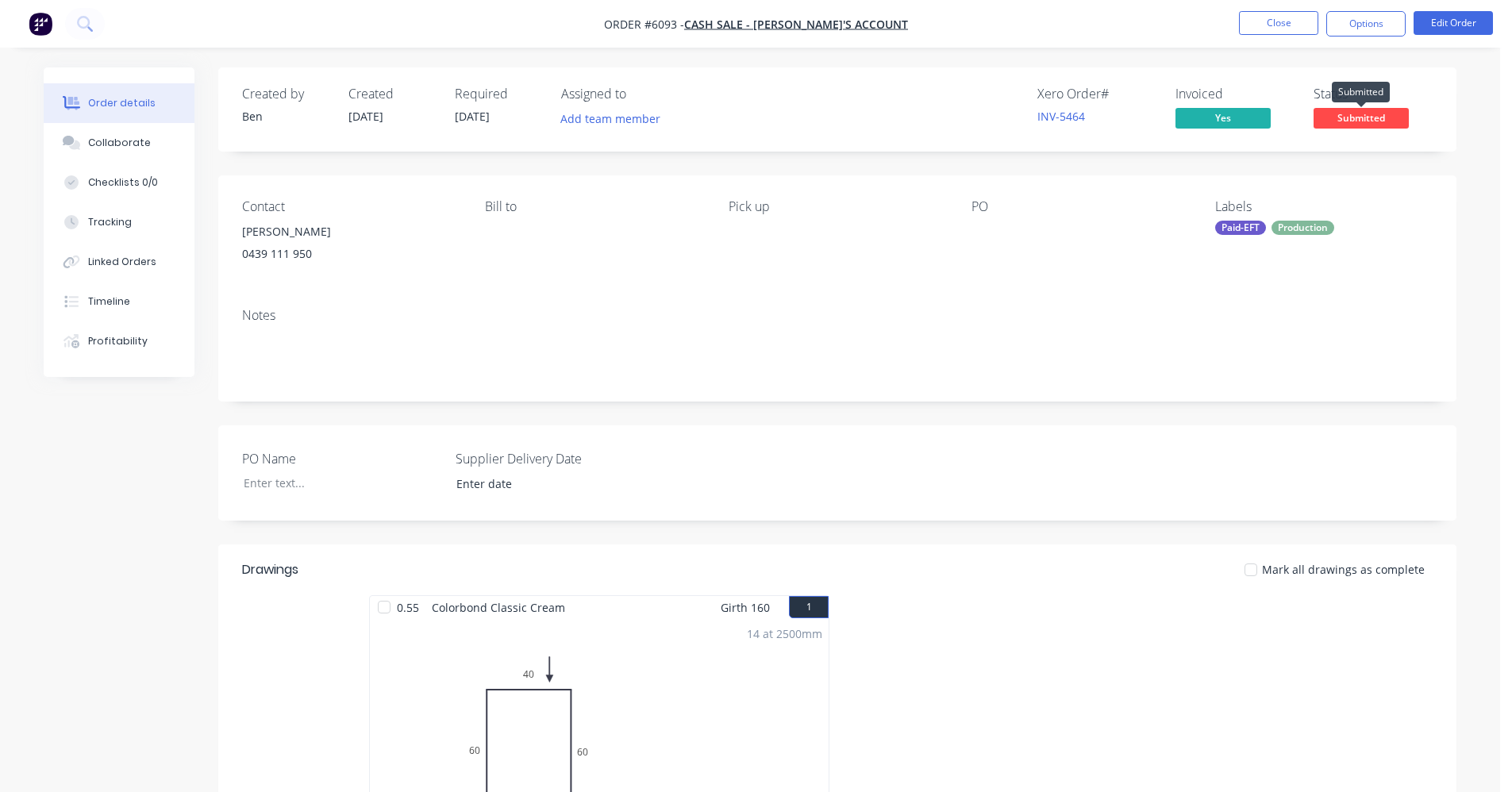
click at [1360, 119] on span "Submitted" at bounding box center [1361, 118] width 95 height 20
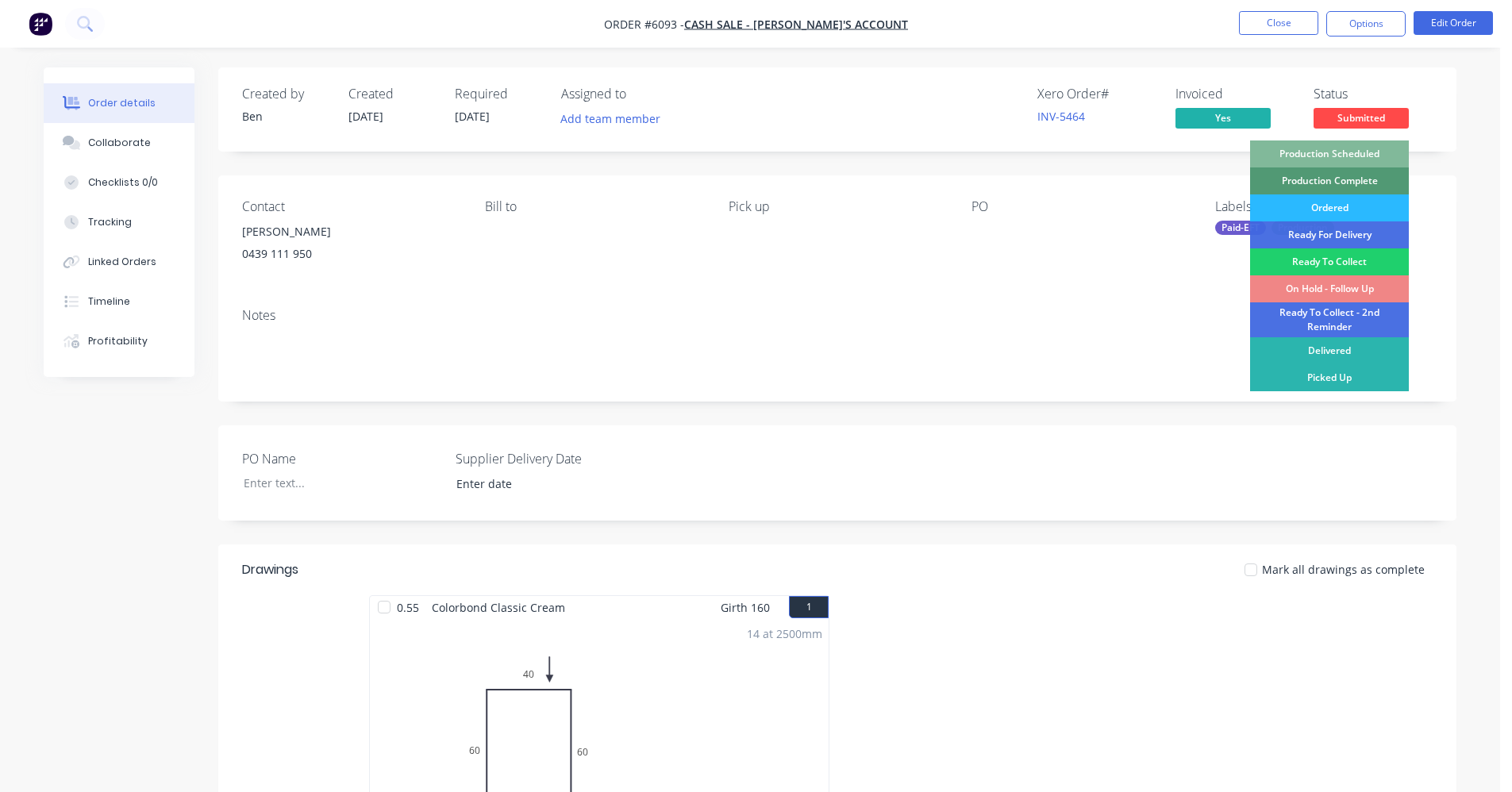
click at [1331, 148] on div "Production Scheduled" at bounding box center [1329, 154] width 159 height 27
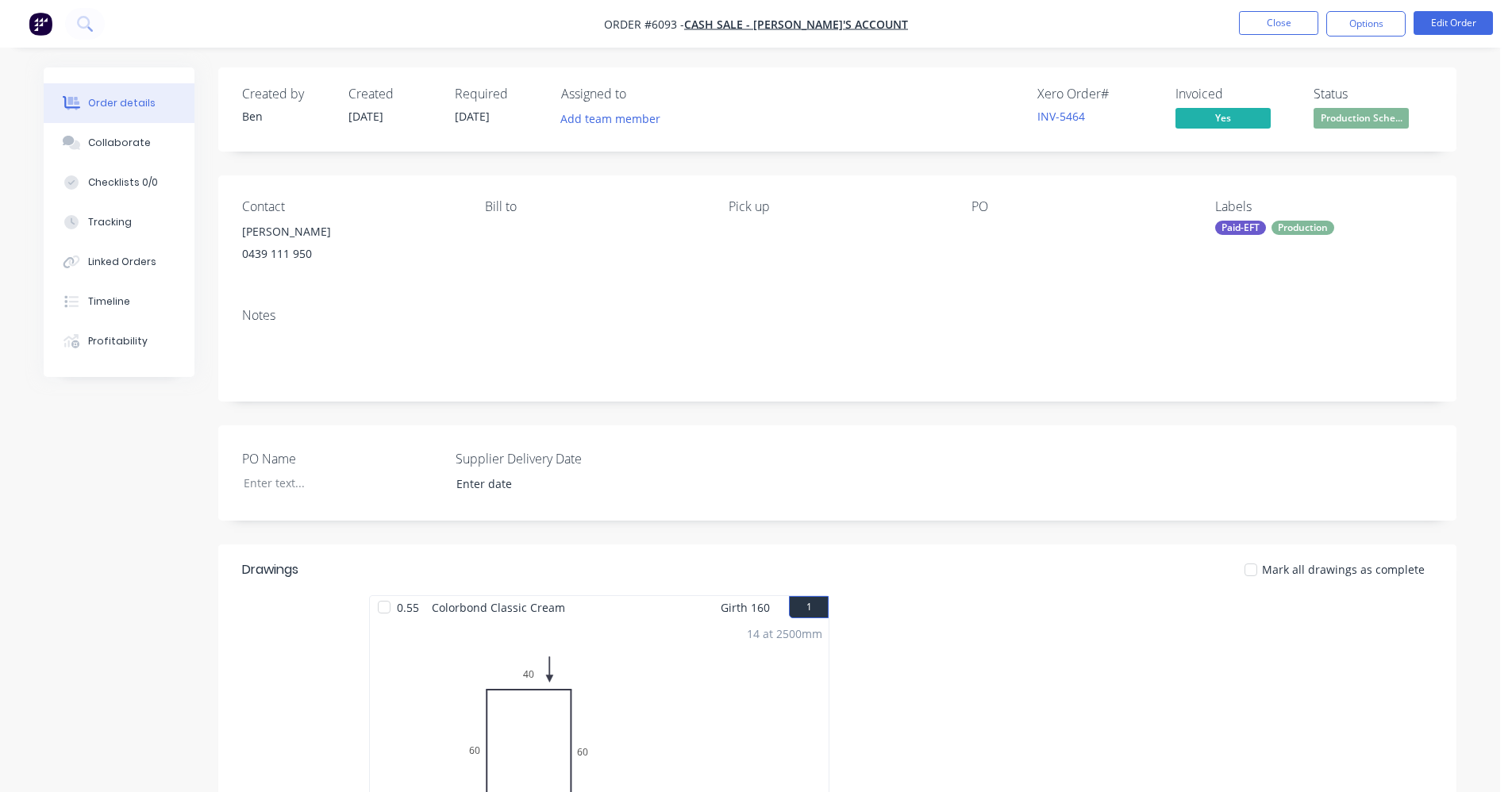
drag, startPoint x: 1015, startPoint y: 300, endPoint x: 1034, endPoint y: 287, distance: 23.0
click at [1023, 295] on div "Notes" at bounding box center [837, 348] width 1238 height 107
click at [1273, 15] on button "Close" at bounding box center [1278, 23] width 79 height 24
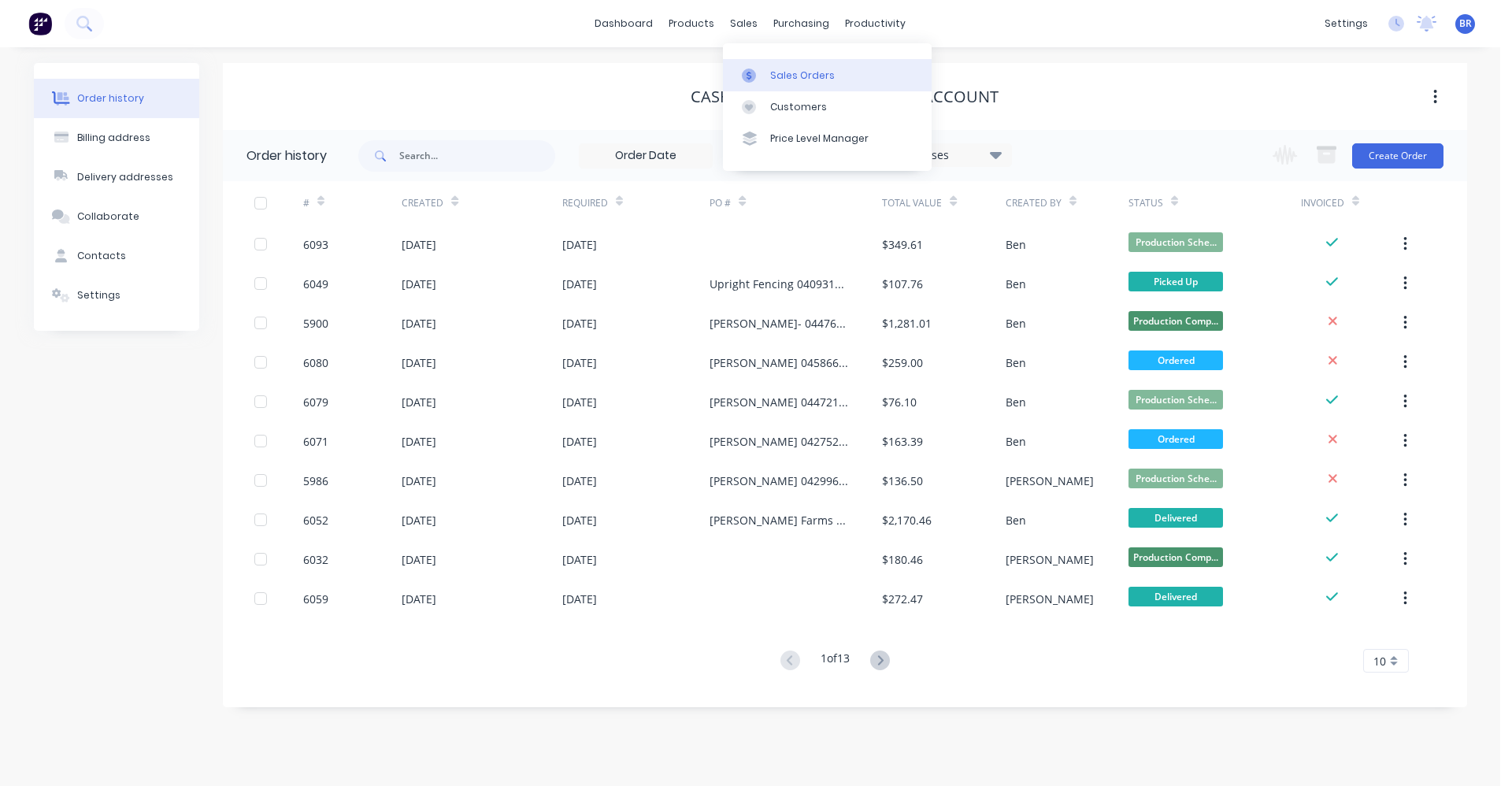
click at [791, 76] on div "Sales Orders" at bounding box center [802, 76] width 65 height 15
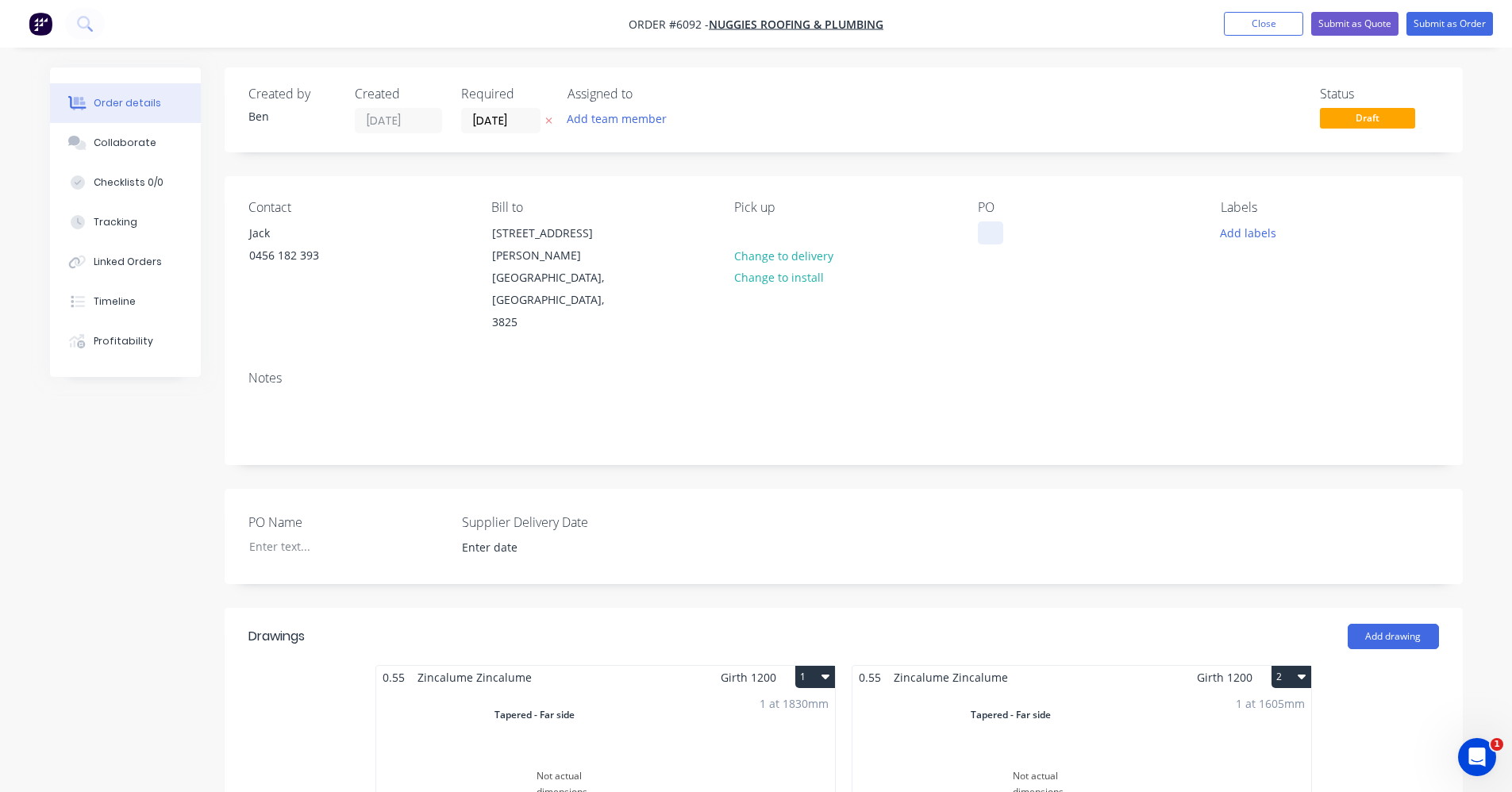
click at [997, 232] on div at bounding box center [990, 233] width 25 height 23
click at [1242, 231] on button "Add labels" at bounding box center [1249, 232] width 73 height 21
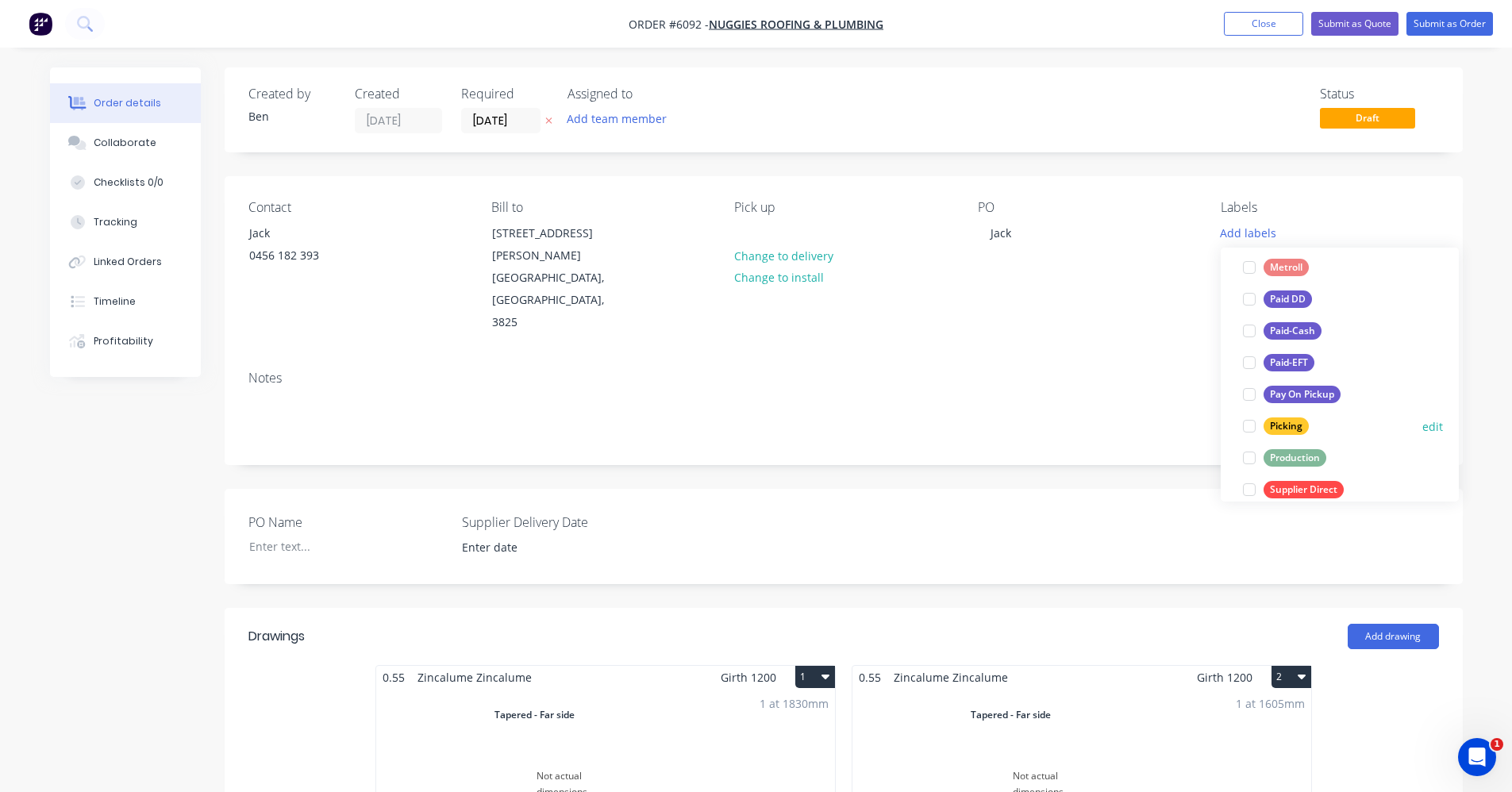
scroll to position [238, 0]
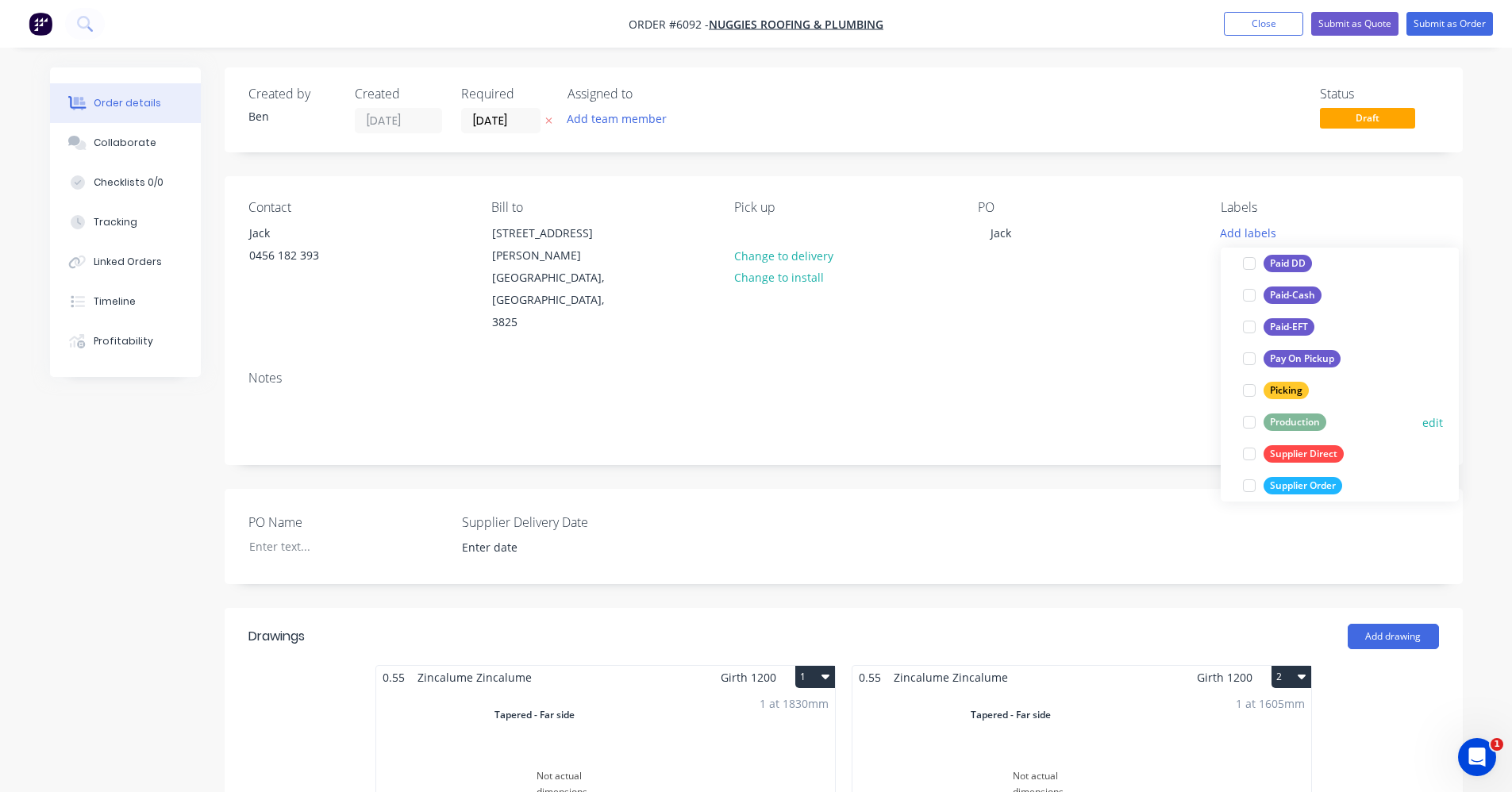
click at [1316, 419] on div "Production" at bounding box center [1295, 422] width 63 height 17
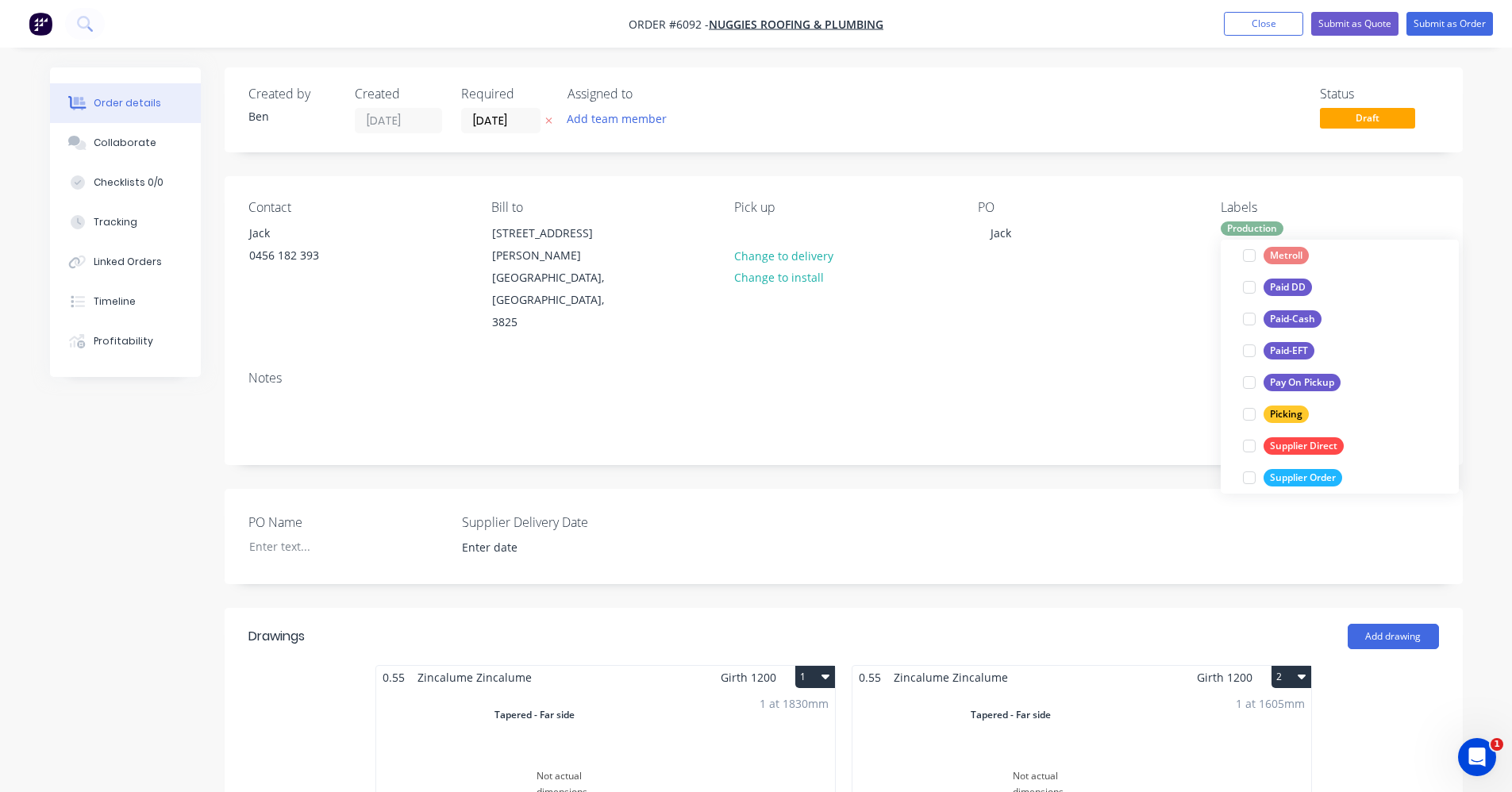
scroll to position [0, 0]
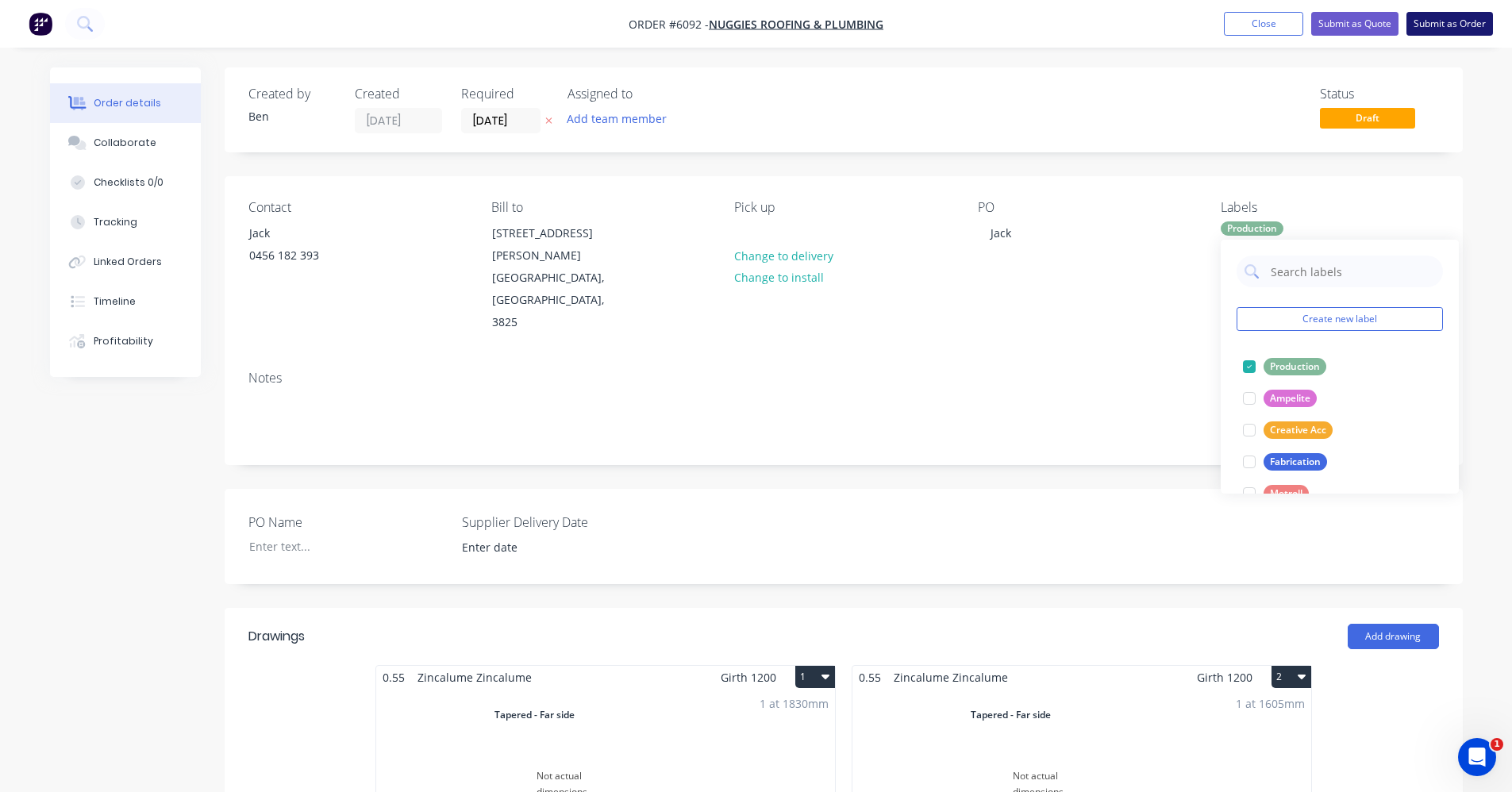
click at [1471, 16] on button "Submit as Order" at bounding box center [1450, 24] width 86 height 24
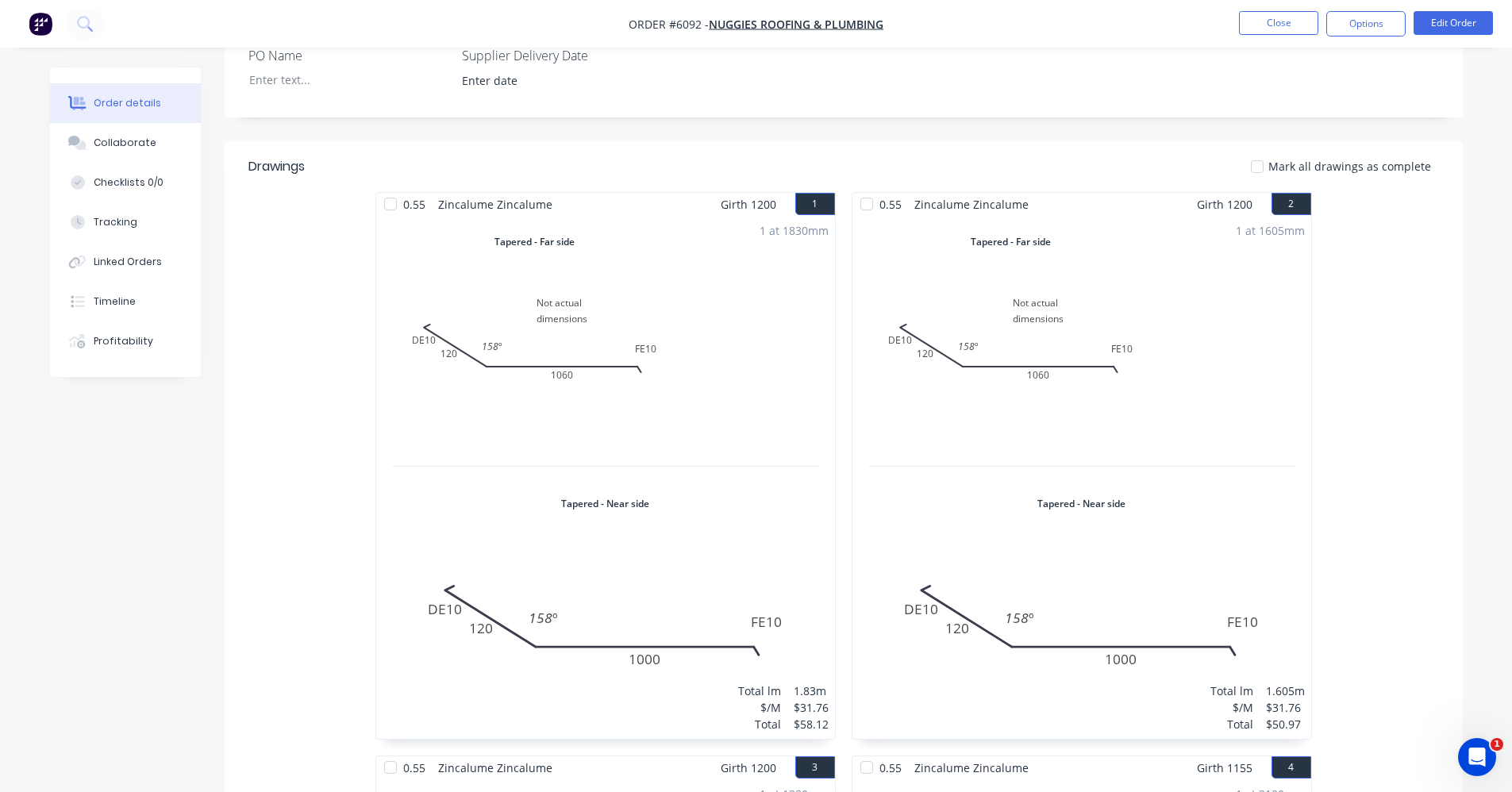
scroll to position [181, 0]
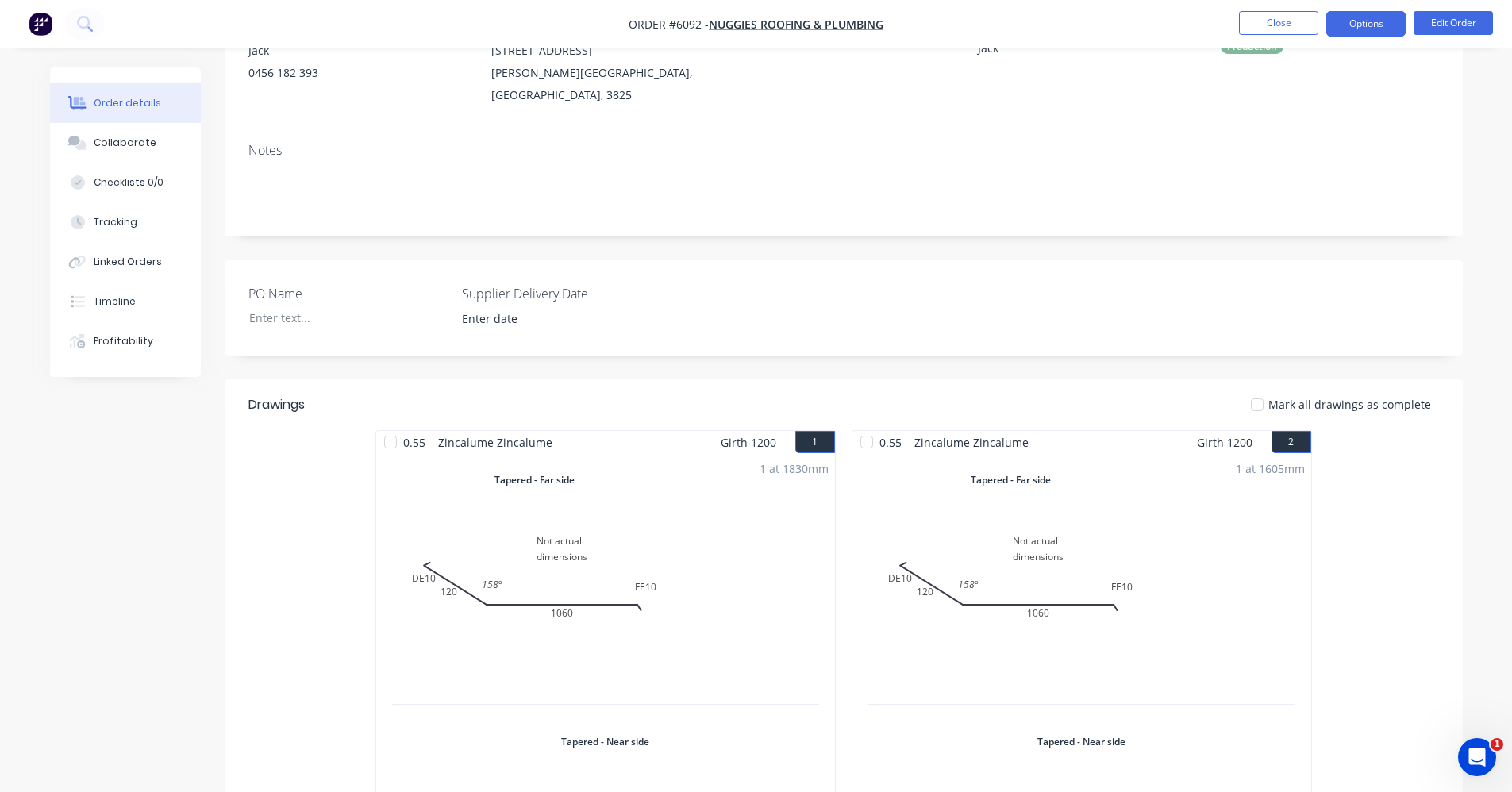
click at [1361, 14] on button "Options" at bounding box center [1365, 24] width 79 height 25
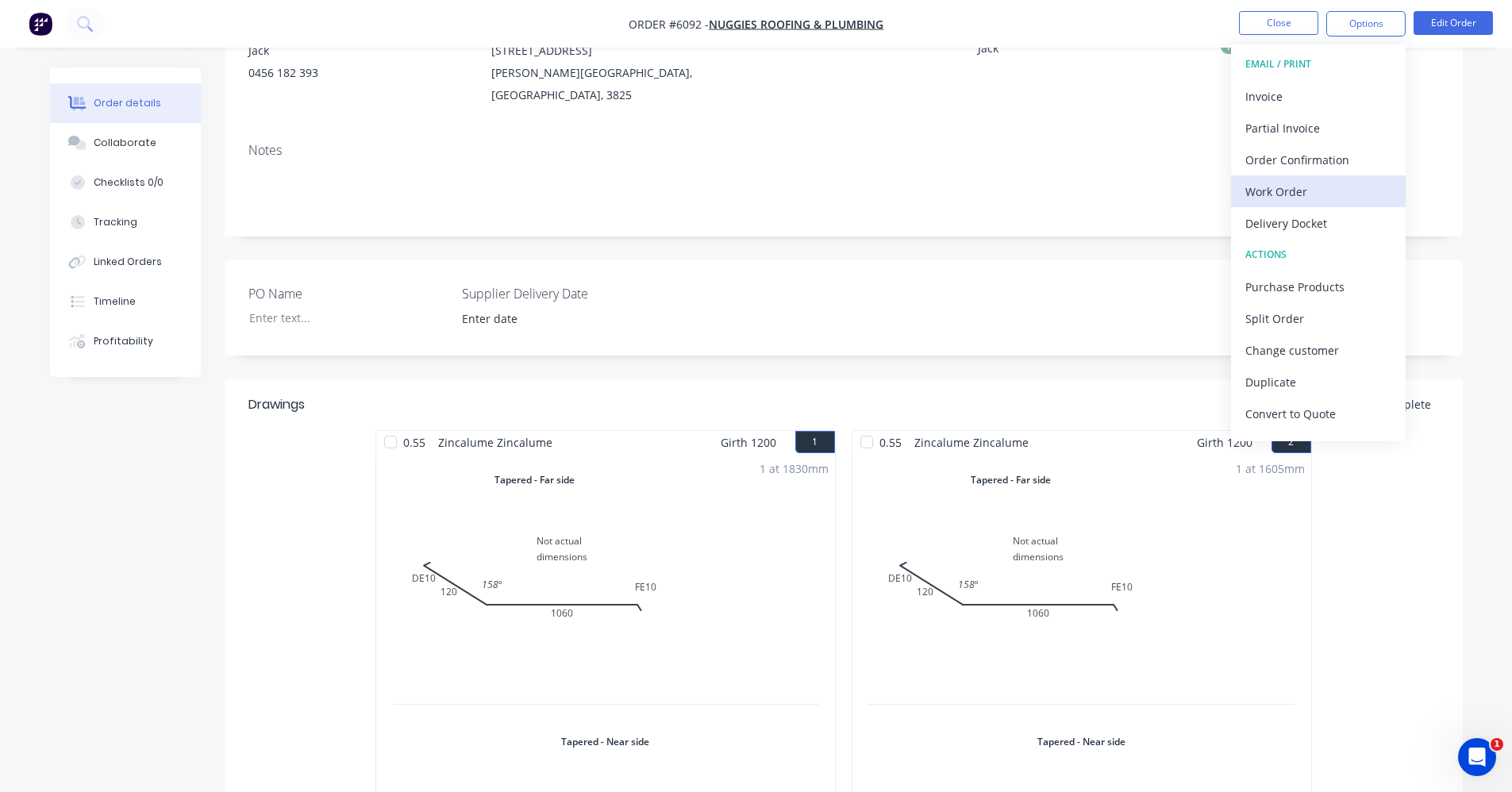
click at [1301, 190] on div "Work Order" at bounding box center [1318, 191] width 146 height 23
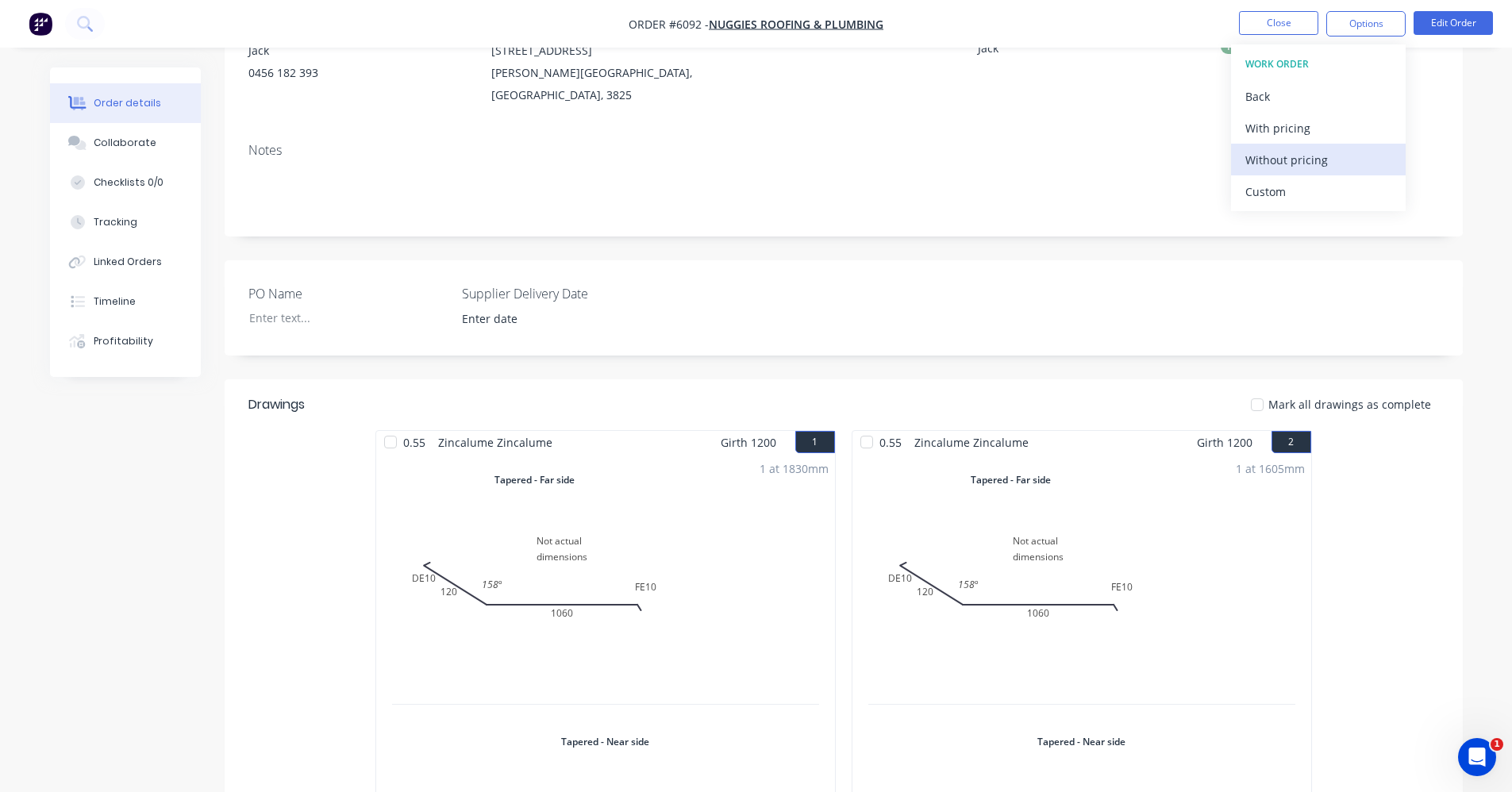
click at [1280, 168] on div "Without pricing" at bounding box center [1318, 160] width 146 height 23
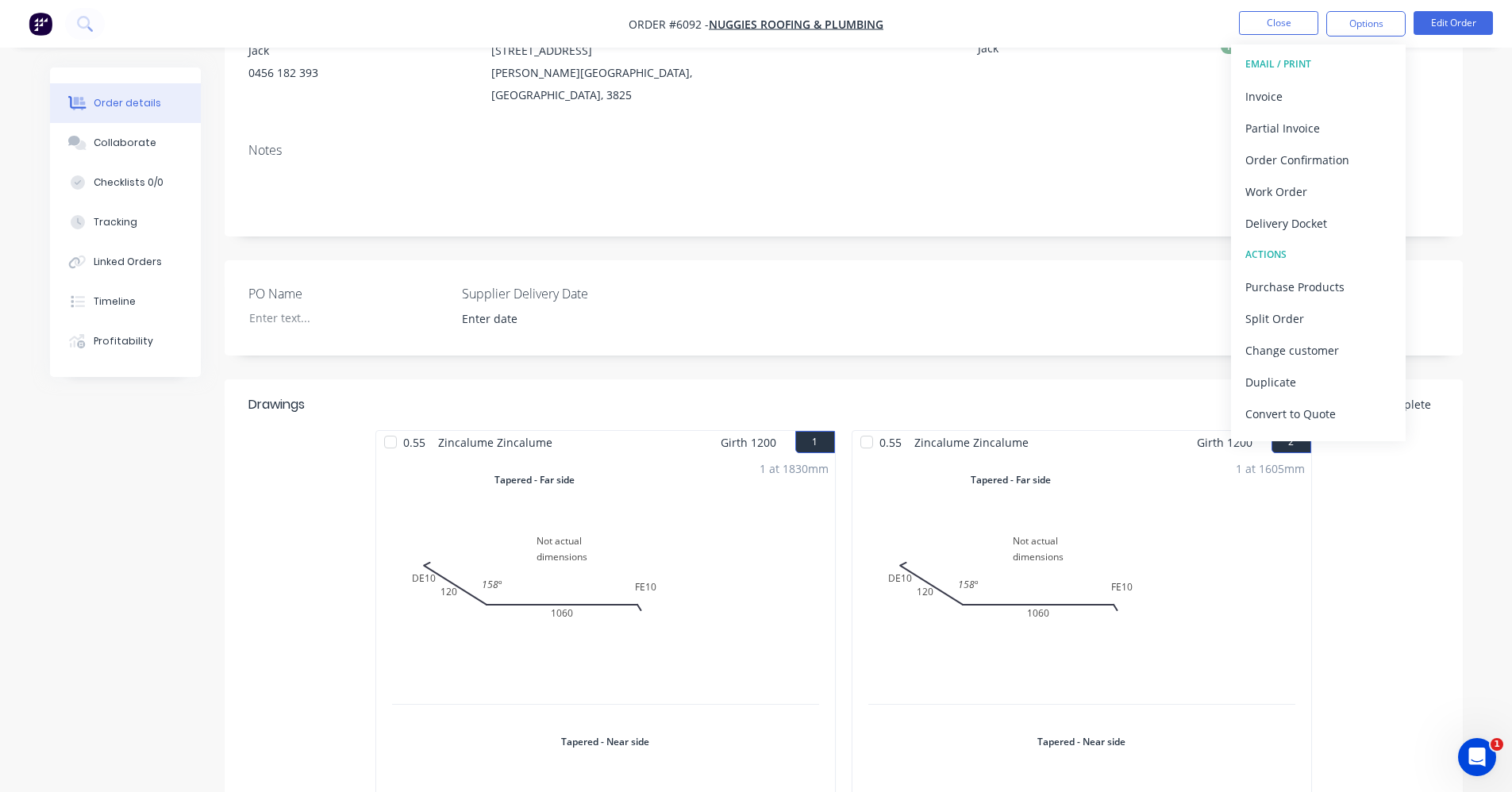
click at [947, 197] on div "Notes" at bounding box center [844, 183] width 1238 height 107
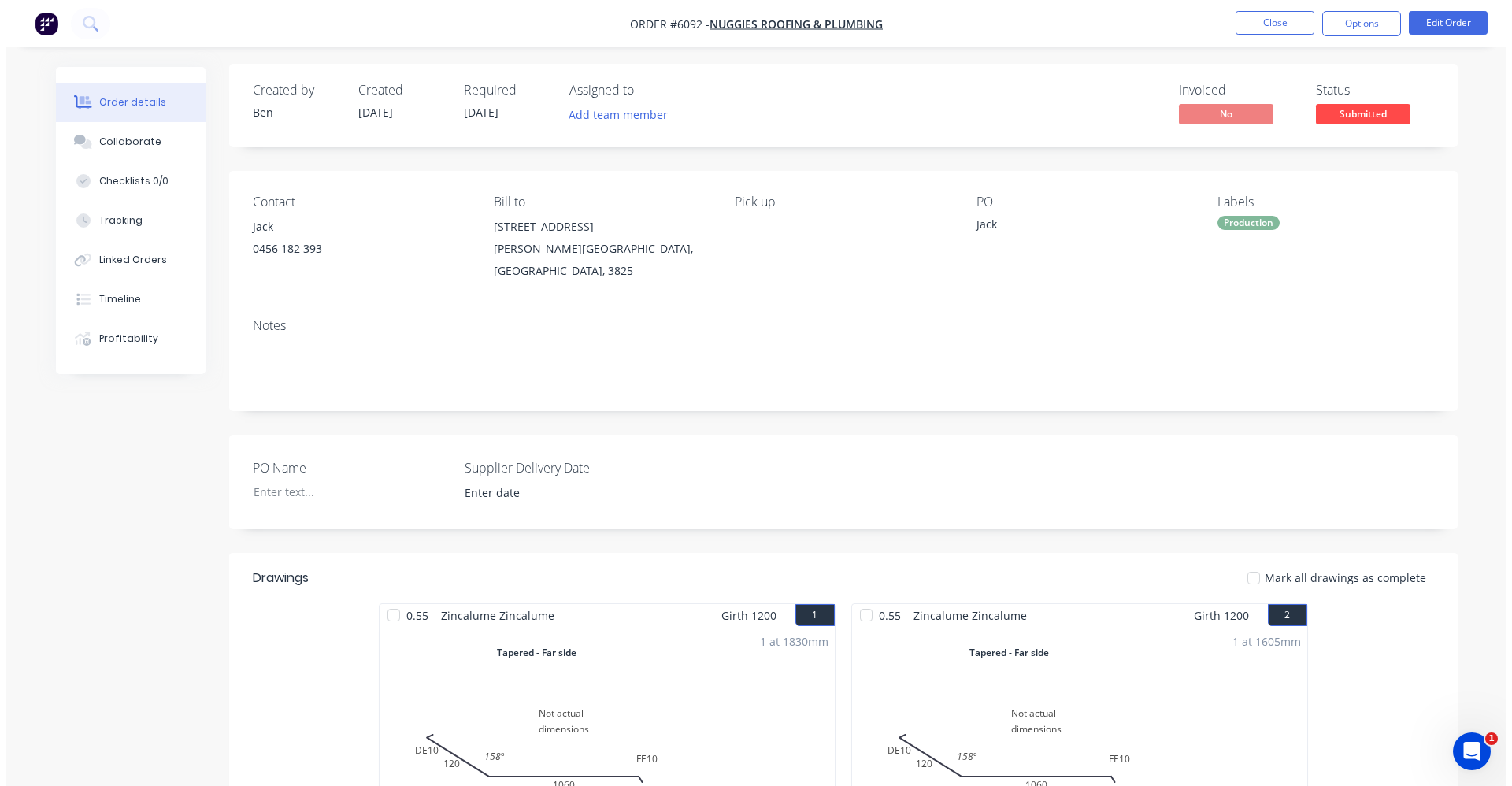
scroll to position [0, 0]
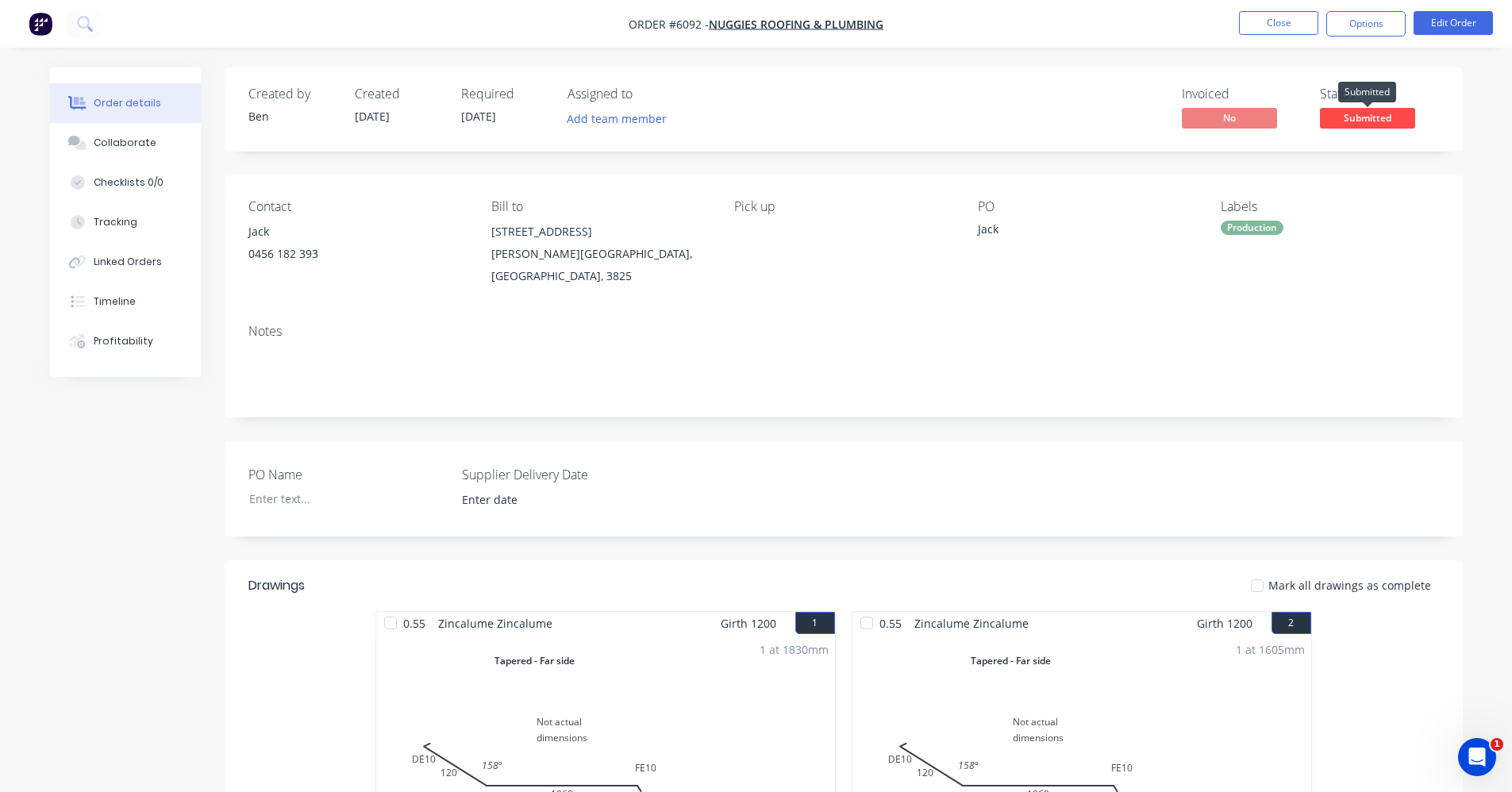
click at [1389, 120] on span "Submitted" at bounding box center [1367, 118] width 95 height 20
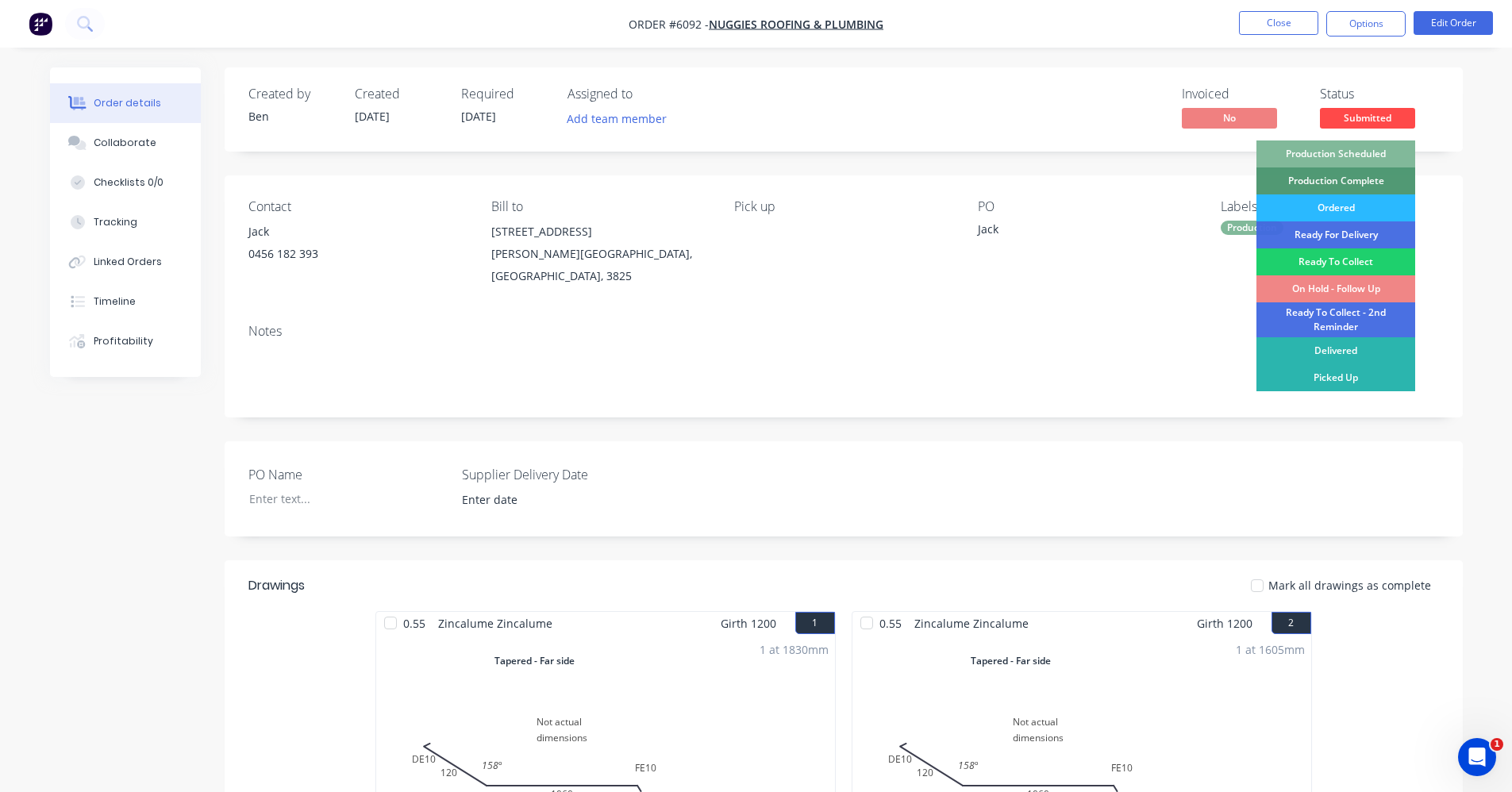
click at [1374, 151] on div "Production Scheduled" at bounding box center [1335, 154] width 159 height 27
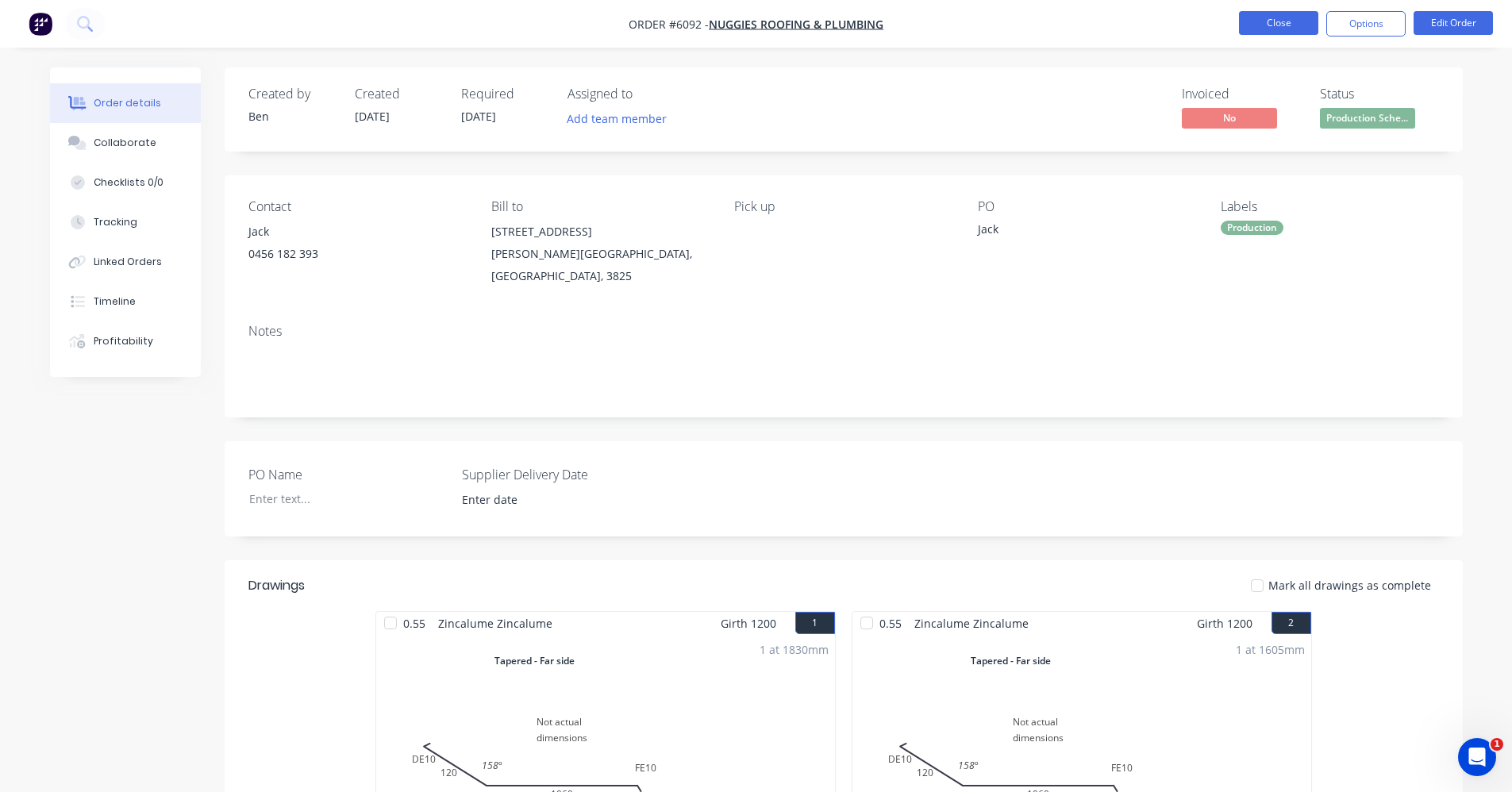
click at [1269, 33] on button "Close" at bounding box center [1278, 23] width 79 height 24
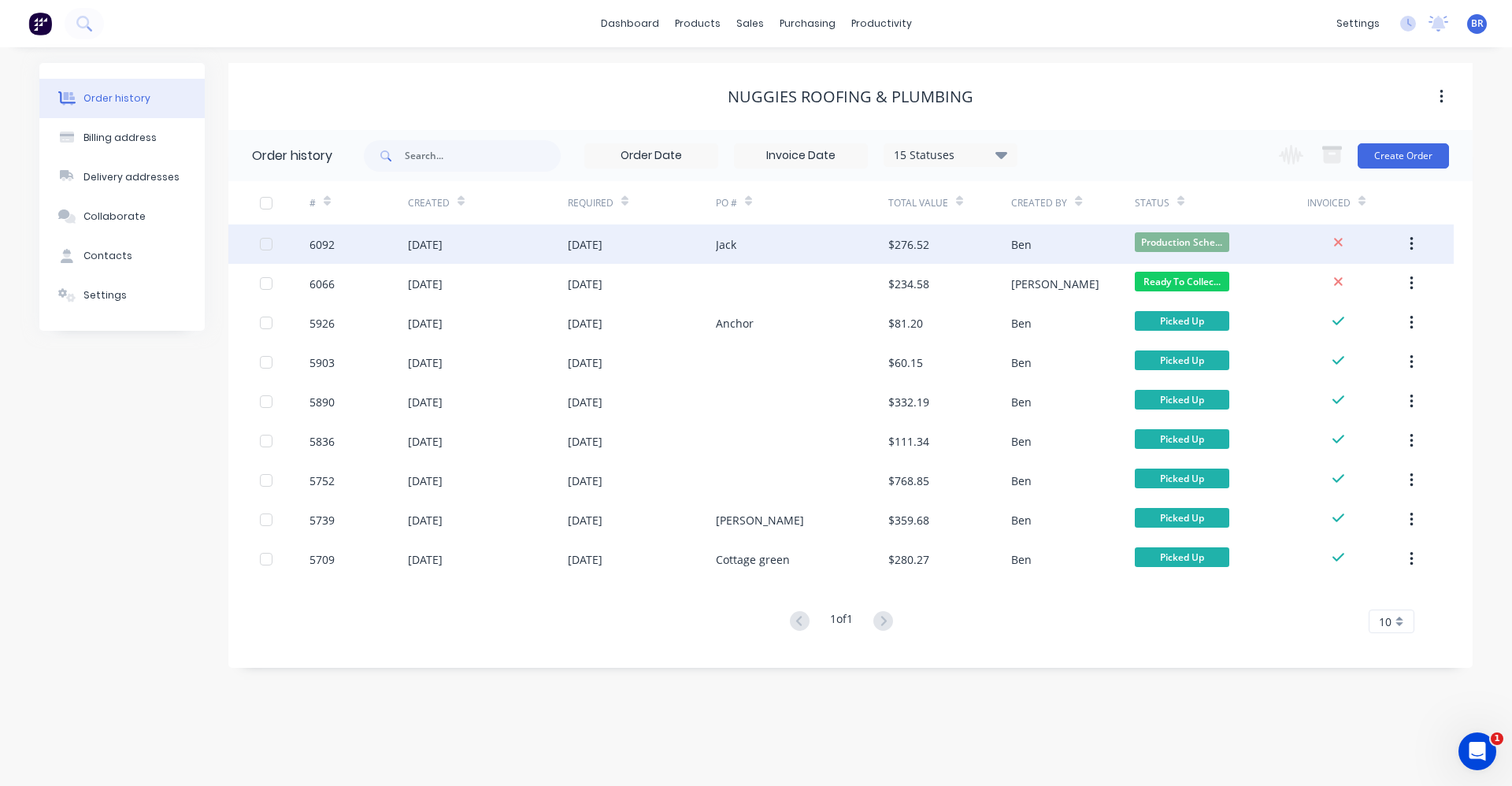
click at [792, 251] on div "Jack" at bounding box center [802, 244] width 173 height 40
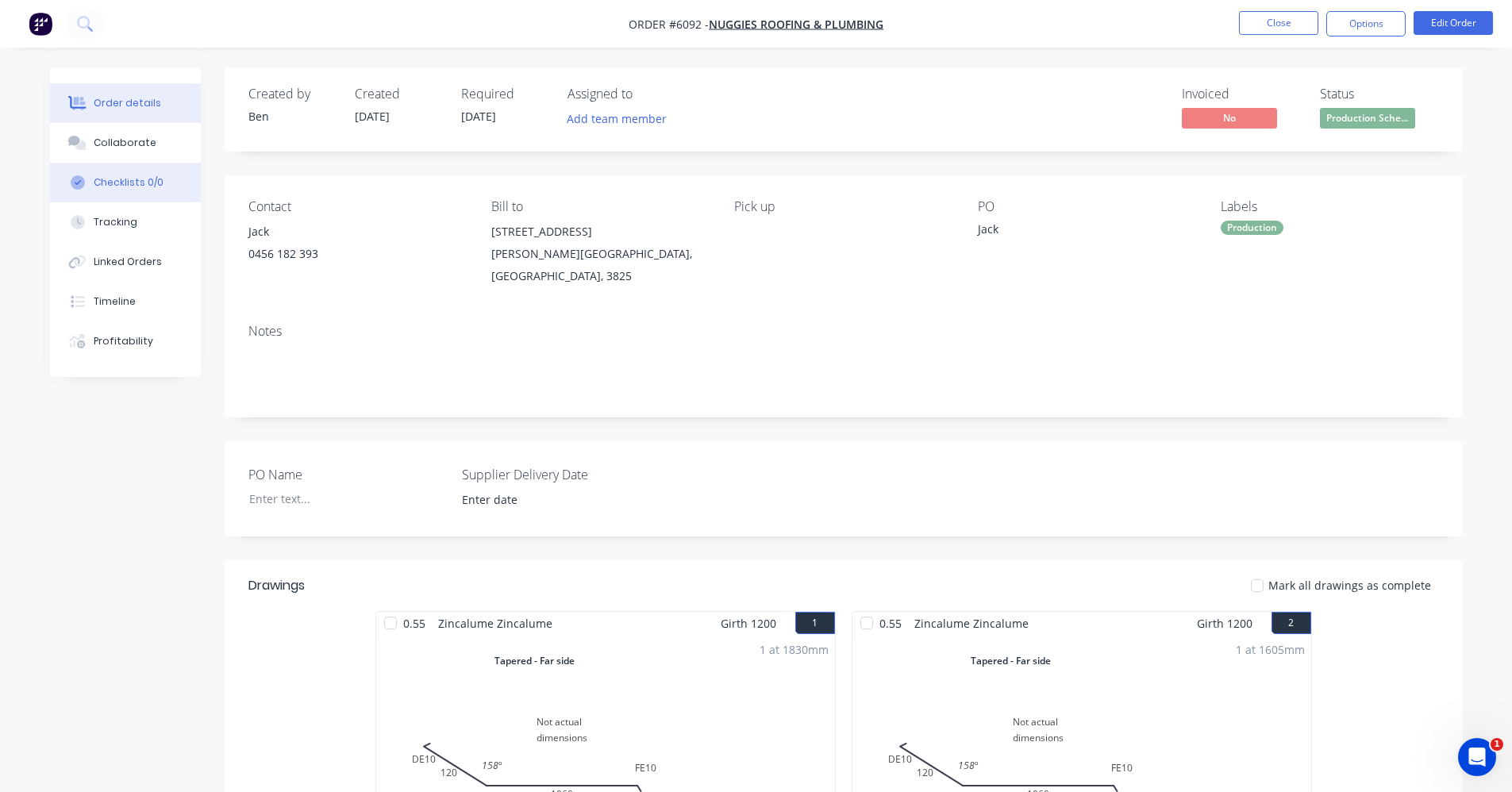
click at [112, 184] on div "Checklists 0/0" at bounding box center [129, 182] width 70 height 15
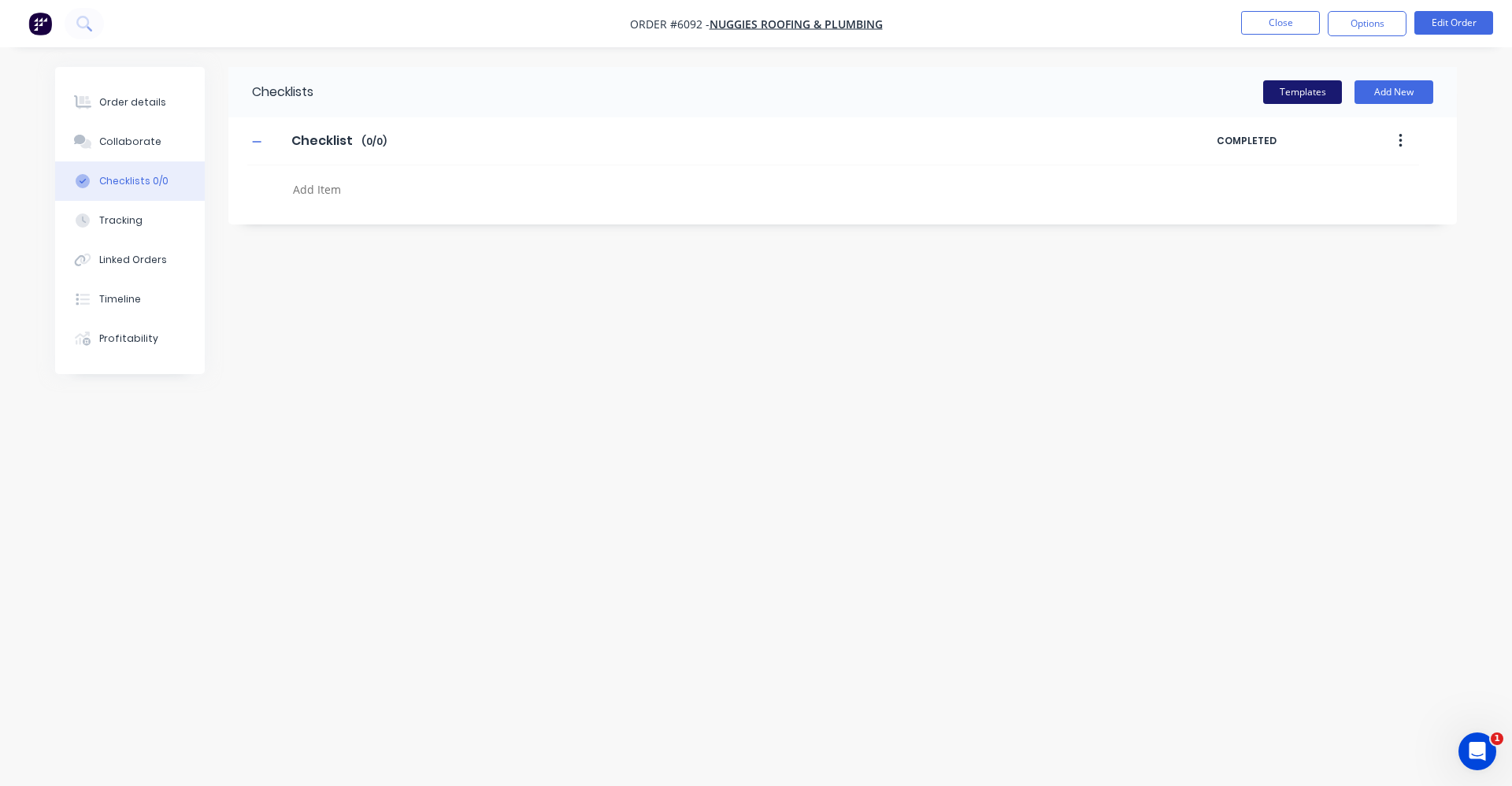
click at [1300, 93] on button "Templates" at bounding box center [1302, 91] width 78 height 23
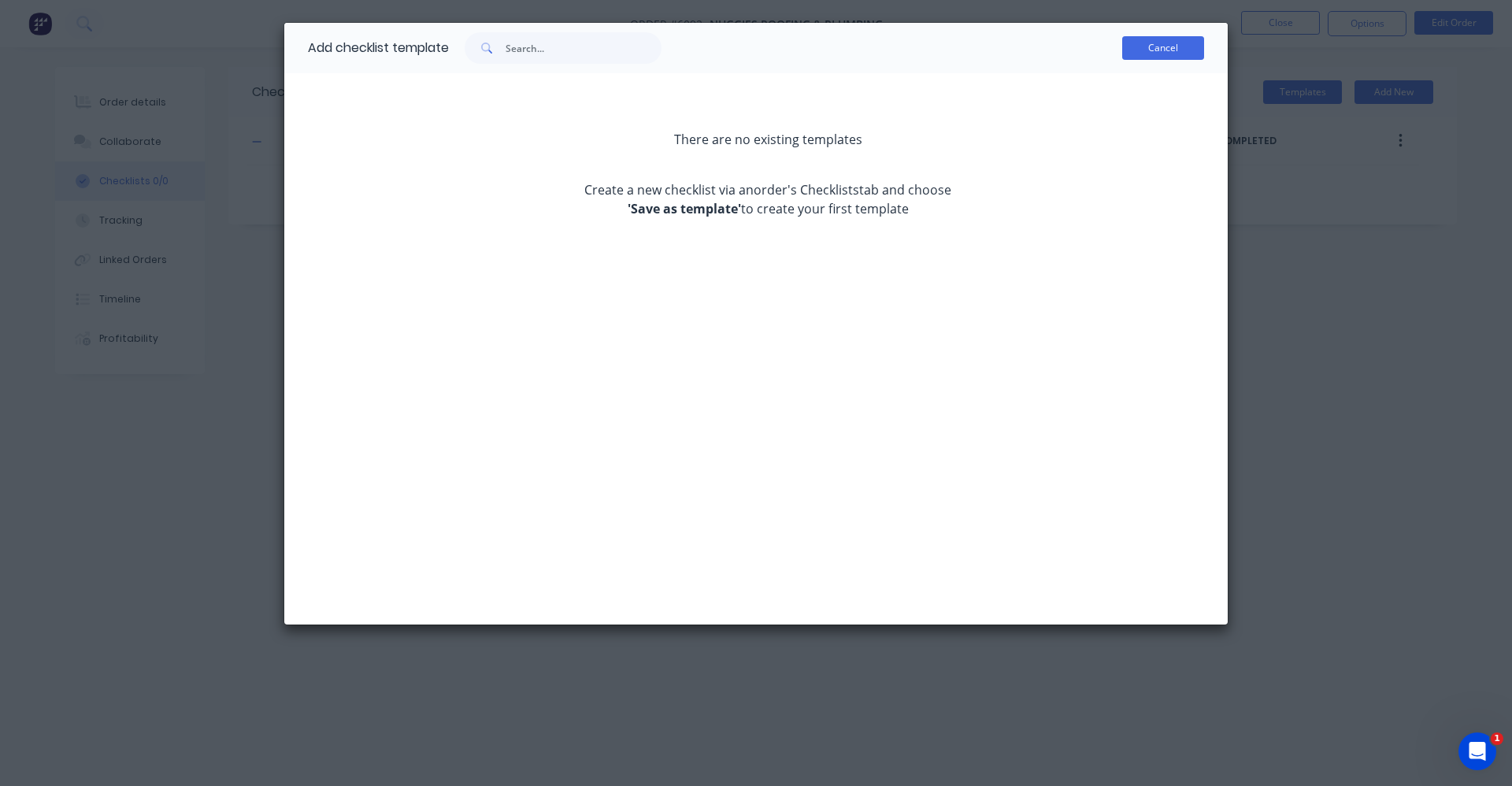
click at [1149, 48] on button "Cancel" at bounding box center [1162, 48] width 82 height 23
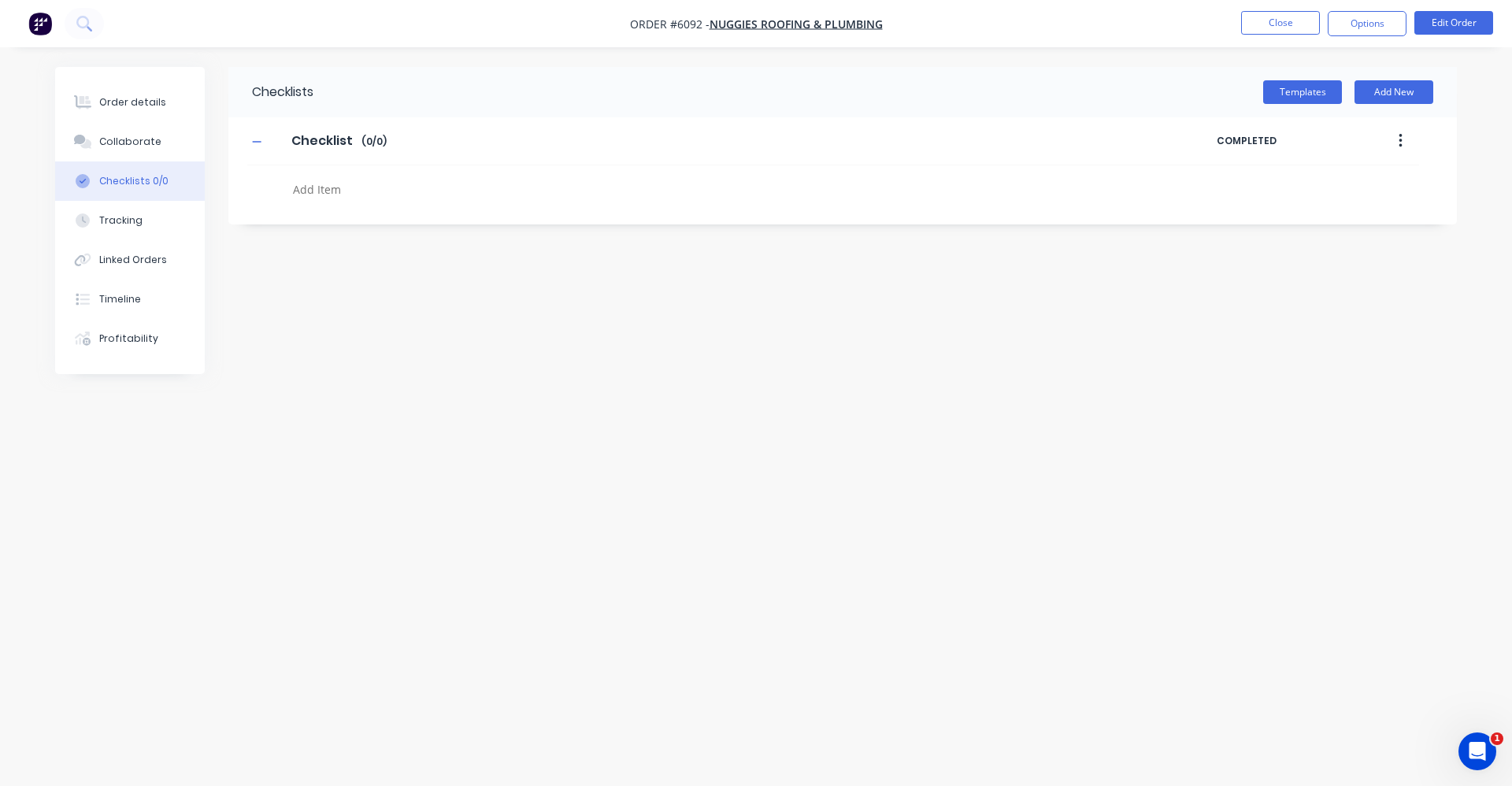
click at [317, 173] on div at bounding box center [657, 186] width 821 height 40
click at [331, 202] on div at bounding box center [666, 191] width 758 height 27
click at [330, 187] on textarea at bounding box center [666, 189] width 758 height 23
click at [1401, 137] on icon "button" at bounding box center [1400, 141] width 4 height 17
click at [321, 183] on textarea at bounding box center [666, 189] width 758 height 23
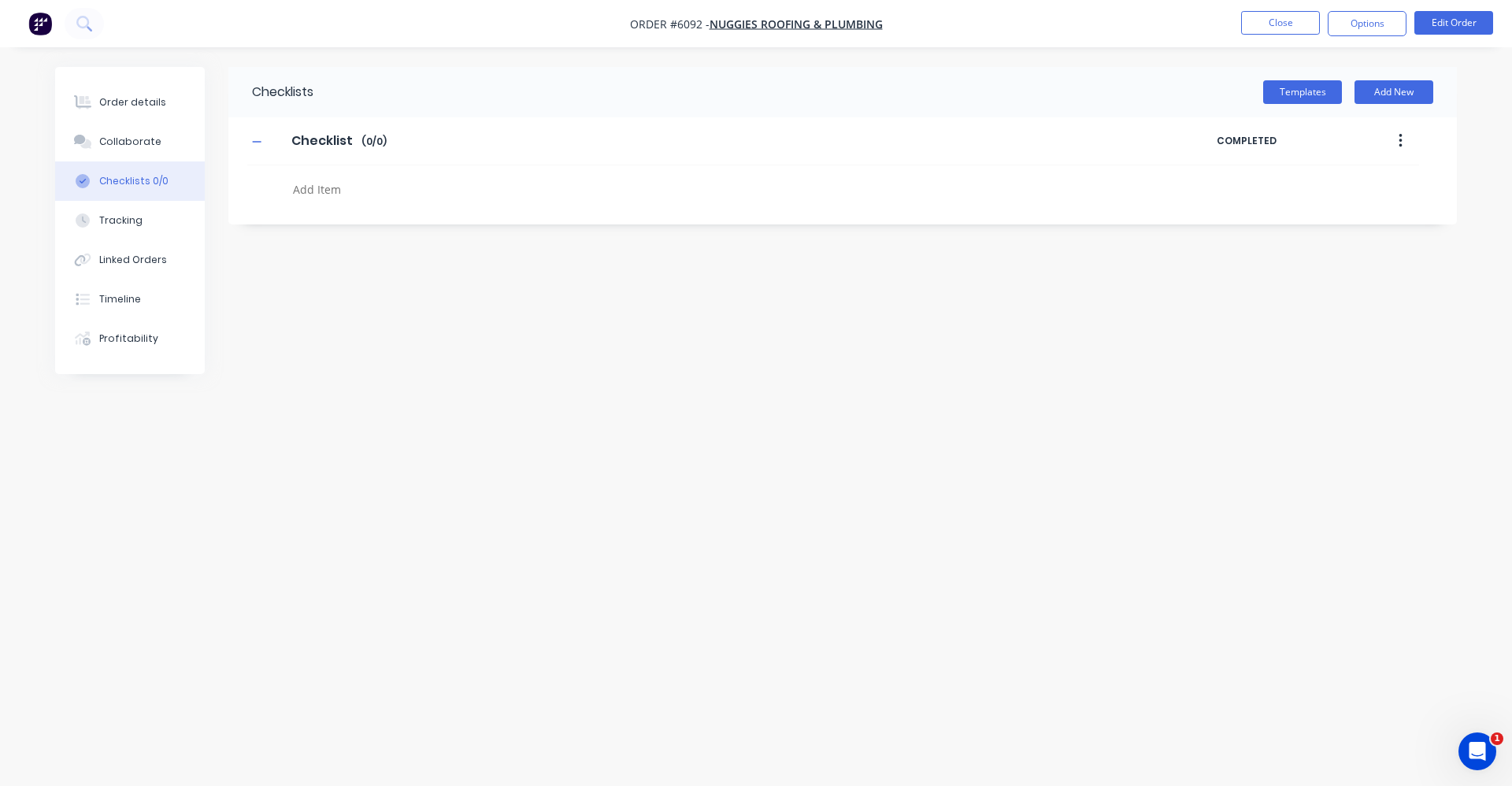
type textarea "x"
type textarea "P"
type textarea "x"
type textarea "Pr"
type textarea "x"
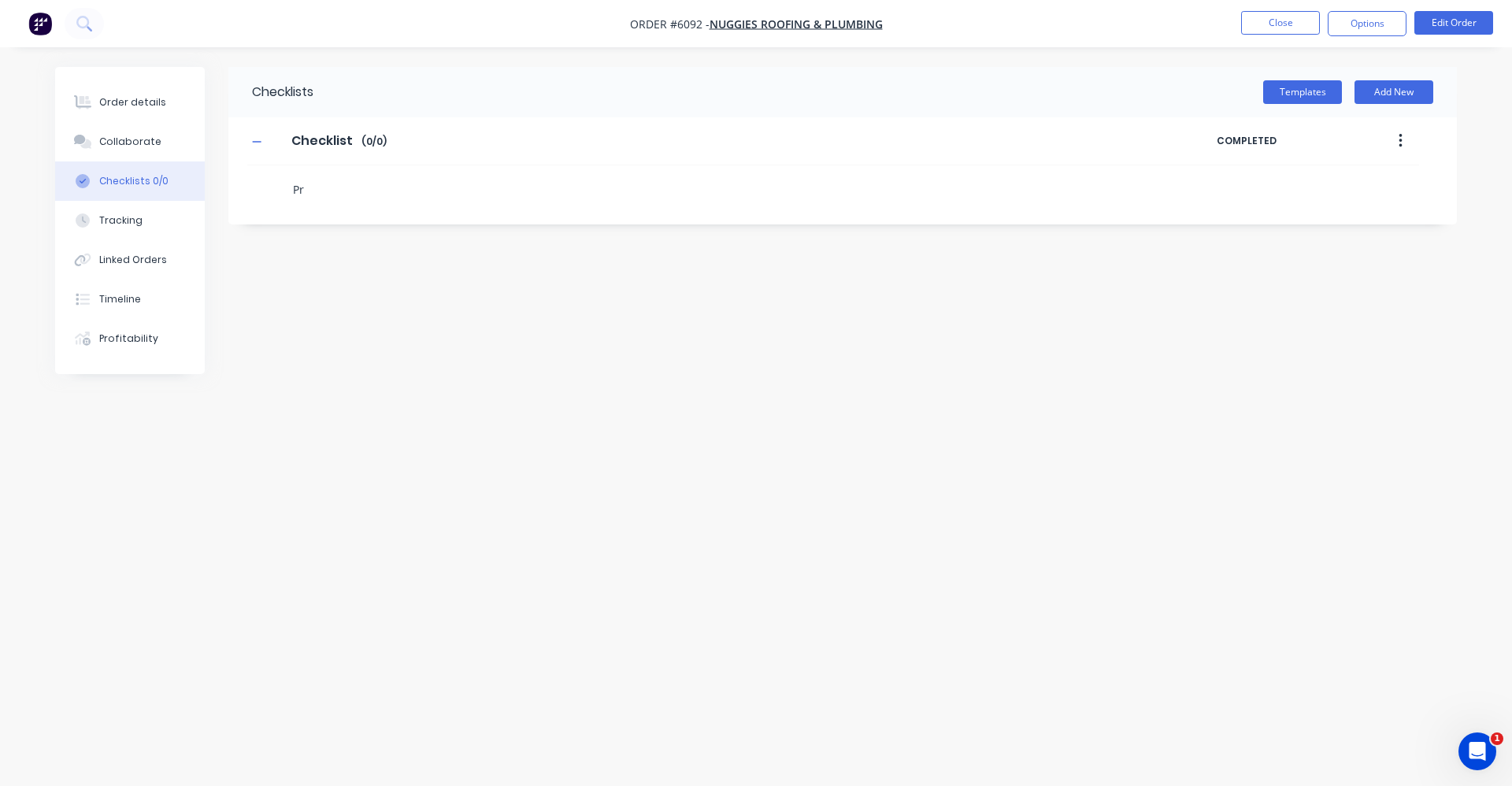
type textarea "Pri"
type textarea "x"
type textarea "Prin"
type textarea "x"
type textarea "Print"
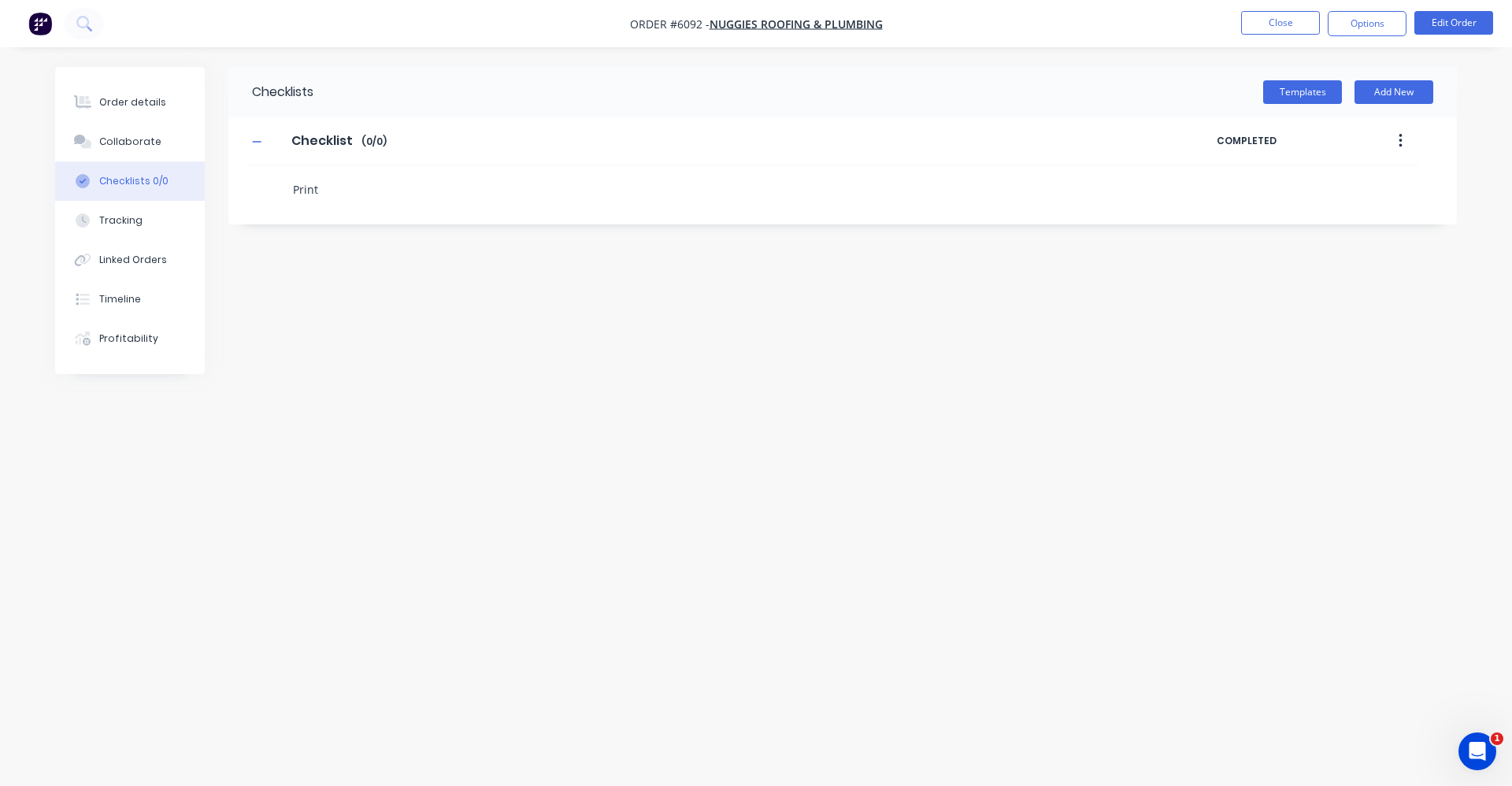
type textarea "x"
type textarea "Print"
type textarea "x"
type textarea "Print O"
type textarea "x"
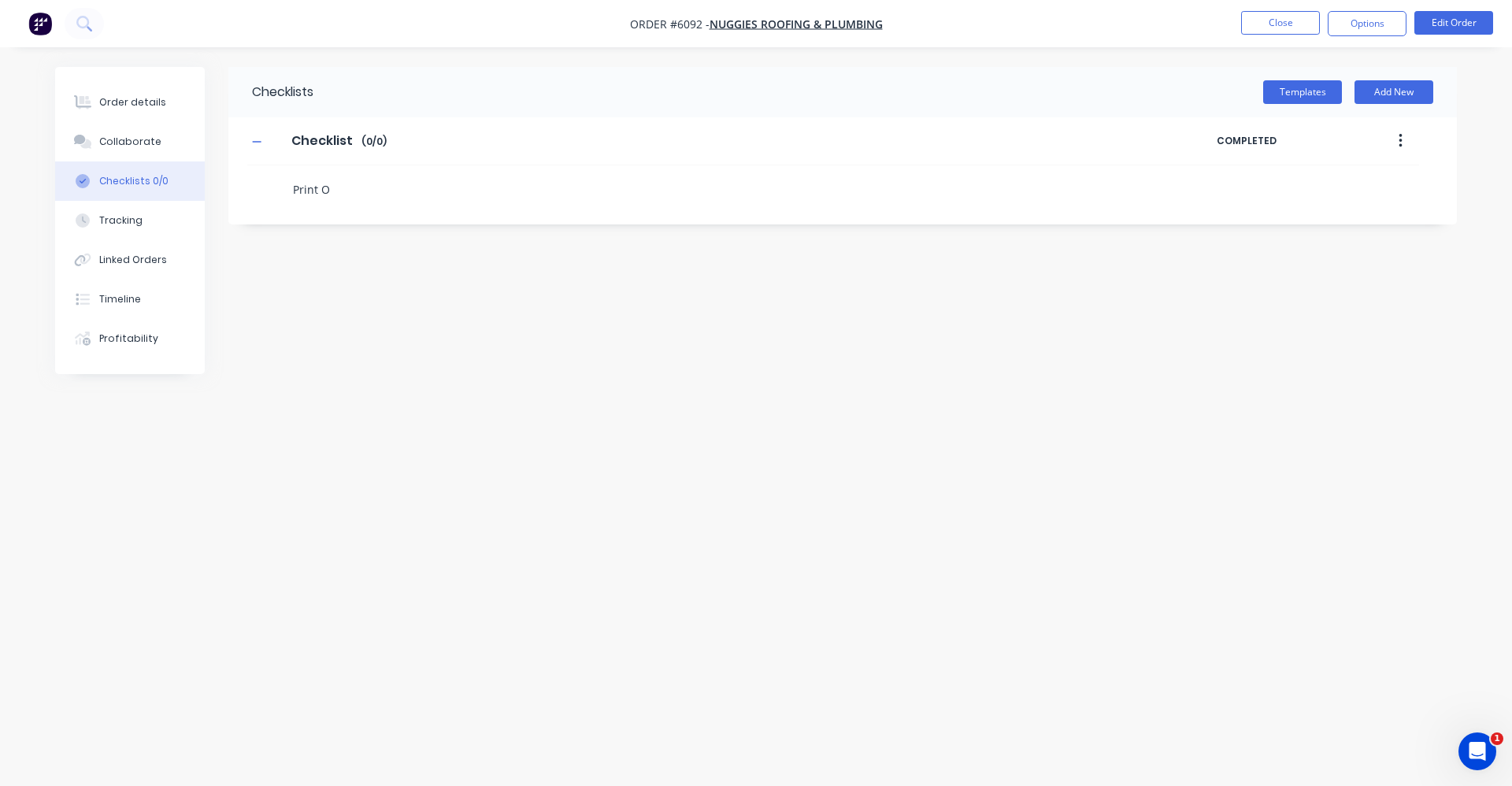
type textarea "Print Or"
type textarea "x"
type textarea "Print Ori"
type textarea "x"
type textarea "Print Orig"
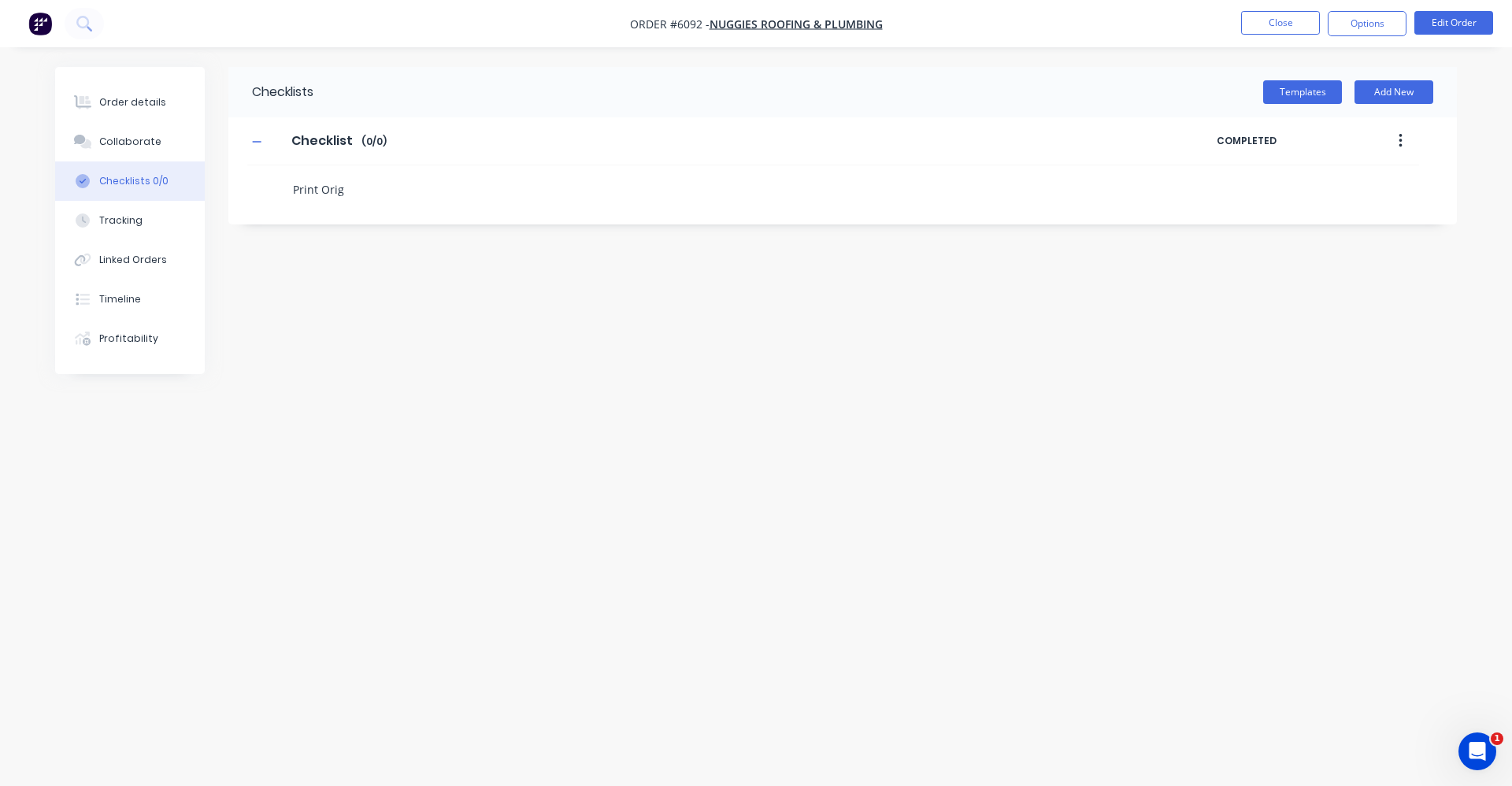
type textarea "x"
type textarea "Print Ori"
type textarea "x"
type textarea "Print Or"
type textarea "x"
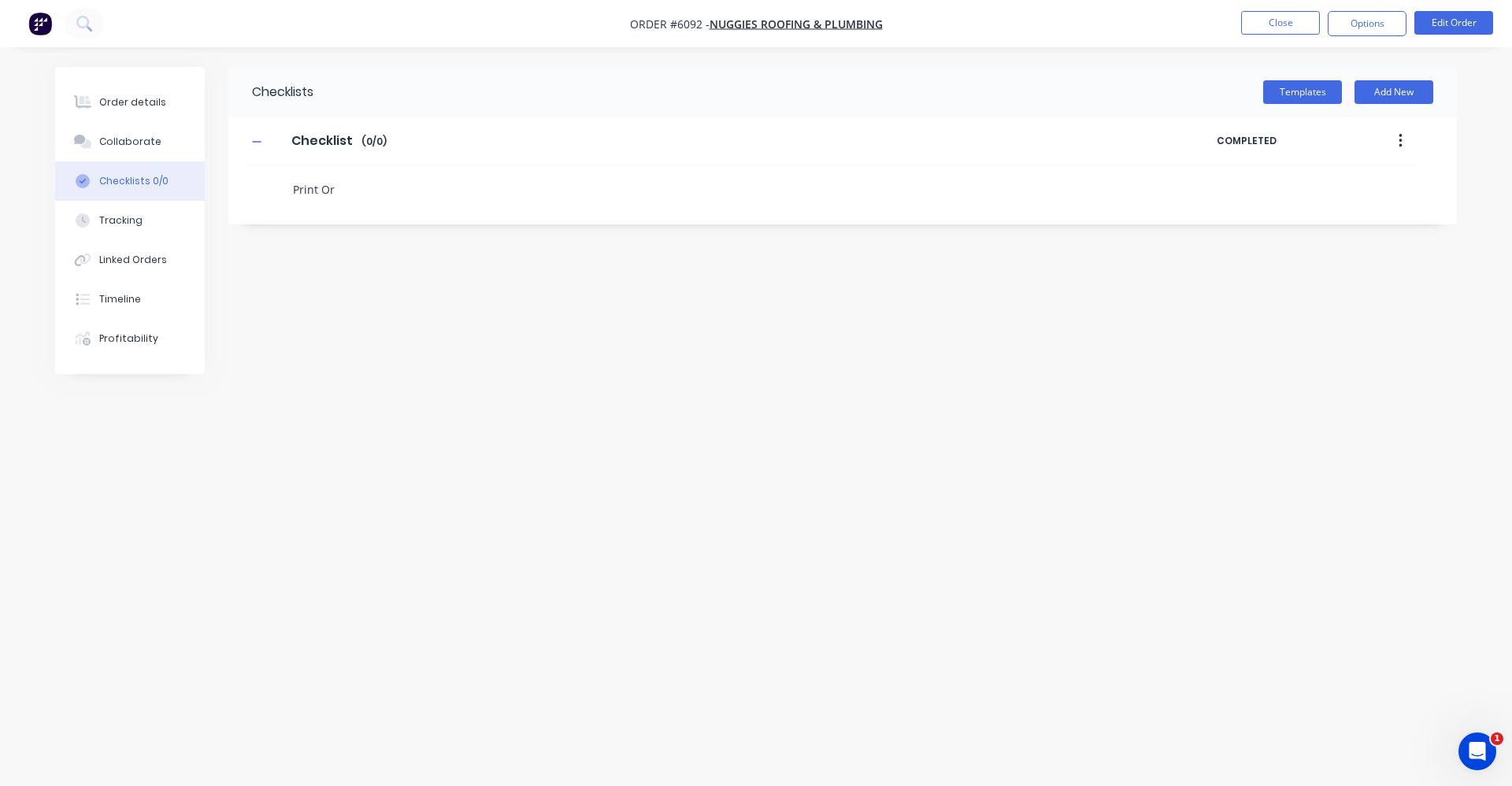
type textarea "Print O"
type textarea "x"
type textarea "Print"
type textarea "x"
type textarea "Print 2"
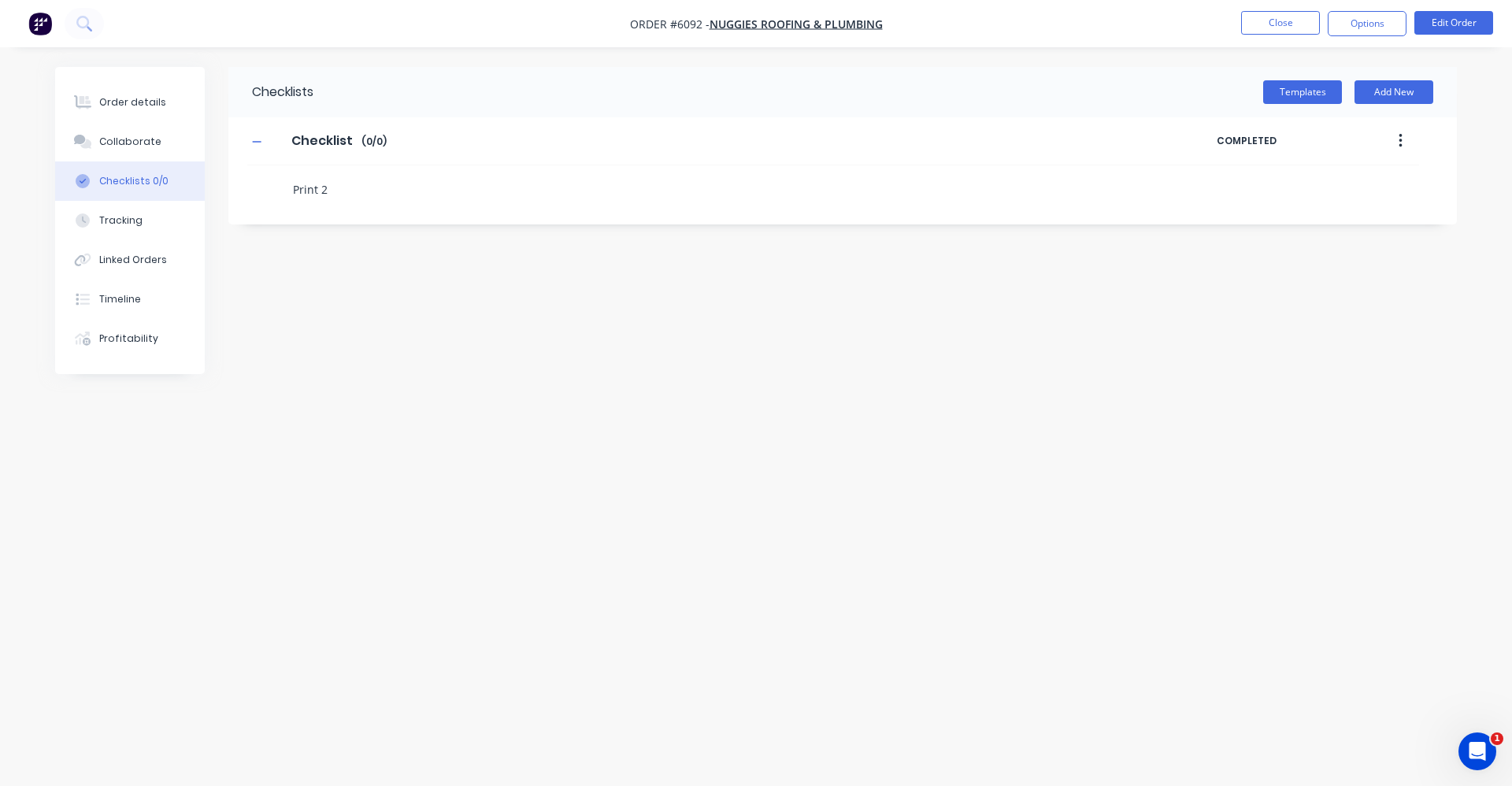
type textarea "x"
type textarea "Print 2"
type textarea "x"
type textarea "Print 2 x"
type textarea "x"
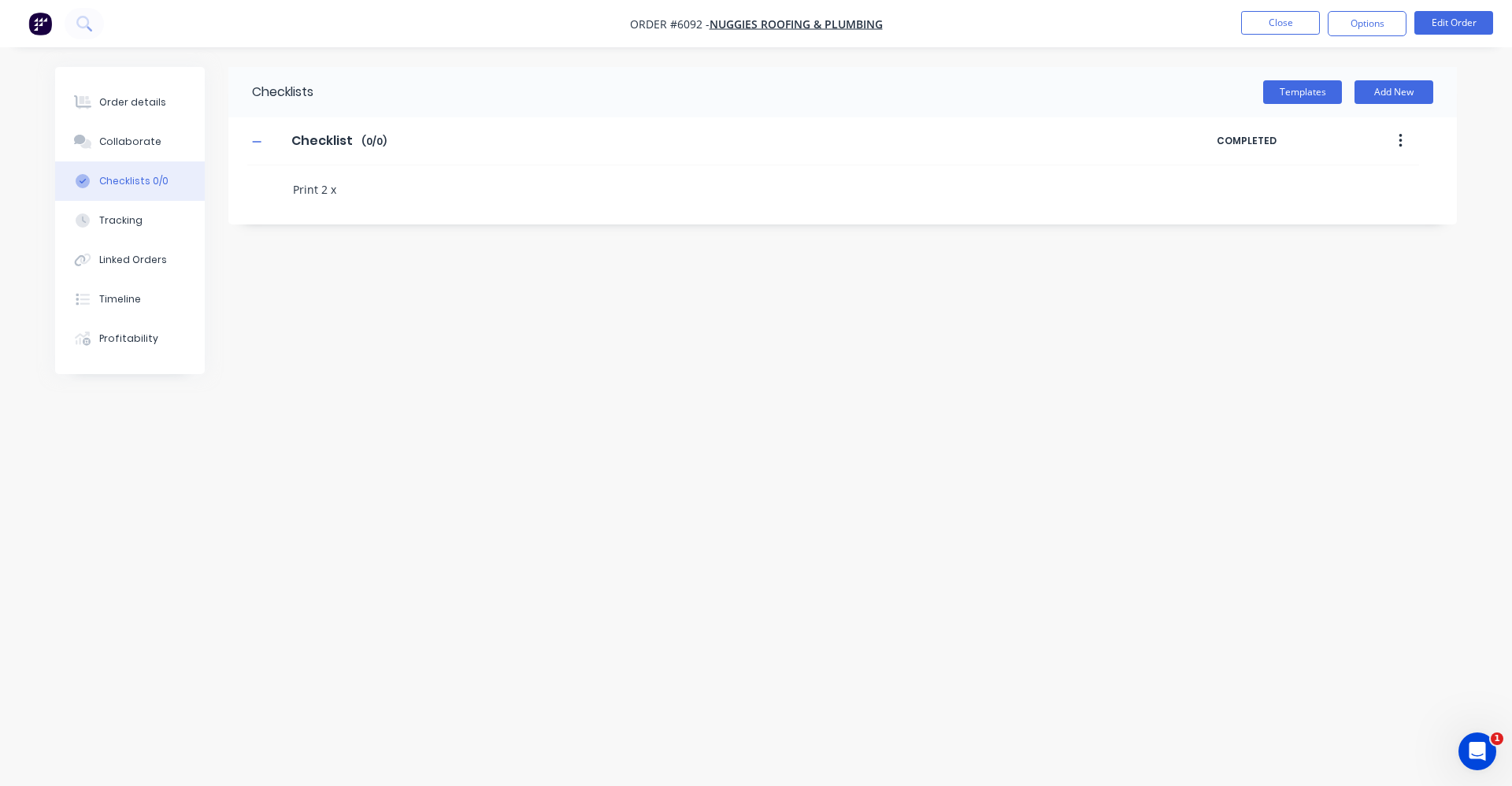
type textarea "Print 2 x"
type textarea "x"
type textarea "Print 2 x O"
type textarea "x"
type textarea "Print 2 x Or"
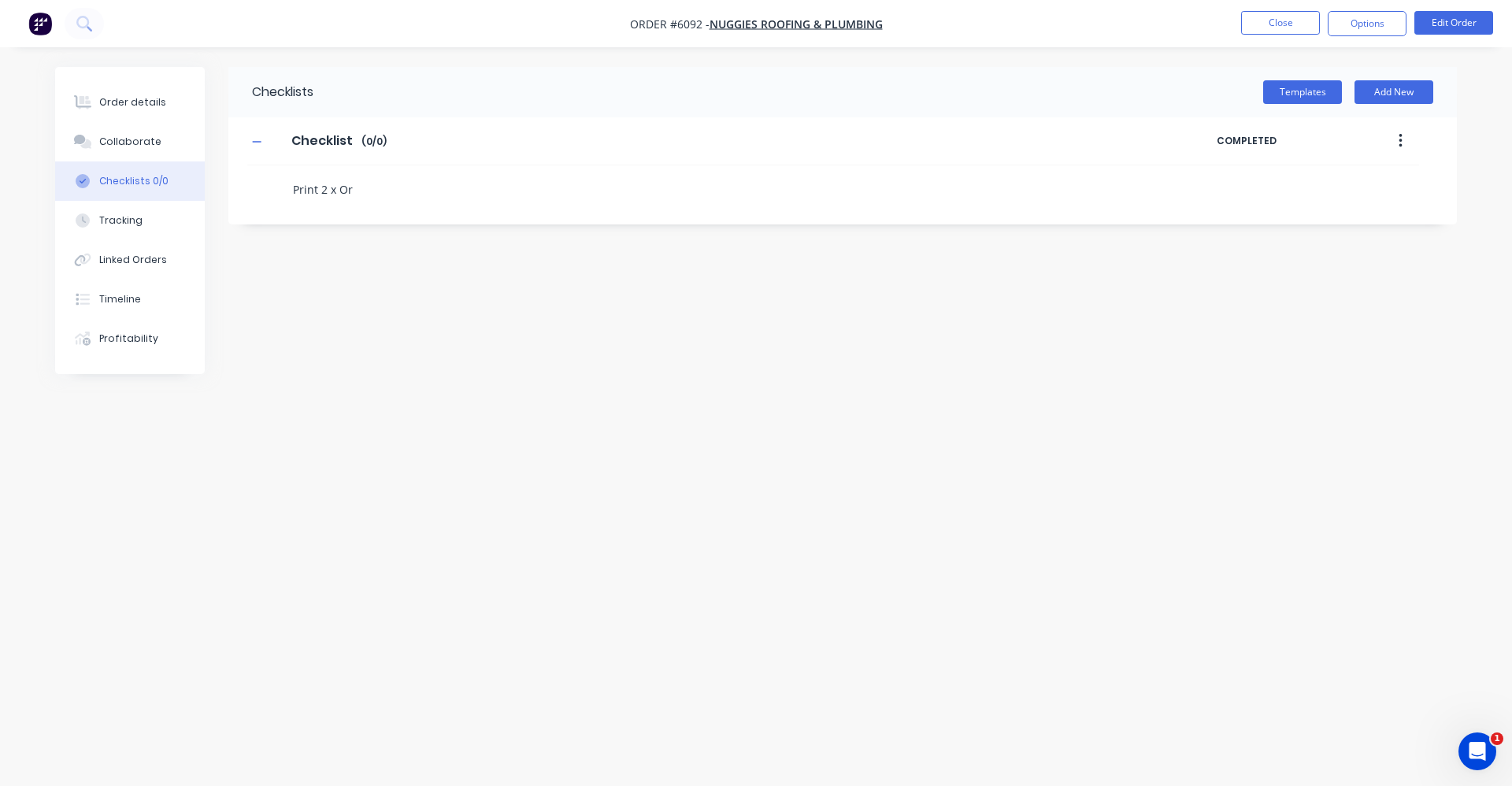
type textarea "x"
type textarea "Print 2 x Ori"
type textarea "x"
type textarea "Print 2 x Orig"
type textarea "x"
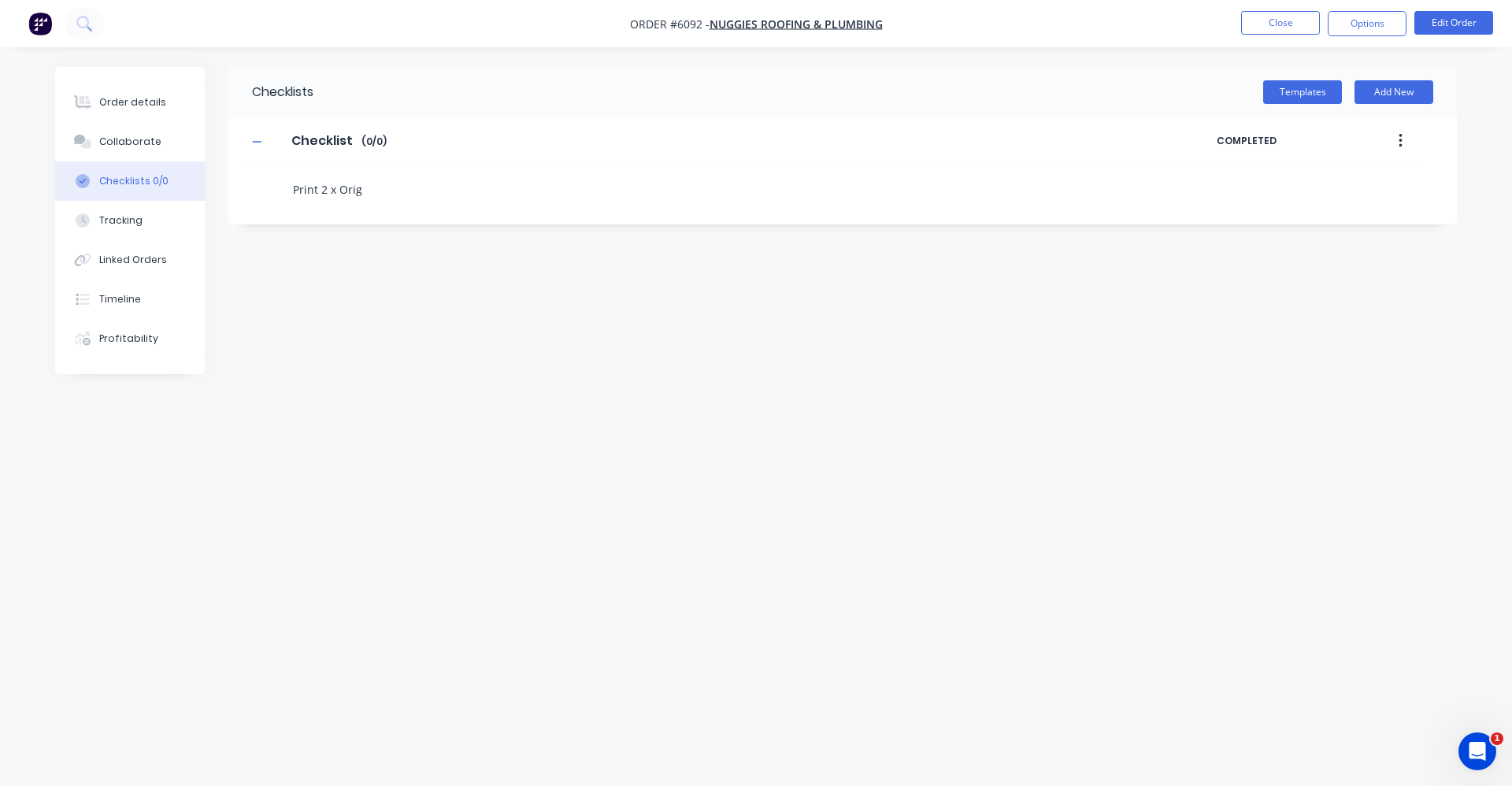
type textarea "Print 2 x Origi"
type textarea "x"
type textarea "Print 2 x Origin"
type textarea "x"
type textarea "Print 2 x Origina"
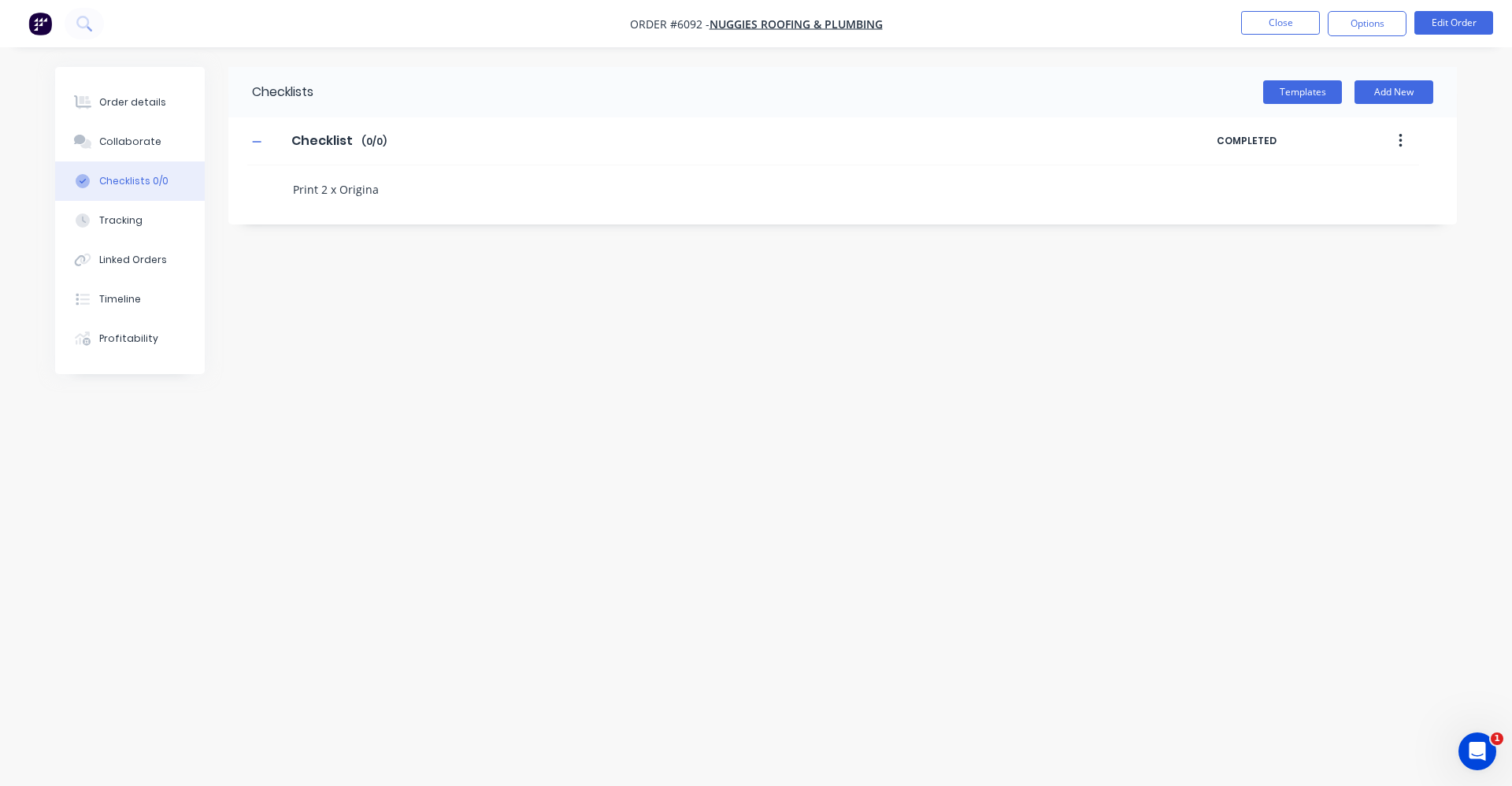
type textarea "x"
type textarea "Print 2 x Original"
type textarea "x"
type textarea "Print 2 x Original"
type textarea "x"
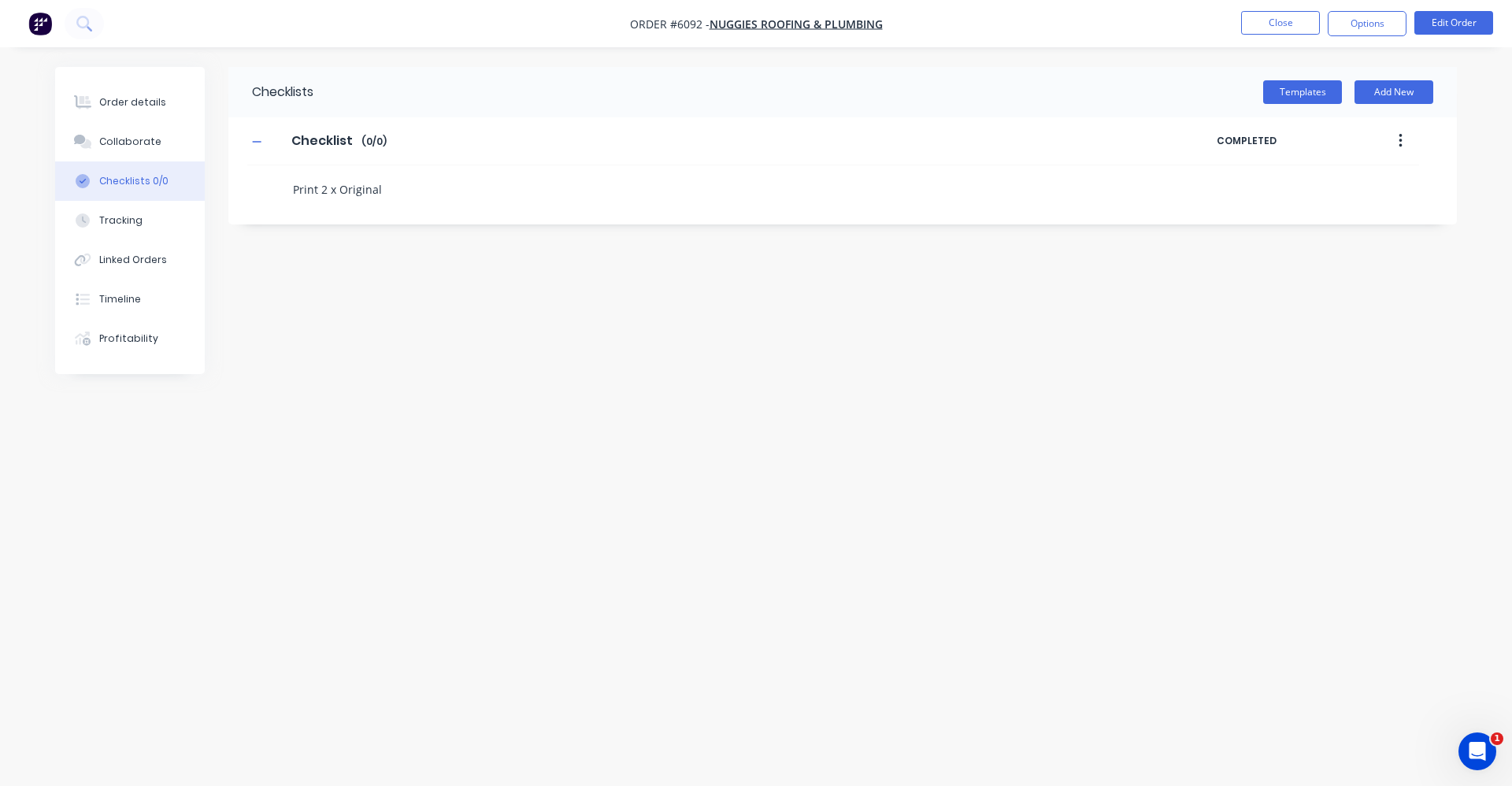
type textarea "Print 2 x Original D"
type textarea "x"
type textarea "Print 2 x Original Di"
type textarea "x"
type textarea "Print 2 x Original Dia"
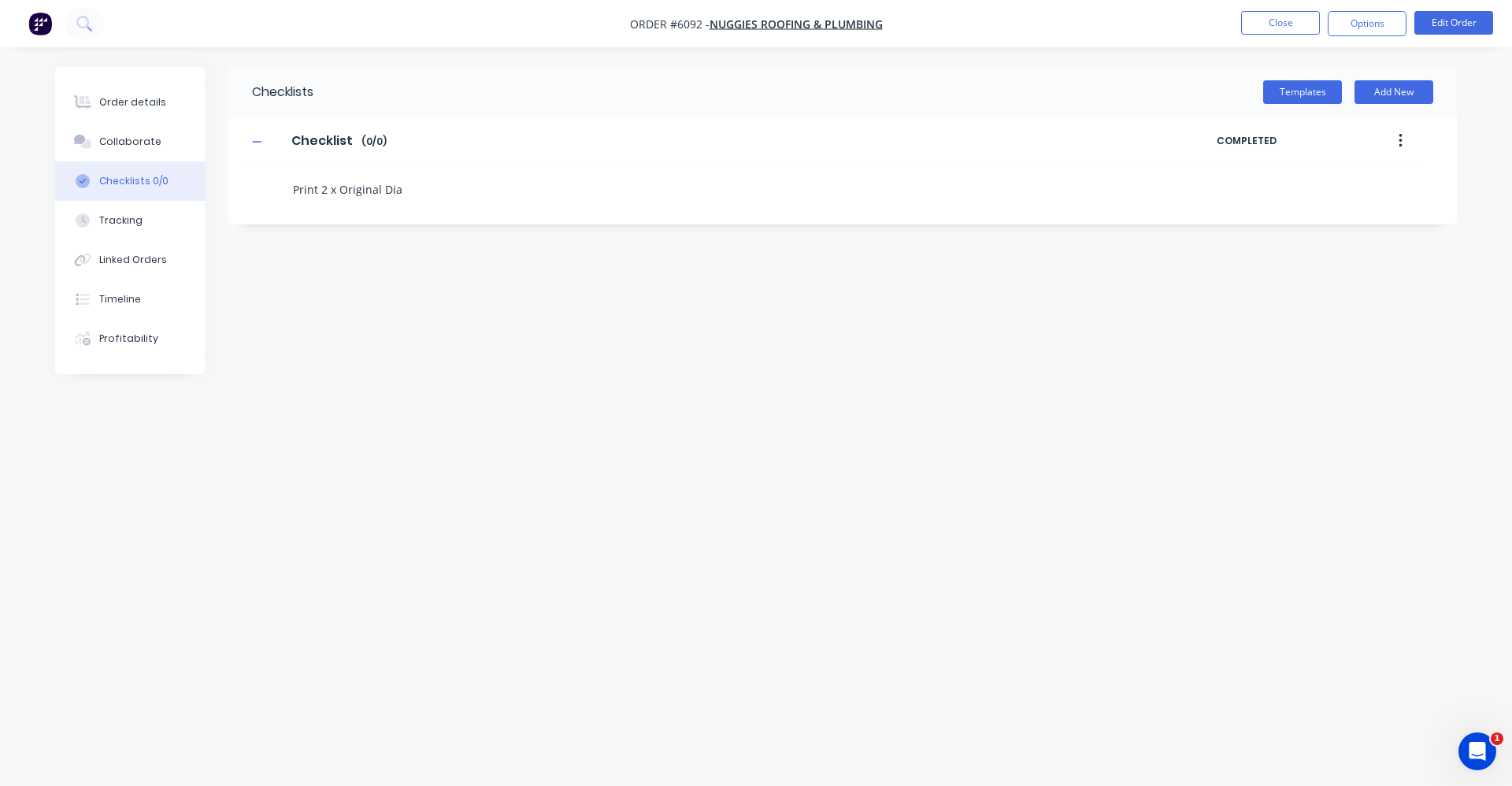
type textarea "x"
type textarea "Print 2 x Original Diag"
type textarea "x"
type textarea "Print 2 x Original Diagr"
type textarea "x"
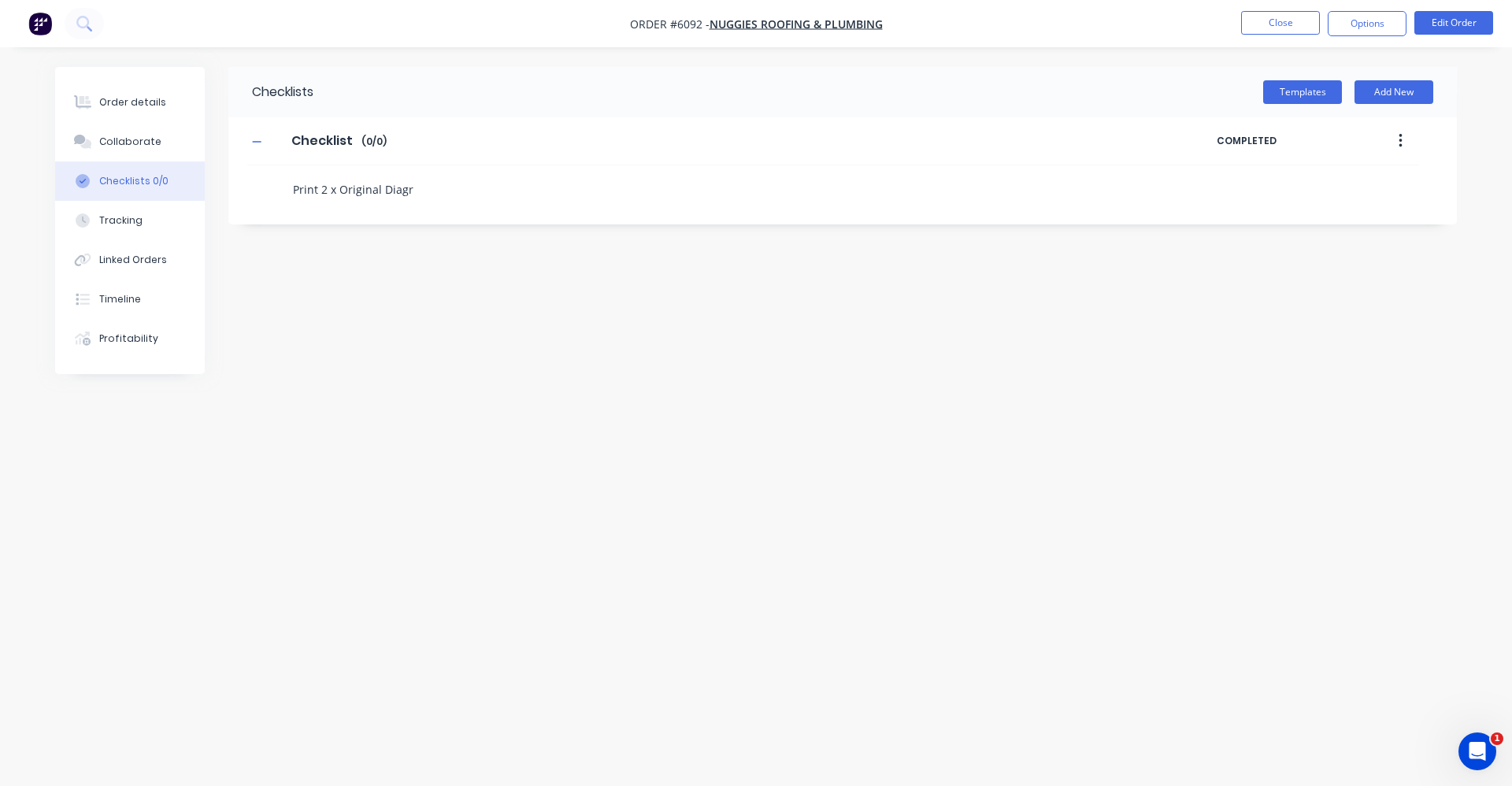
type textarea "Print 2 x Original Diagra"
type textarea "x"
type textarea "Print 2 x Original Diagram"
type textarea "x"
type textarea "Print 2 x Original Diagrams"
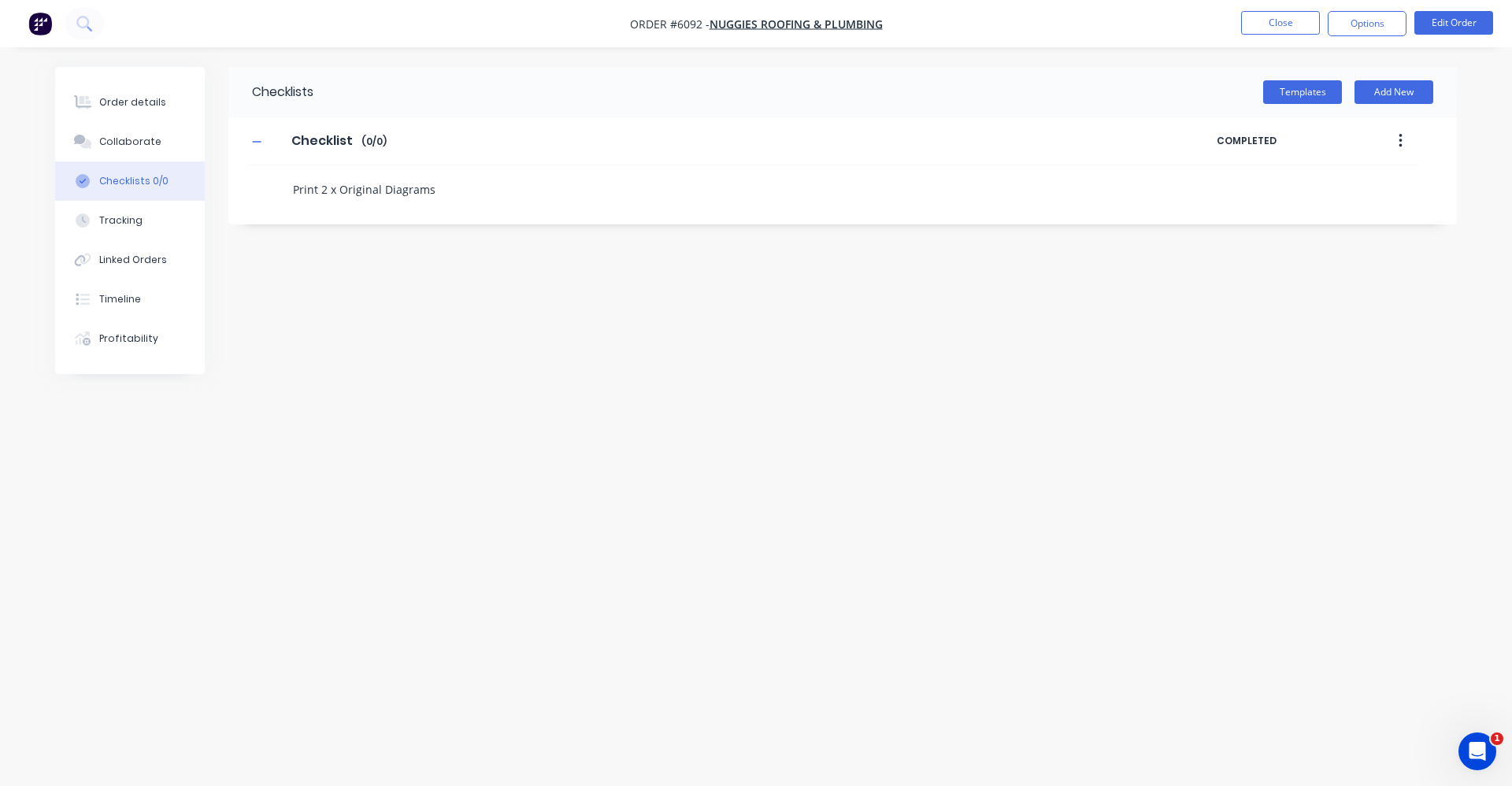
type textarea "x"
click at [271, 179] on icon at bounding box center [273, 183] width 21 height 21
click at [267, 174] on input "file" at bounding box center [267, 174] width 0 height 0
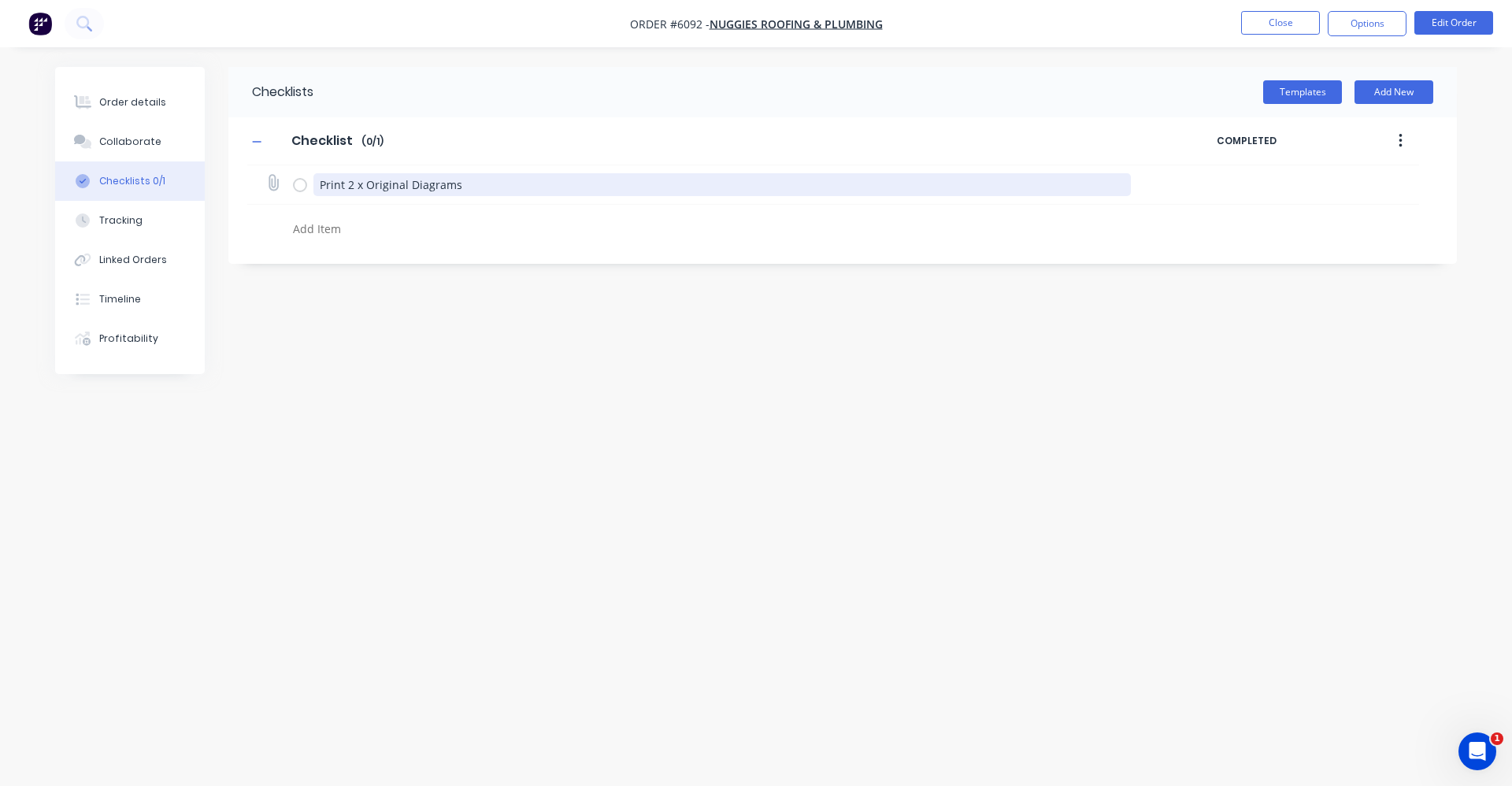
click at [344, 183] on textarea "Print 2 x Original Diagrams" at bounding box center [722, 184] width 818 height 23
type textarea "x"
type textarea "Print 2 x Original Diagrams"
type textarea "x"
type textarea "Print a 2 x Original Diagrams"
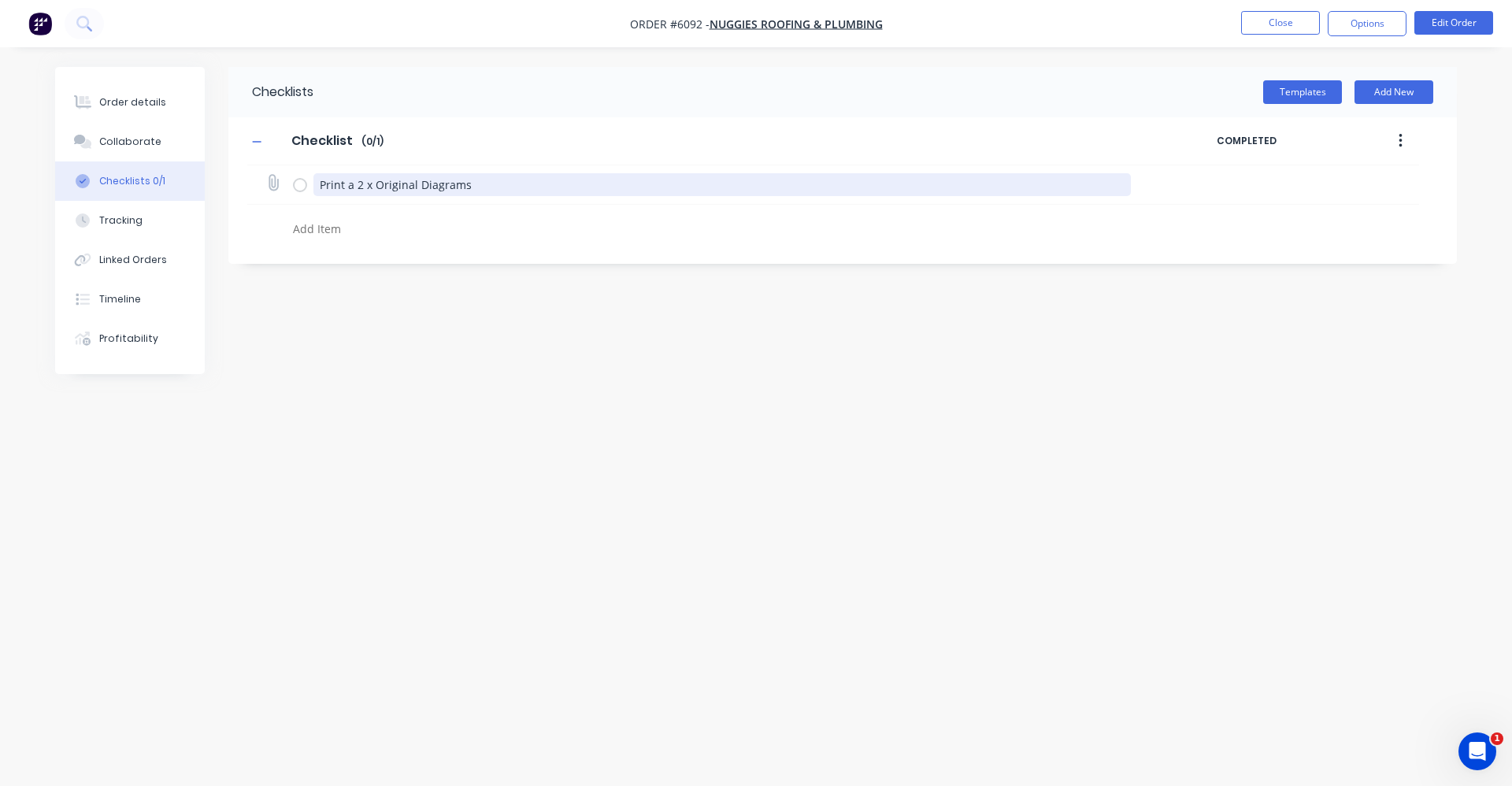
type textarea "x"
type textarea "Print at 2 x Original Diagrams"
type textarea "x"
type textarea "Print att 2 x Original Diagrams"
type textarea "x"
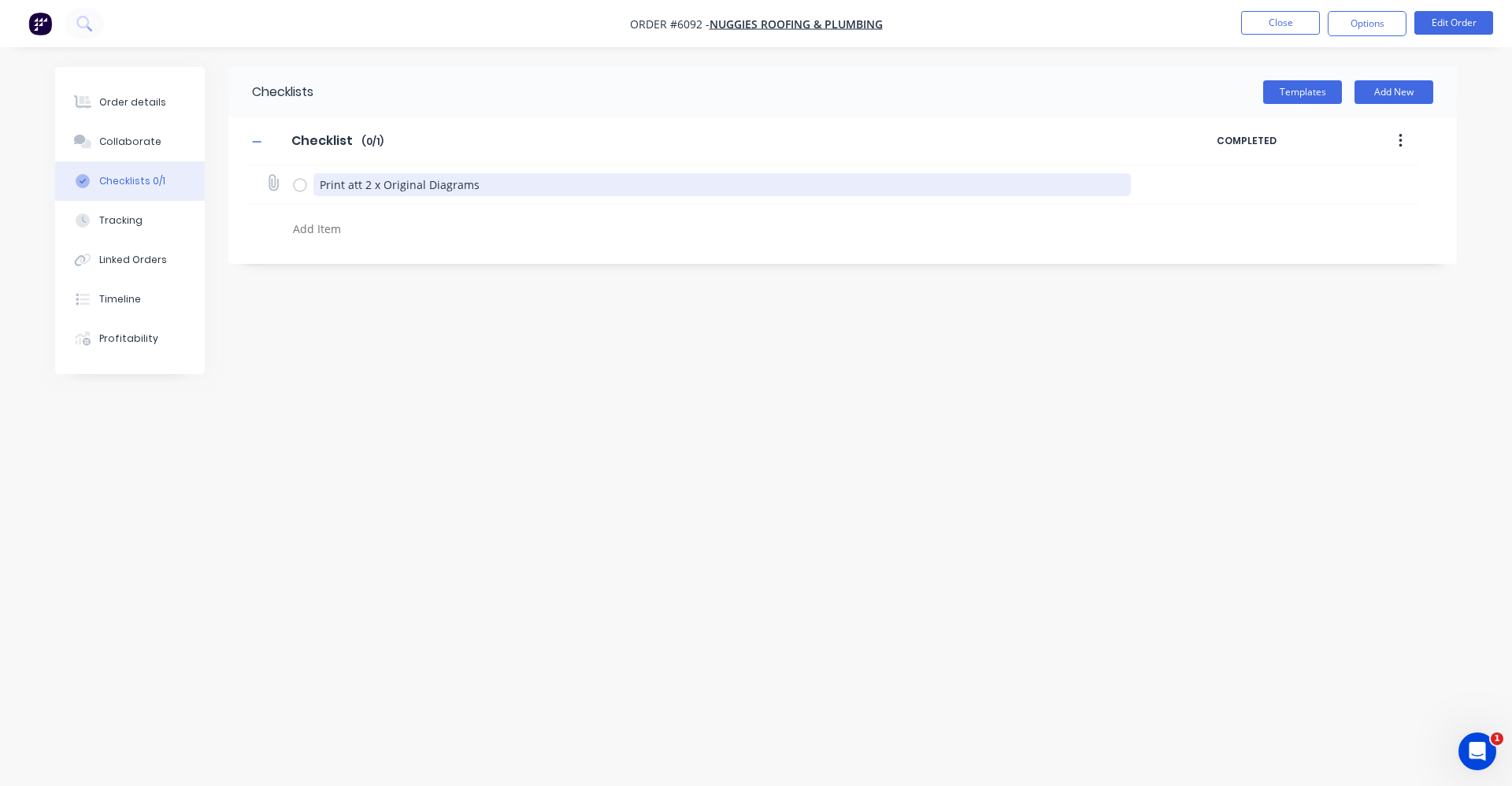
type textarea "Print atta 2 x Original Diagrams"
type textarea "x"
type textarea "Print attac 2 x Original Diagrams"
type textarea "x"
type textarea "Print attach 2 x Original Diagrams"
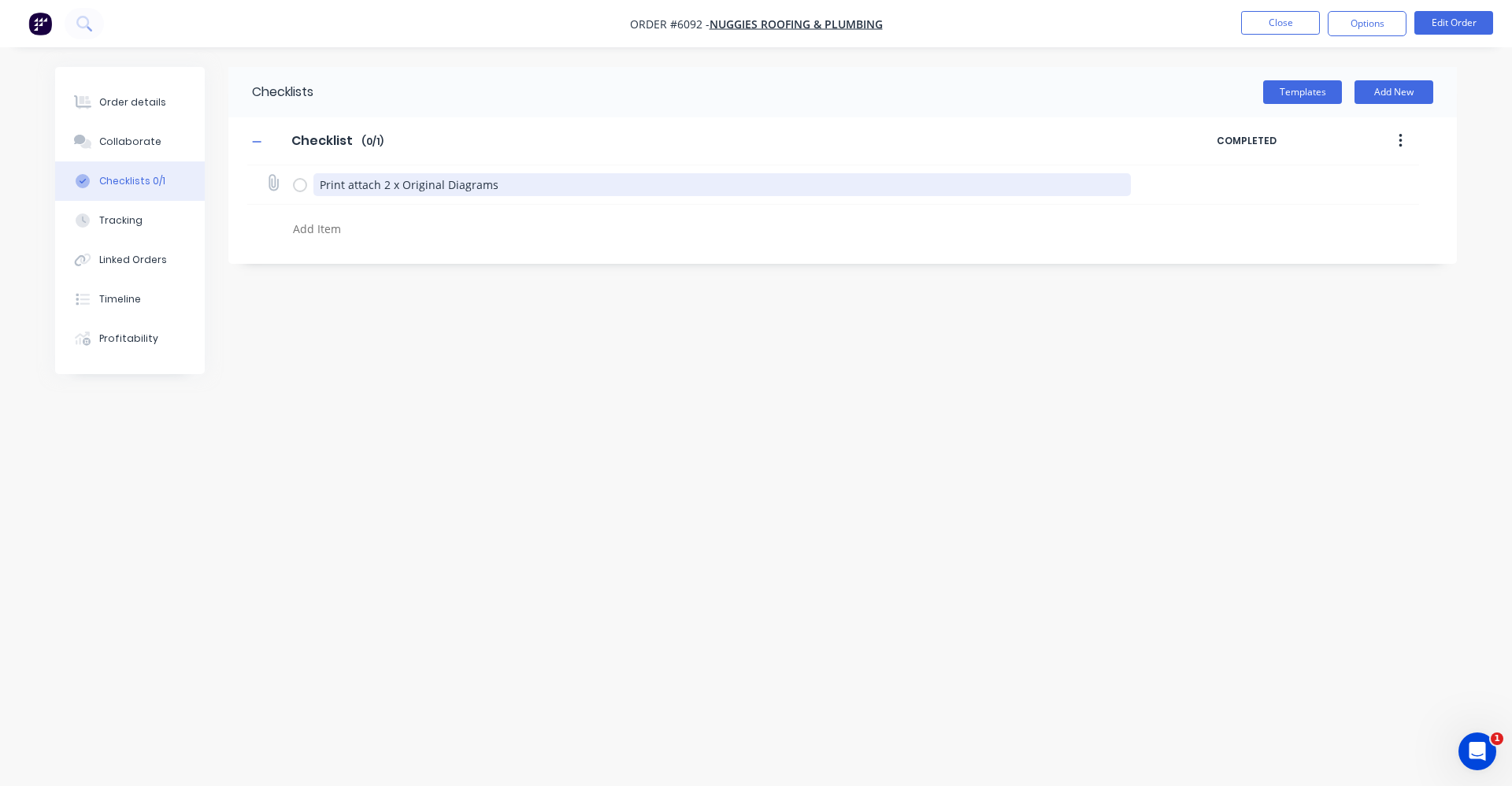
type textarea "x"
type textarea "Print attache 2 x Original Diagrams"
type textarea "x"
type textarea "Print attached 2 x Original Diagrams"
type textarea "x"
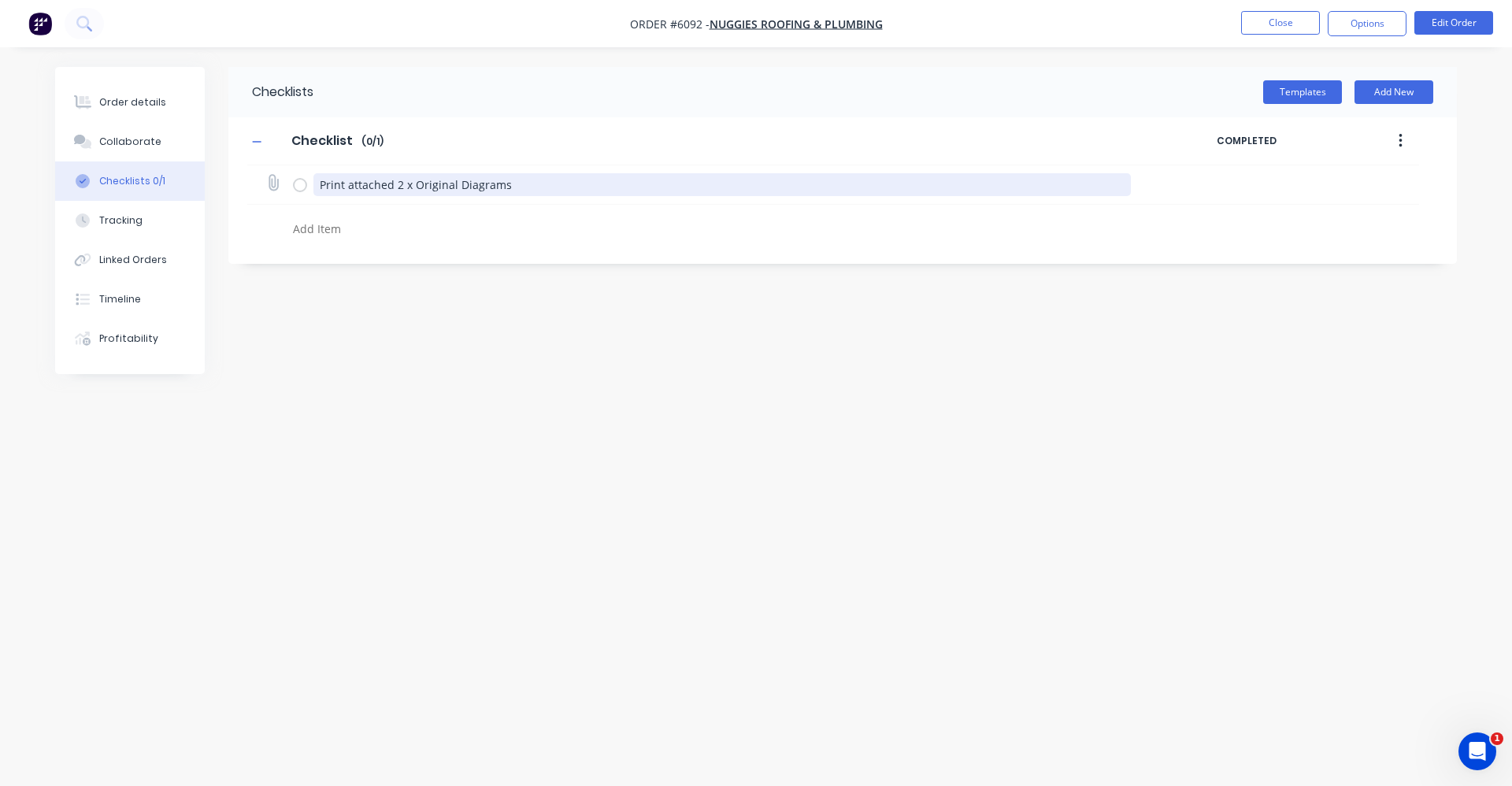
type textarea "Print attached2 x Original Diagrams"
type textarea "x"
type textarea "Print attached x Original Diagrams"
type textarea "x"
type textarea "Print attachedx Original Diagrams"
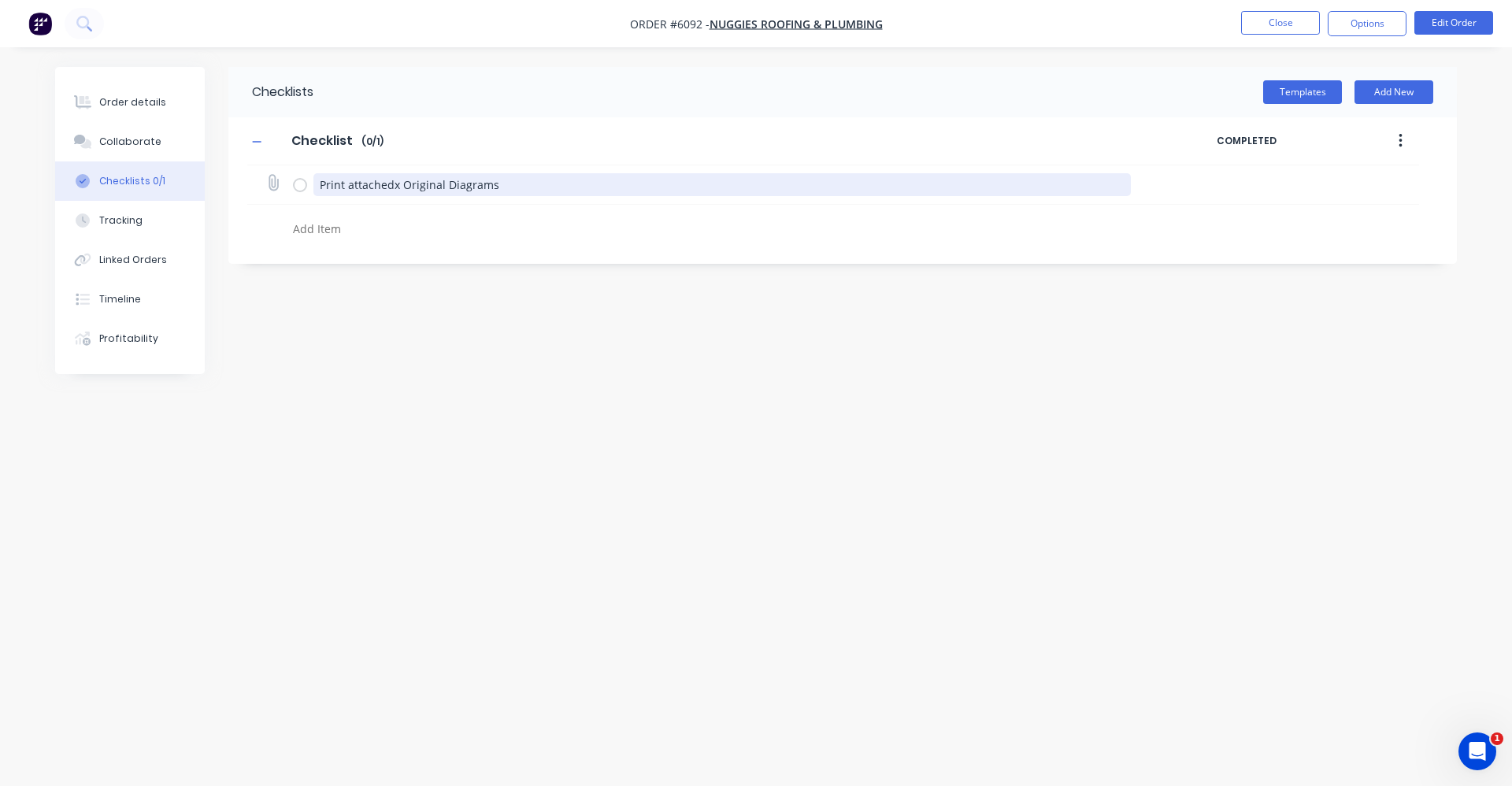
type textarea "x"
type textarea "Print attached Original Diagrams"
type textarea "x"
type textarea "rint attached Original Diagrams"
type textarea "x"
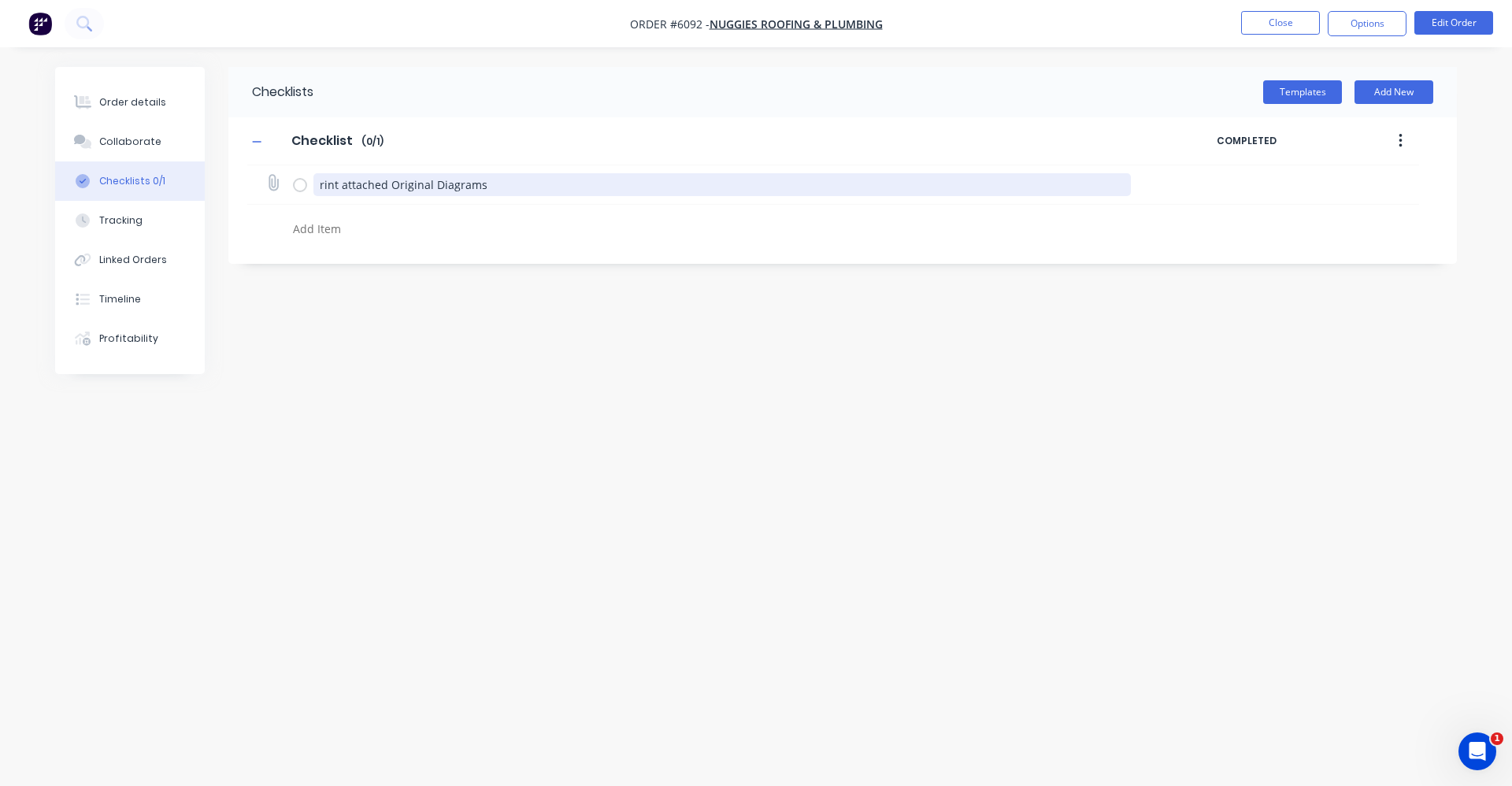
type textarea "int attached Original Diagrams"
type textarea "x"
type textarea "nt attached Original Diagrams"
type textarea "x"
type textarea "t attached Original Diagrams"
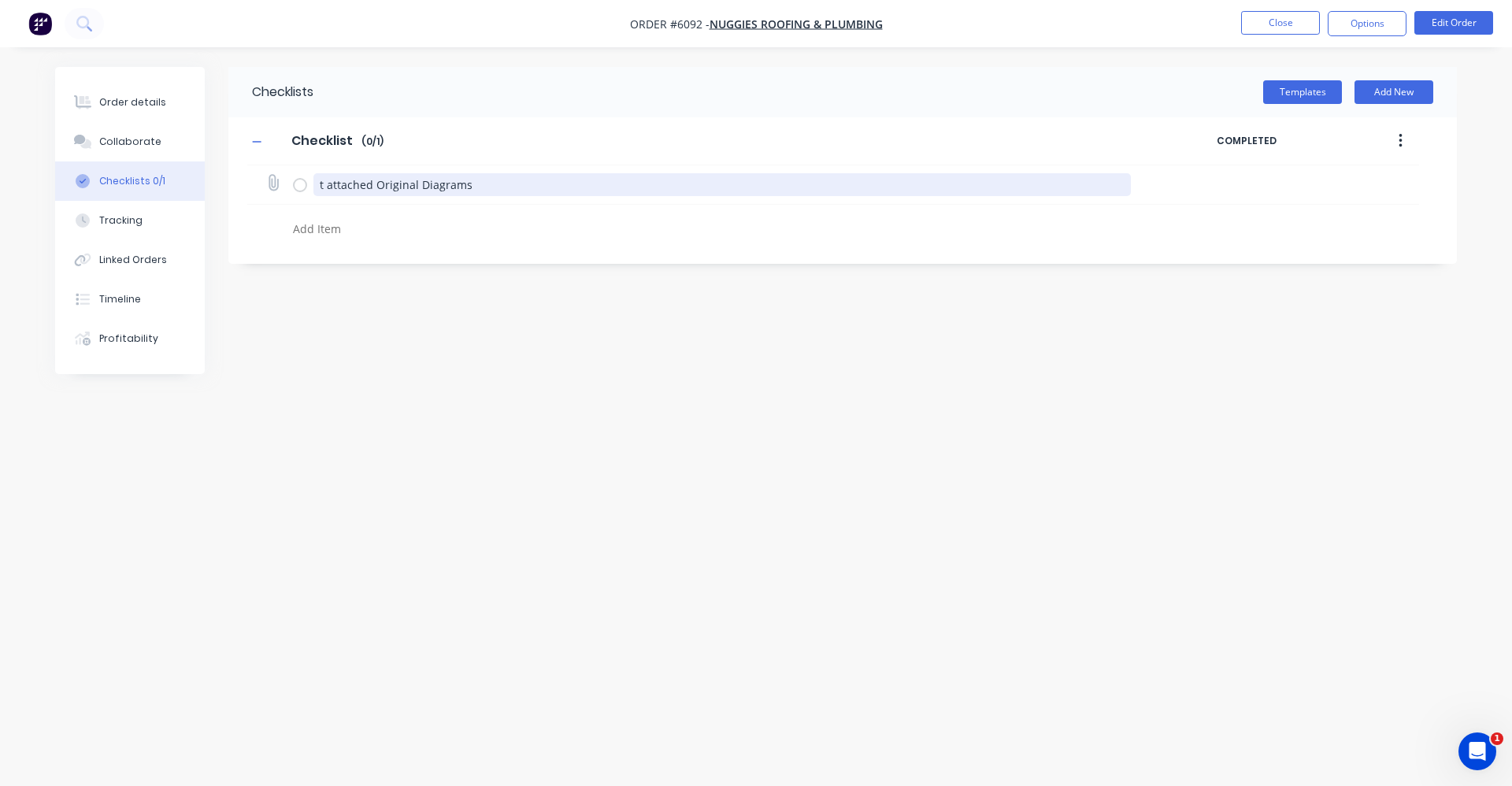
type textarea "x"
type textarea "attached Original Diagrams"
type textarea "x"
type textarea "attached Original Diagrams"
type textarea "x"
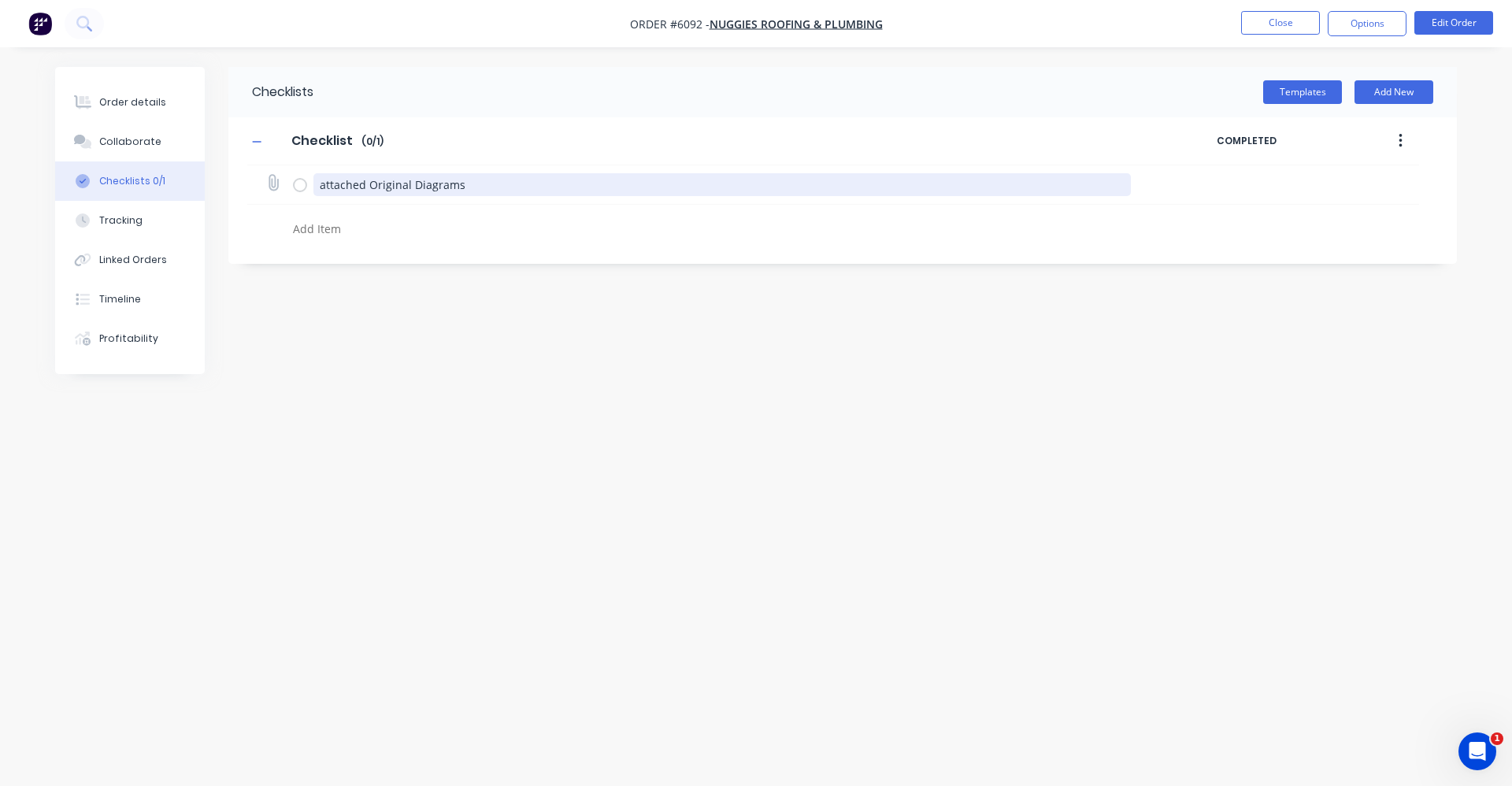
type textarea "ttached Original Diagrams"
type textarea "x"
type textarea "Attached Original Diagrams"
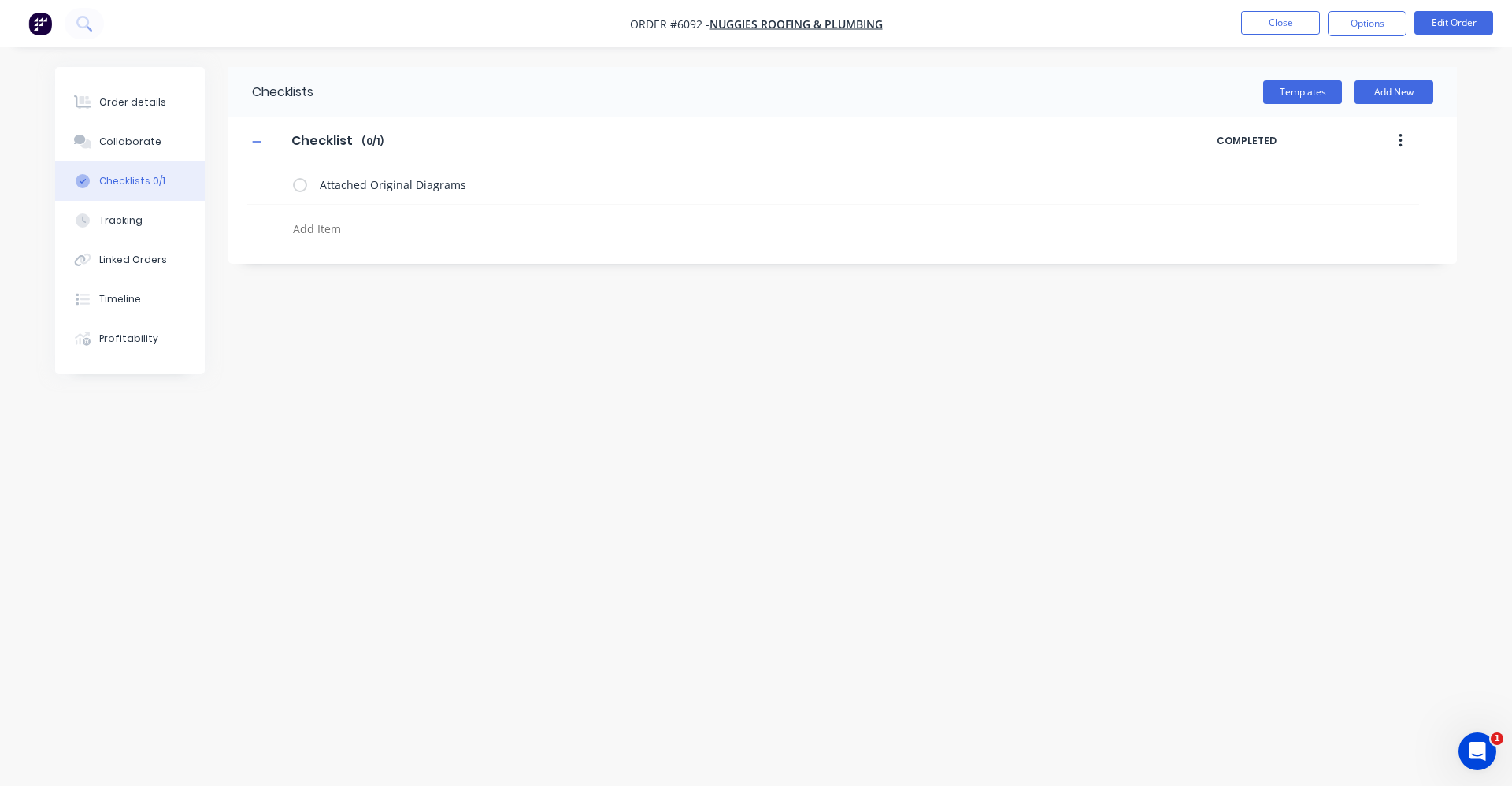
click at [358, 232] on textarea at bounding box center [666, 229] width 758 height 23
type textarea "x"
type textarea "C"
type textarea "x"
type textarea "Co"
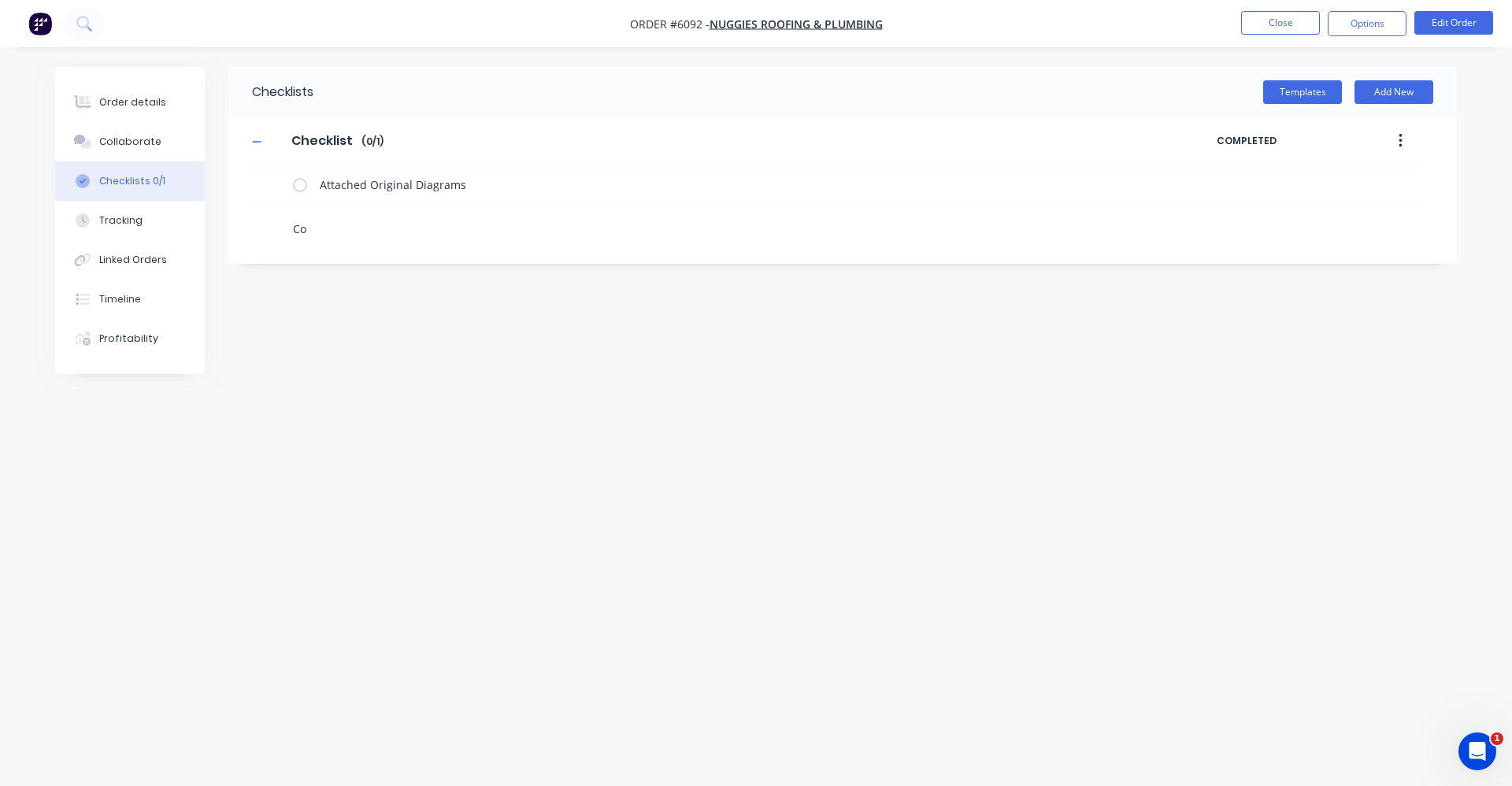
type textarea "x"
type textarea "C"
type textarea "x"
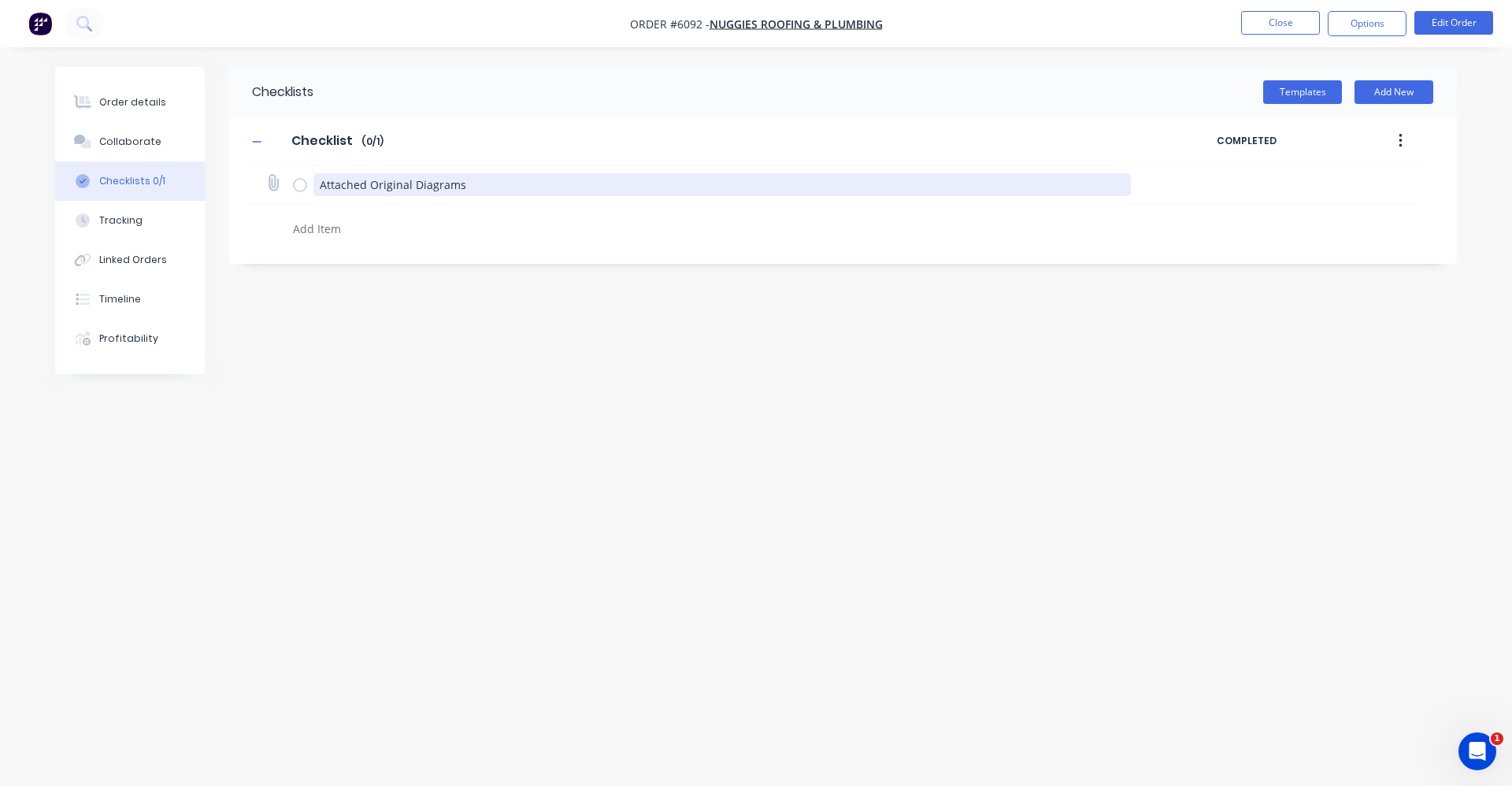
click at [366, 183] on textarea "Attached Original Diagrams" at bounding box center [722, 184] width 818 height 23
type textarea "x"
type textarea "Attache Original Diagrams"
type textarea "x"
type textarea "Attach Original Diagrams"
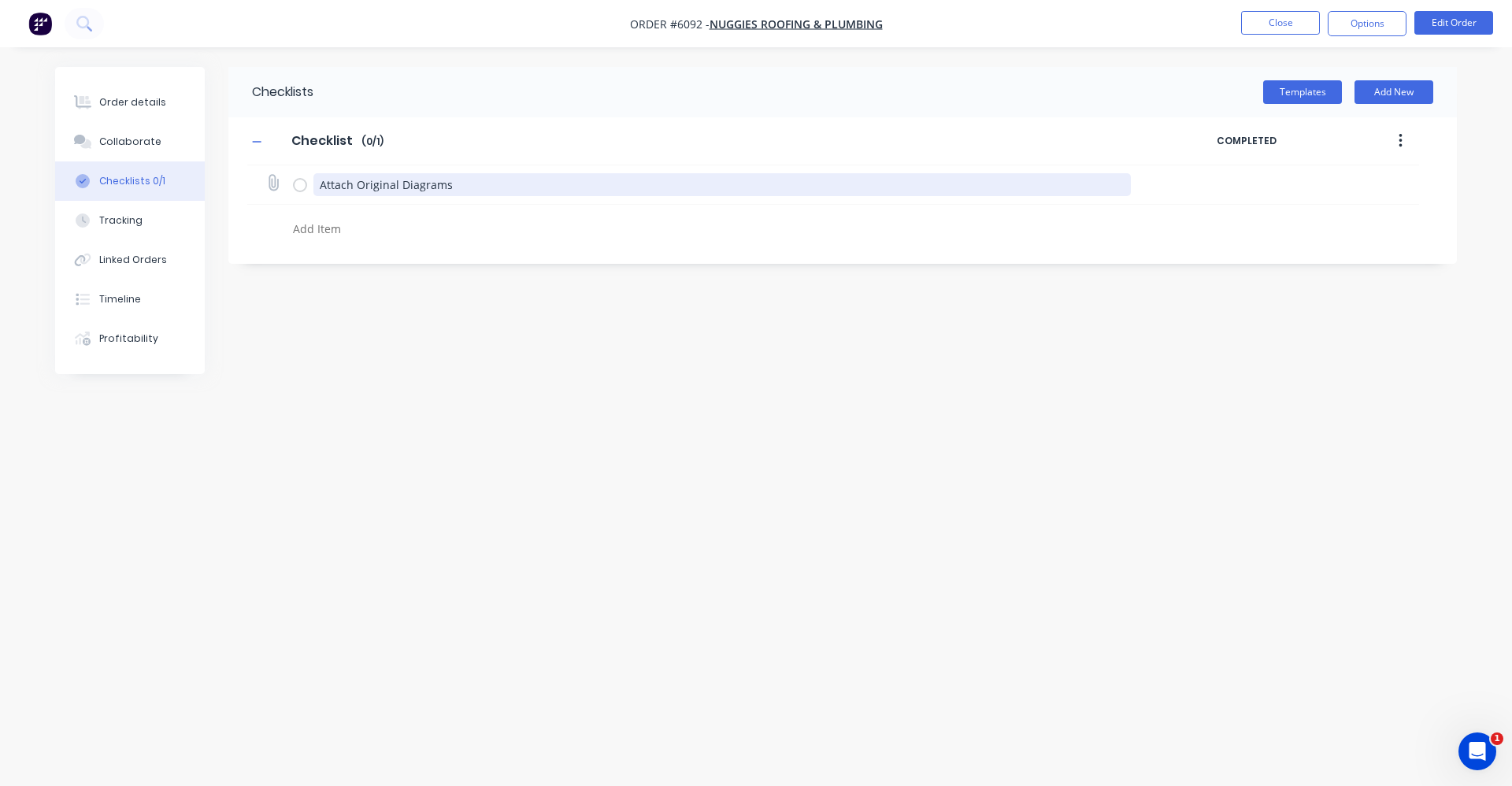
type textarea "x"
type textarea "Attac Original Diagrams"
type textarea "x"
type textarea "Atta Original Diagrams"
type textarea "x"
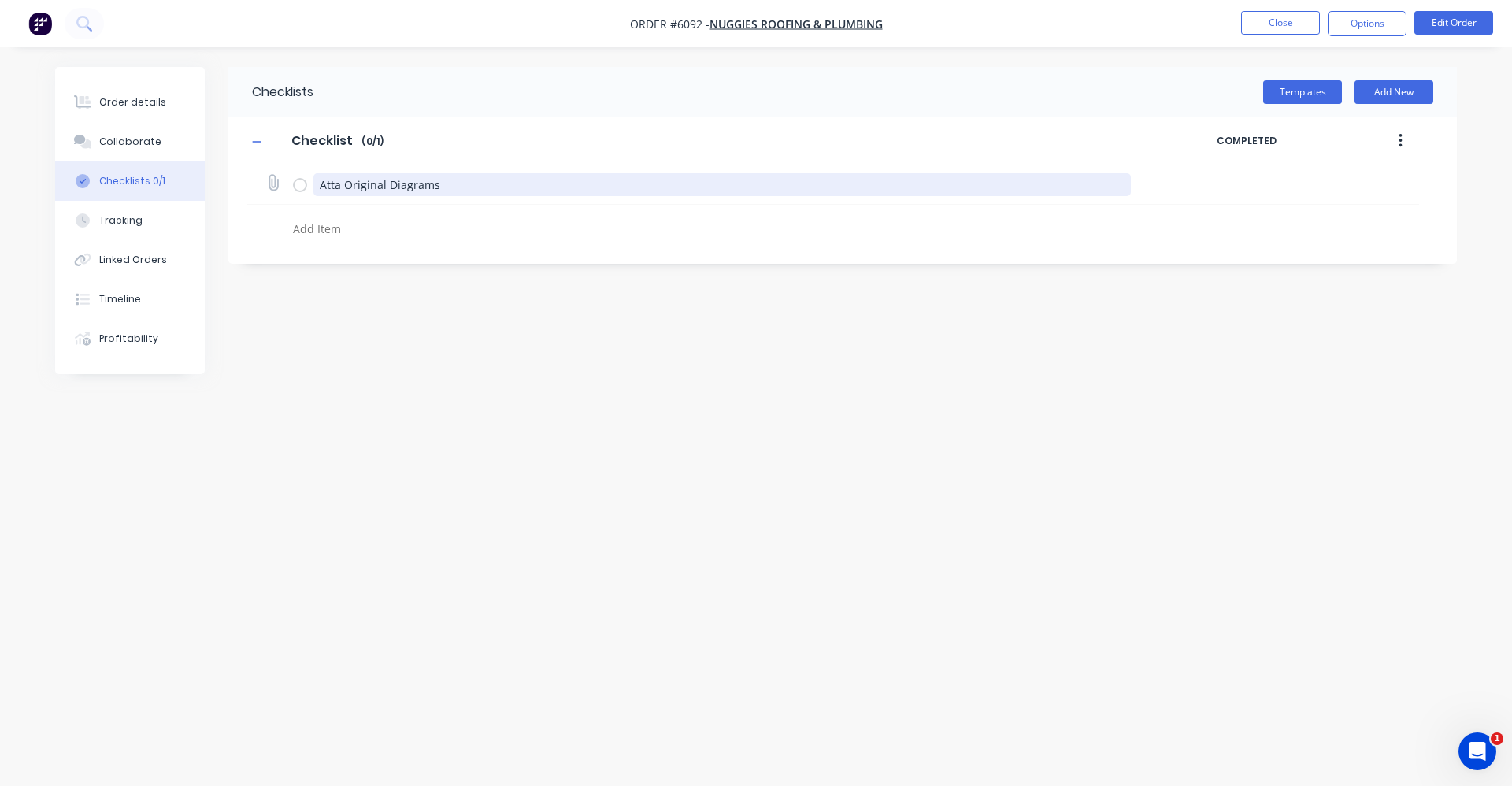
type textarea "Att Original Diagrams"
type textarea "x"
type textarea "At Original Diagrams"
type textarea "x"
type textarea "A Original Diagrams"
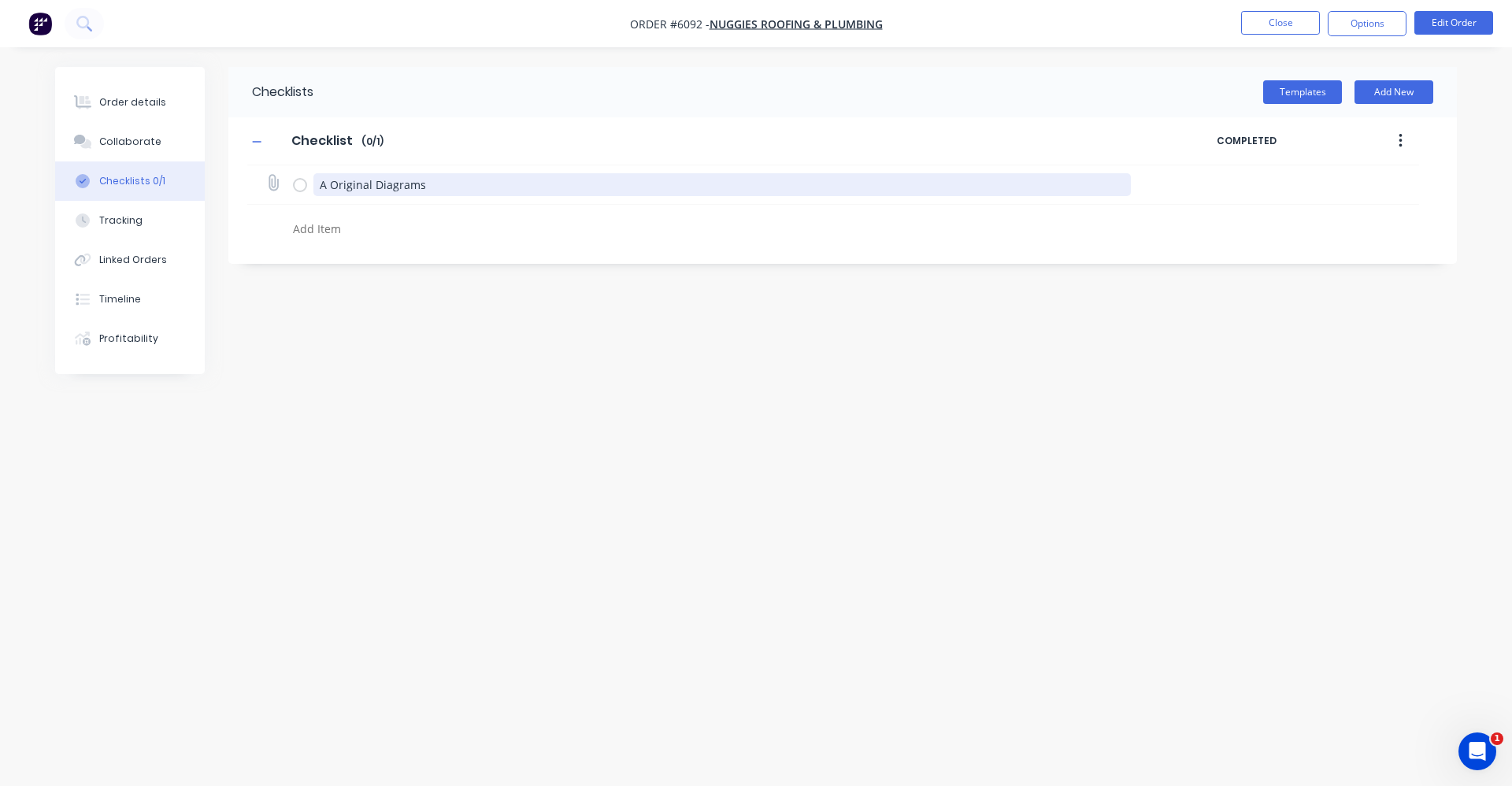
type textarea "x"
type textarea "Original Diagrams"
type textarea "x"
type textarea "P Original Diagrams"
type textarea "x"
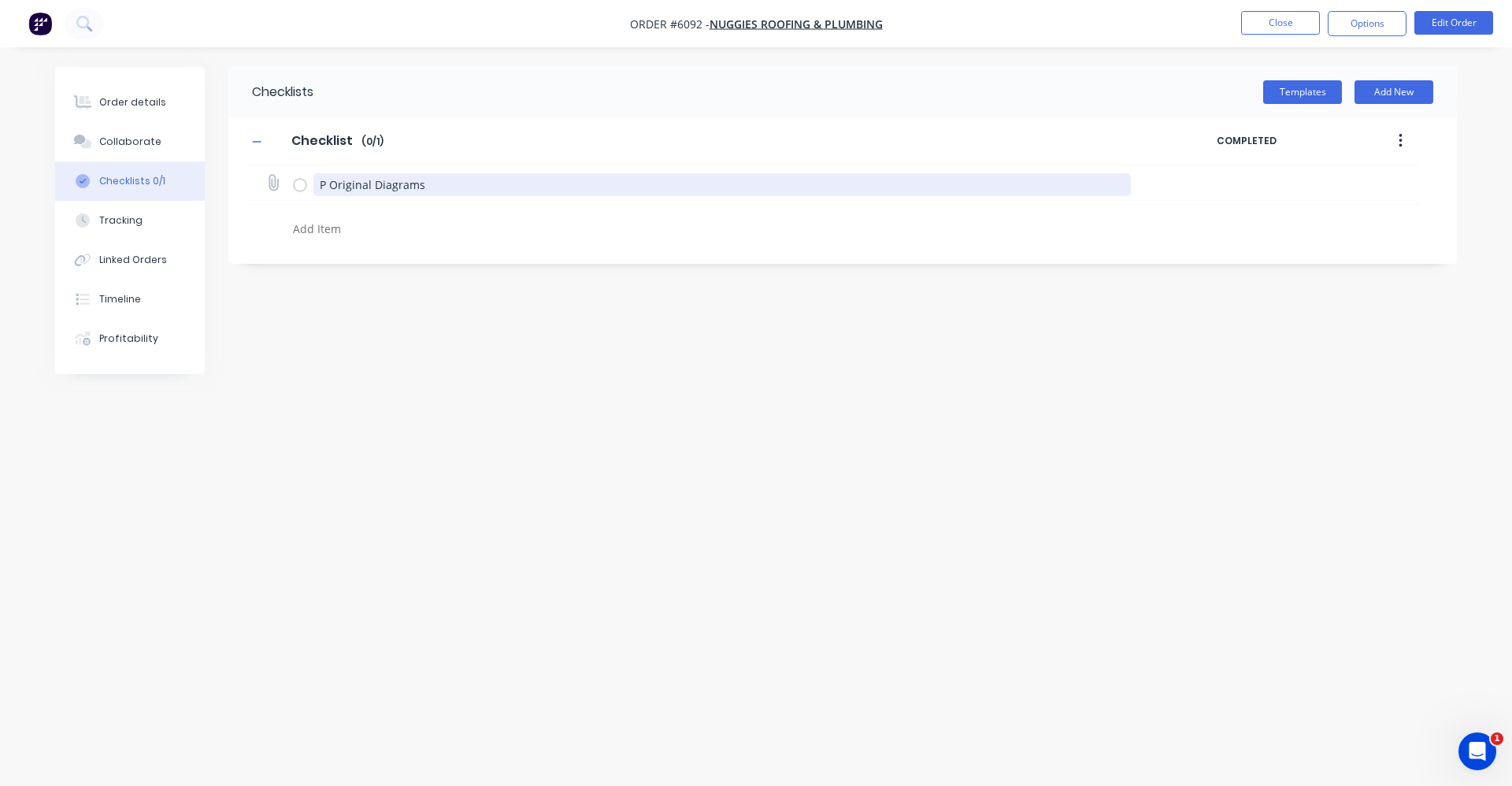
type textarea "Pr Original Diagrams"
type textarea "x"
type textarea "Pri Original Diagrams"
type textarea "x"
type textarea "Prin Original Diagrams"
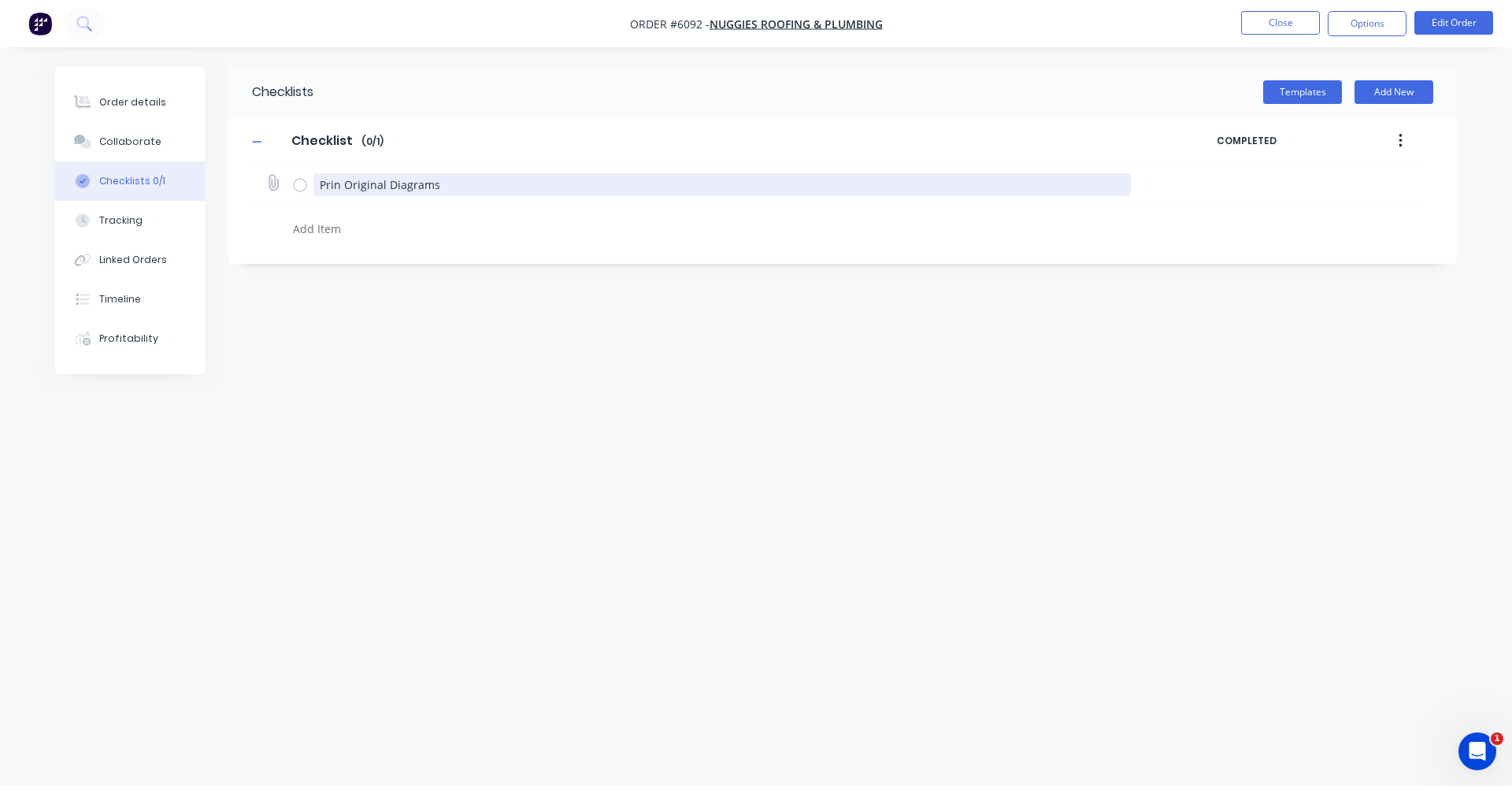
type textarea "x"
type textarea "Print Original Diagrams"
type textarea "x"
type textarea "Print Original Diagrams"
type textarea "x"
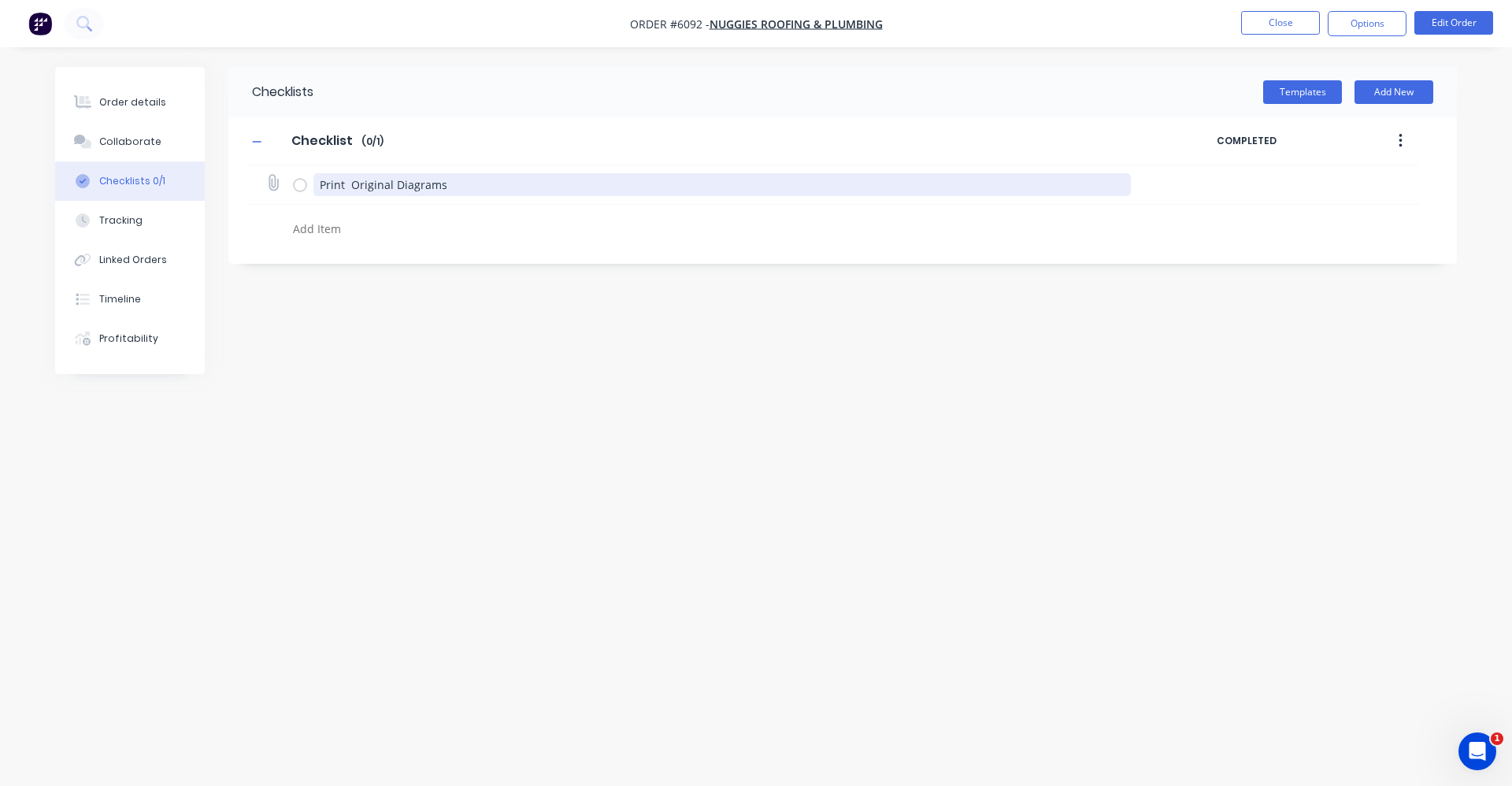
type textarea "Print Original Diagrams"
click at [447, 185] on textarea "Print Original Diagrams" at bounding box center [722, 184] width 818 height 23
type textarea "x"
type textarea "Print Original Diagrams"
type textarea "x"
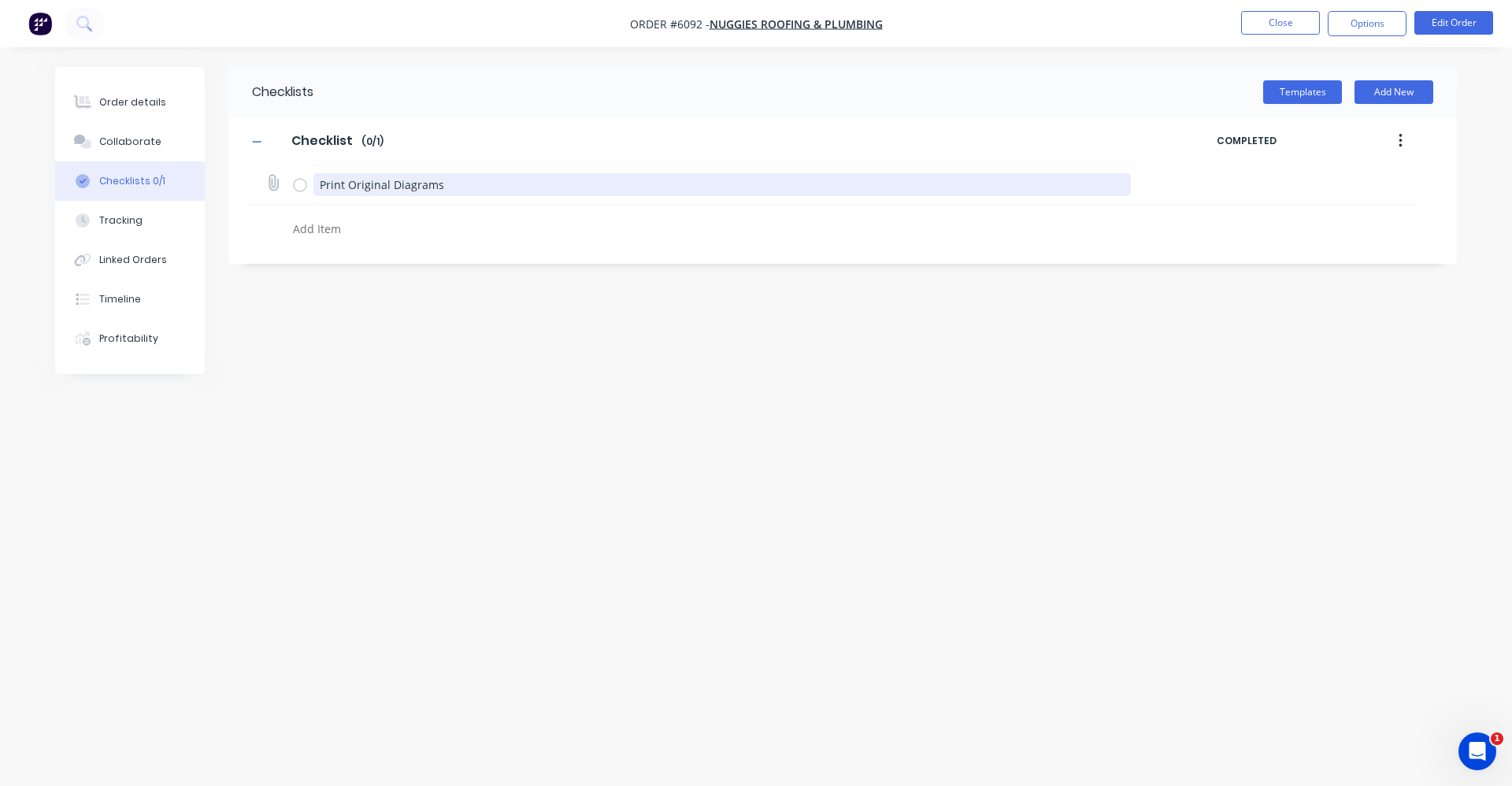
type textarea "Print Original Diagrams 2"
type textarea "x"
type textarea "Print Original Diagrams 2"
type textarea "x"
type textarea "Print Original Diagrams 2 c"
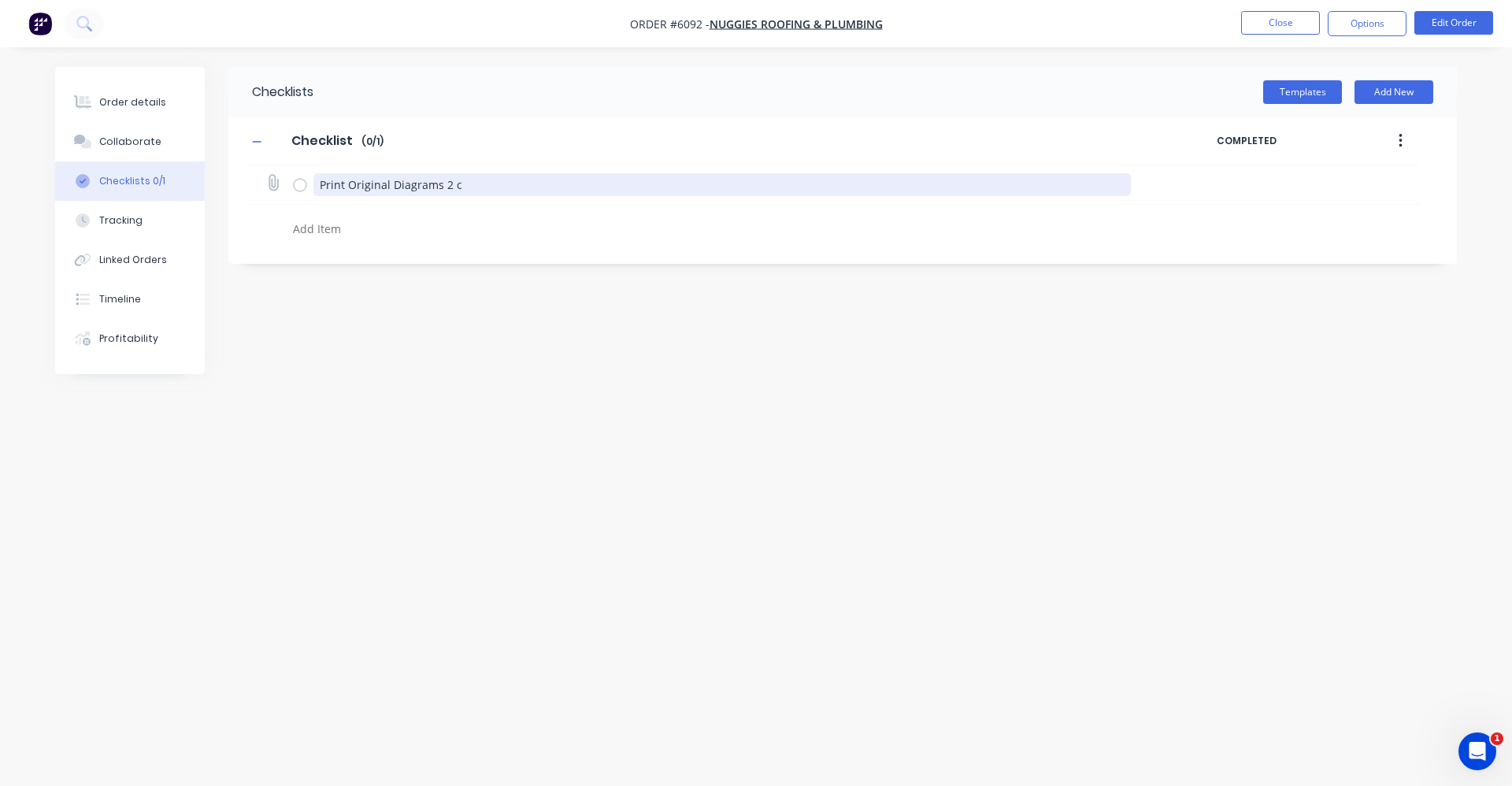
type textarea "x"
type textarea "Print Original Diagrams 2 co"
type textarea "x"
type textarea "Print Original Diagrams 2 cop"
type textarea "x"
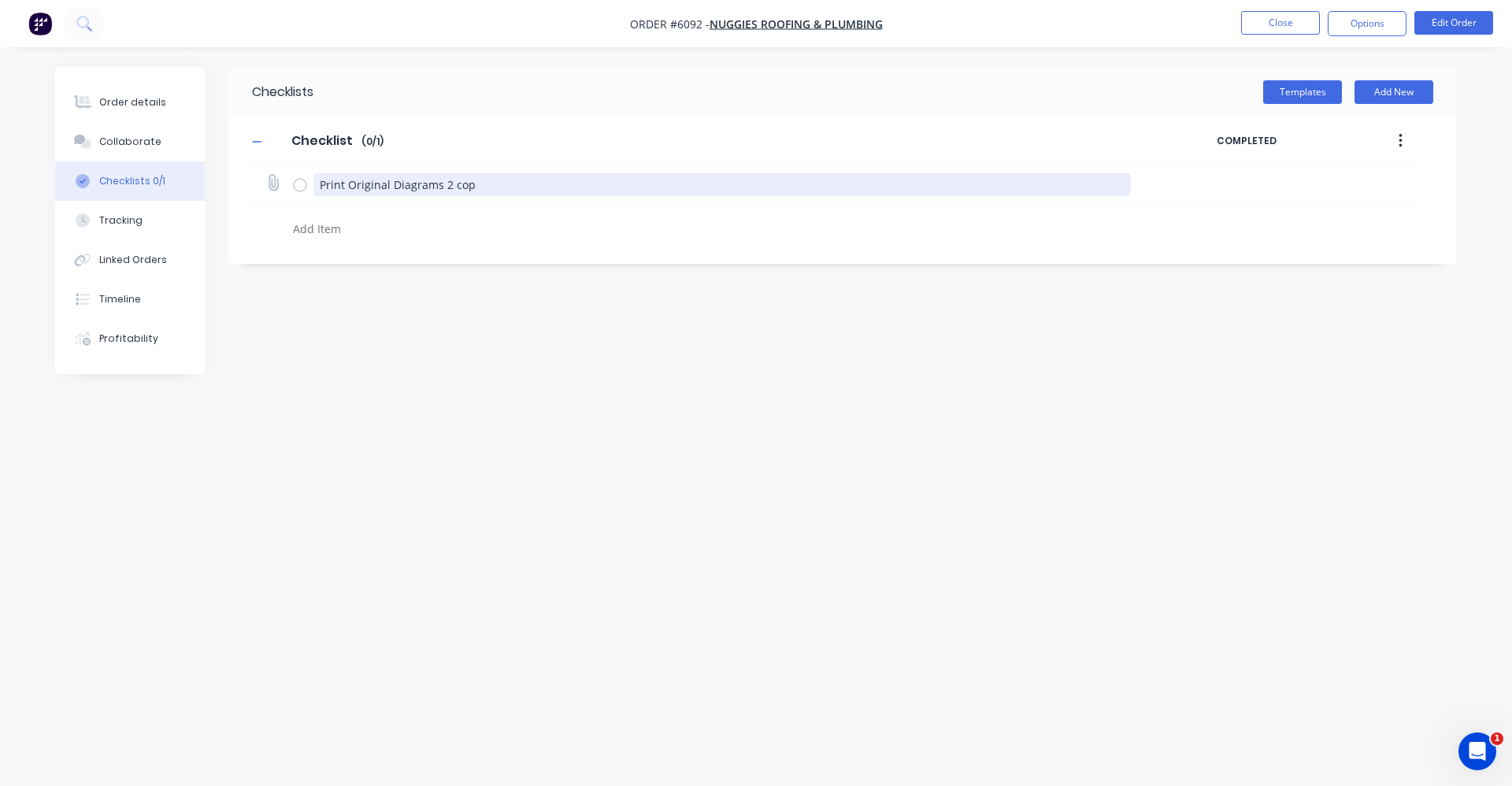
type textarea "Print Original Diagrams 2 copi"
type textarea "x"
type textarea "Print Original Diagrams 2 copie"
type textarea "x"
type textarea "Print Original Diagrams 2 copies"
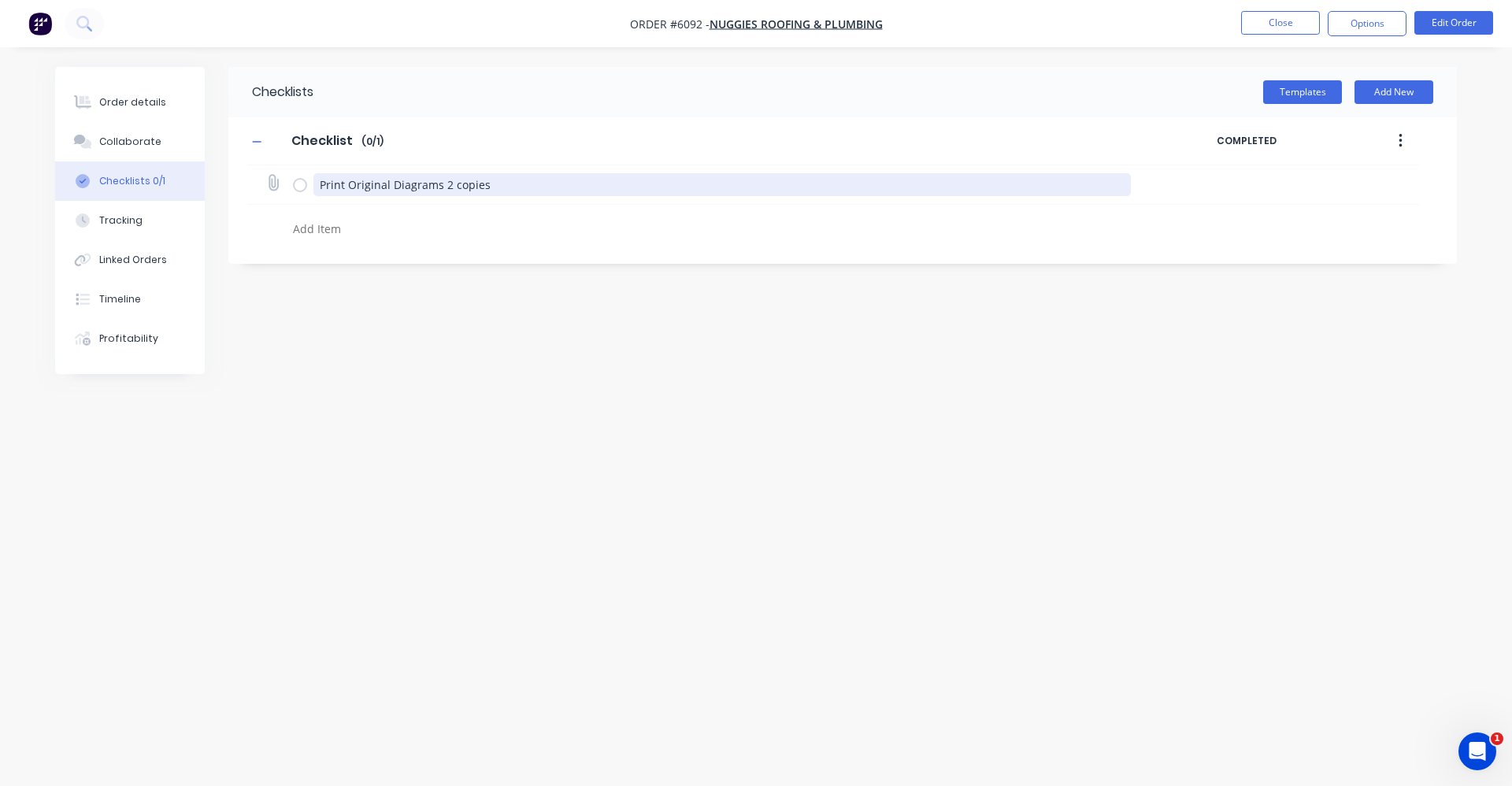
type textarea "x"
type textarea "Print Original Diagrams 2 copies"
type textarea "x"
type textarea "Print Original Diagrams 2 copies"
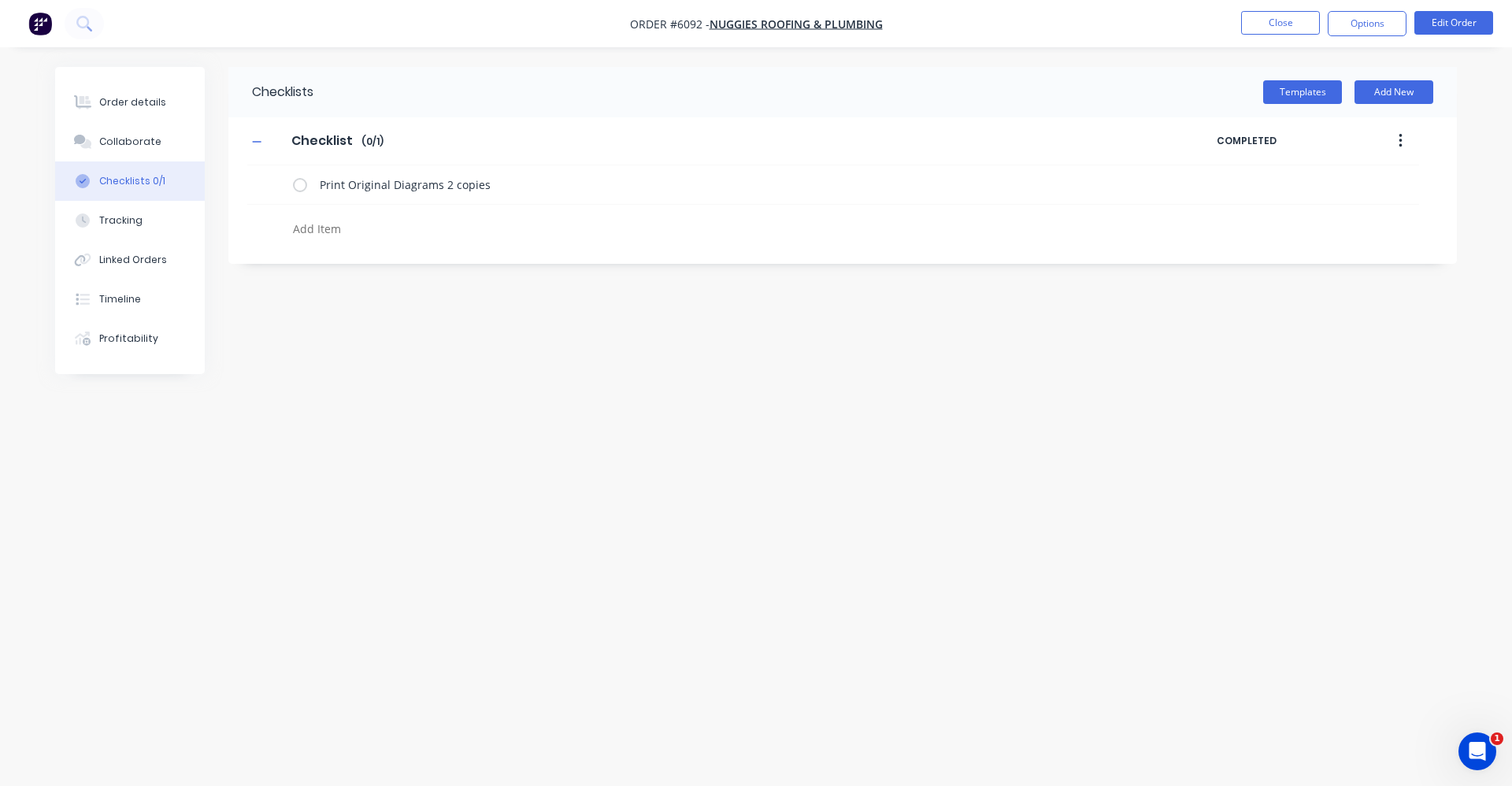
click at [361, 225] on textarea at bounding box center [666, 229] width 758 height 23
type textarea "x"
type textarea "C"
type textarea "x"
type textarea "Co"
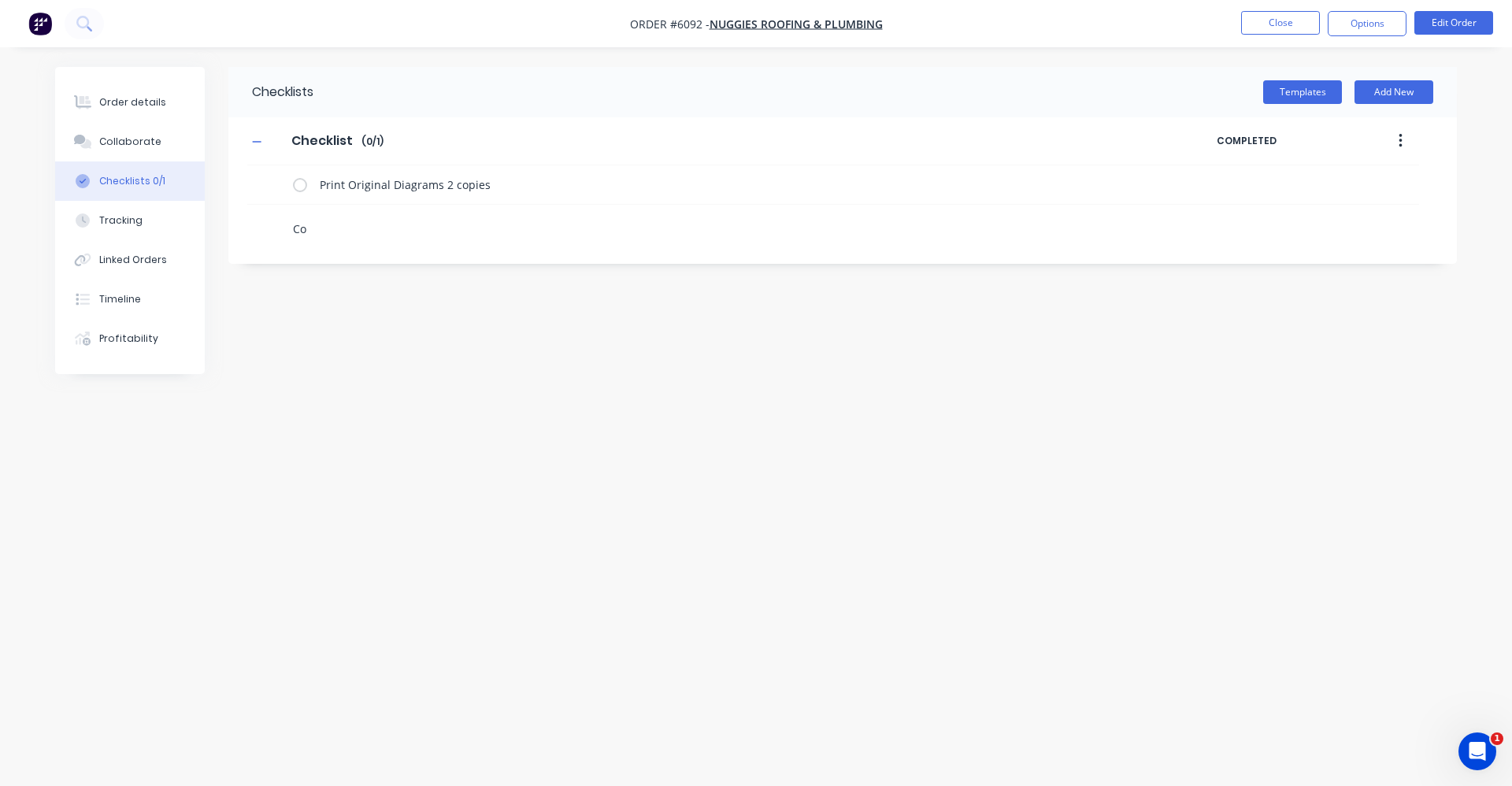
type textarea "x"
type textarea "Cod"
type textarea "x"
type textarea "Code"
type textarea "x"
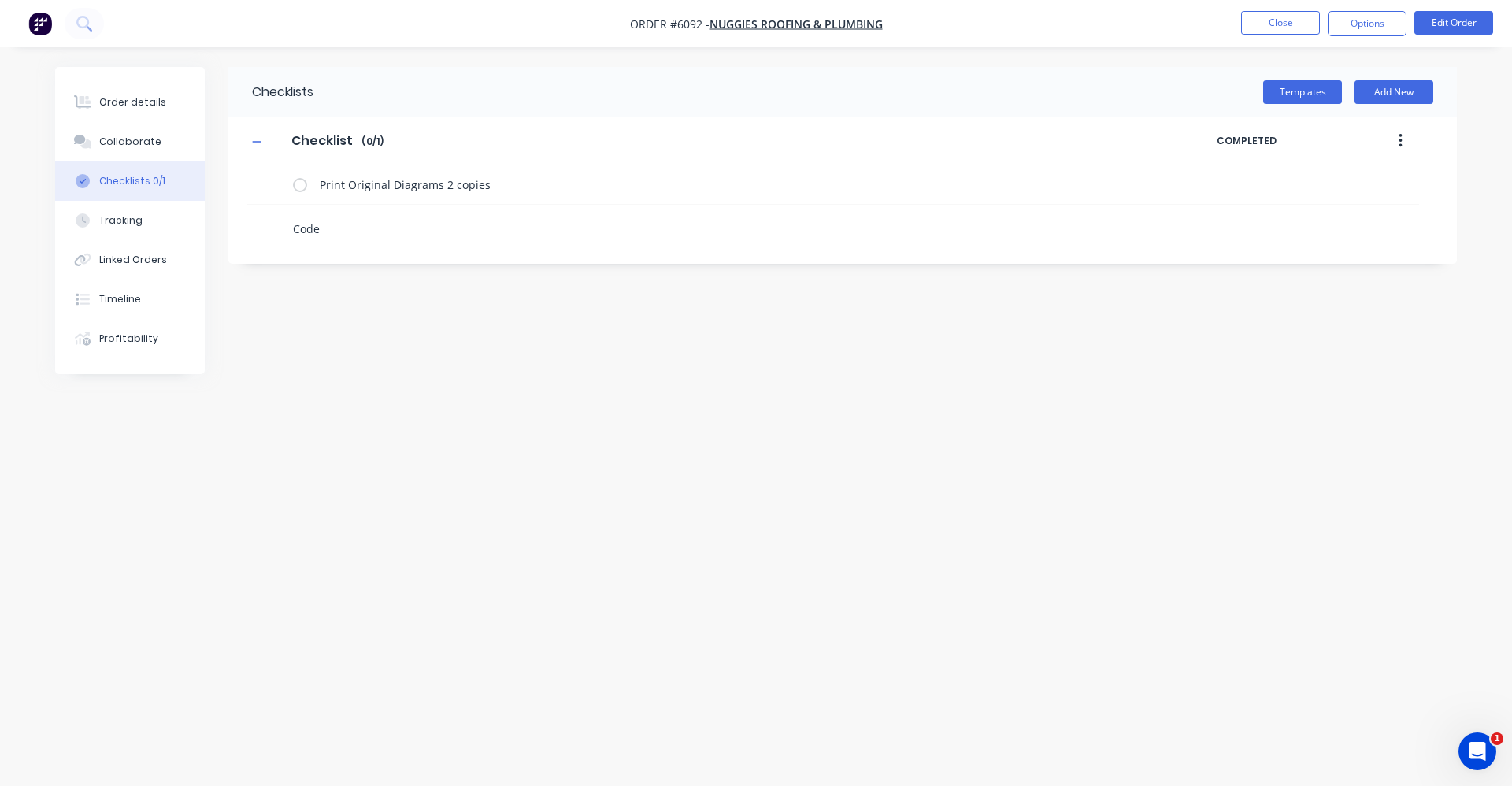
type textarea "Code"
type textarea "x"
type textarea "Code o"
type textarea "x"
type textarea "Code or"
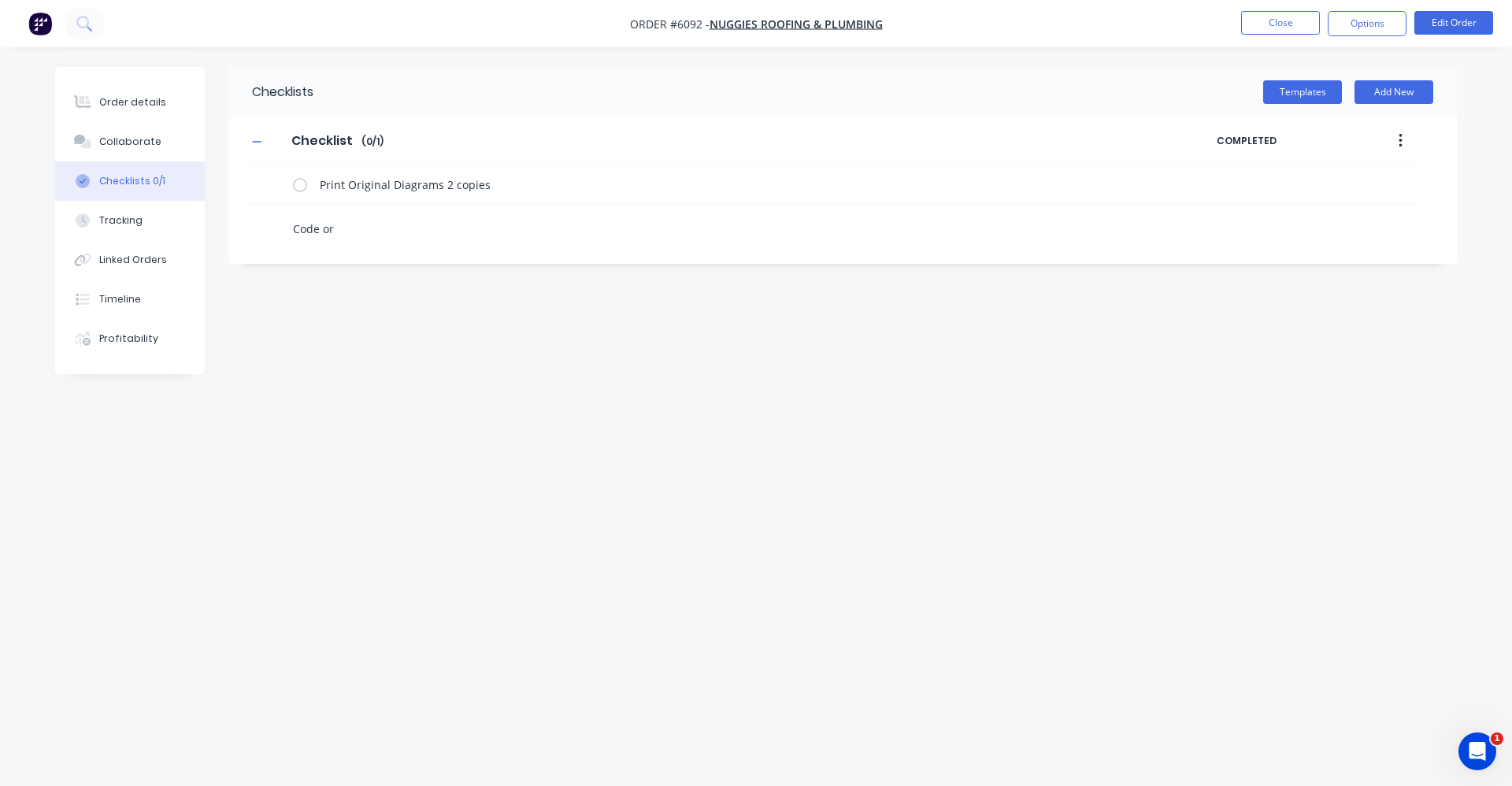
type textarea "x"
type textarea "Code ord"
type textarea "x"
type textarea "Code orde"
type textarea "x"
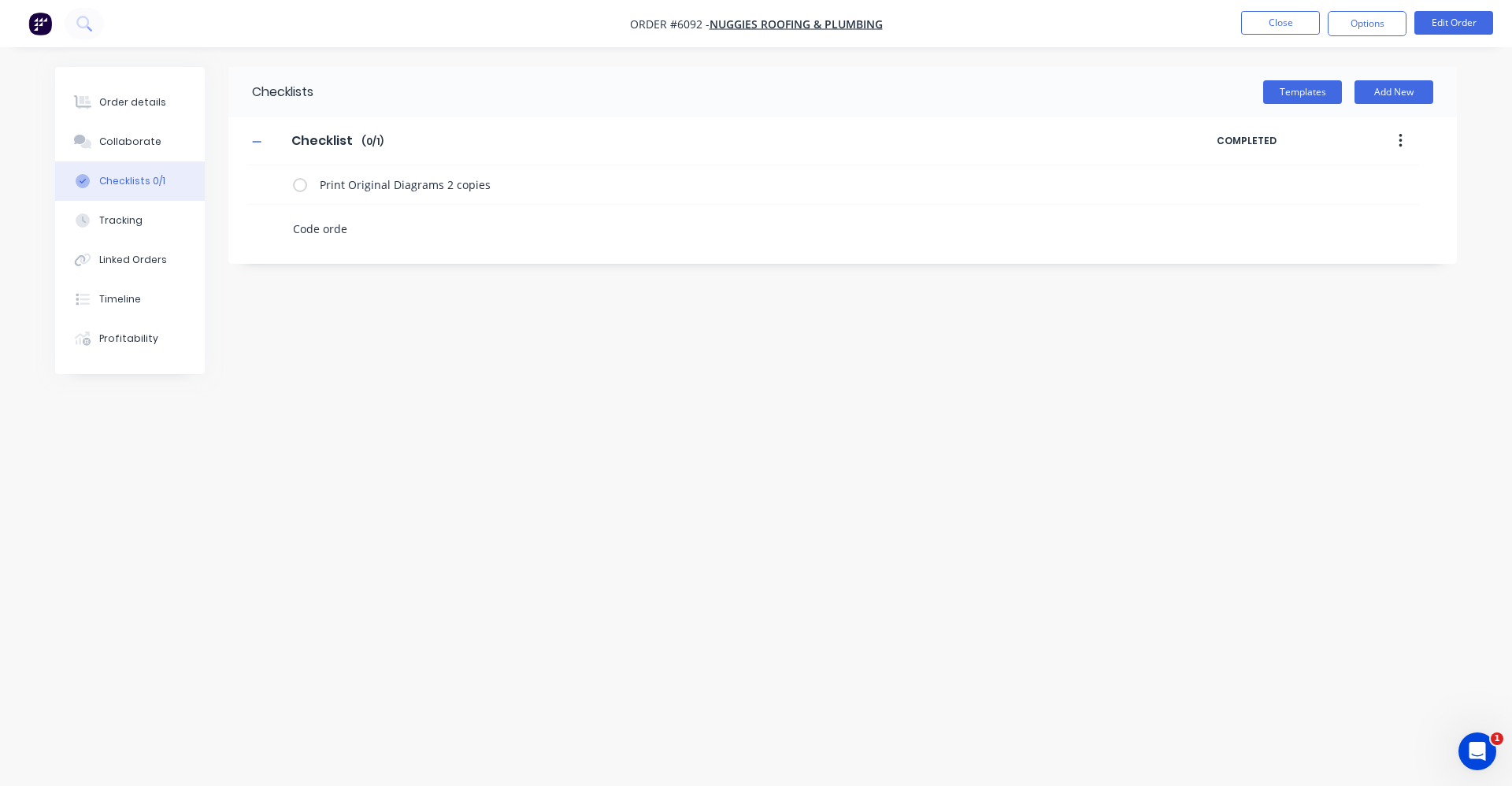
type textarea "Code order"
type textarea "x"
type textarea "Code orde"
type textarea "x"
type textarea "Code ord"
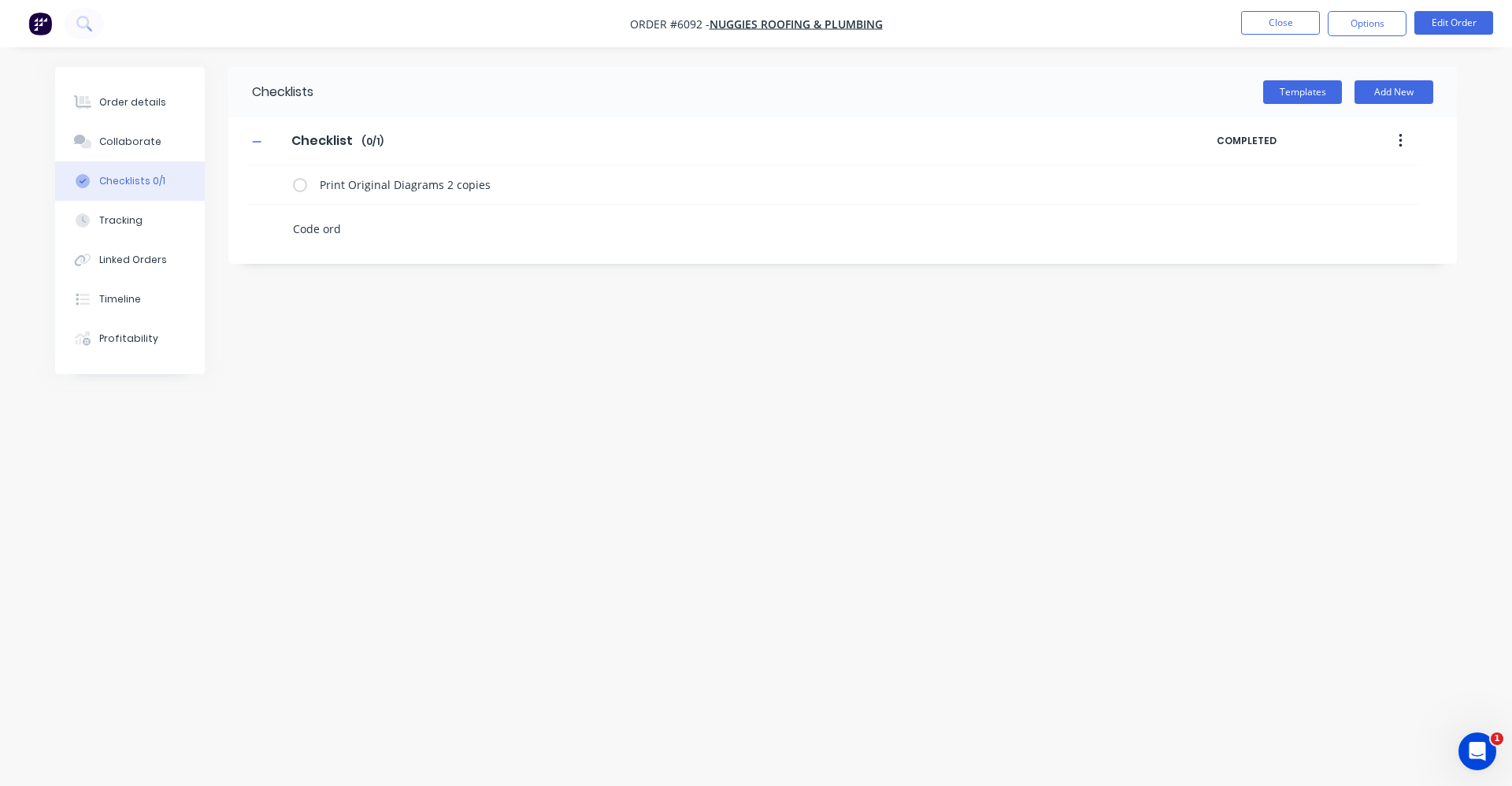
type textarea "x"
